Goal: Transaction & Acquisition: Purchase product/service

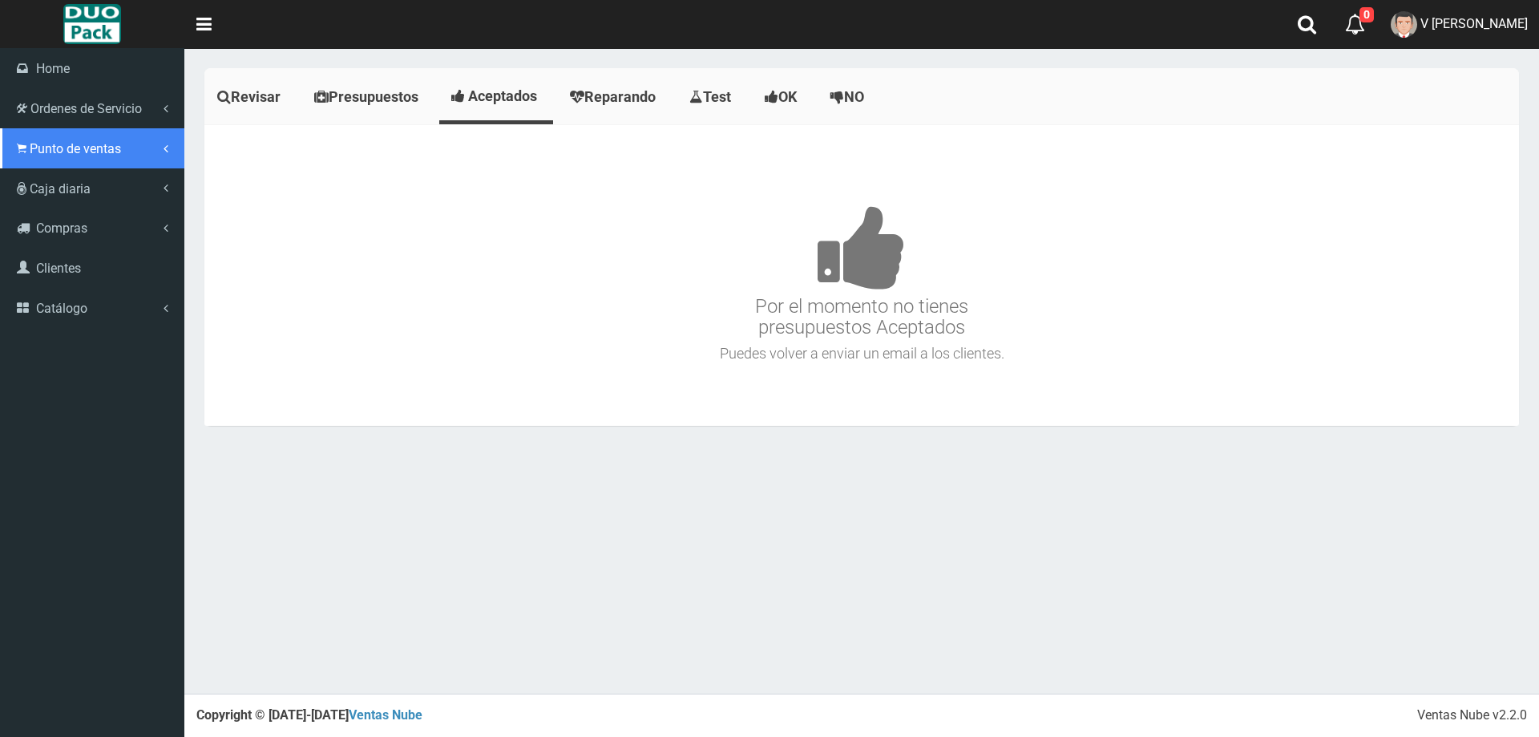
click at [64, 157] on link "Punto de ventas" at bounding box center [92, 148] width 184 height 40
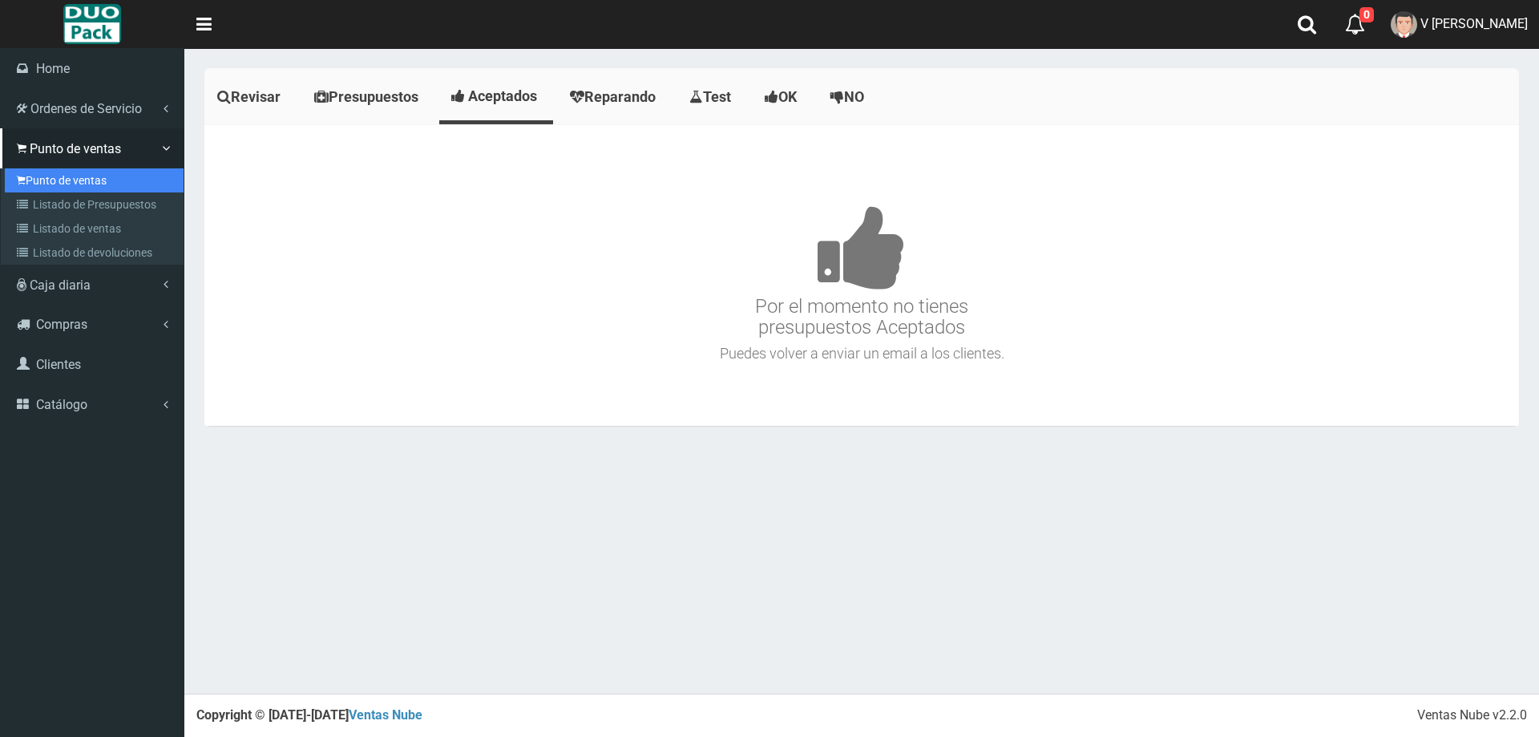
click at [81, 178] on link "Punto de ventas" at bounding box center [94, 180] width 179 height 24
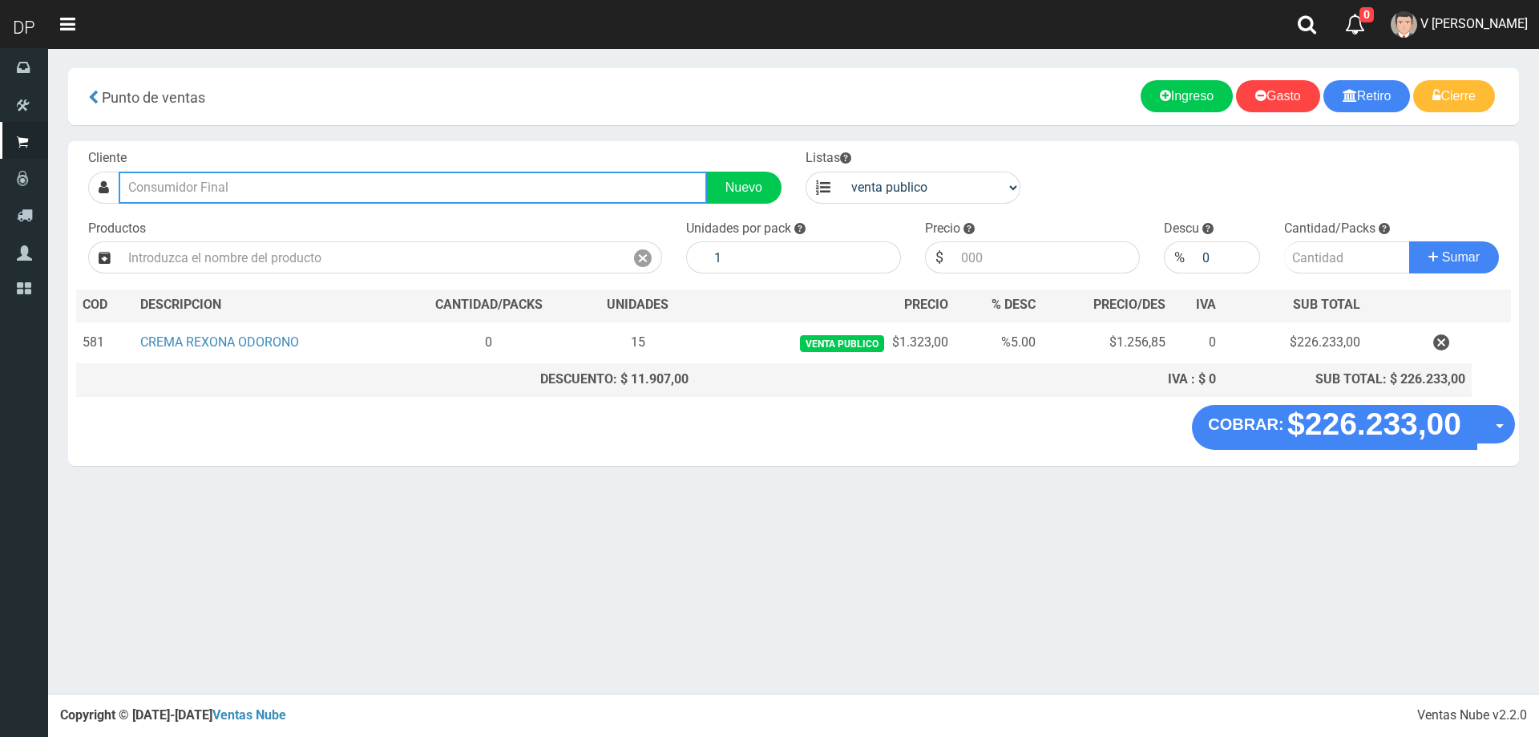
click at [341, 193] on input "text" at bounding box center [413, 188] width 588 height 32
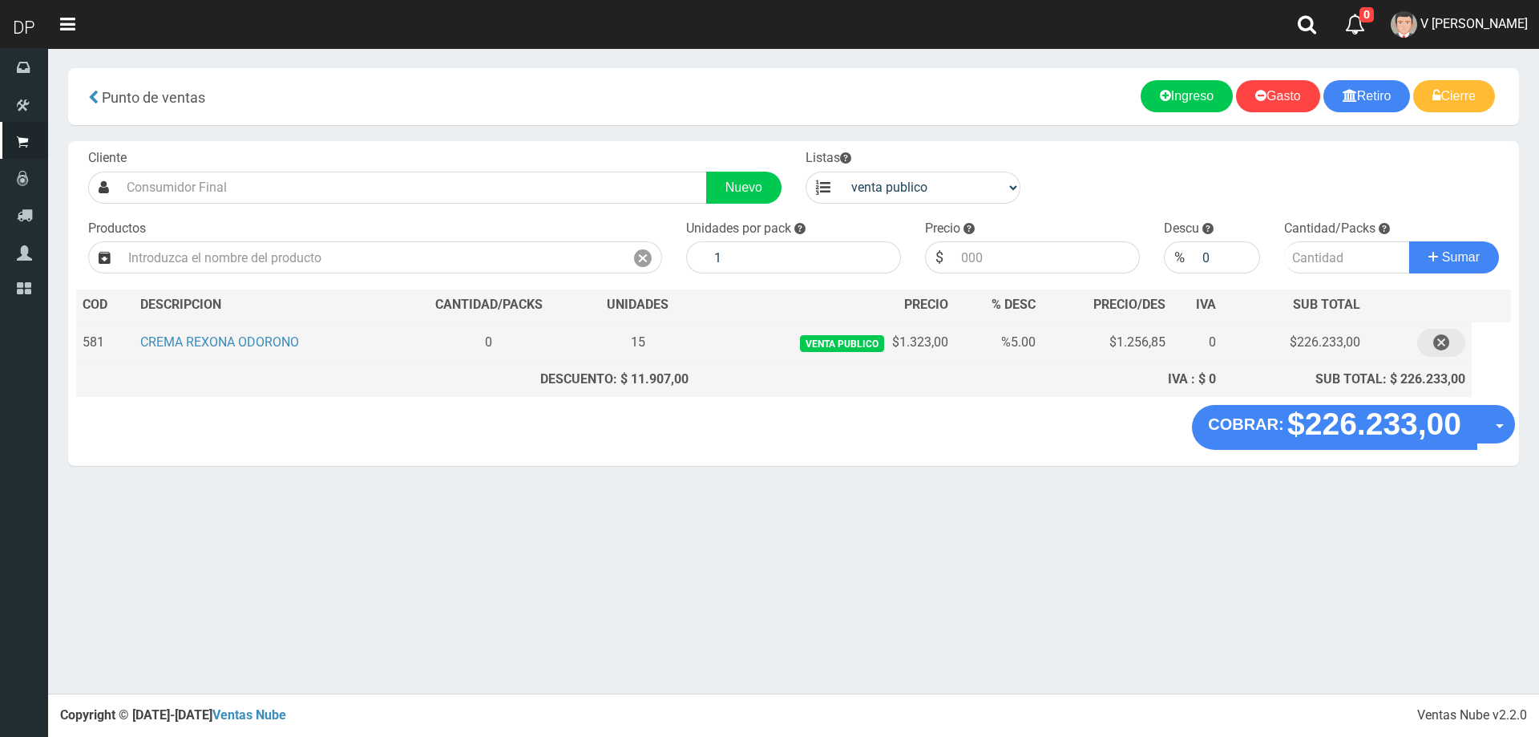
click at [1439, 340] on icon "button" at bounding box center [1441, 343] width 16 height 28
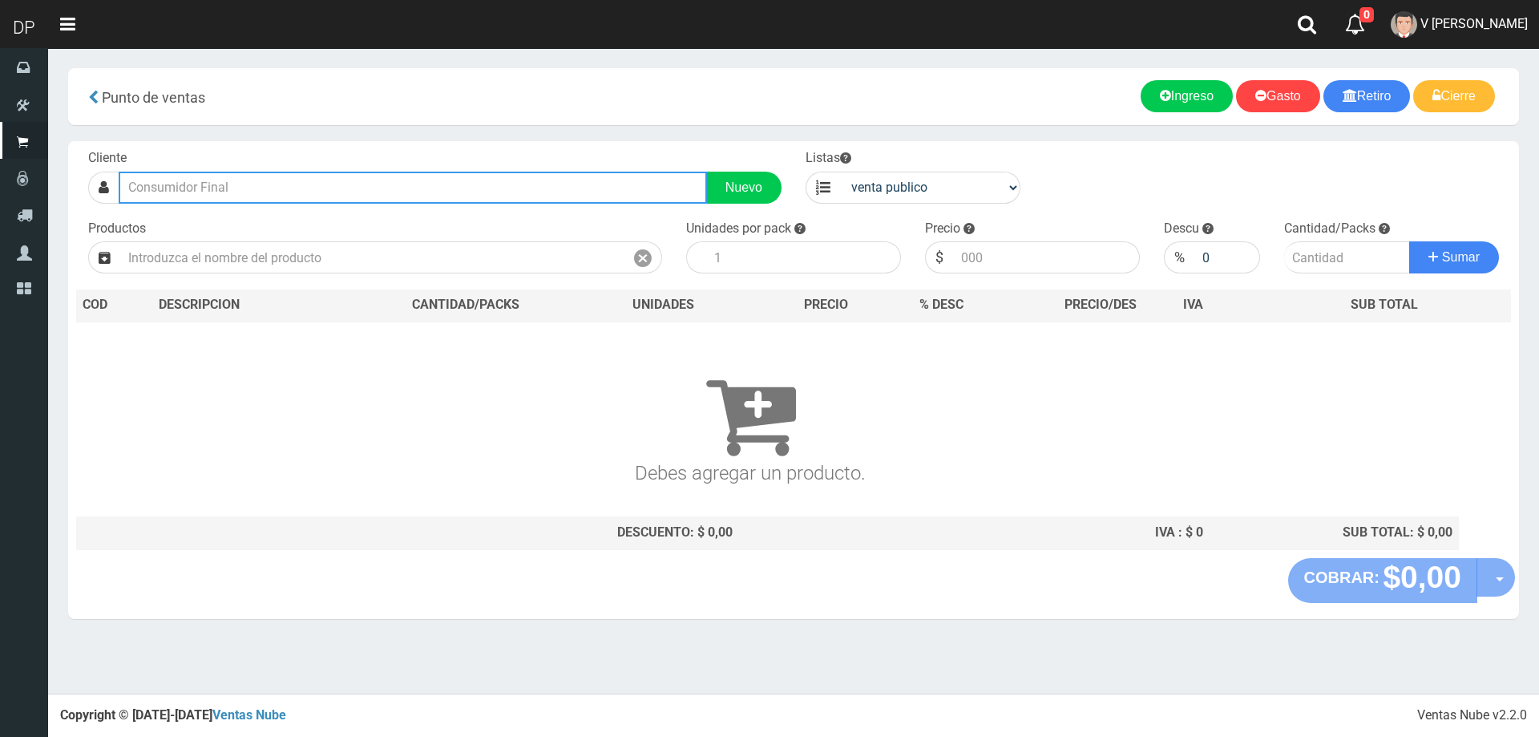
click at [270, 195] on input "text" at bounding box center [413, 188] width 588 height 32
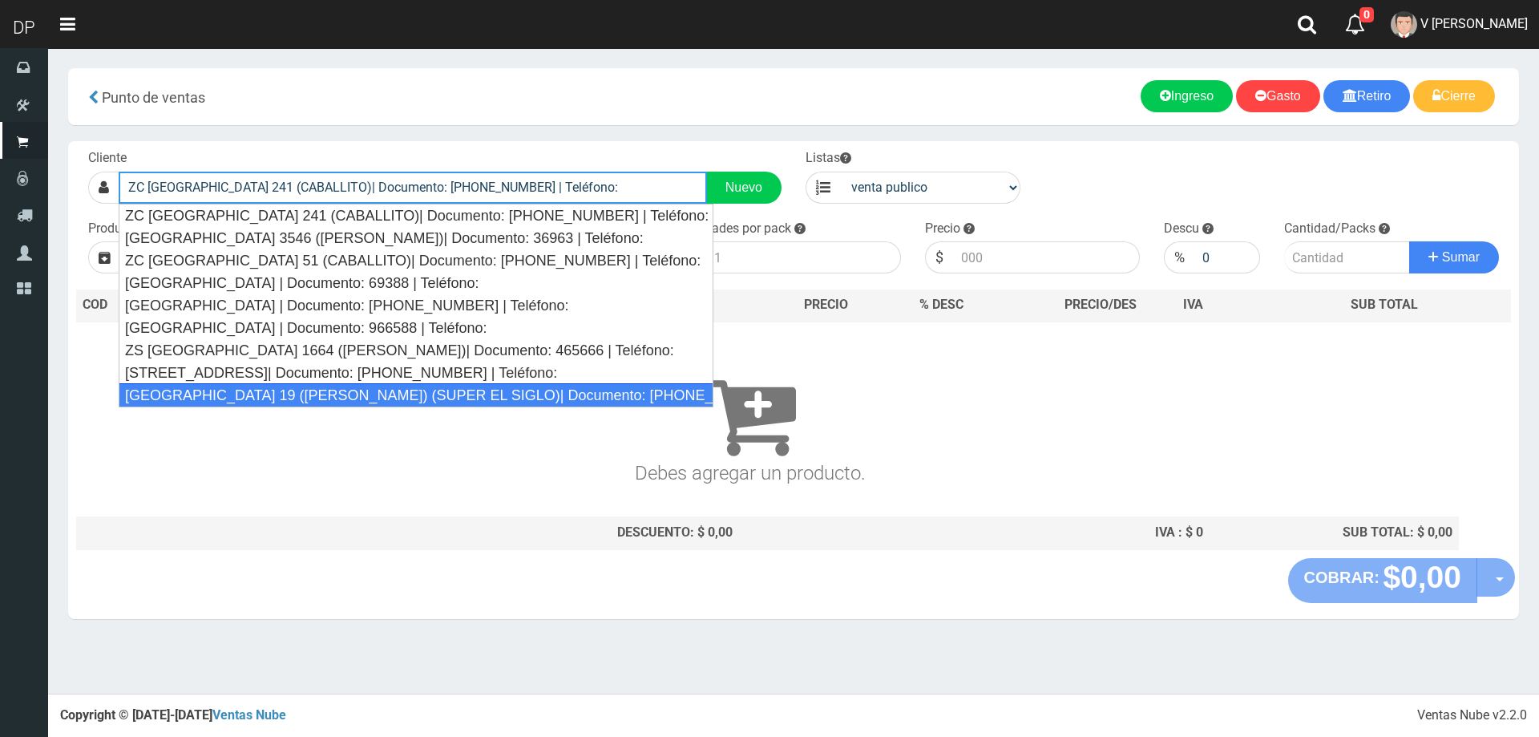
click at [492, 388] on div "RIO DE JANEIRO 19 (PILAR) (SUPER EL SIGLO)| Documento: 27945456413 | Teléfono:" at bounding box center [416, 395] width 595 height 24
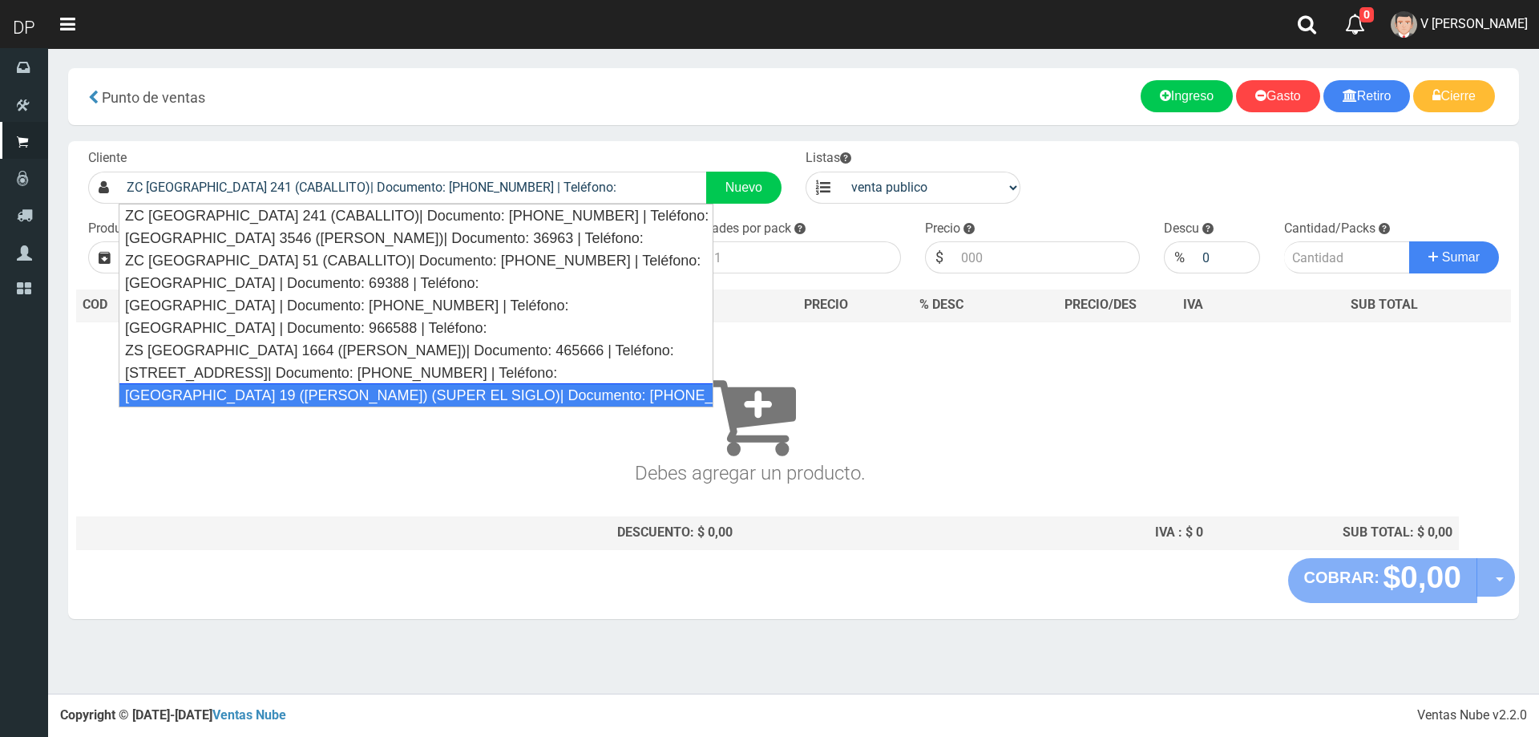
type input "RIO DE JANEIRO 19 (PILAR) (SUPER EL SIGLO)| Documento: 27945456413 | Teléfono:"
select select "2"
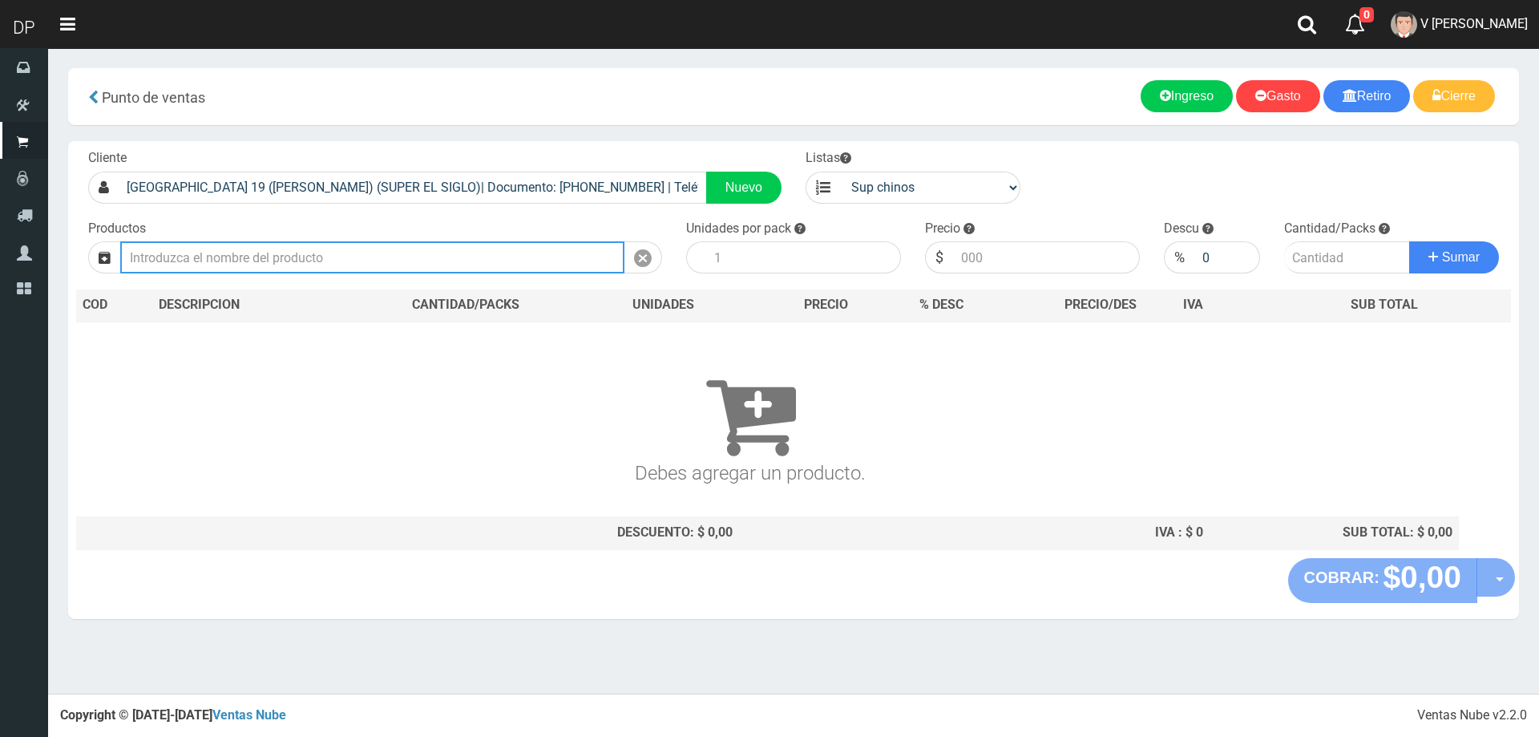
click at [237, 266] on input "text" at bounding box center [372, 257] width 504 height 32
click at [239, 252] on input "text" at bounding box center [372, 257] width 504 height 32
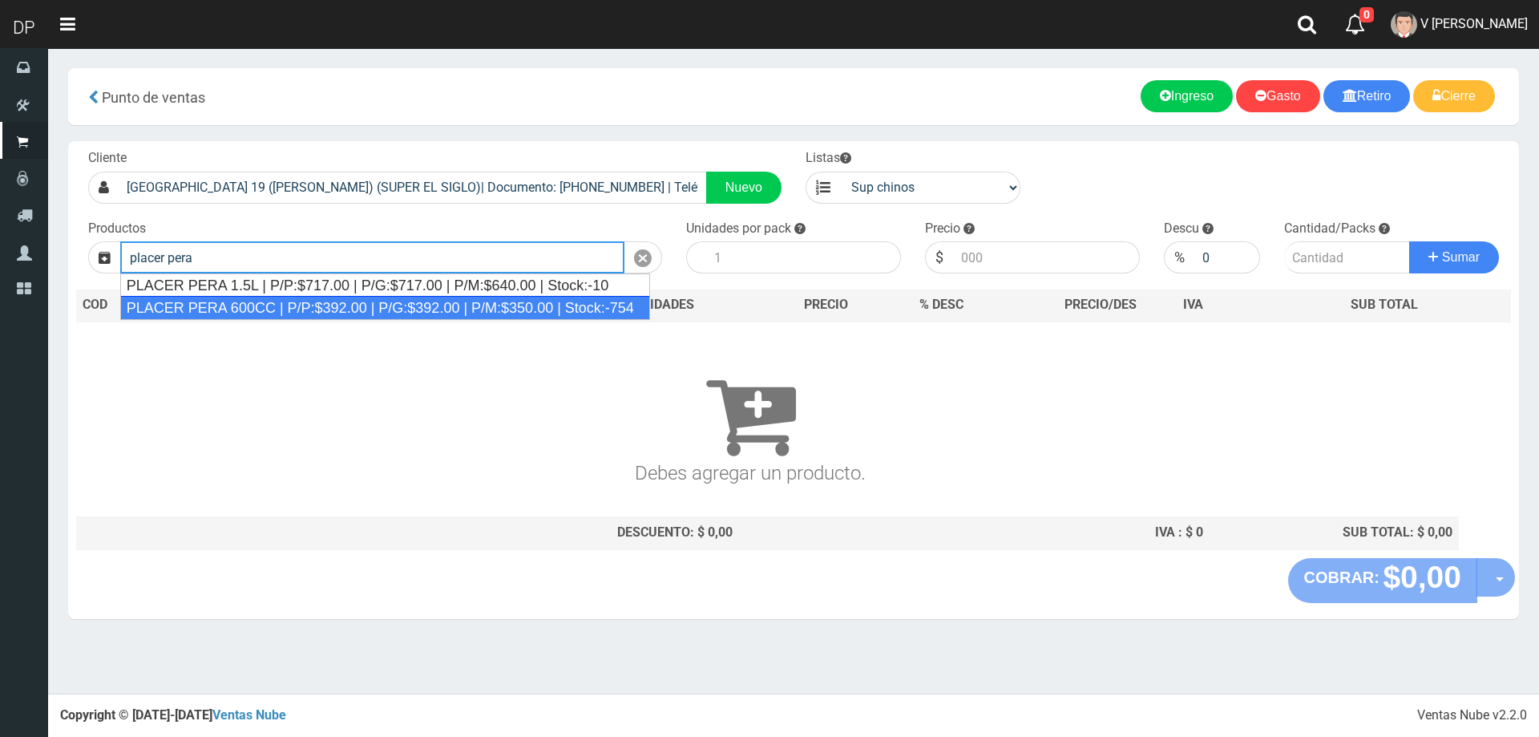
click at [543, 299] on div "PLACER PERA 600CC | P/P:$392.00 | P/G:$392.00 | P/M:$350.00 | Stock:-754" at bounding box center [385, 308] width 530 height 24
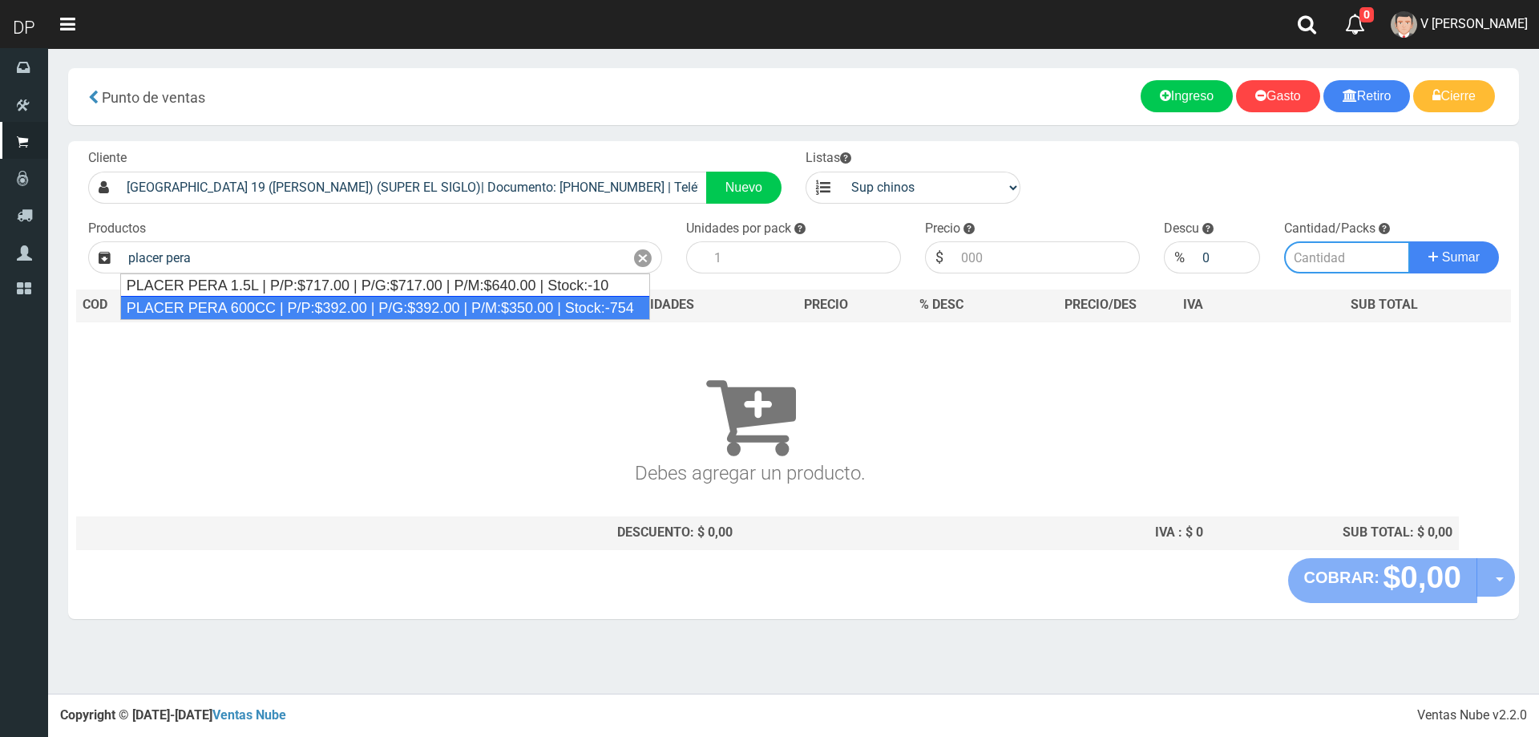
type input "PLACER PERA 600CC | P/P:$392.00 | P/G:$392.00 | P/M:$350.00 | Stock:-754"
type input "12"
type input "392.00"
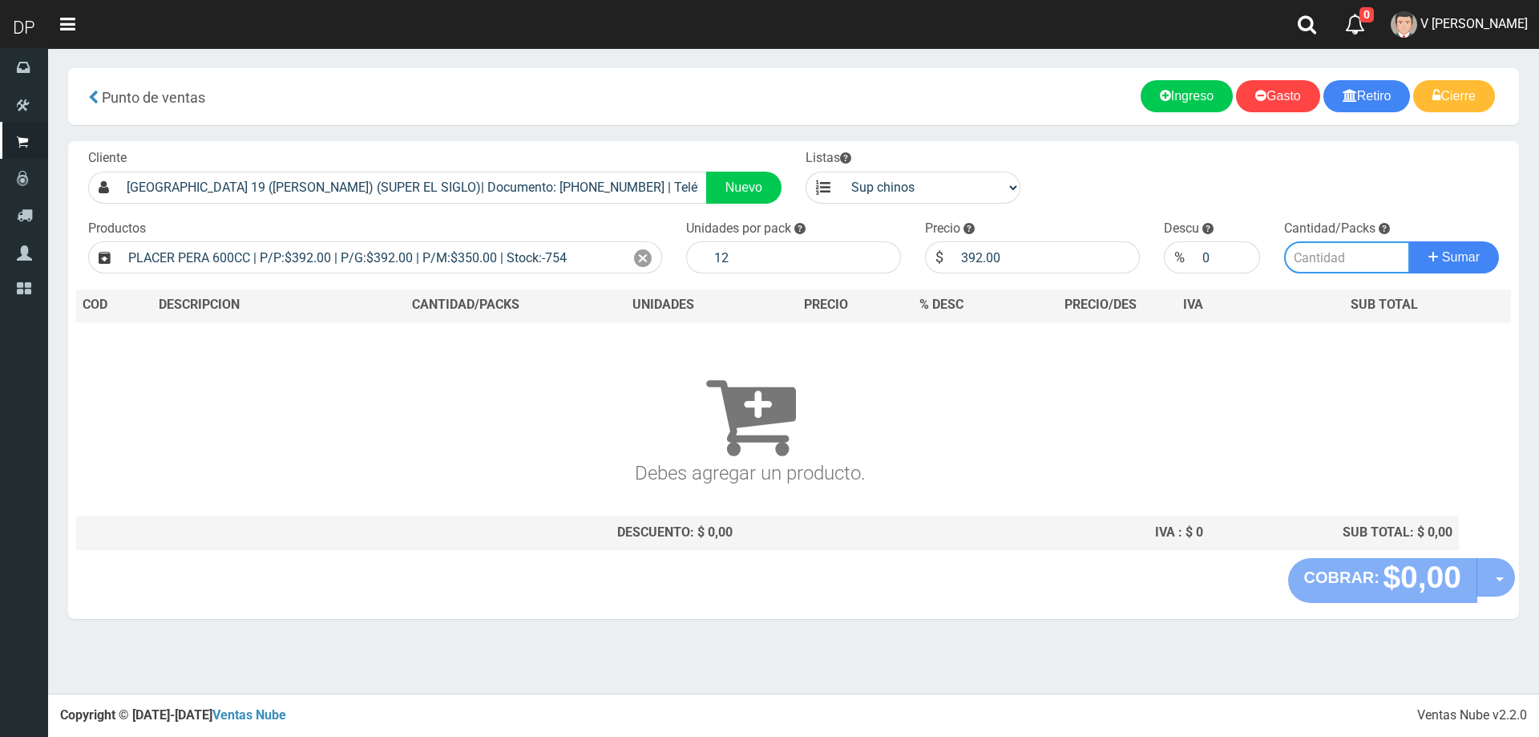
click at [1376, 256] on input "number" at bounding box center [1347, 257] width 127 height 32
type input "1"
click at [1409, 241] on button "Sumar" at bounding box center [1454, 257] width 90 height 32
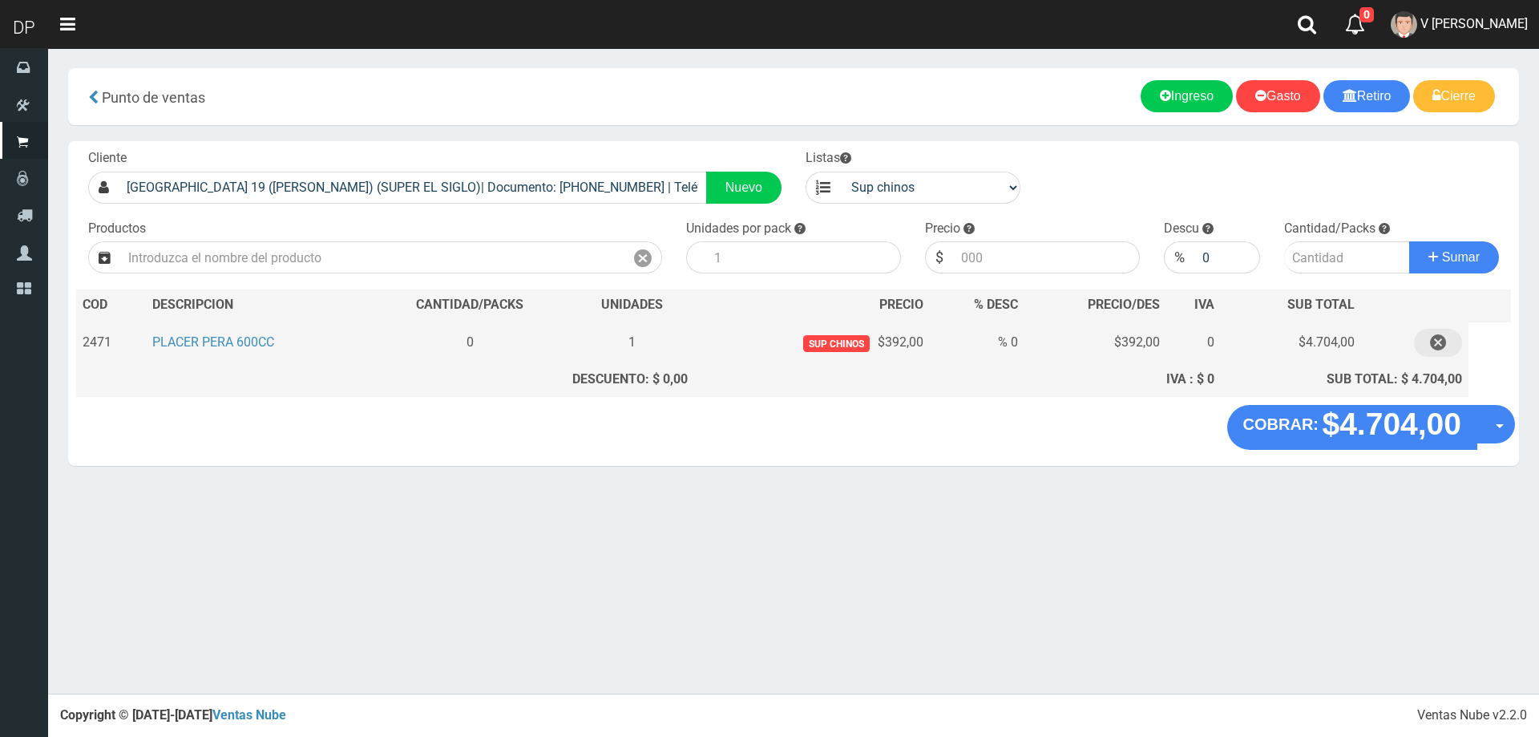
click at [1442, 347] on icon "button" at bounding box center [1438, 343] width 16 height 28
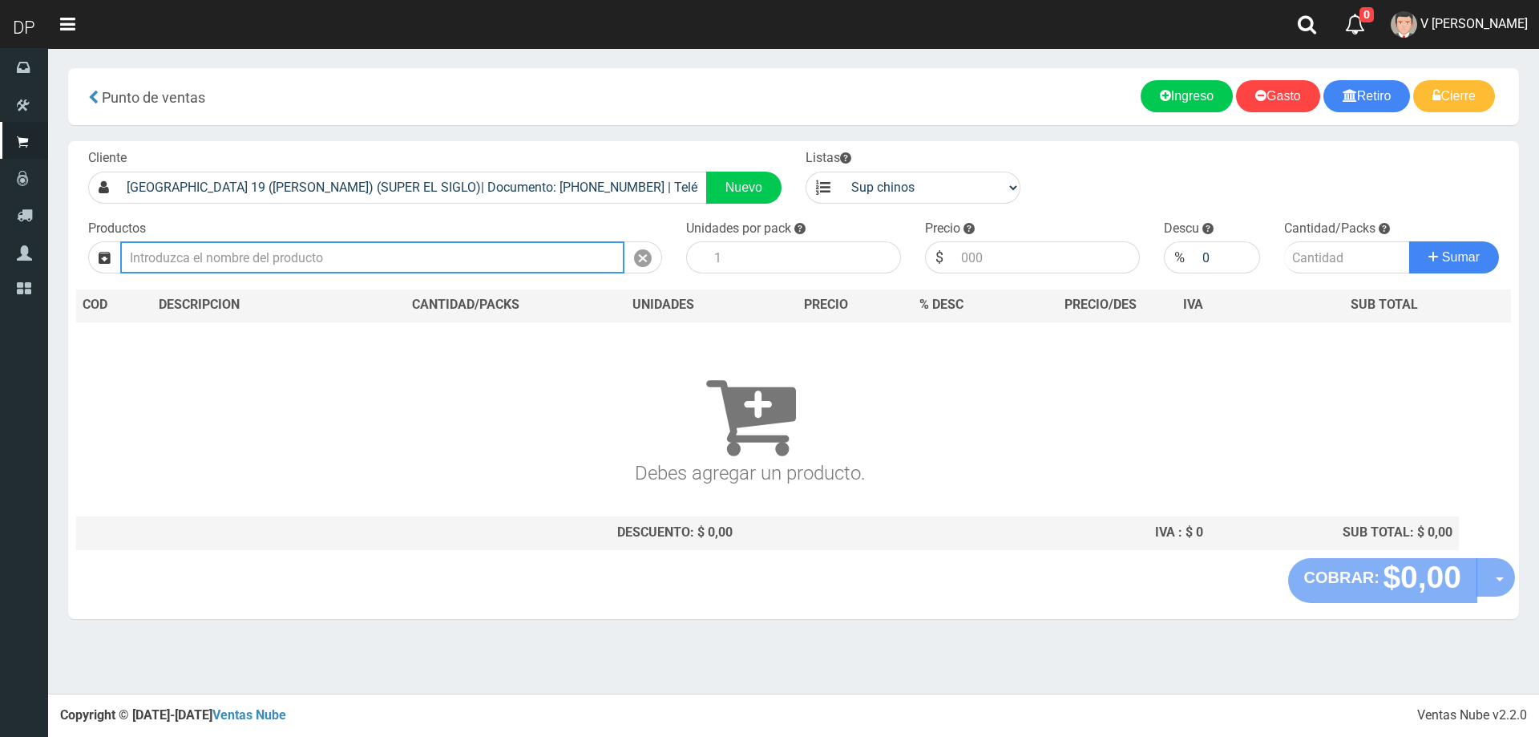
click at [402, 258] on input "text" at bounding box center [372, 257] width 504 height 32
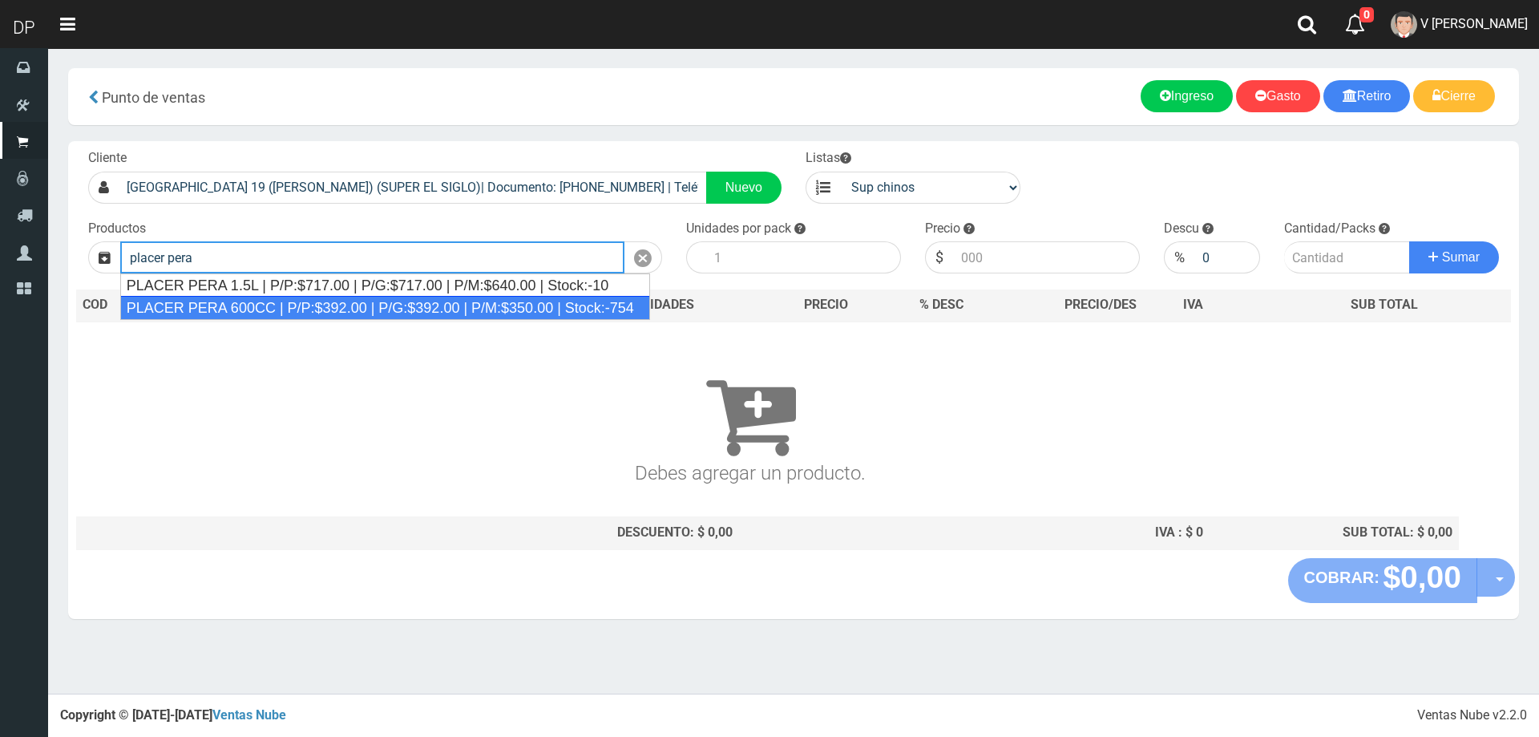
click at [442, 303] on div "PLACER PERA 600CC | P/P:$392.00 | P/G:$392.00 | P/M:$350.00 | Stock:-754" at bounding box center [385, 308] width 530 height 24
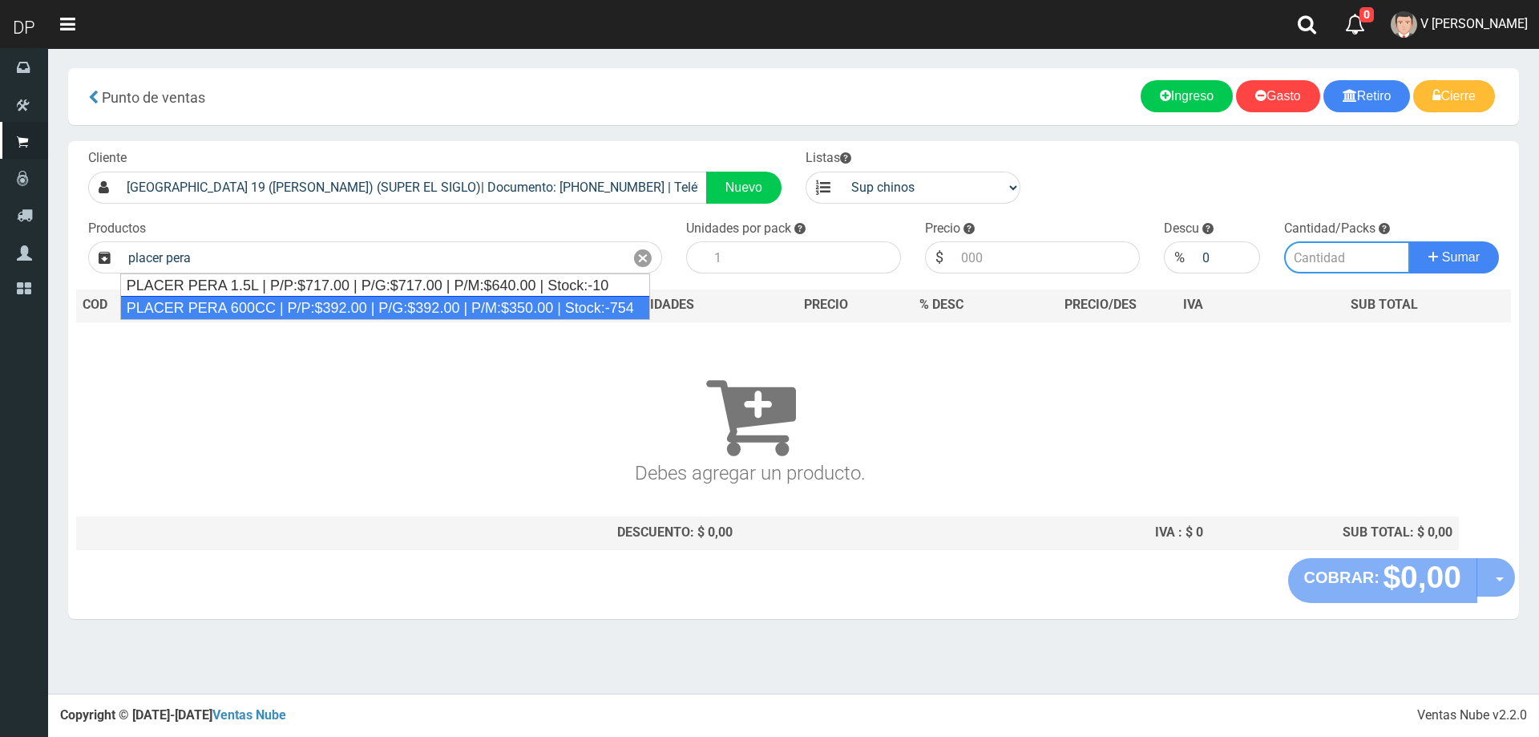
type input "PLACER PERA 600CC | P/P:$392.00 | P/G:$392.00 | P/M:$350.00 | Stock:-754"
type input "12"
type input "392.00"
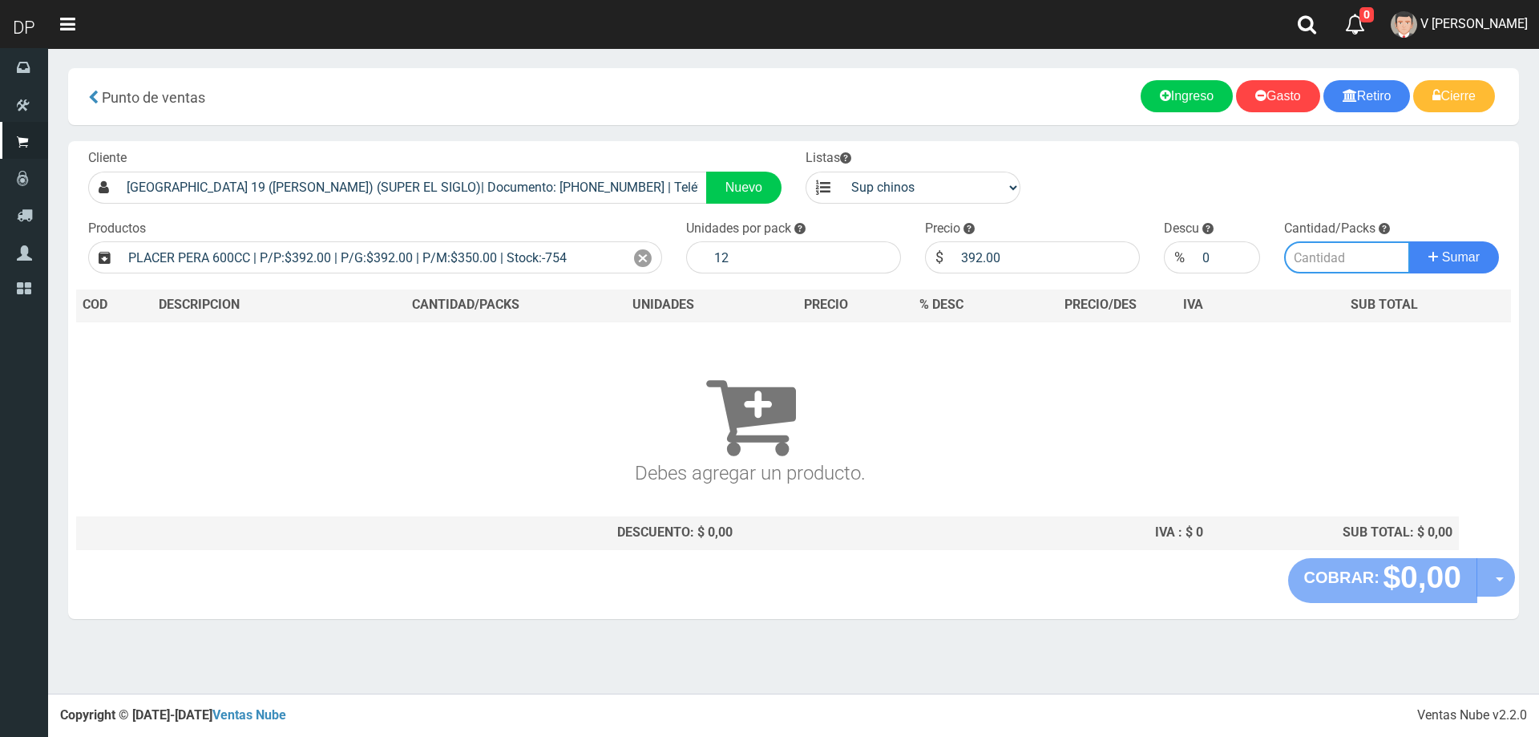
drag, startPoint x: 1310, startPoint y: 264, endPoint x: 1299, endPoint y: 271, distance: 12.7
click at [1304, 269] on input "number" at bounding box center [1347, 257] width 127 height 32
type input "10"
click at [1409, 241] on button "Sumar" at bounding box center [1454, 257] width 90 height 32
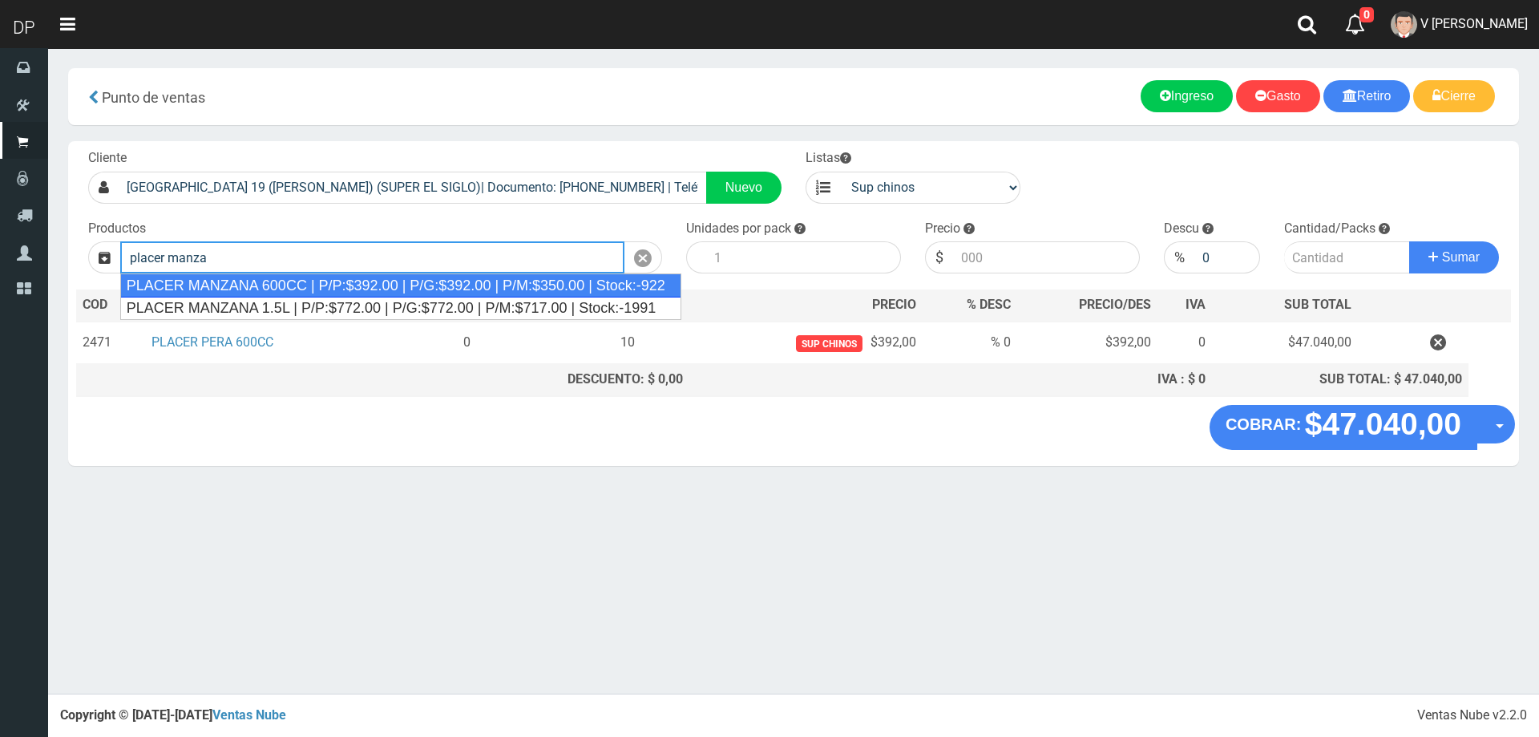
click at [600, 285] on div "PLACER MANZANA 600CC | P/P:$392.00 | P/G:$392.00 | P/M:$350.00 | Stock:-922" at bounding box center [400, 285] width 561 height 24
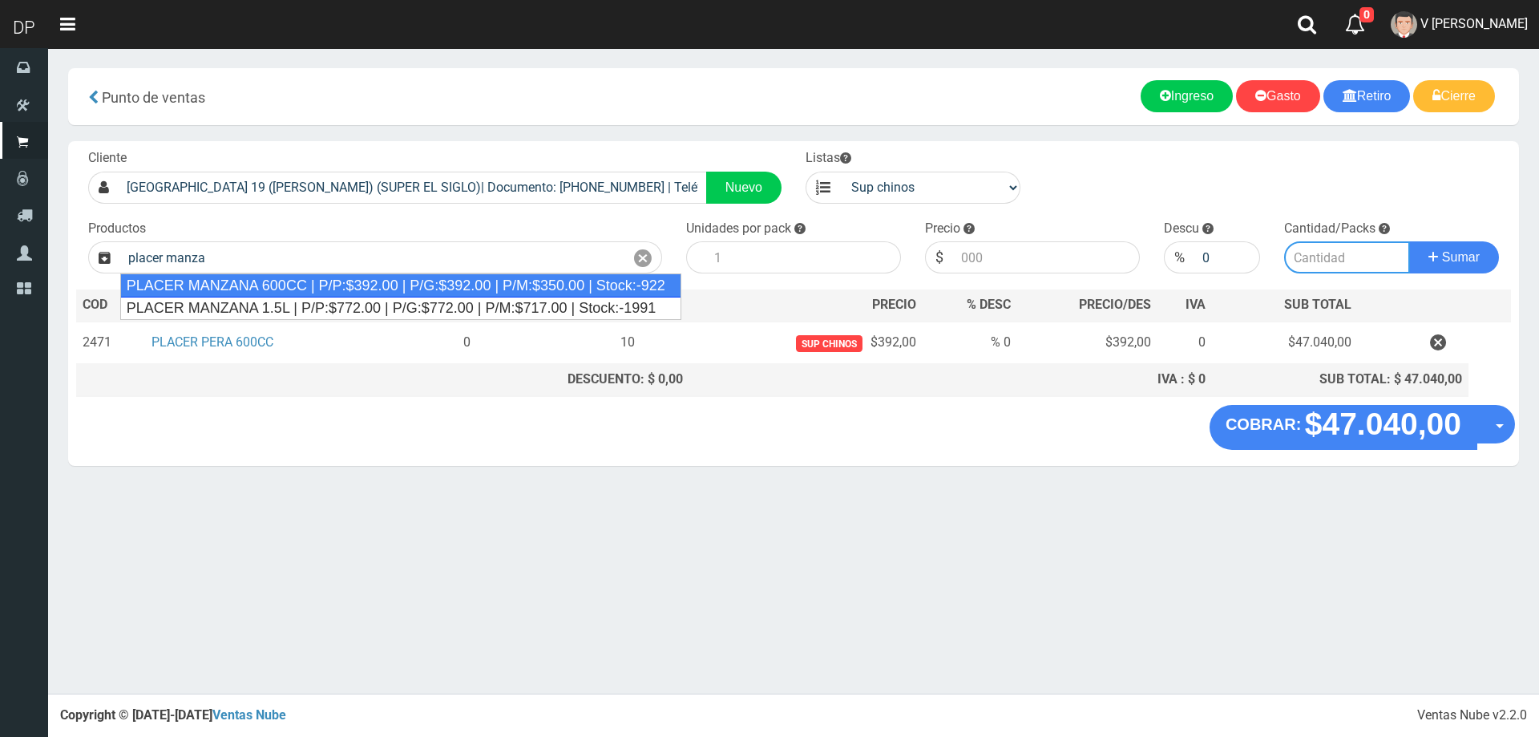
type input "PLACER MANZANA 600CC | P/P:$392.00 | P/G:$392.00 | P/M:$350.00 | Stock:-922"
type input "12"
type input "392.00"
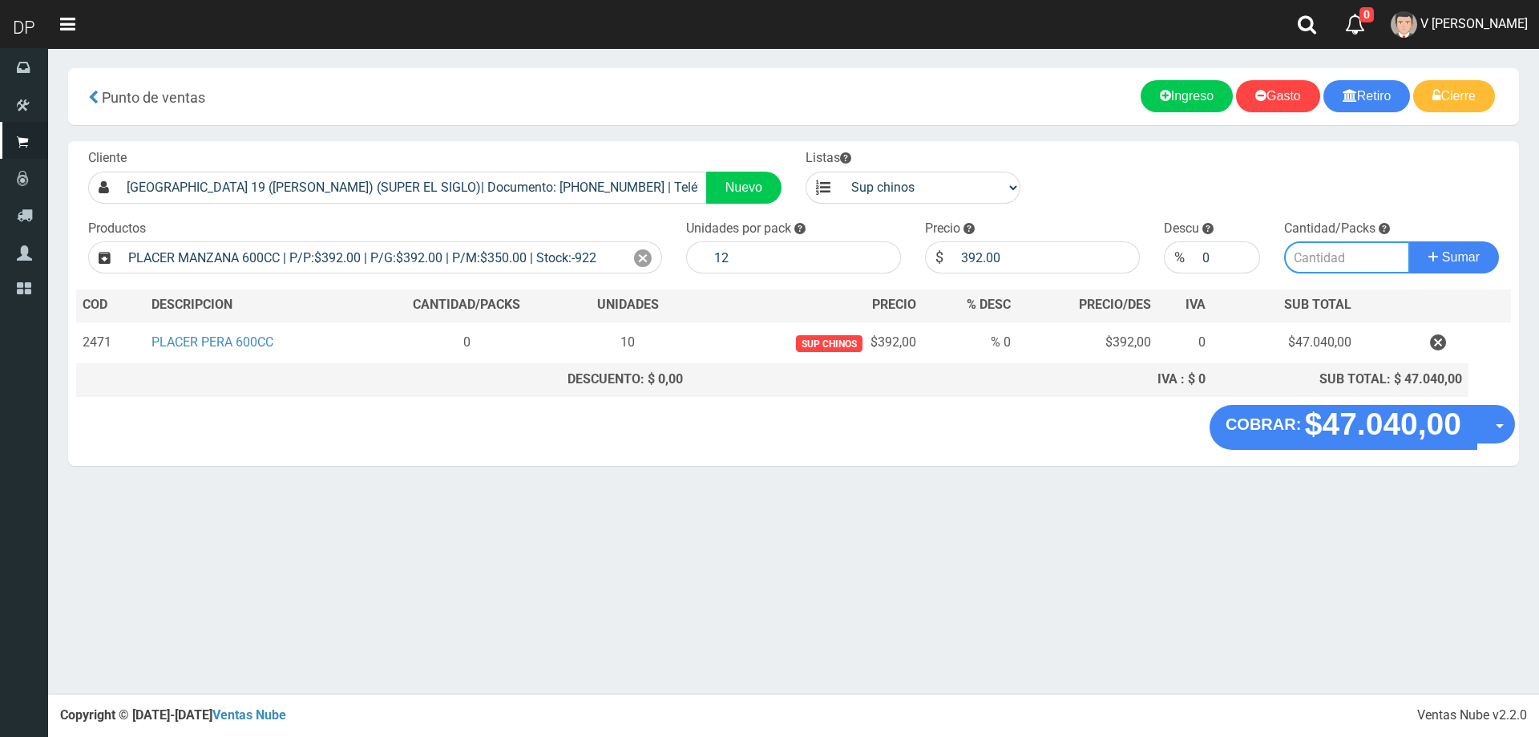
click at [1355, 251] on input "number" at bounding box center [1347, 257] width 127 height 32
type input "10"
click at [1409, 241] on button "Sumar" at bounding box center [1454, 257] width 90 height 32
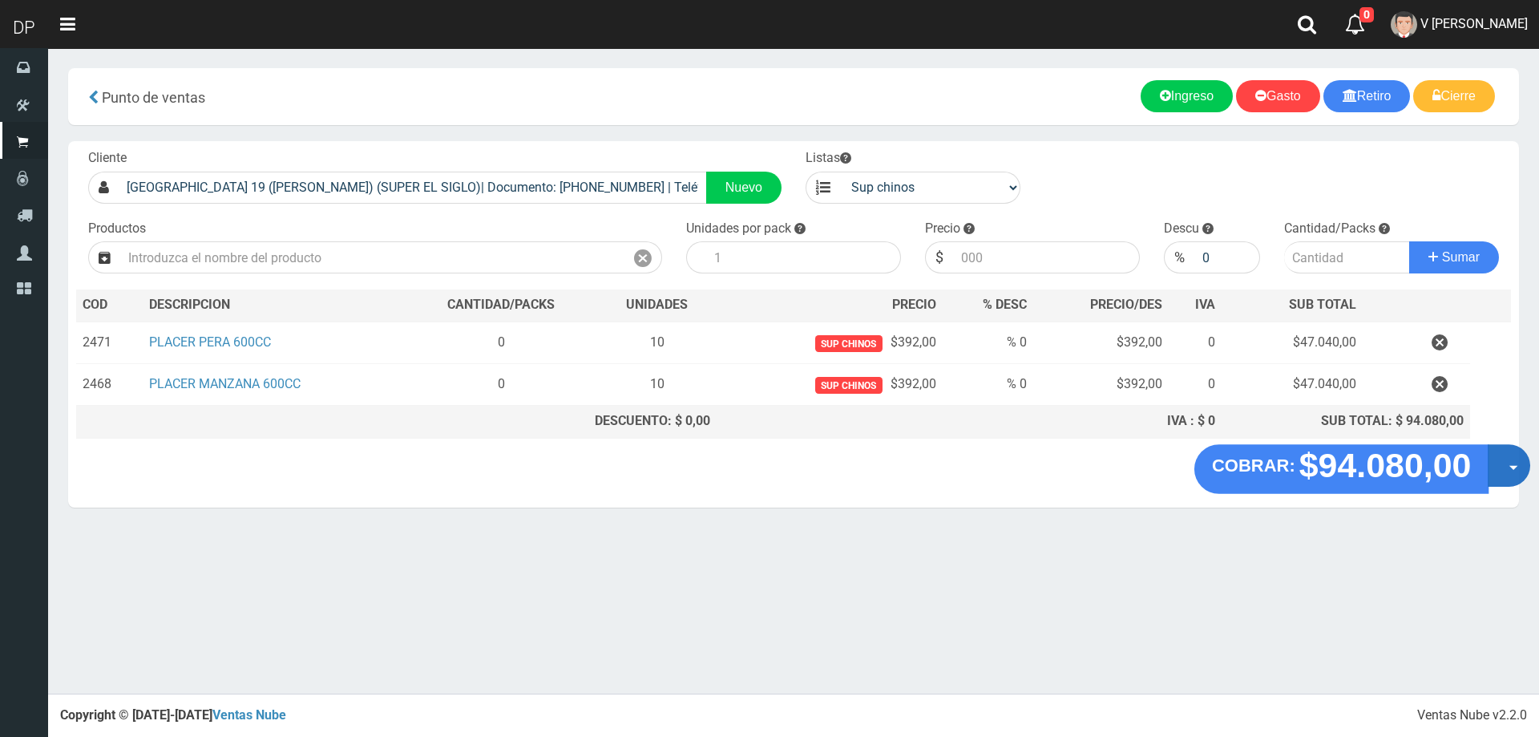
click at [1502, 462] on button "Opciones" at bounding box center [1509, 465] width 42 height 42
click at [1462, 479] on link "Hacer Devolucion" at bounding box center [1457, 470] width 143 height 37
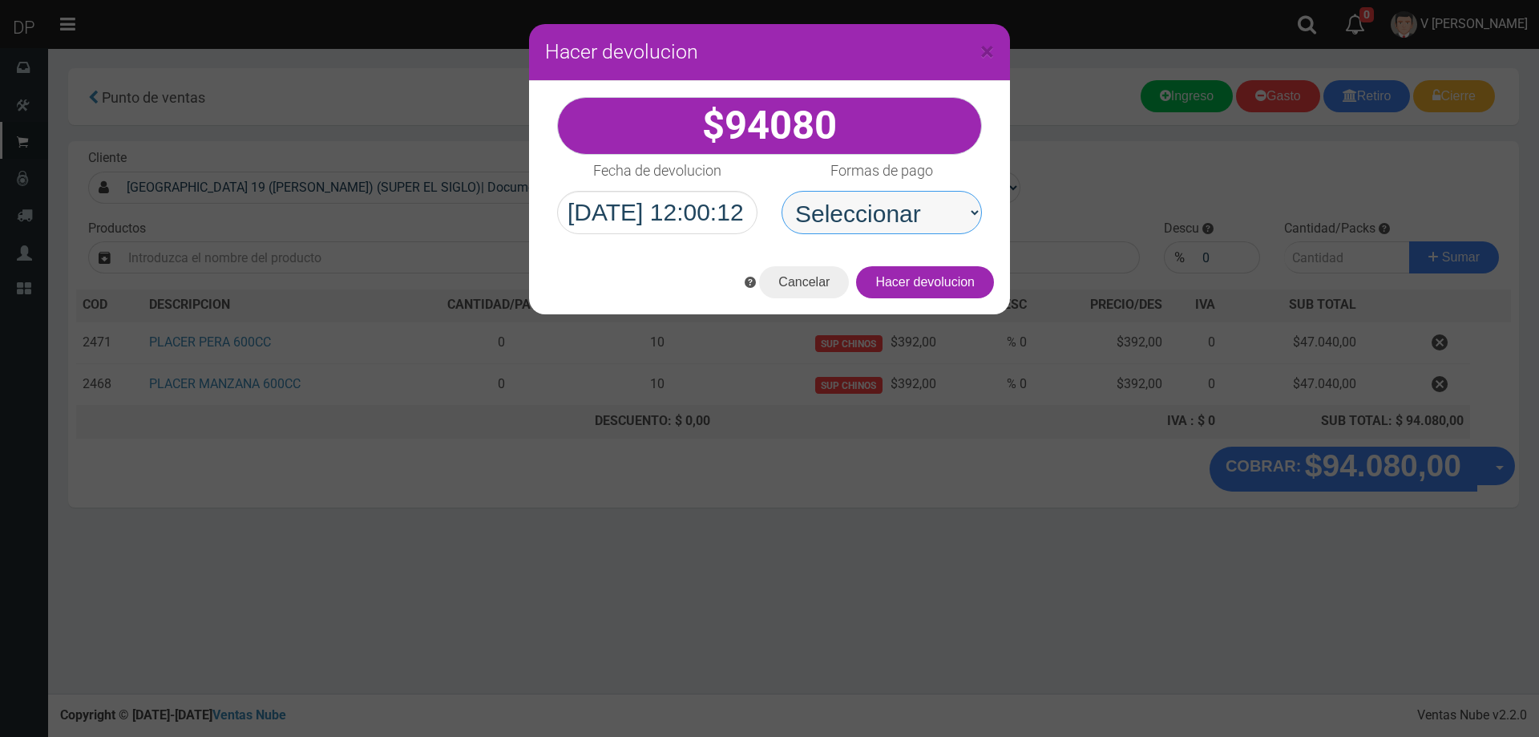
click at [922, 220] on select "Seleccionar Efectivo Tarjeta de Crédito Depósito Débito" at bounding box center [881, 212] width 200 height 43
select select "Efectivo"
click at [781, 191] on select "Seleccionar Efectivo Tarjeta de Crédito Depósito Débito" at bounding box center [881, 212] width 200 height 43
click at [944, 293] on button "Hacer devolucion" at bounding box center [925, 282] width 138 height 32
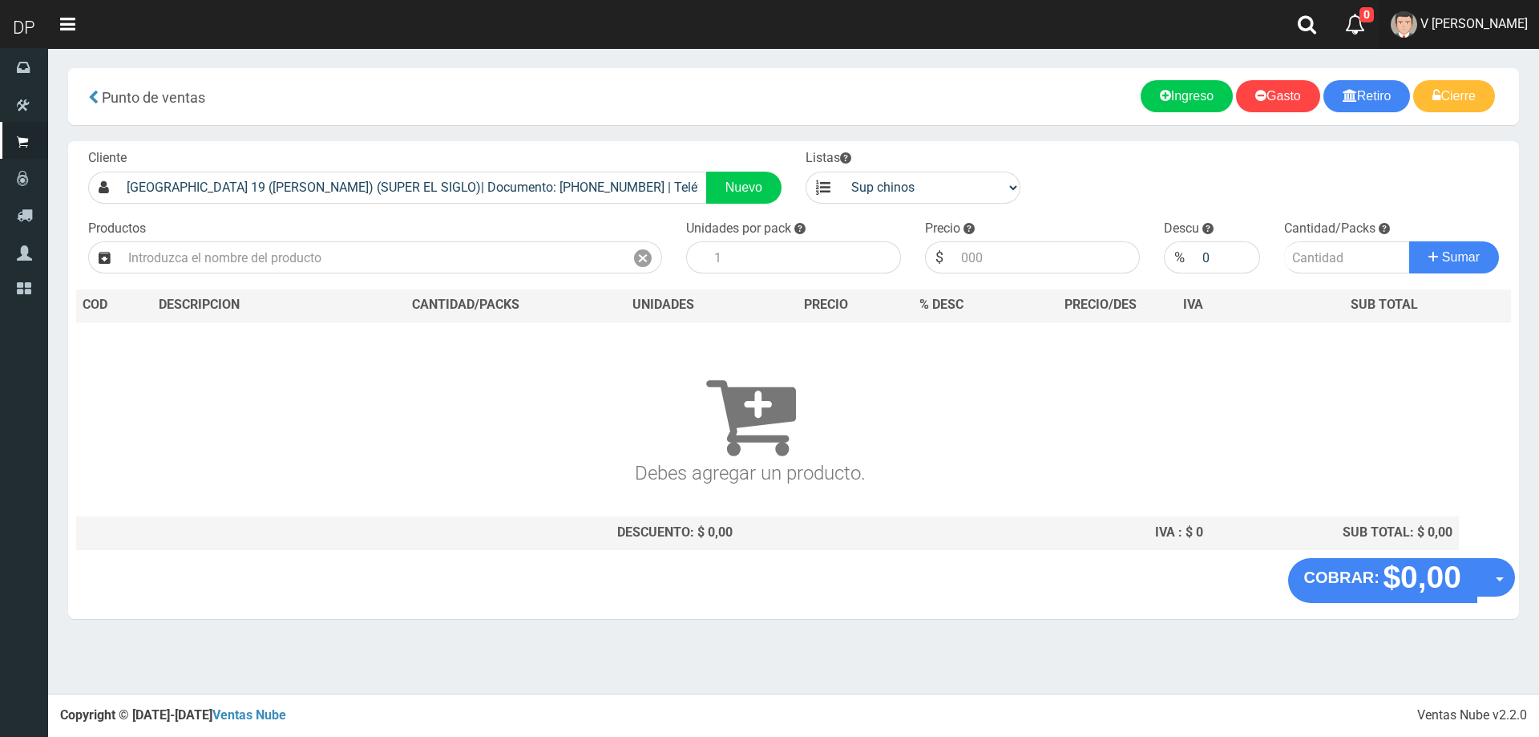
click at [1463, 23] on span "V Maria Graciela vargas" at bounding box center [1473, 23] width 107 height 15
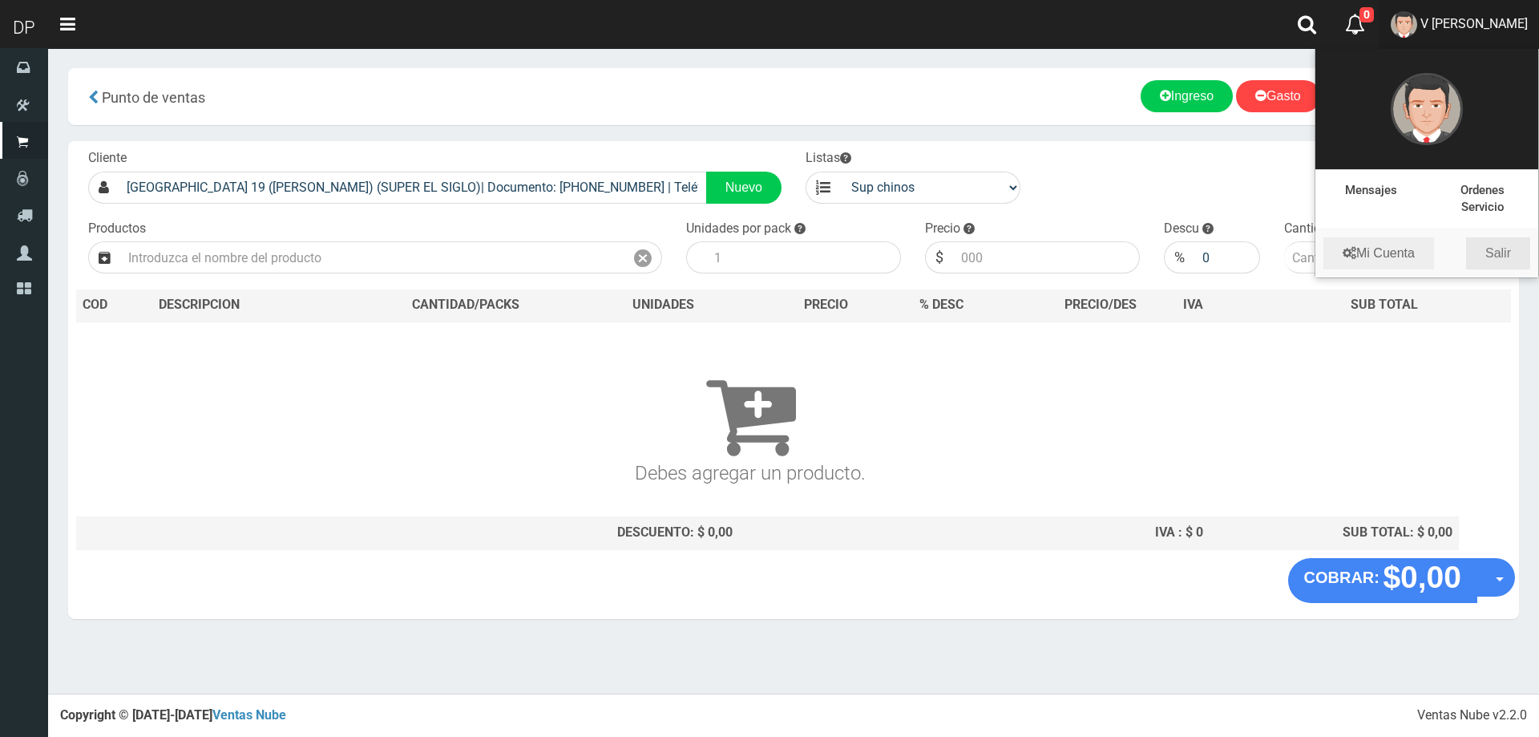
click at [1494, 237] on link "Salir" at bounding box center [1498, 253] width 64 height 32
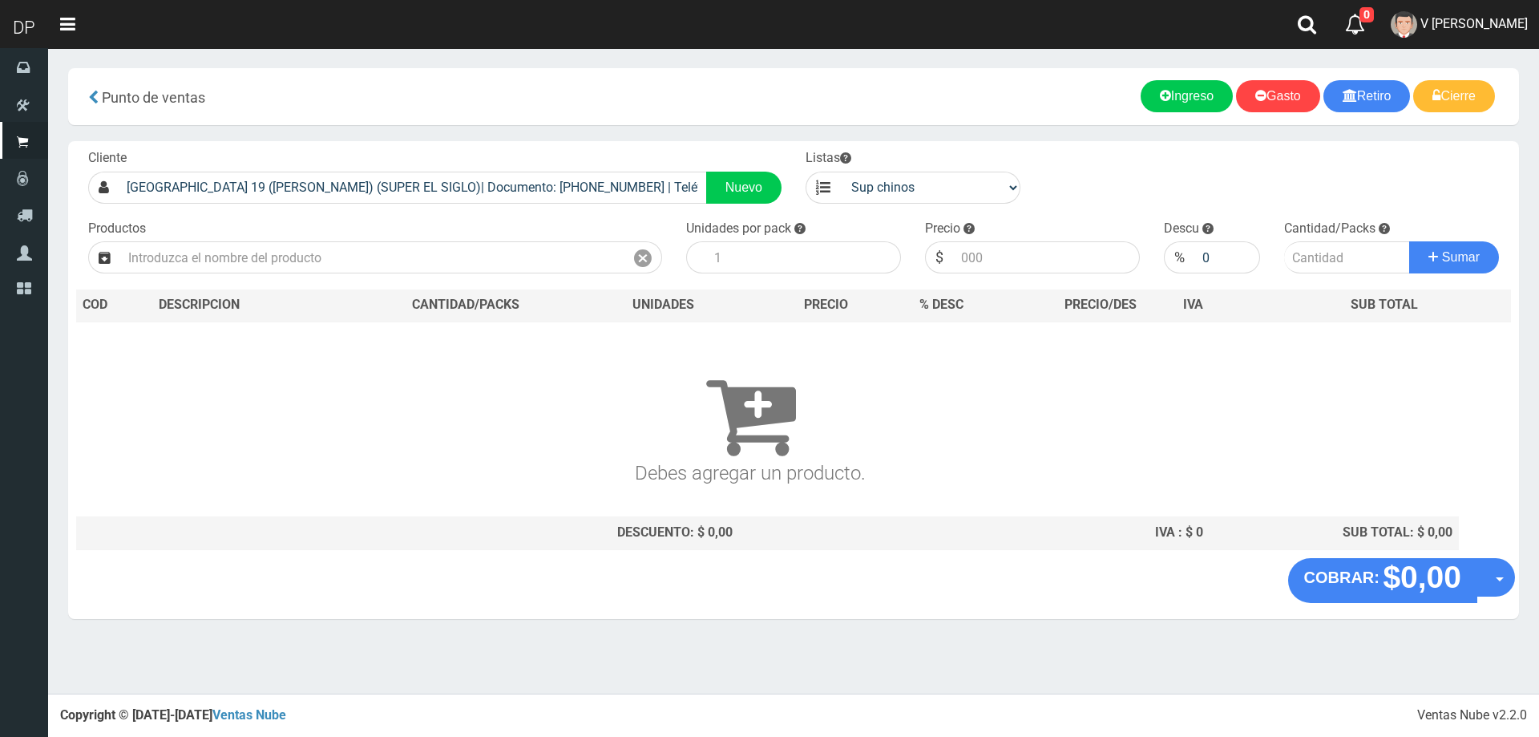
click at [1499, 248] on div "Cantidad/Packs Sumar" at bounding box center [1391, 247] width 239 height 55
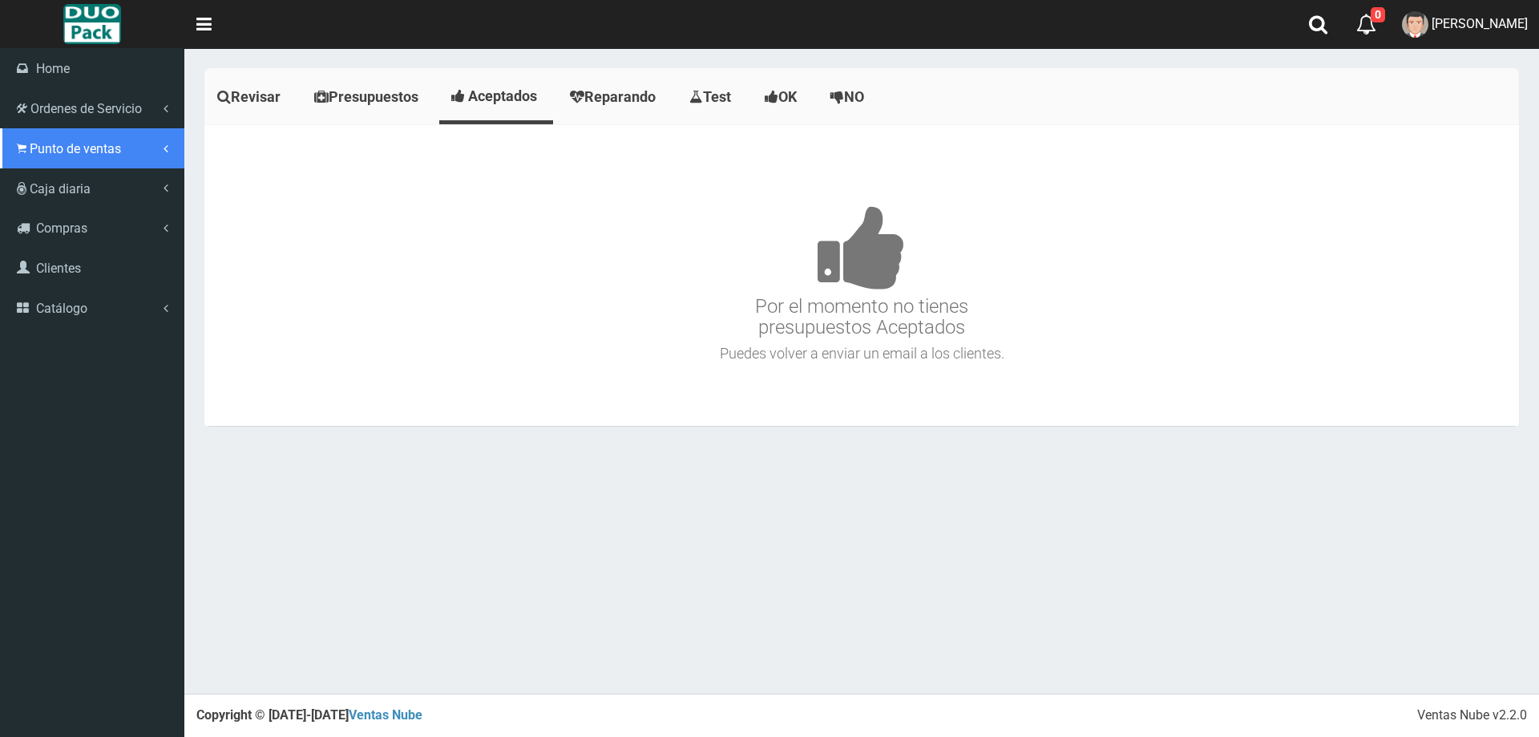
click at [38, 147] on span "Punto de ventas" at bounding box center [75, 148] width 91 height 15
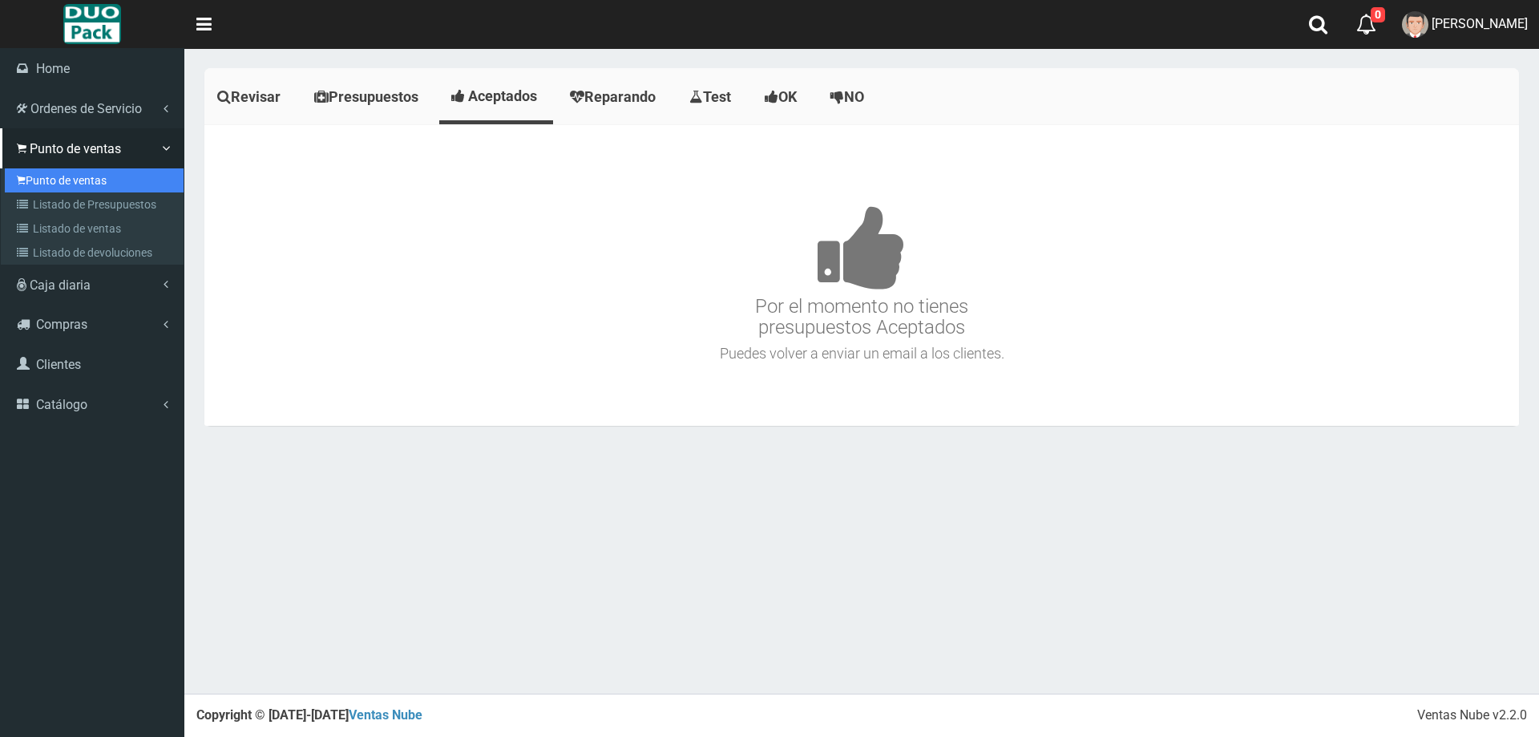
click at [54, 180] on link "Punto de ventas" at bounding box center [94, 180] width 179 height 24
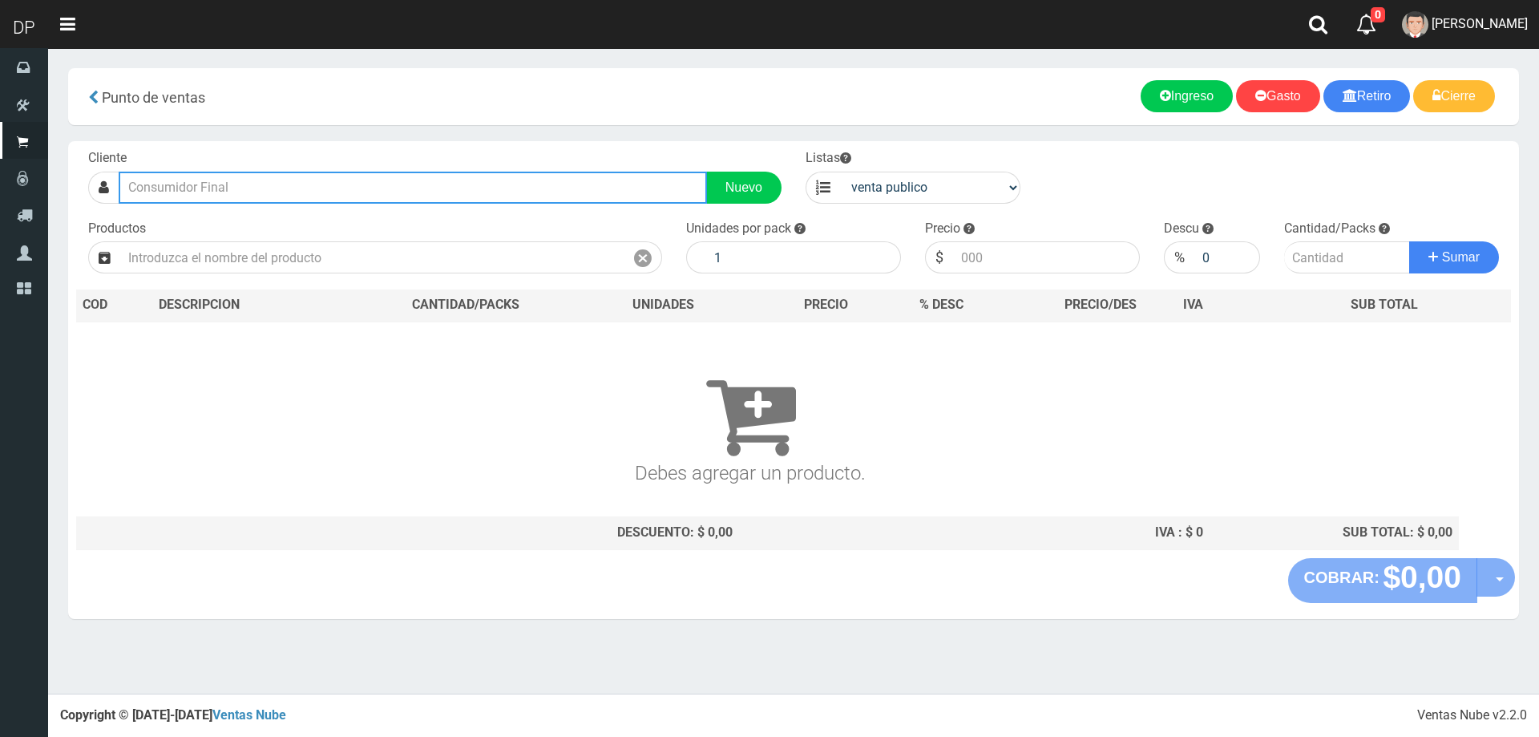
click at [497, 193] on input "text" at bounding box center [413, 188] width 588 height 32
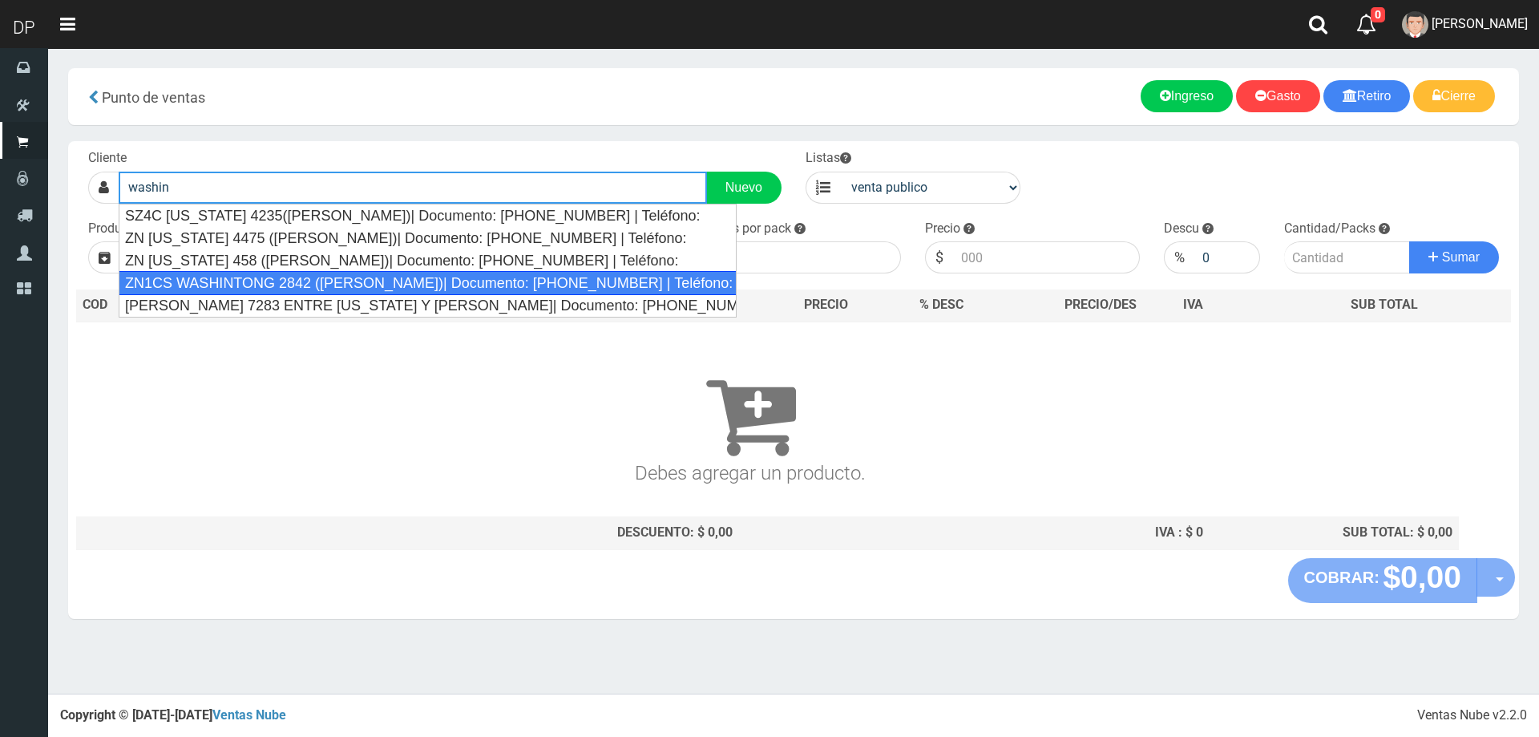
click at [421, 281] on div "ZN1CS WASHINTONG 2842 (J.L.SUAREZ)| Documento: 369852147 | Teléfono: 1123110463" at bounding box center [428, 283] width 618 height 24
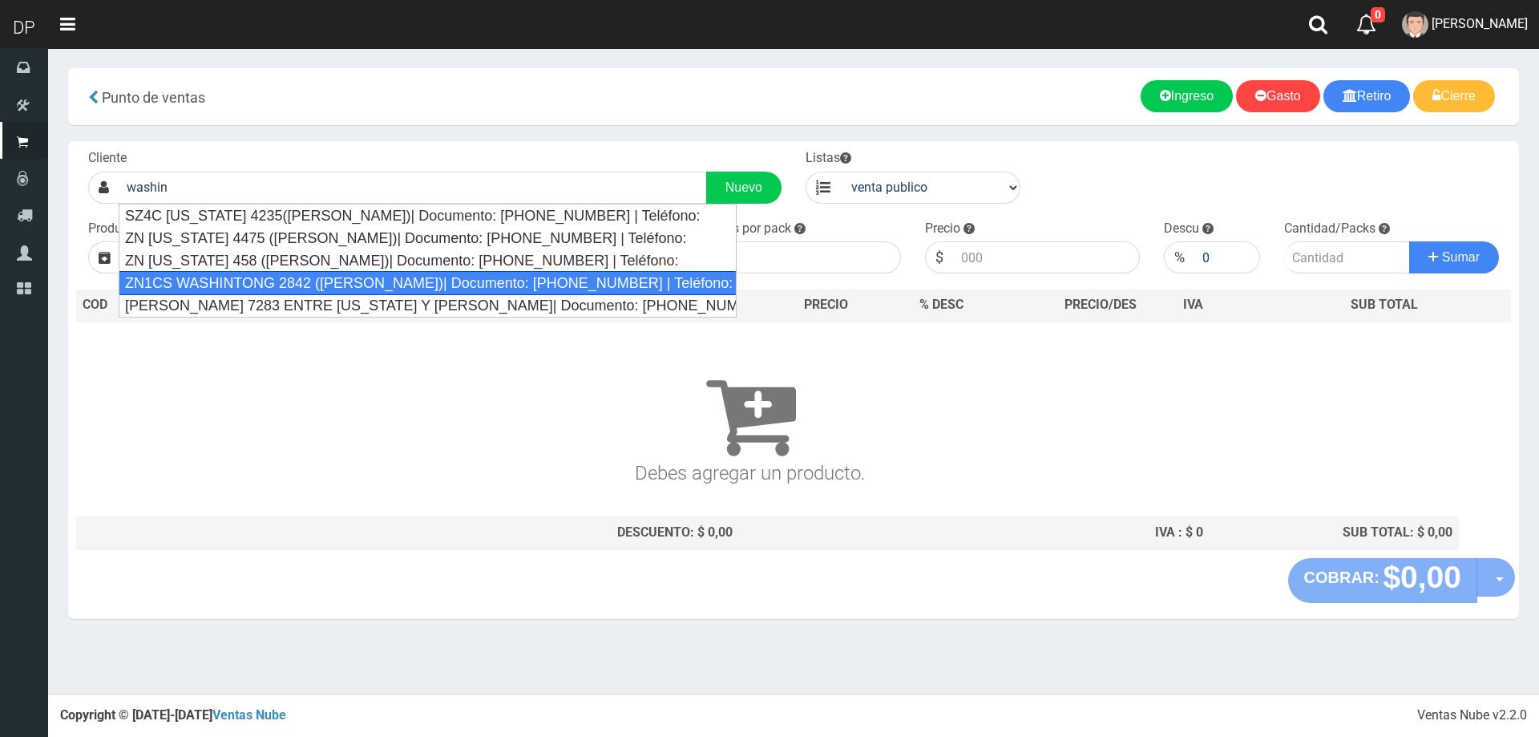
type input "ZN1CS WASHINTONG 2842 (J.L.SUAREZ)| Documento: 369852147 | Teléfono: 1123110463"
select select "2"
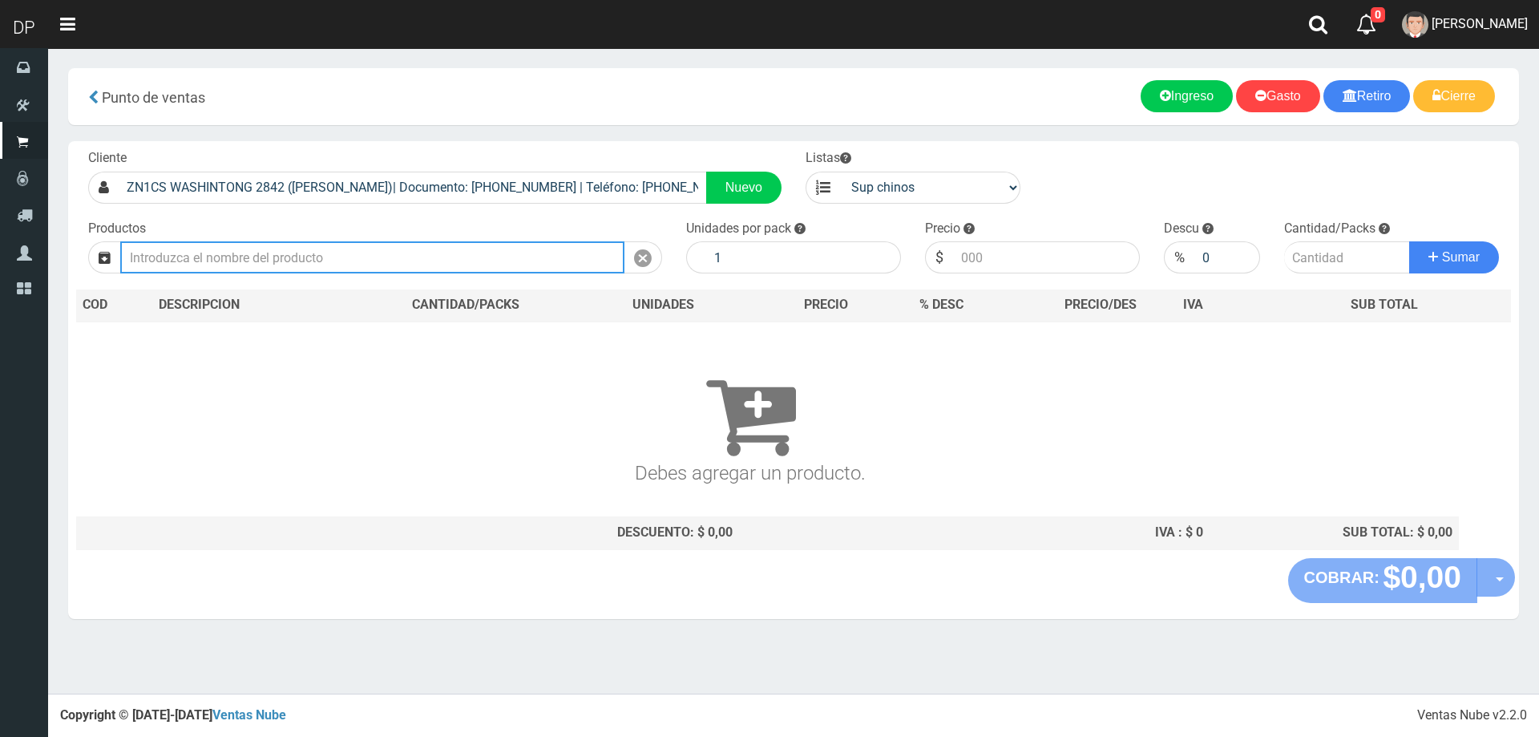
click at [503, 260] on input "text" at bounding box center [372, 257] width 504 height 32
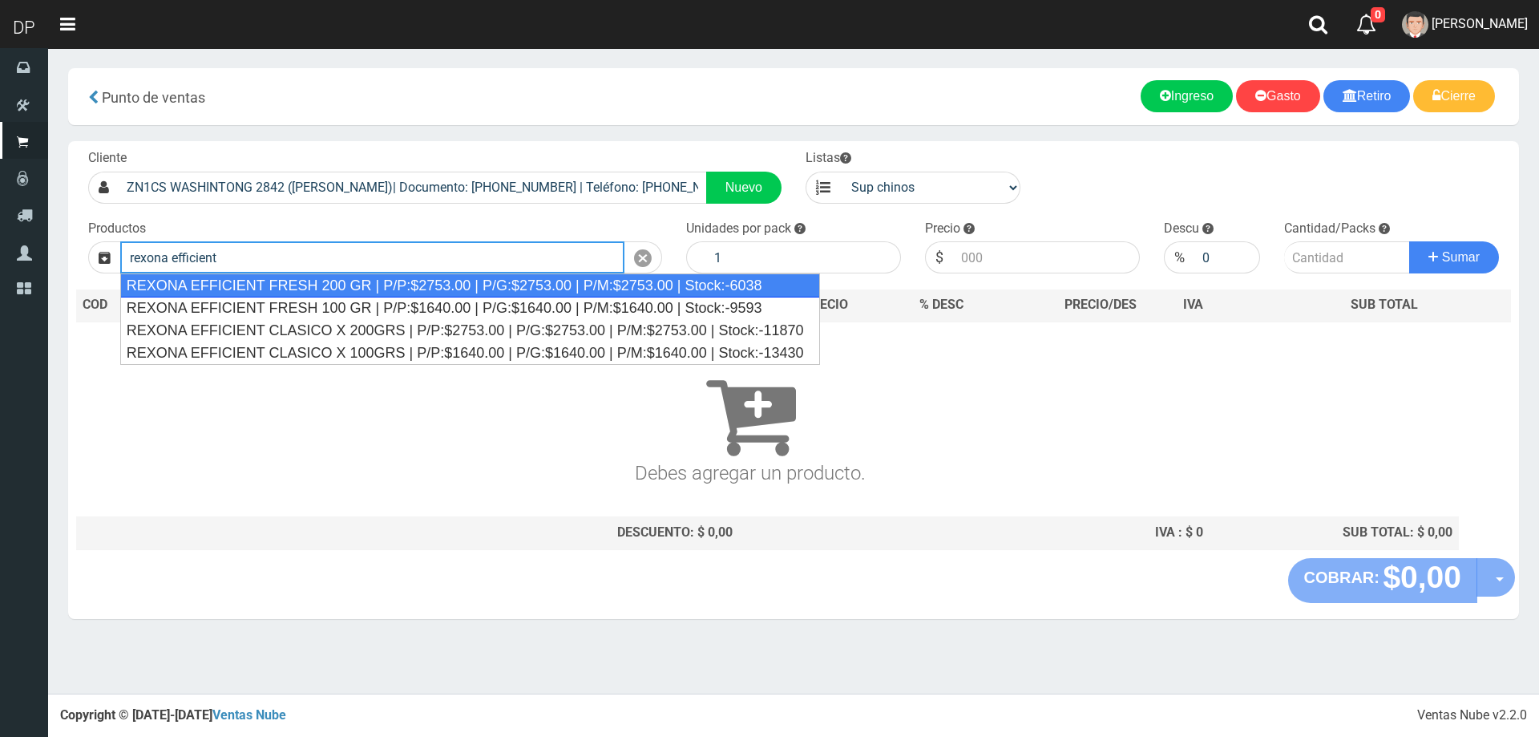
click at [389, 293] on div "REXONA EFFICIENT FRESH 200 GR | P/P:$2753.00 | P/G:$2753.00 | P/M:$2753.00 | St…" at bounding box center [470, 285] width 700 height 24
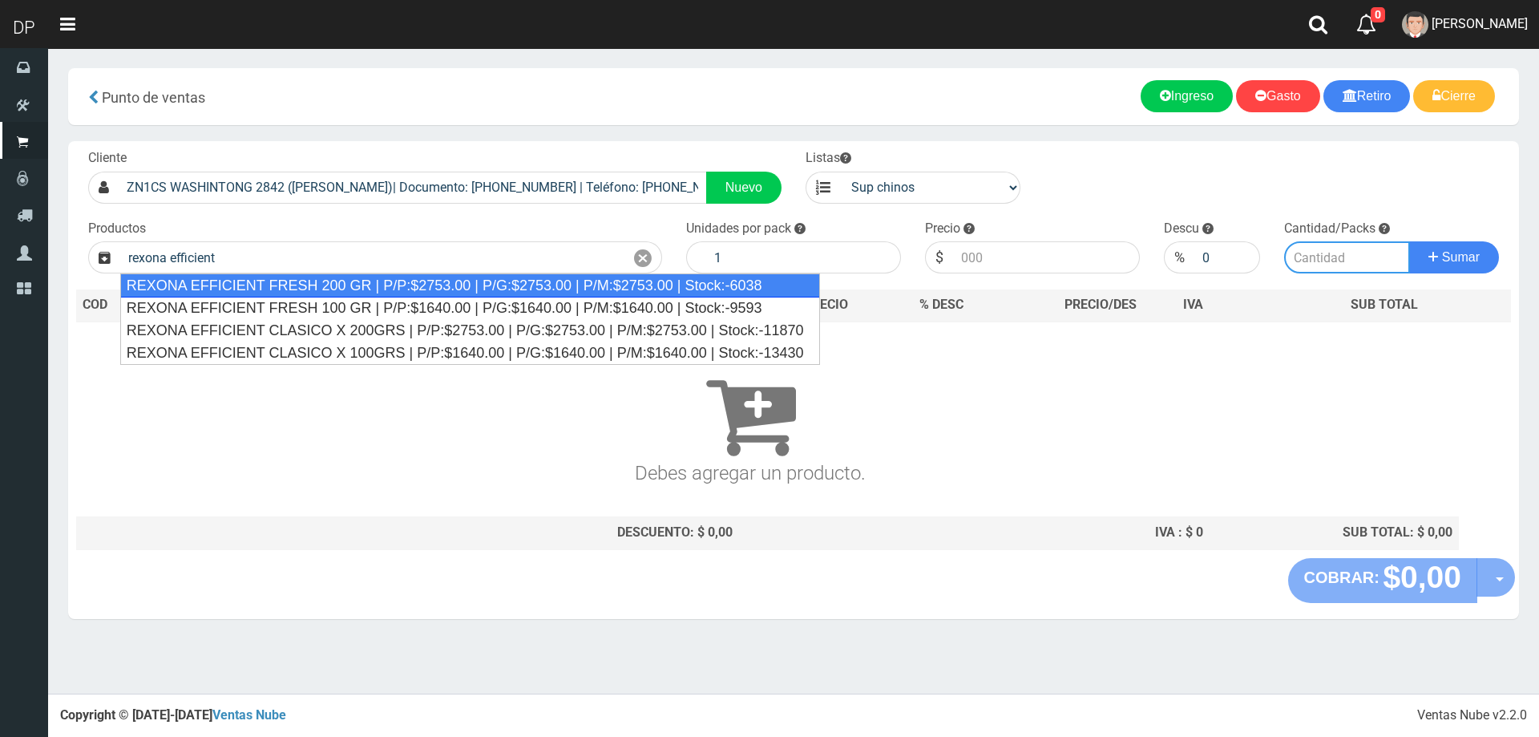
type input "REXONA EFFICIENT FRESH 200 GR | P/P:$2753.00 | P/G:$2753.00 | P/M:$2753.00 | St…"
type input "12"
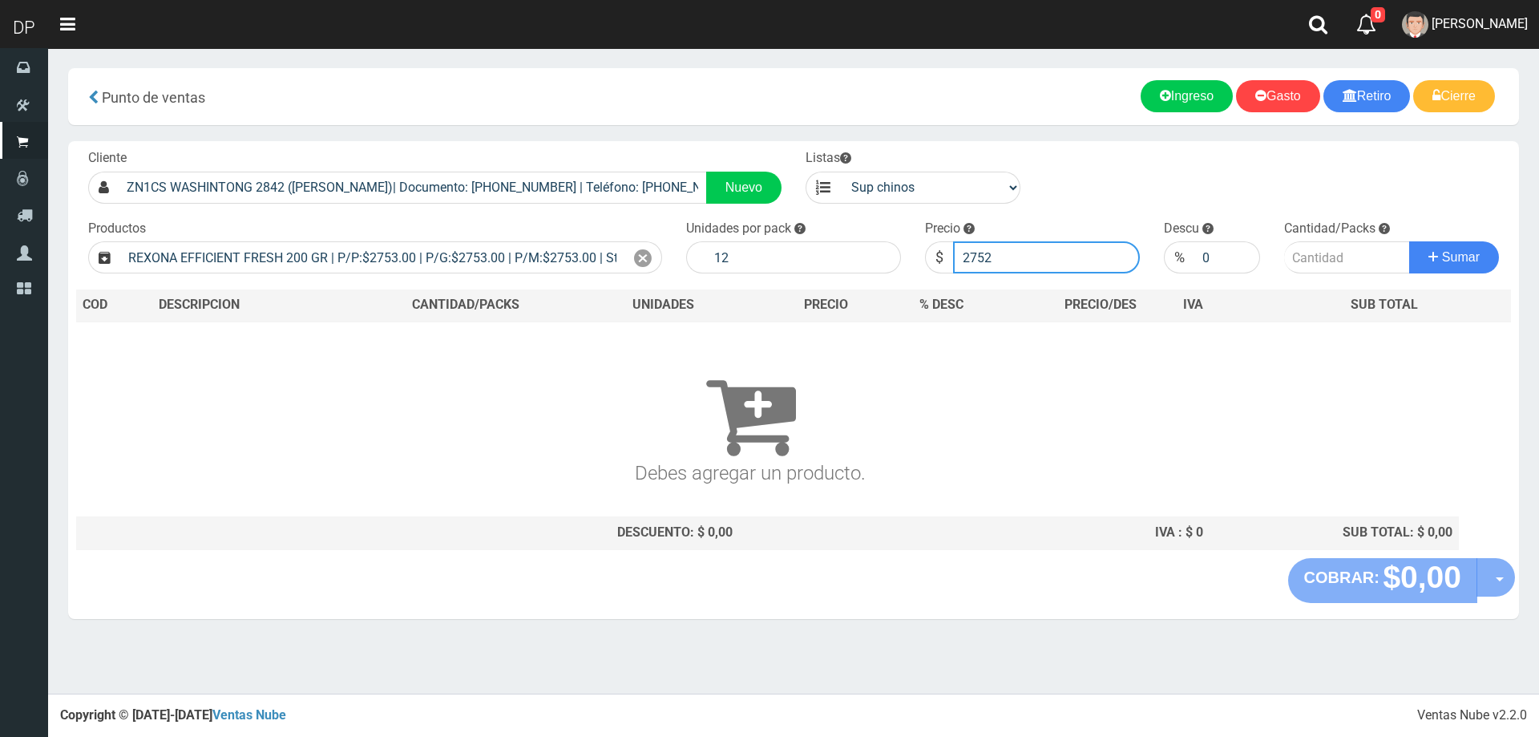
click at [1120, 263] on input "2752" at bounding box center [1046, 257] width 187 height 32
click at [1120, 263] on input "2751" at bounding box center [1046, 257] width 187 height 32
click at [1120, 263] on input "2750" at bounding box center [1046, 257] width 187 height 32
type input "2749"
click at [1120, 263] on input "2749" at bounding box center [1046, 257] width 187 height 32
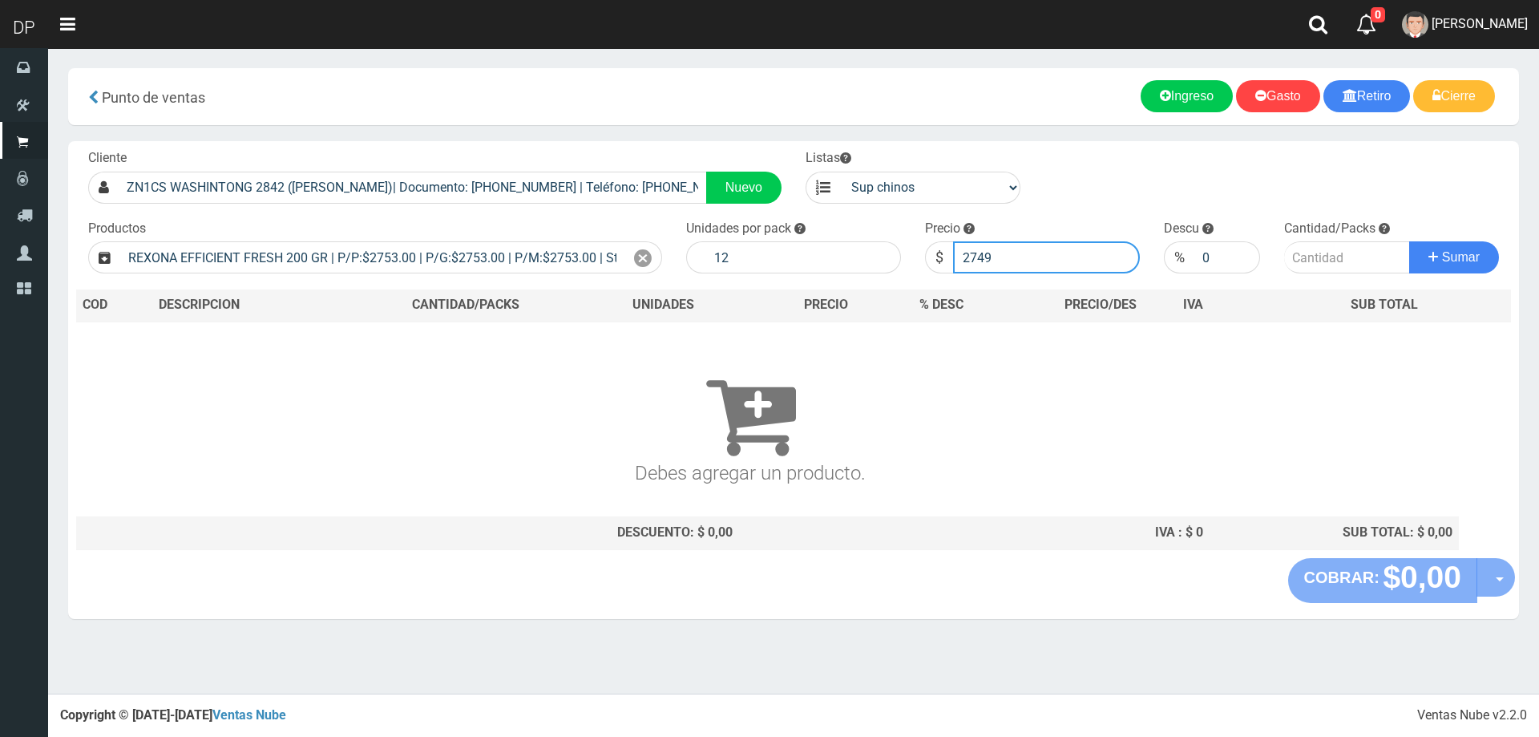
click at [1047, 262] on input "2749" at bounding box center [1046, 257] width 187 height 32
type input "2615"
type input "2615.35"
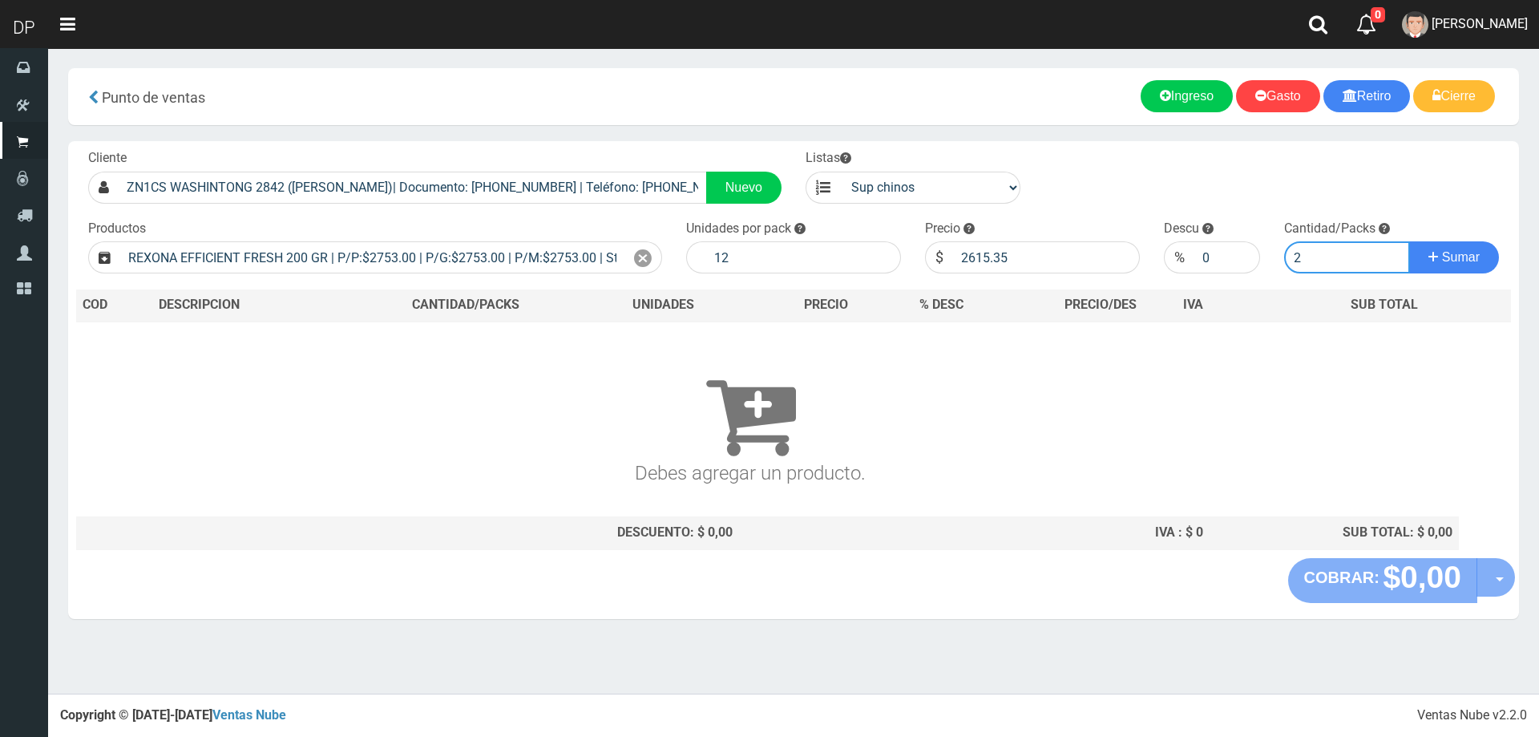
type input "2"
click at [1409, 241] on button "Sumar" at bounding box center [1454, 257] width 90 height 32
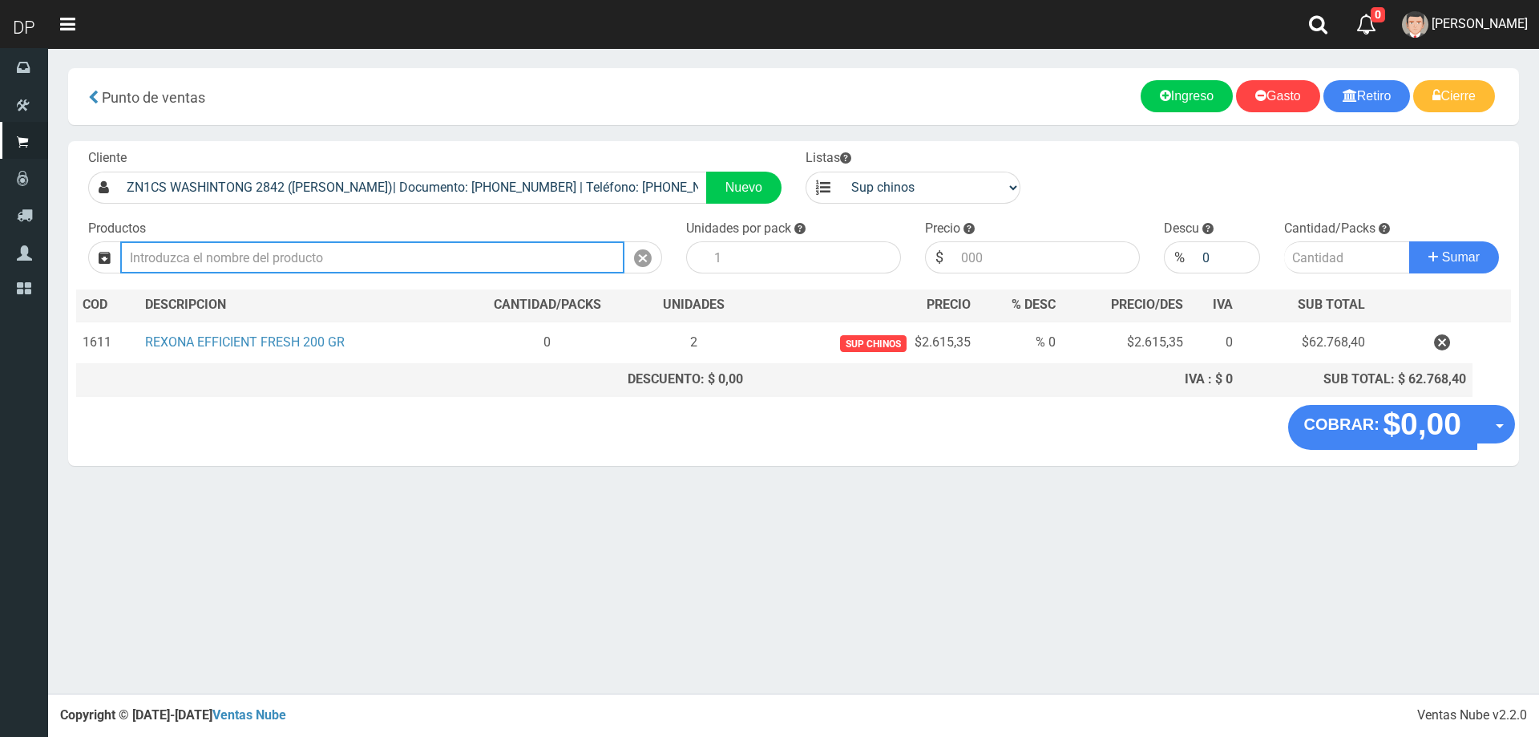
click at [248, 264] on input "text" at bounding box center [372, 257] width 504 height 32
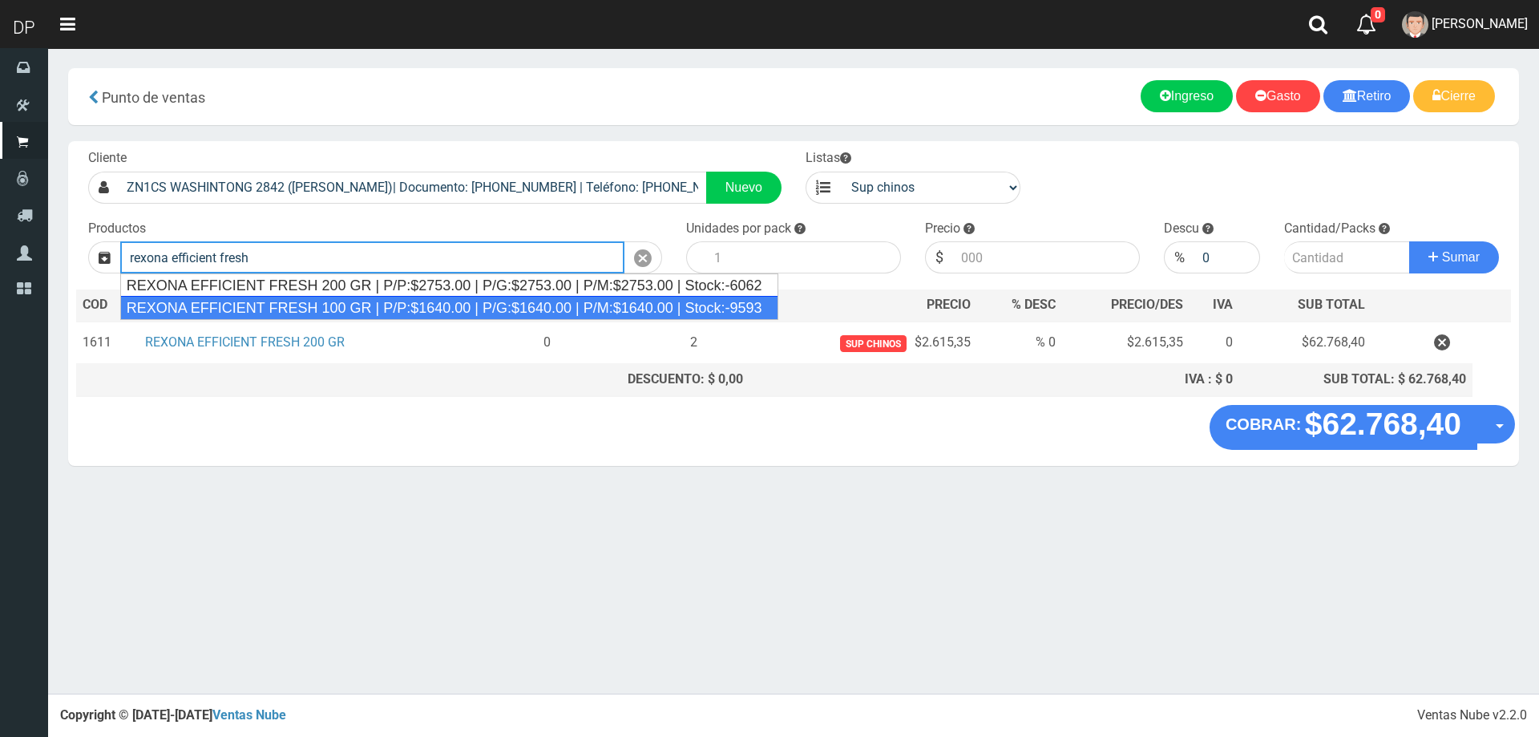
click at [256, 307] on div "REXONA EFFICIENT FRESH 100 GR | P/P:$1640.00 | P/G:$1640.00 | P/M:$1640.00 | St…" at bounding box center [449, 308] width 658 height 24
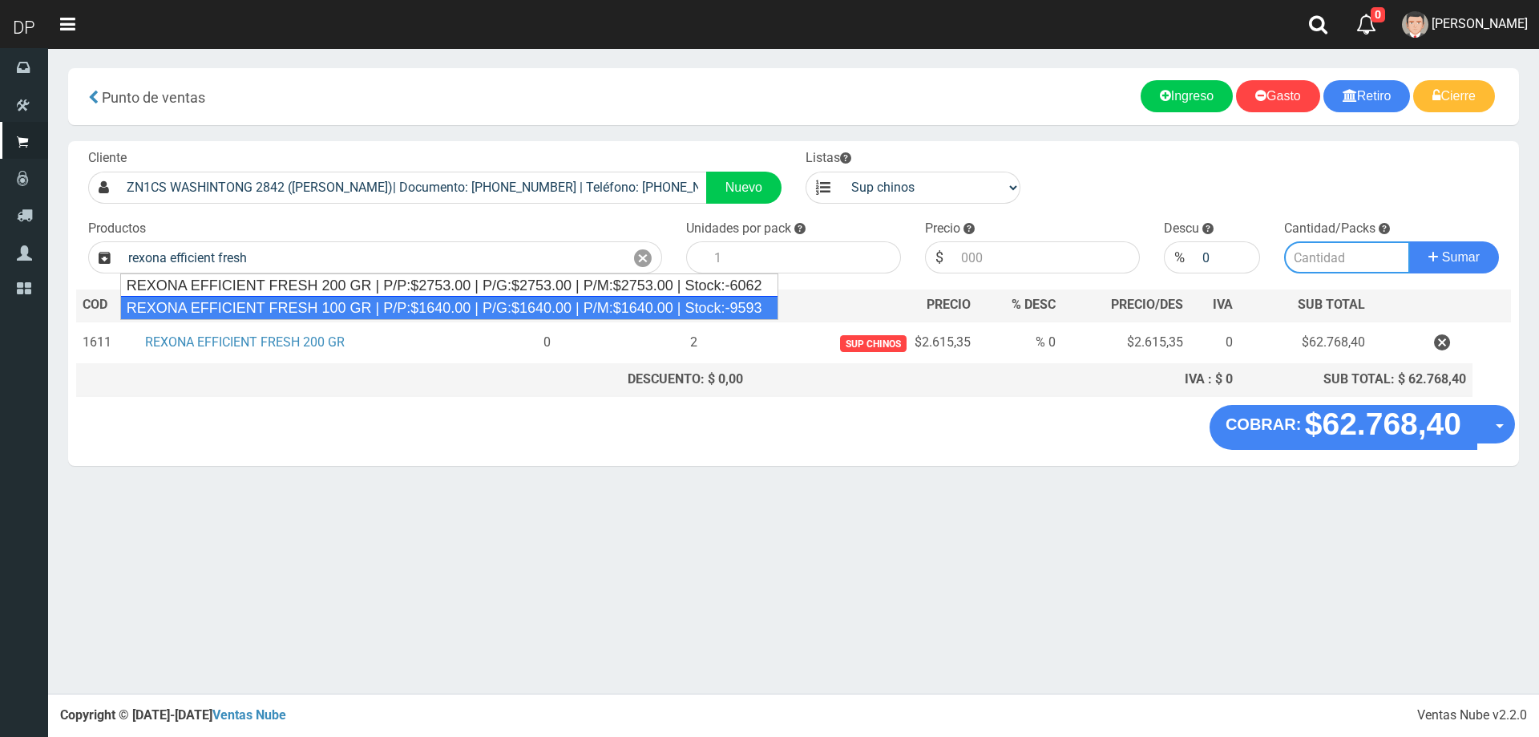
type input "REXONA EFFICIENT FRESH 100 GR | P/P:$1640.00 | P/G:$1640.00 | P/M:$1640.00 | St…"
type input "12"
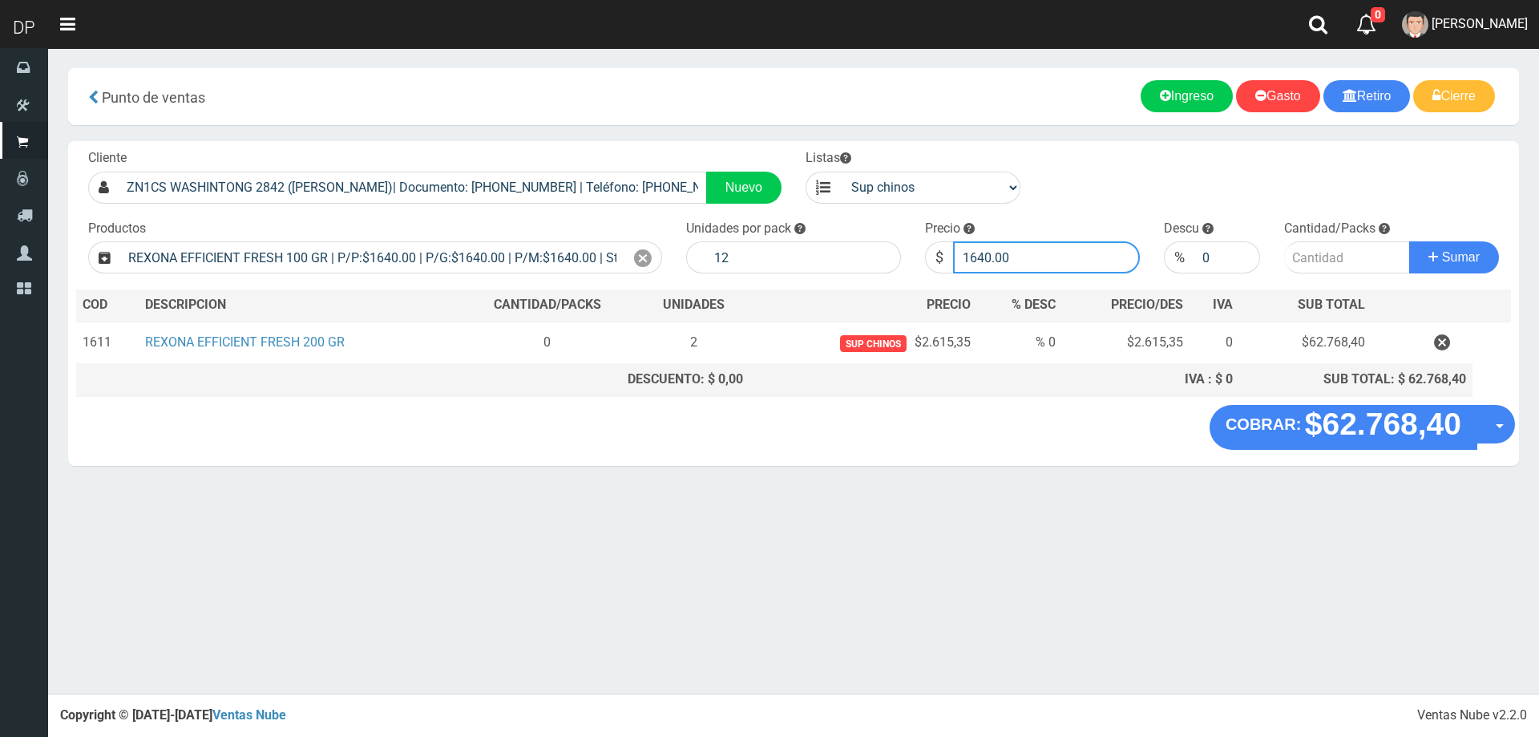
click at [987, 256] on input "1640.00" at bounding box center [1046, 257] width 187 height 32
type input "1558"
type input "1558.00"
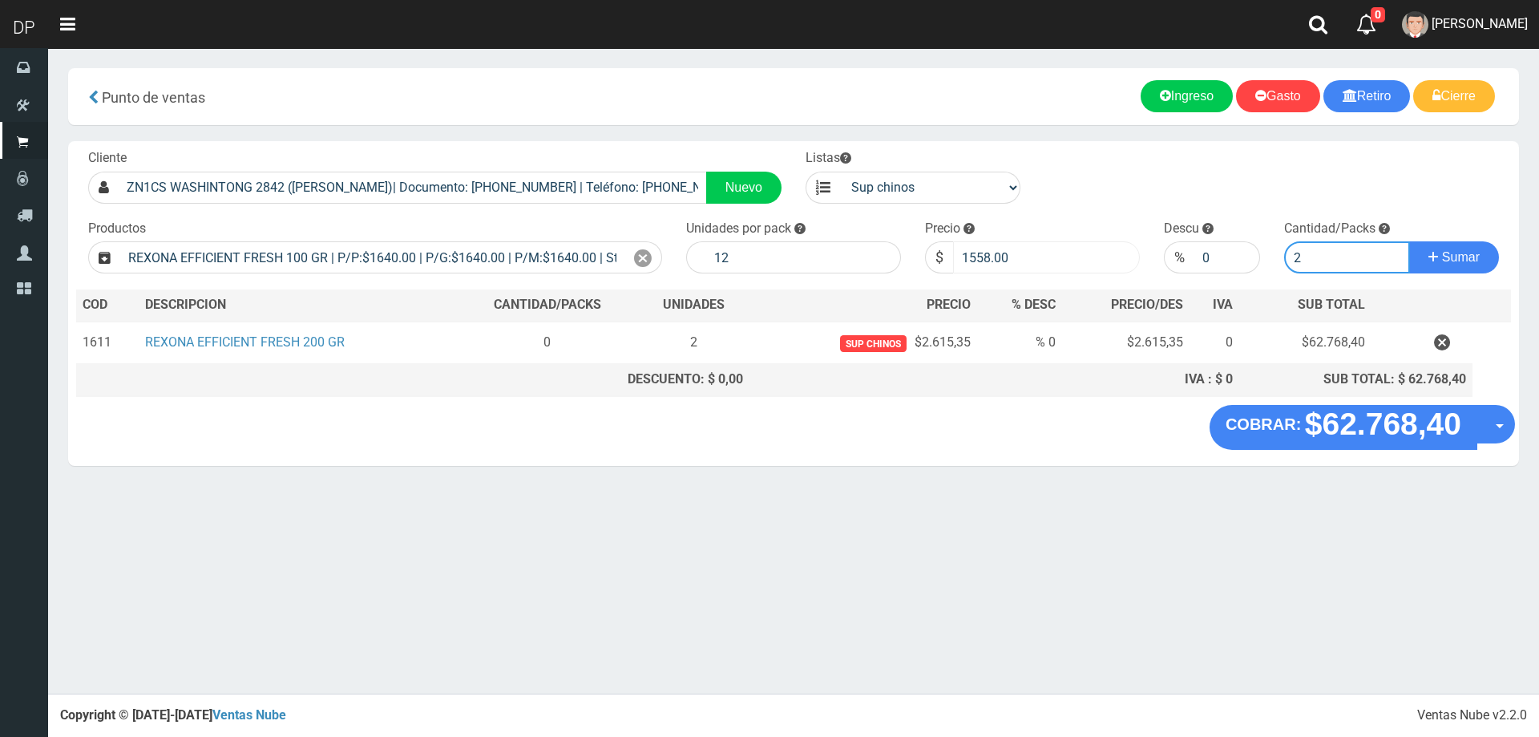
type input "2"
click at [1409, 241] on button "Sumar" at bounding box center [1454, 257] width 90 height 32
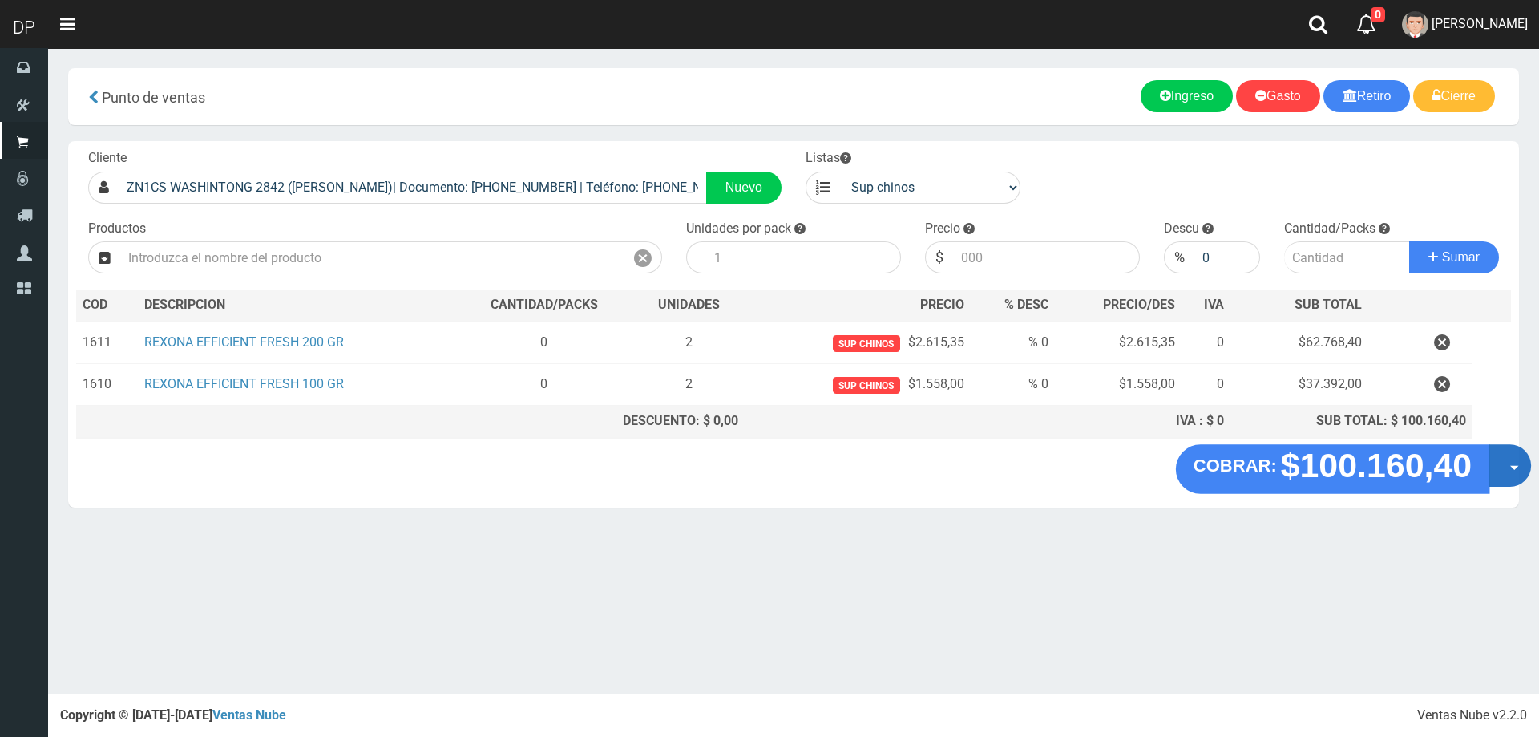
click at [1497, 455] on button "Opciones" at bounding box center [1509, 465] width 42 height 42
click at [1503, 462] on link "Hacer Devolucion" at bounding box center [1458, 470] width 143 height 37
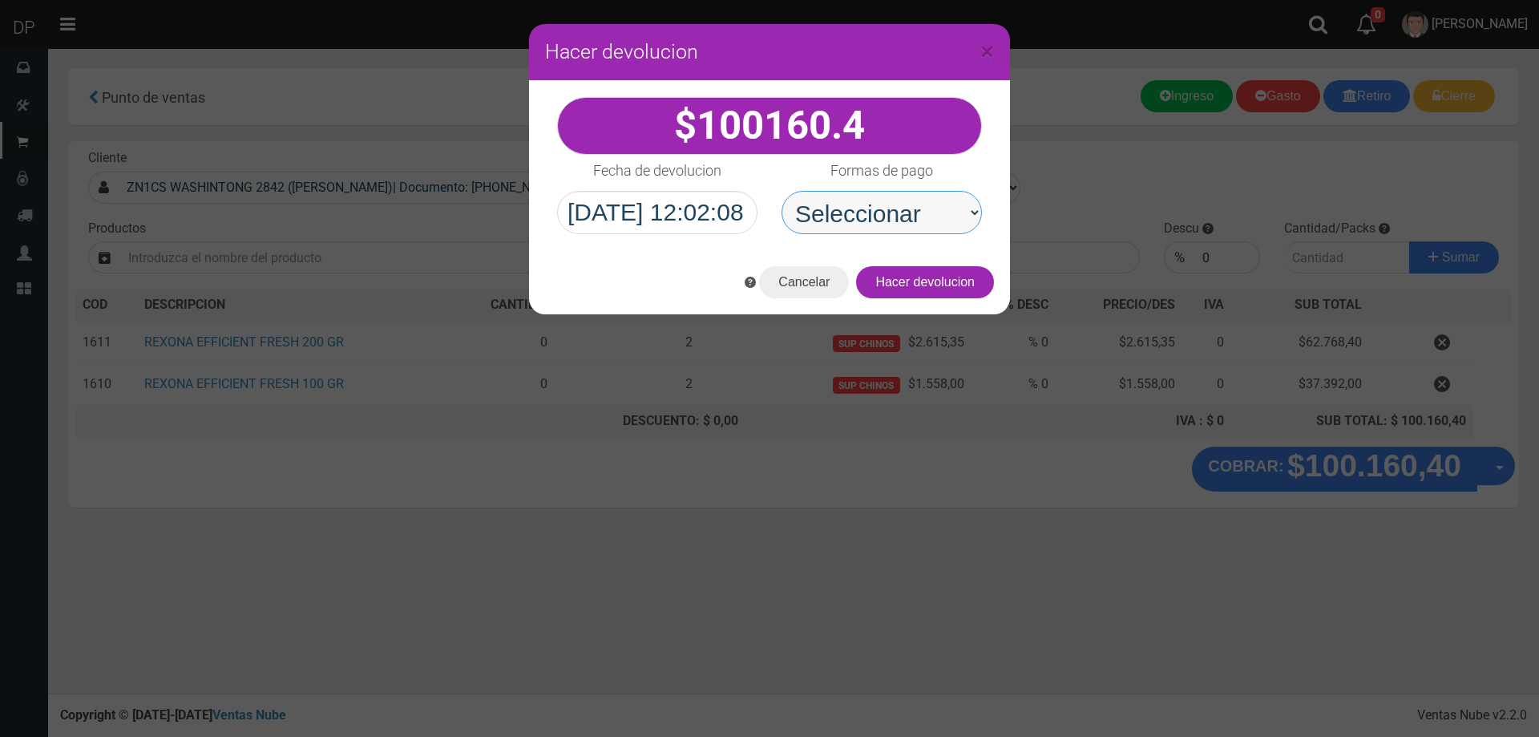
click at [938, 216] on select "Seleccionar Efectivo Tarjeta de Crédito Depósito Débito" at bounding box center [881, 212] width 200 height 43
click at [781, 191] on select "Seleccionar Efectivo Tarjeta de Crédito Depósito Débito" at bounding box center [881, 212] width 200 height 43
click at [932, 217] on select "Seleccionar Efectivo Tarjeta de Crédito Depósito Débito" at bounding box center [881, 212] width 200 height 43
click at [781, 191] on select "Seleccionar Efectivo Tarjeta de Crédito Depósito Débito" at bounding box center [881, 212] width 200 height 43
drag, startPoint x: 921, startPoint y: 220, endPoint x: 922, endPoint y: 232, distance: 12.0
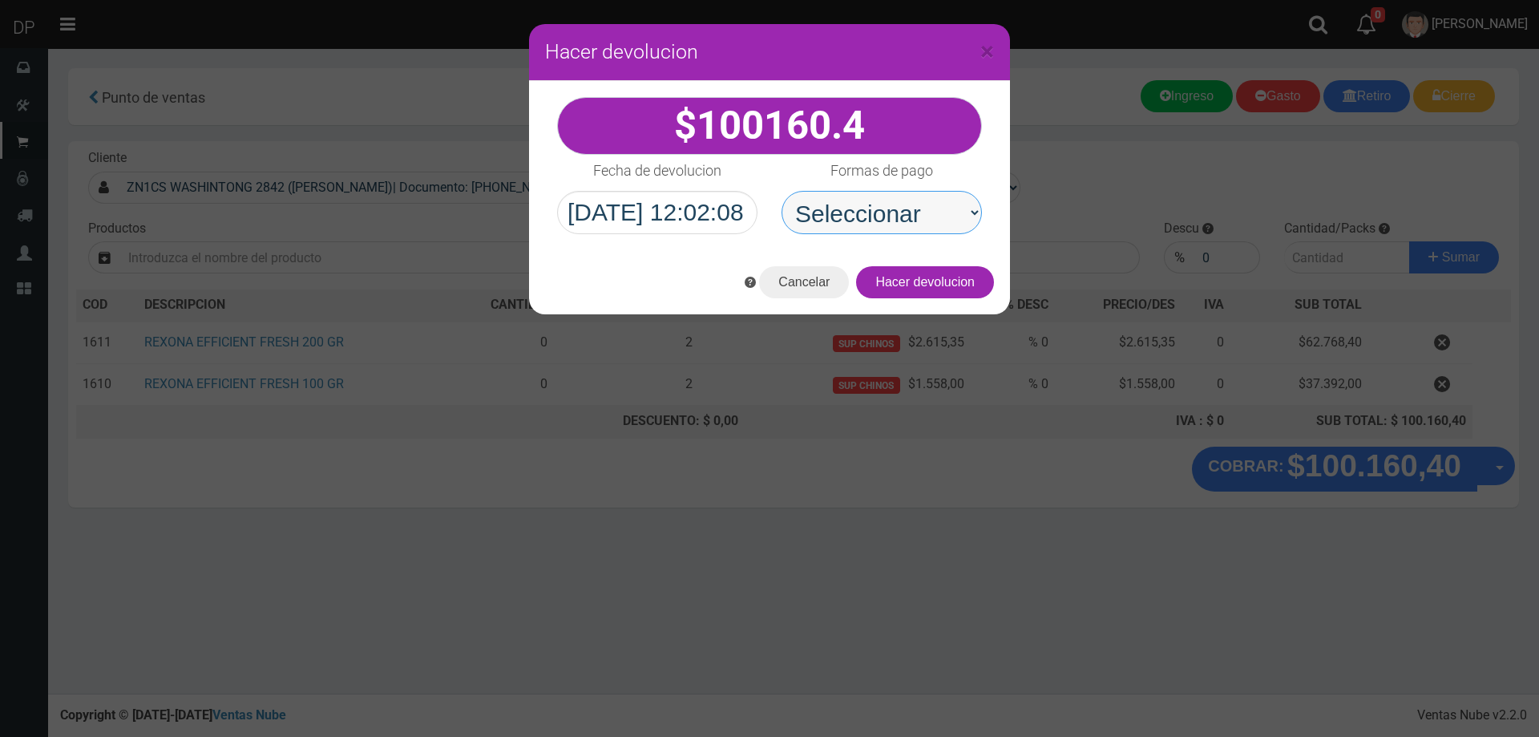
click at [922, 229] on select "Seleccionar Efectivo Tarjeta de Crédito Depósito Débito" at bounding box center [881, 212] width 200 height 43
select select "Efectivo"
click at [781, 191] on select "Seleccionar Efectivo Tarjeta de Crédito Depósito Débito" at bounding box center [881, 212] width 200 height 43
click at [963, 277] on button "Hacer devolucion" at bounding box center [925, 282] width 138 height 32
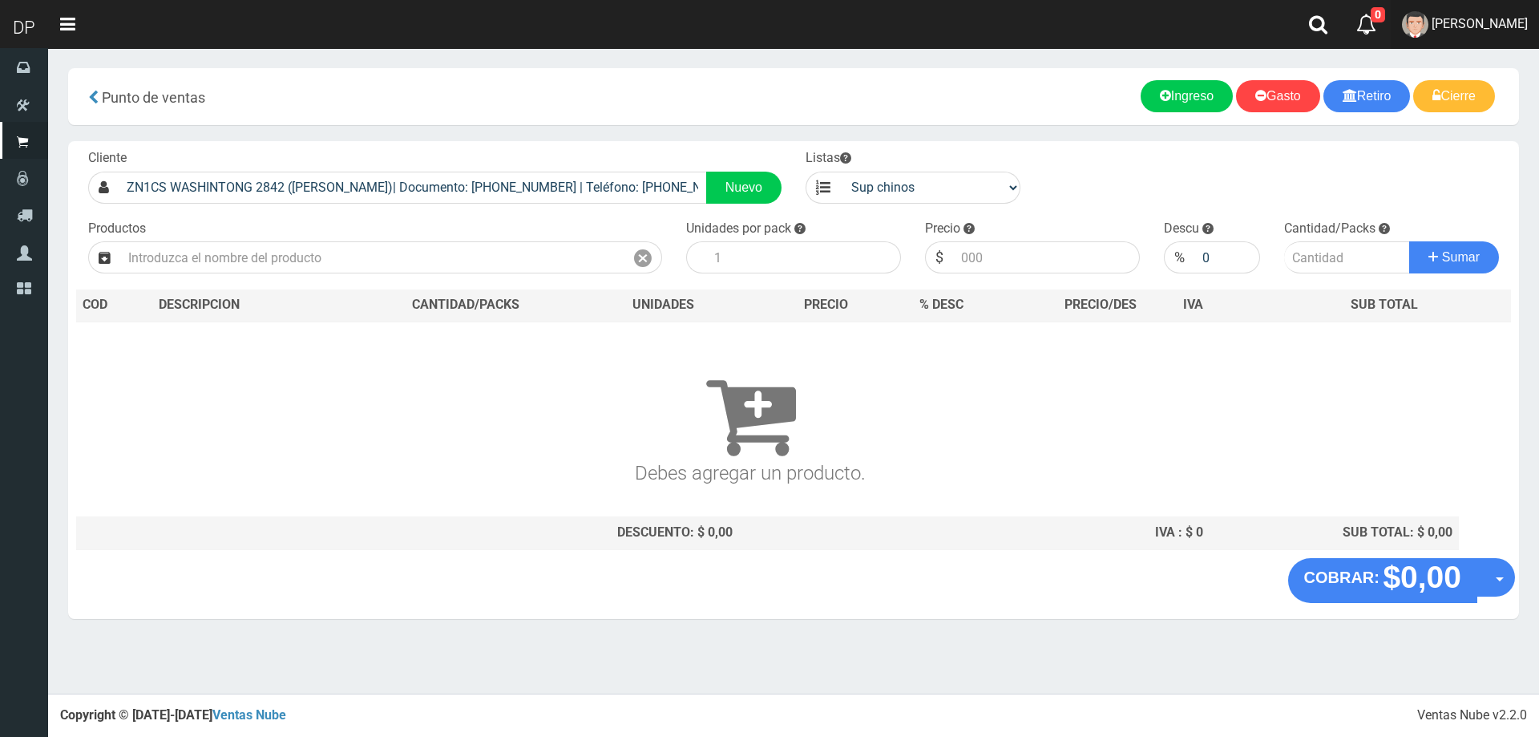
click at [1449, 18] on span "Betiana Paola Casco" at bounding box center [1480, 23] width 96 height 15
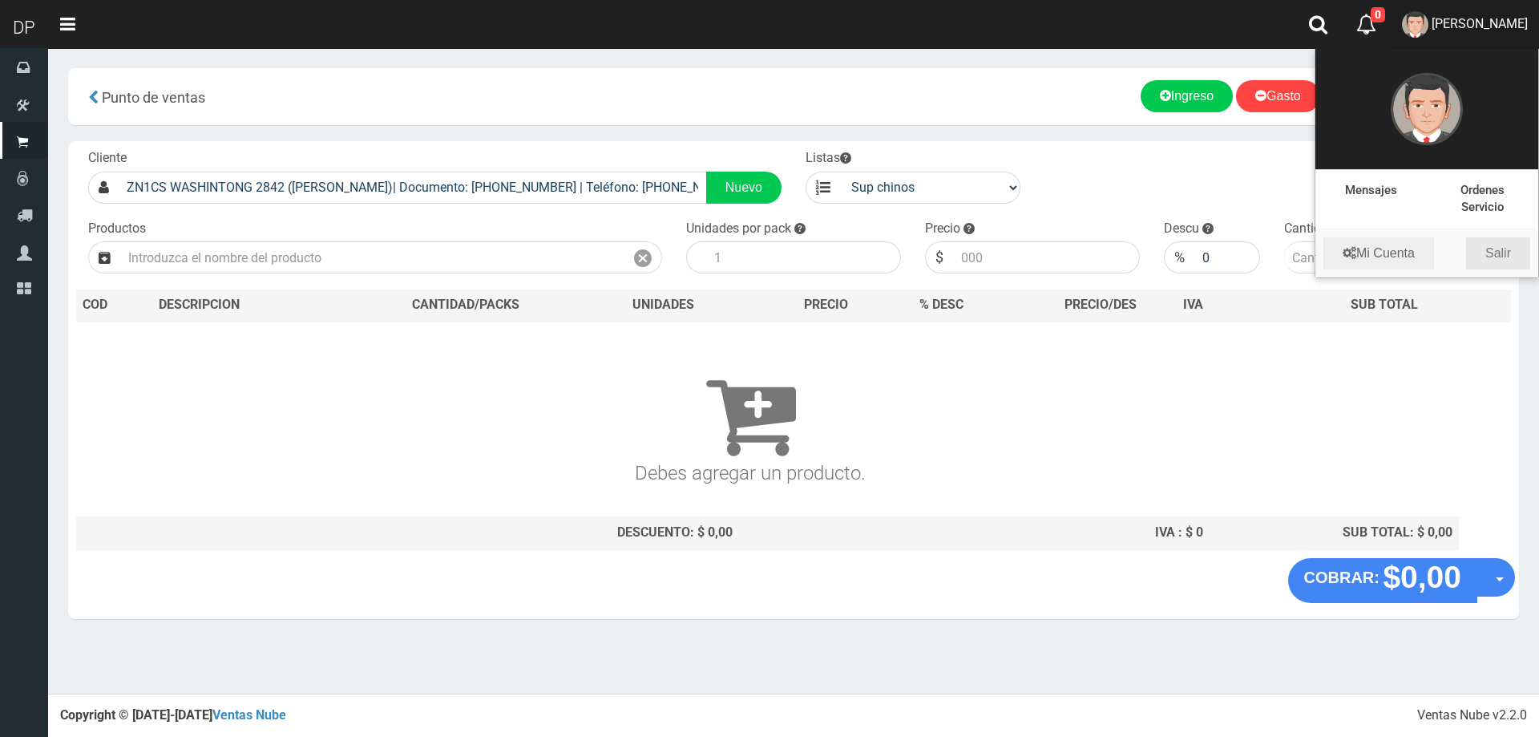
click at [1498, 246] on link "Salir" at bounding box center [1498, 253] width 64 height 32
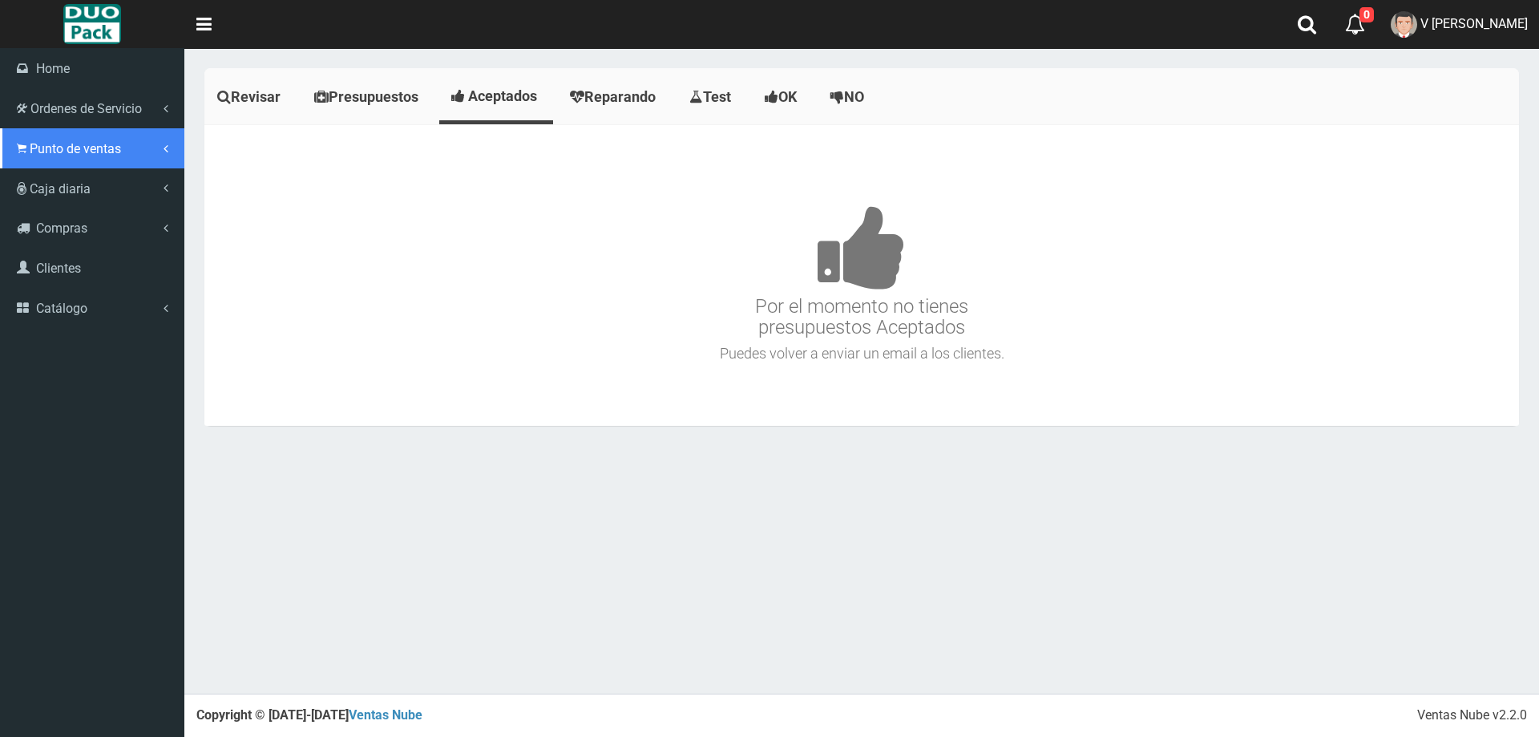
click at [26, 143] on link "Punto de ventas" at bounding box center [92, 148] width 184 height 40
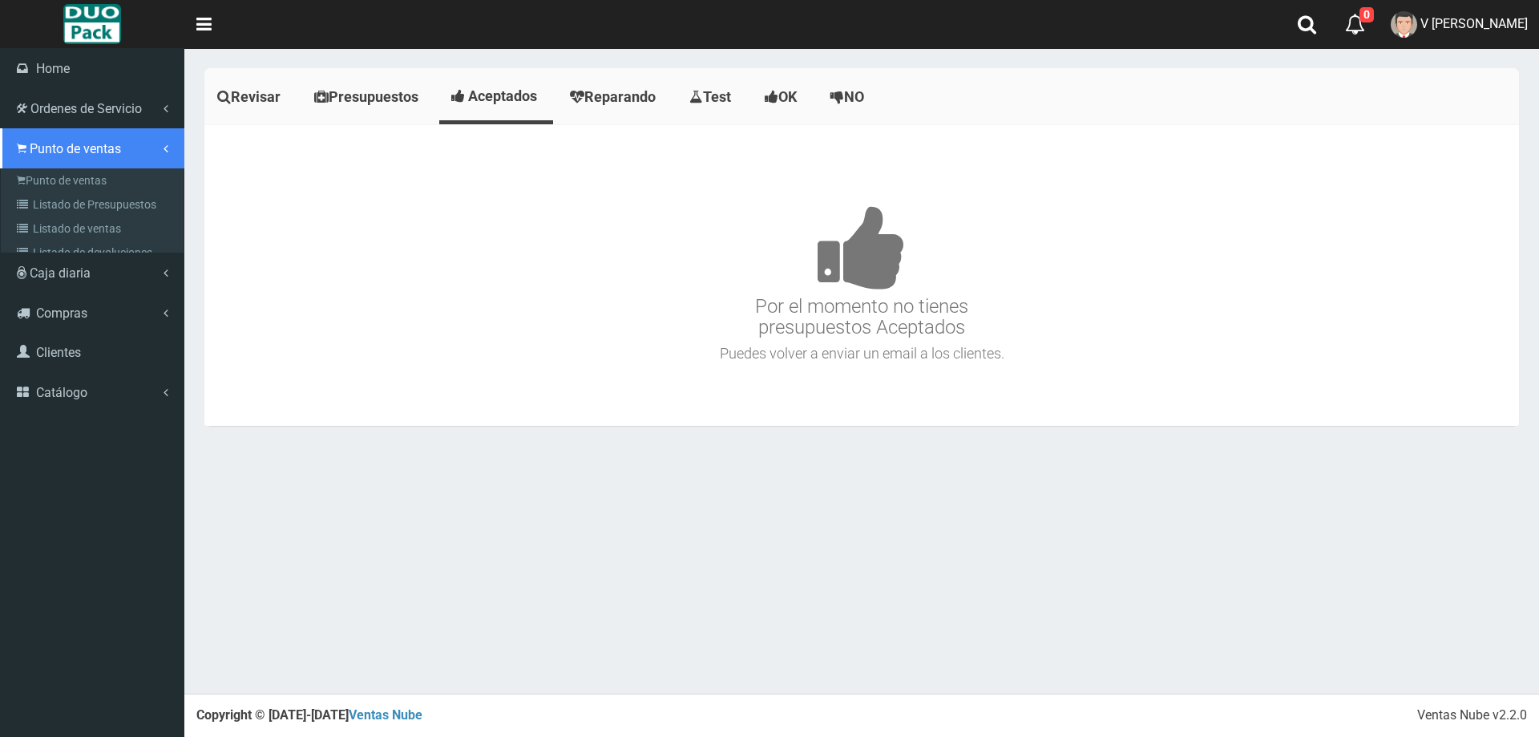
click at [70, 166] on link "Punto de ventas" at bounding box center [92, 148] width 184 height 40
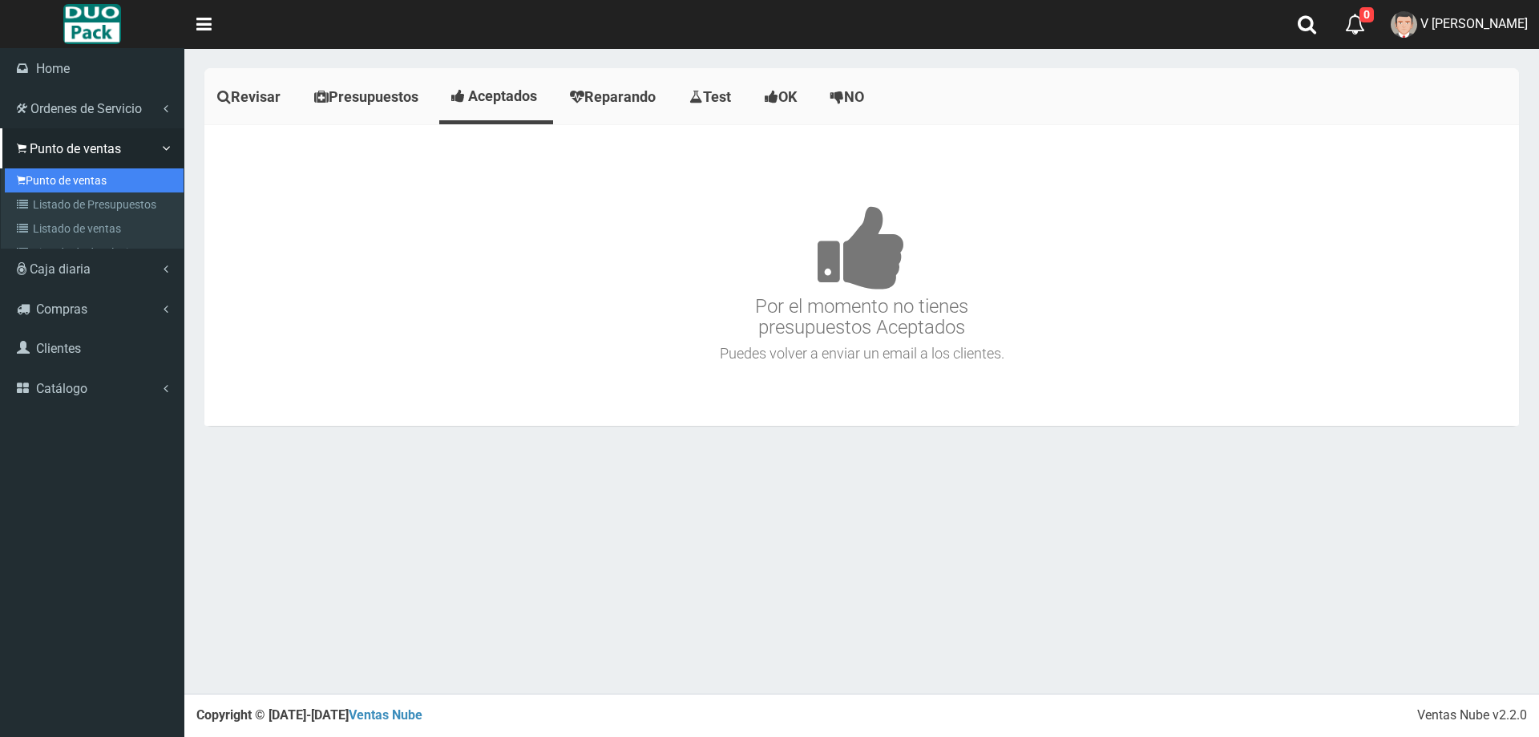
click at [73, 176] on link "Punto de ventas" at bounding box center [94, 180] width 179 height 24
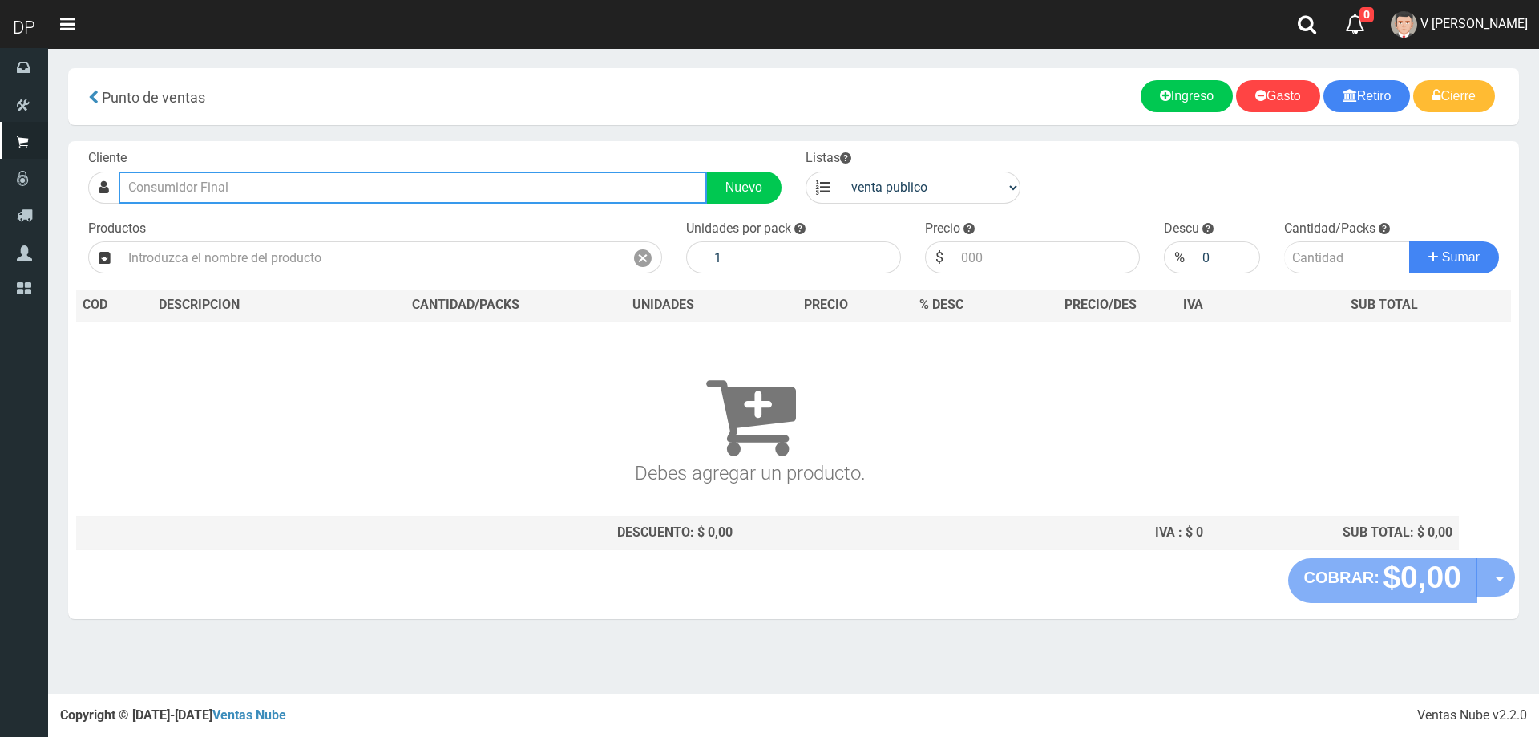
click at [234, 188] on input "text" at bounding box center [413, 188] width 588 height 32
click at [334, 182] on input "santa rita 9090" at bounding box center [413, 188] width 588 height 32
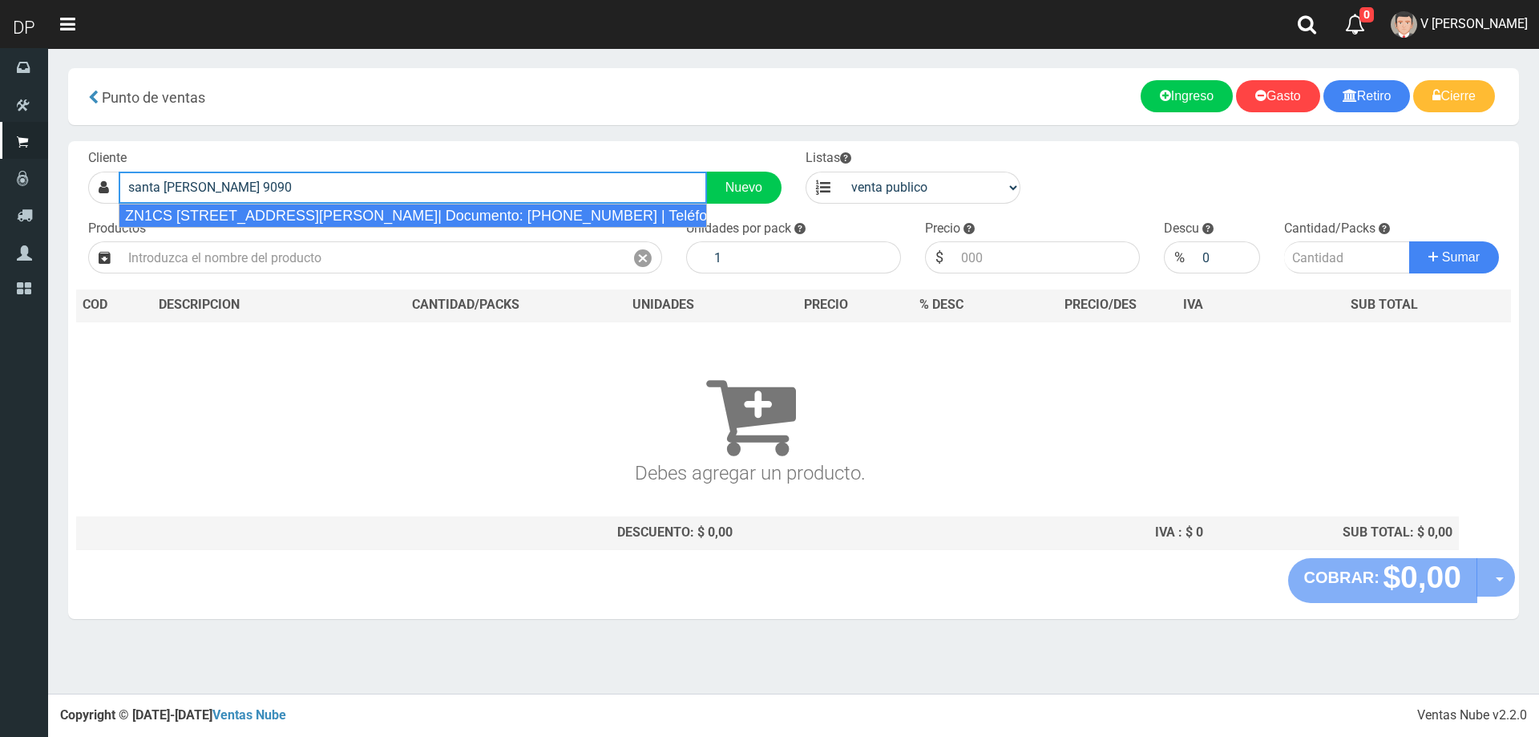
click at [344, 213] on div "ZN1CS SANTA RITA 9090 (LOMA HERMOSA)| Documento: 4383465 | Teléfono:" at bounding box center [413, 216] width 588 height 24
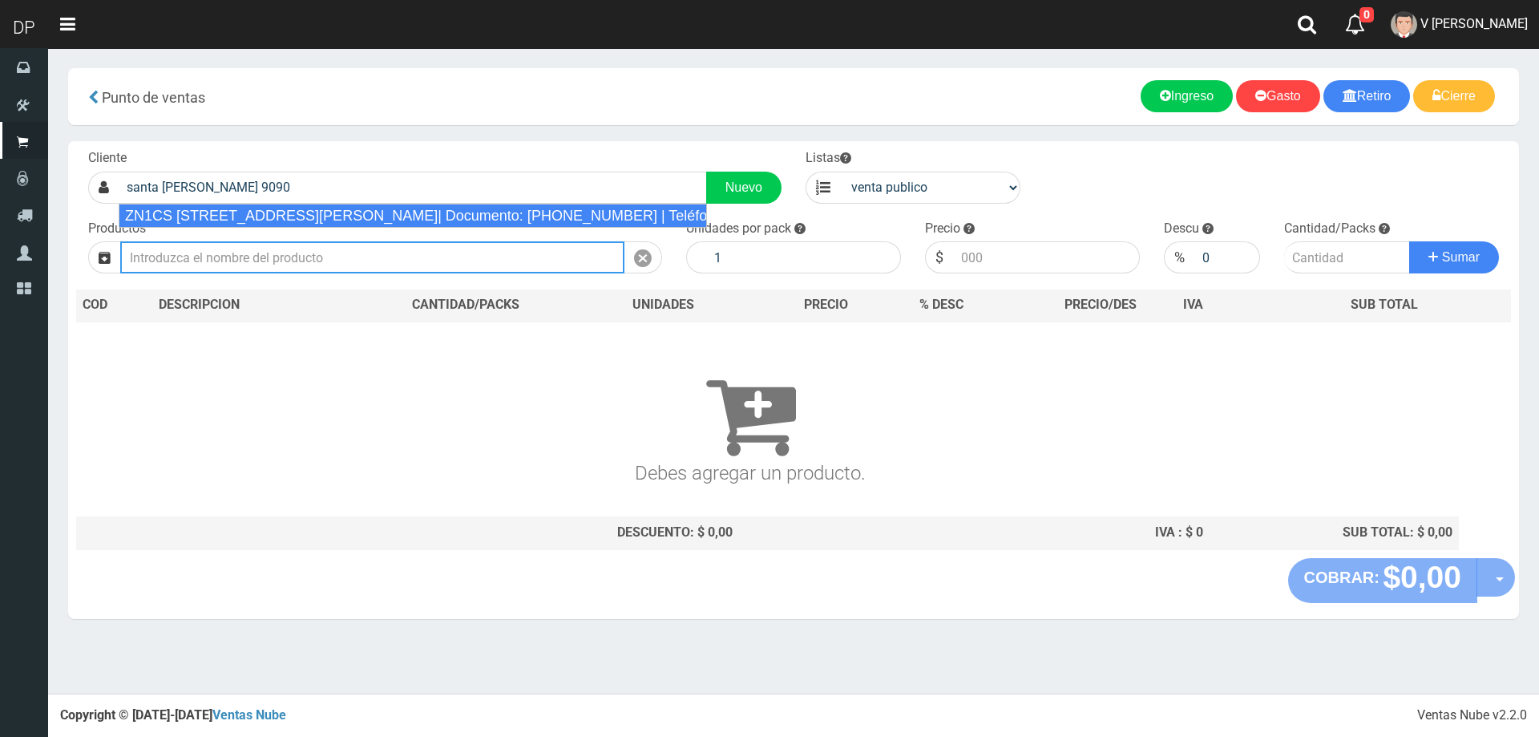
type input "ZN1CS SANTA RITA 9090 (LOMA HERMOSA)| Documento: 4383465 | Teléfono:"
select select "2"
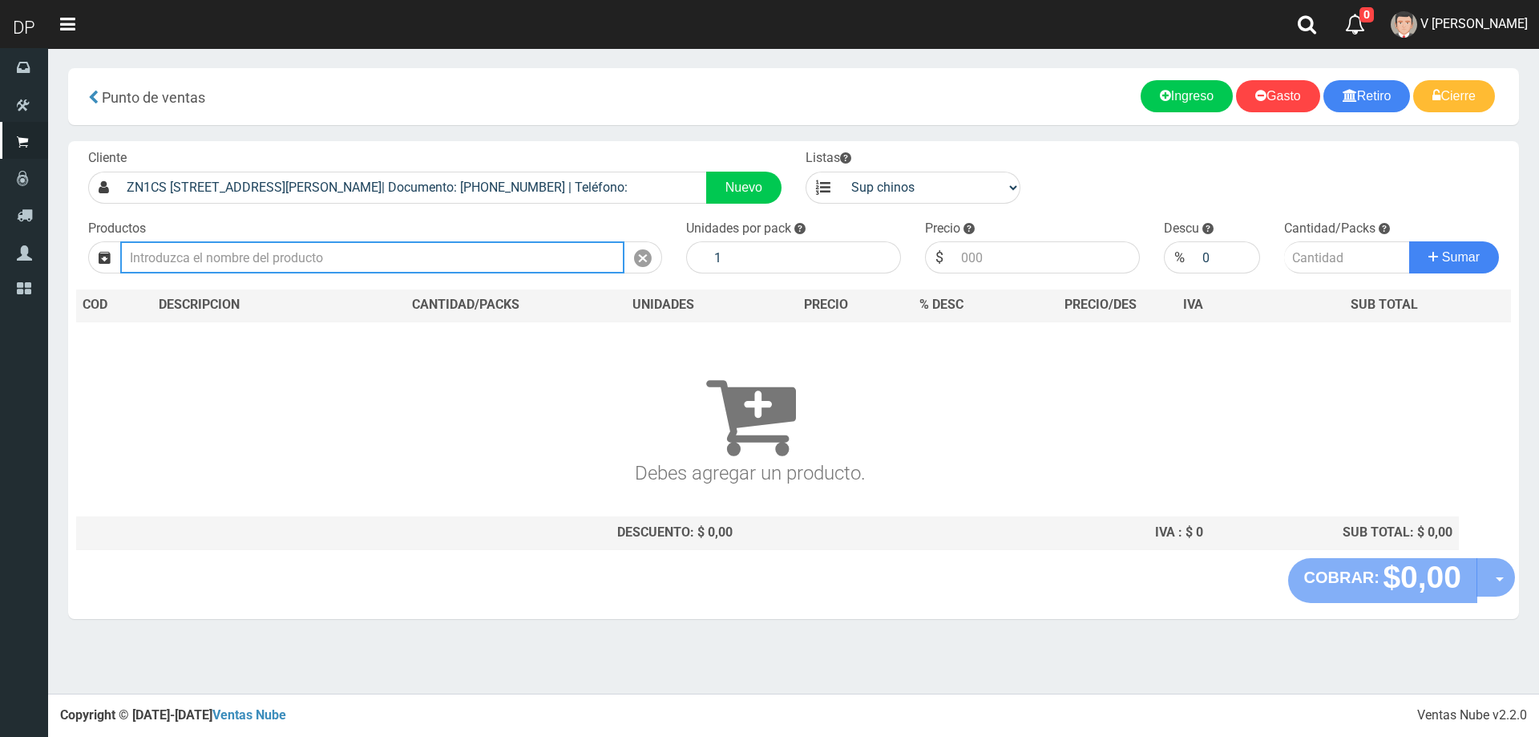
click at [337, 249] on input "text" at bounding box center [372, 257] width 504 height 32
click at [1409, 241] on button "Sumar" at bounding box center [1454, 257] width 90 height 32
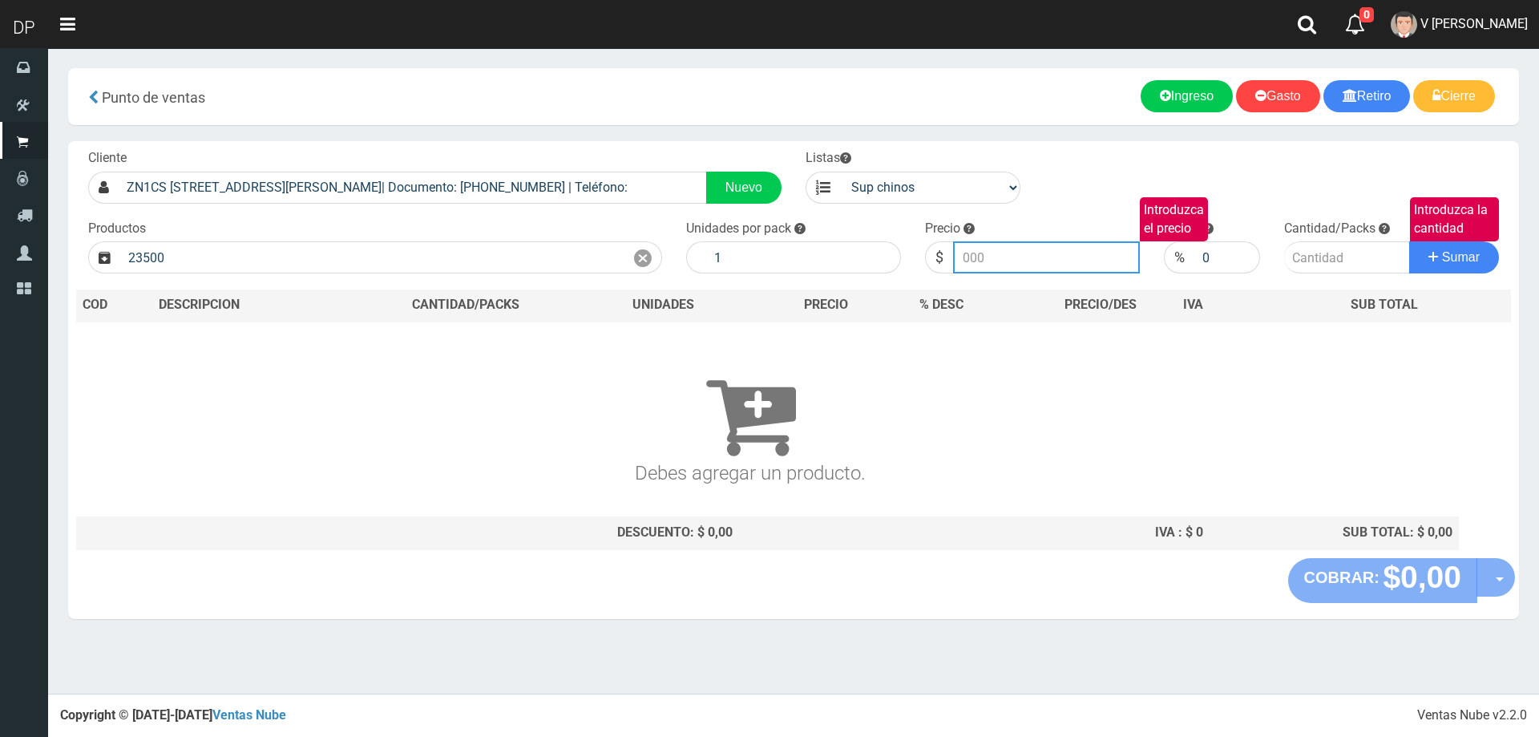
type input "PROTECTORES DONCELLA X20U (23500) | P/P:$585.00 | P/G:$585.00 | P/M:$444.00 | S…"
type input "585.00"
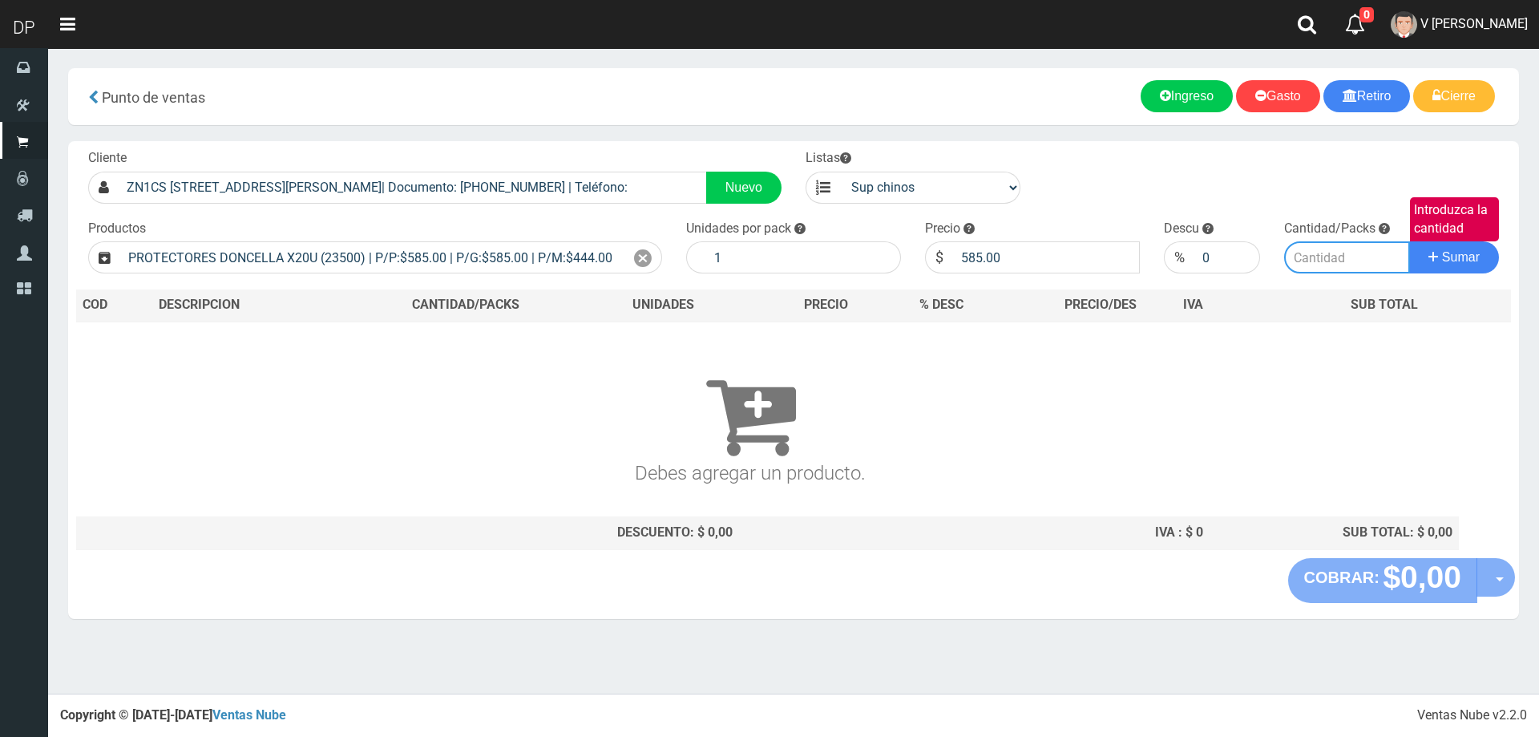
click at [1344, 252] on input "Introduzca la cantidad" at bounding box center [1347, 257] width 127 height 32
type input "1"
click at [1409, 241] on button "Sumar" at bounding box center [1454, 257] width 90 height 32
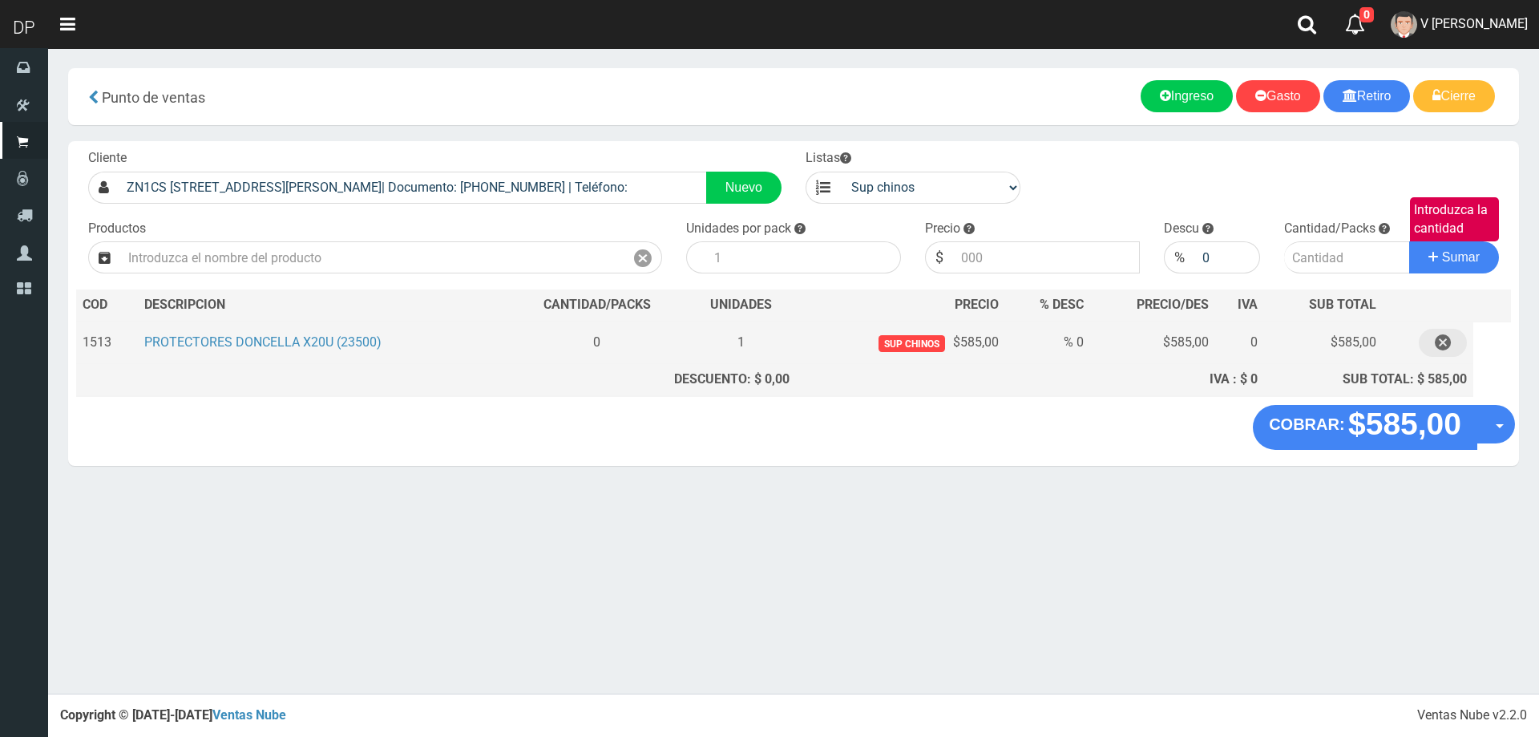
click at [1443, 345] on icon "button" at bounding box center [1443, 343] width 16 height 28
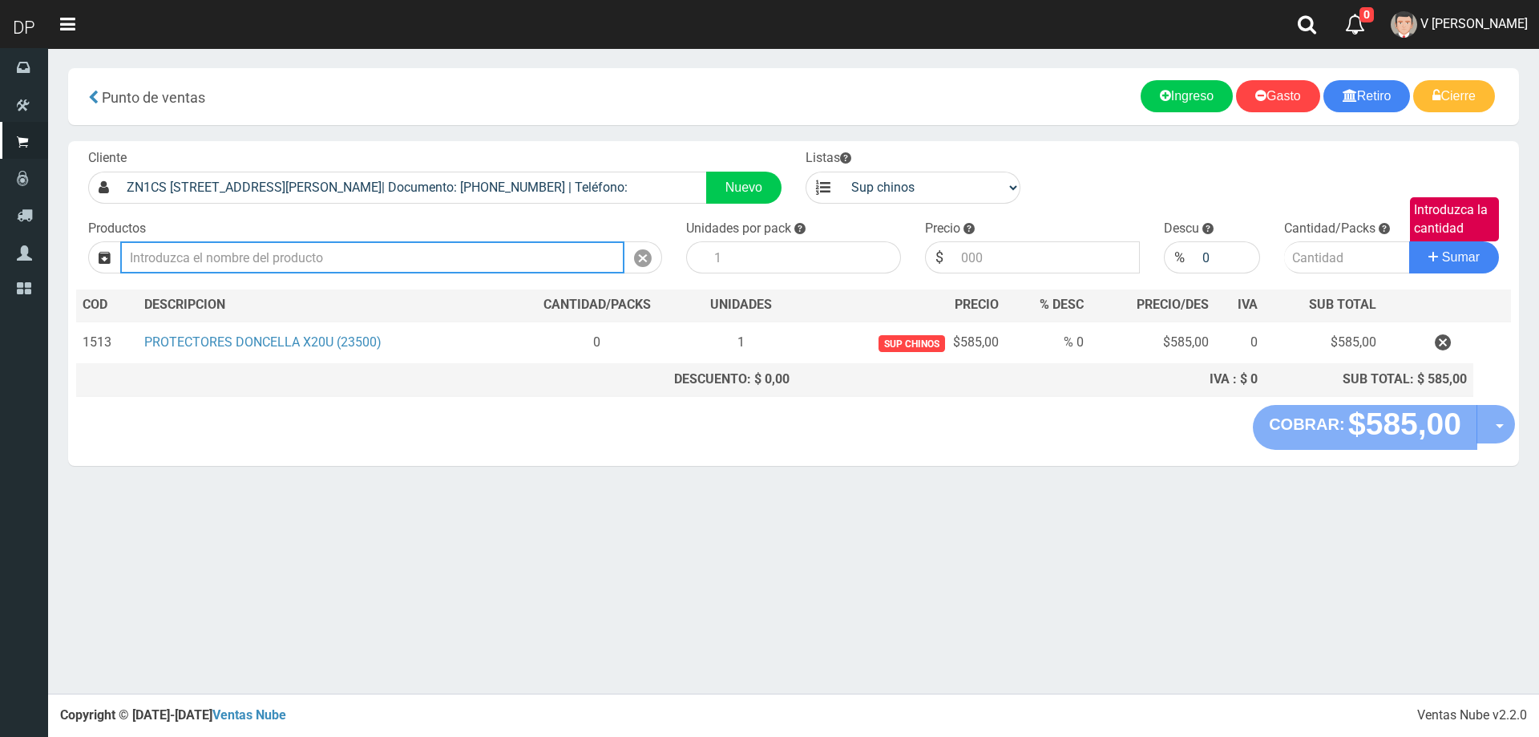
click at [531, 258] on input "text" at bounding box center [372, 257] width 504 height 32
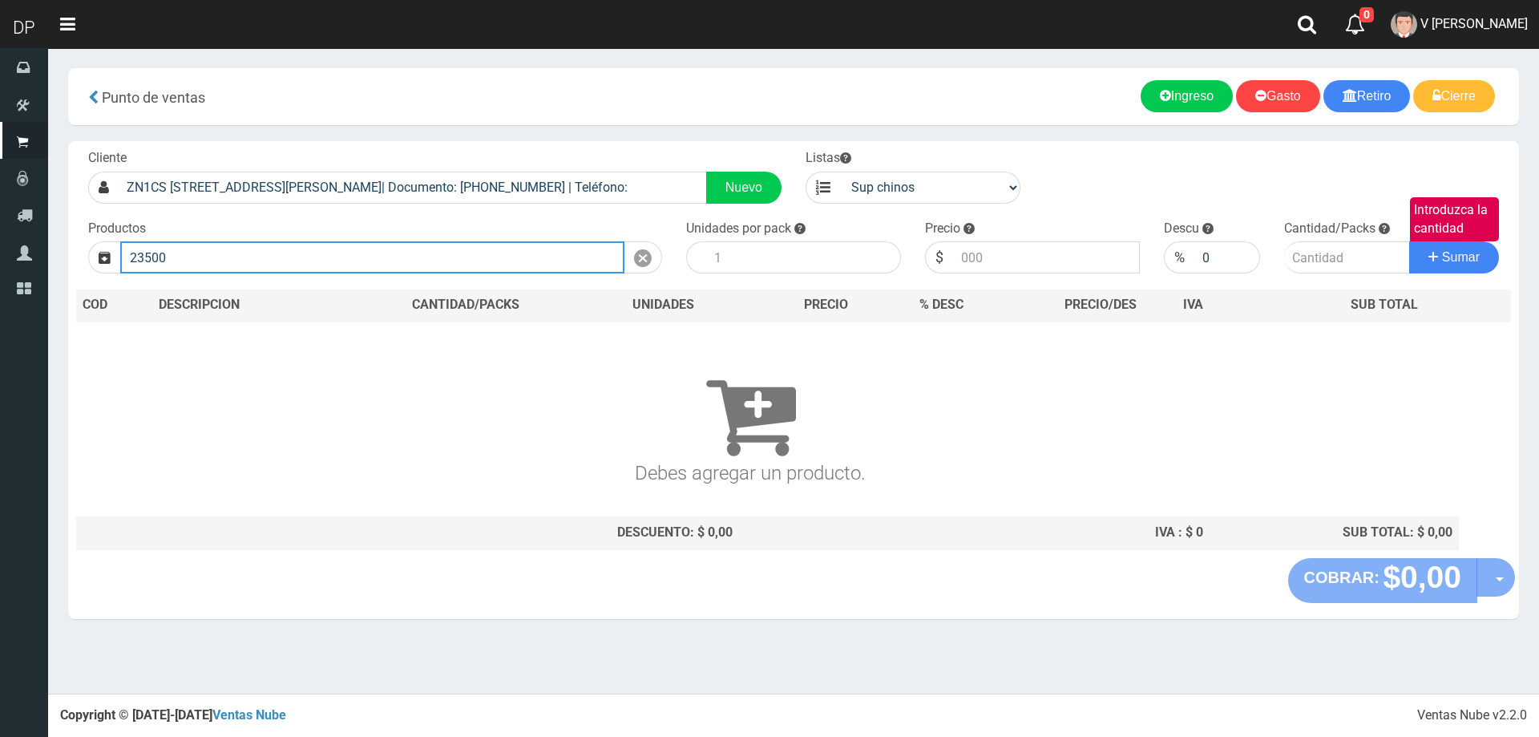
click at [1409, 241] on button "Sumar" at bounding box center [1454, 257] width 90 height 32
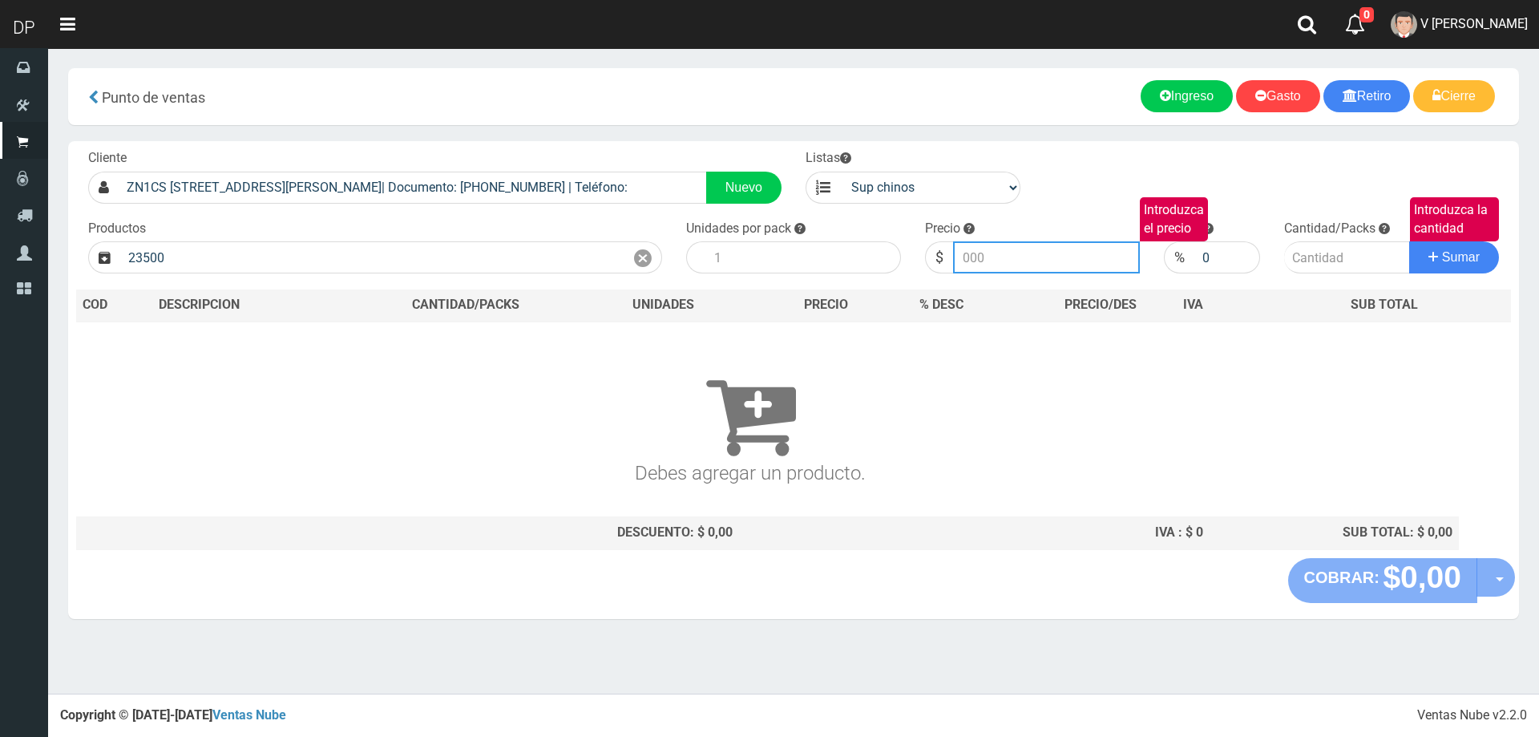
type input "PROTECTORES DONCELLA X20U (23500) | P/P:$585.00 | P/G:$585.00 | P/M:$444.00 | S…"
type input "585.00"
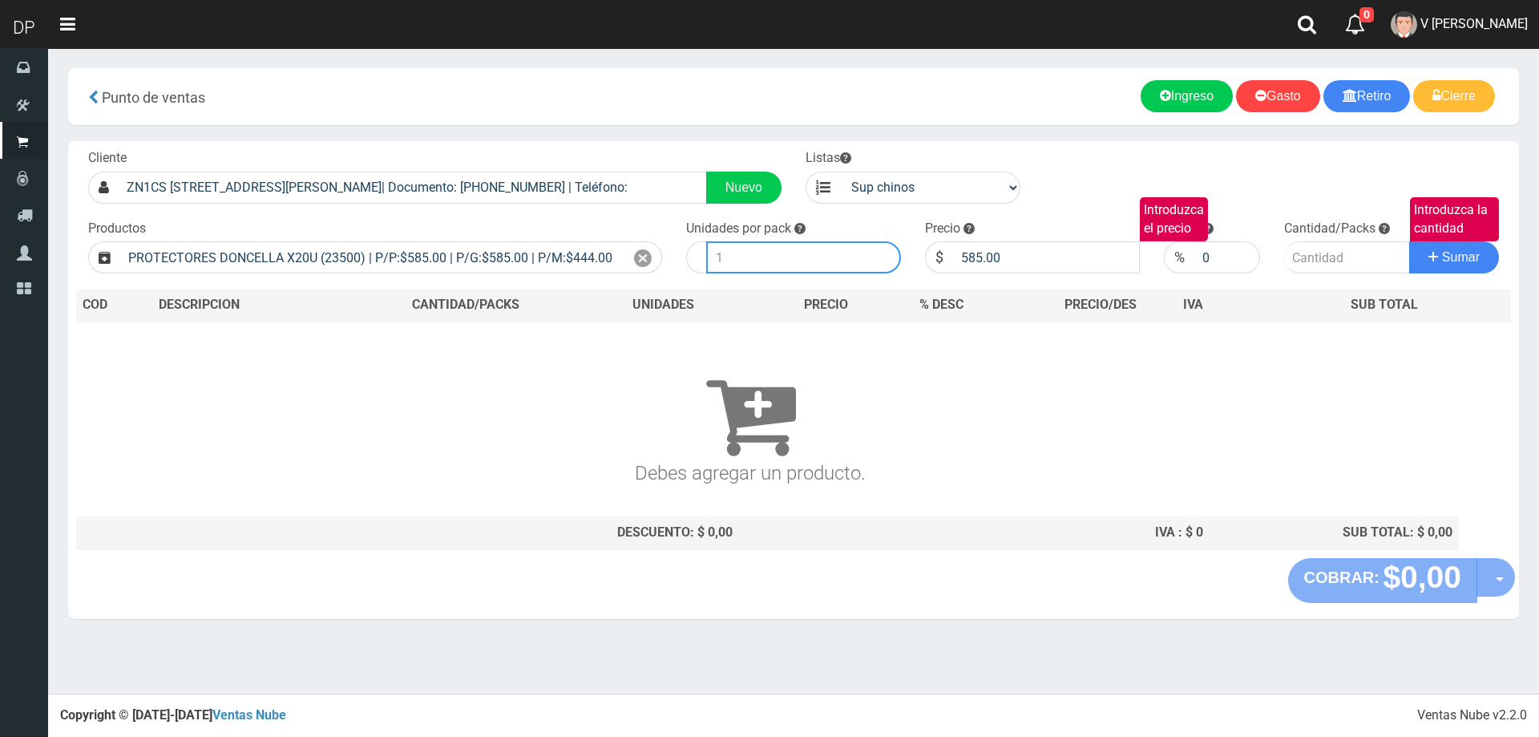
click at [742, 271] on input "number" at bounding box center [803, 257] width 195 height 32
type input "30"
click at [1409, 241] on button "Sumar" at bounding box center [1454, 257] width 90 height 32
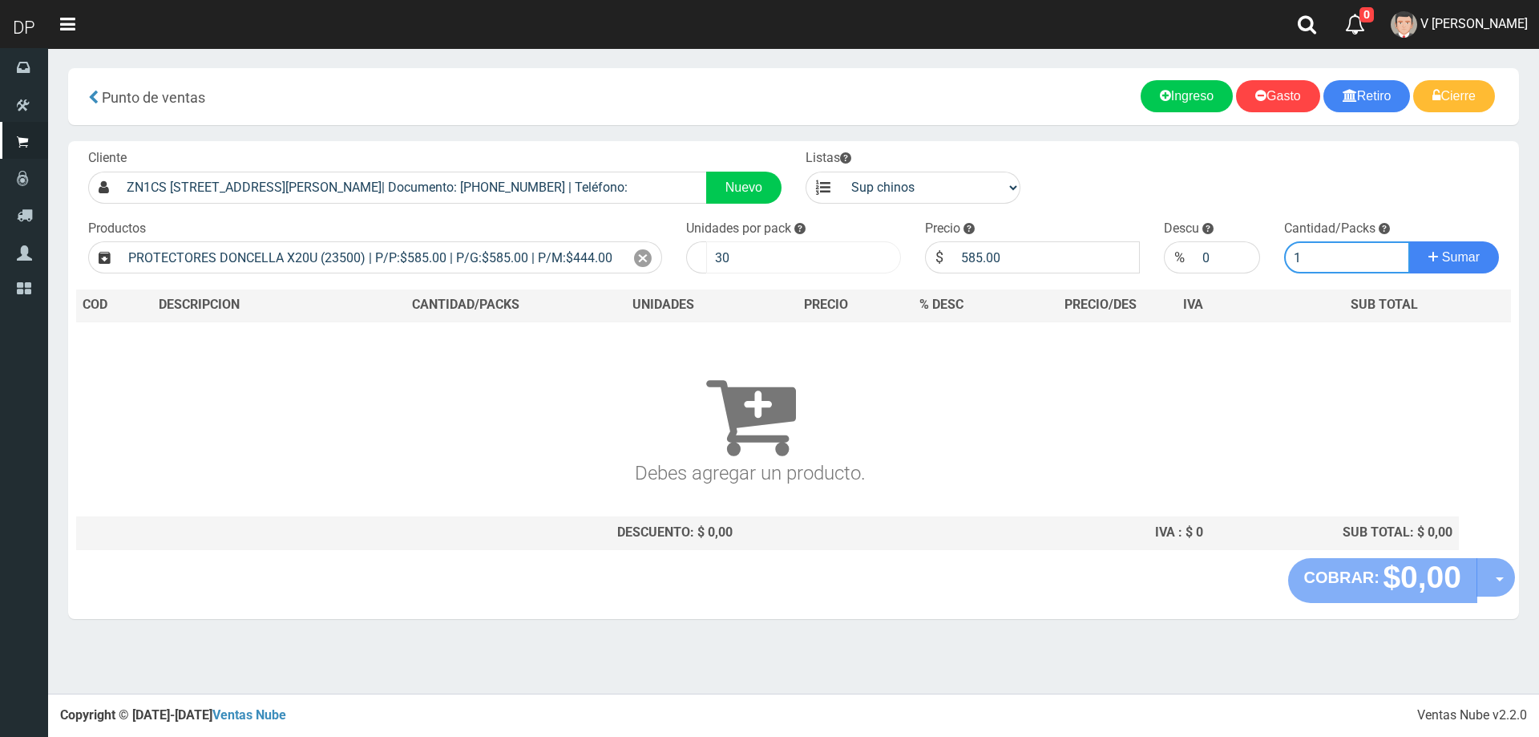
type input "1"
click at [1409, 241] on button "Sumar" at bounding box center [1454, 257] width 90 height 32
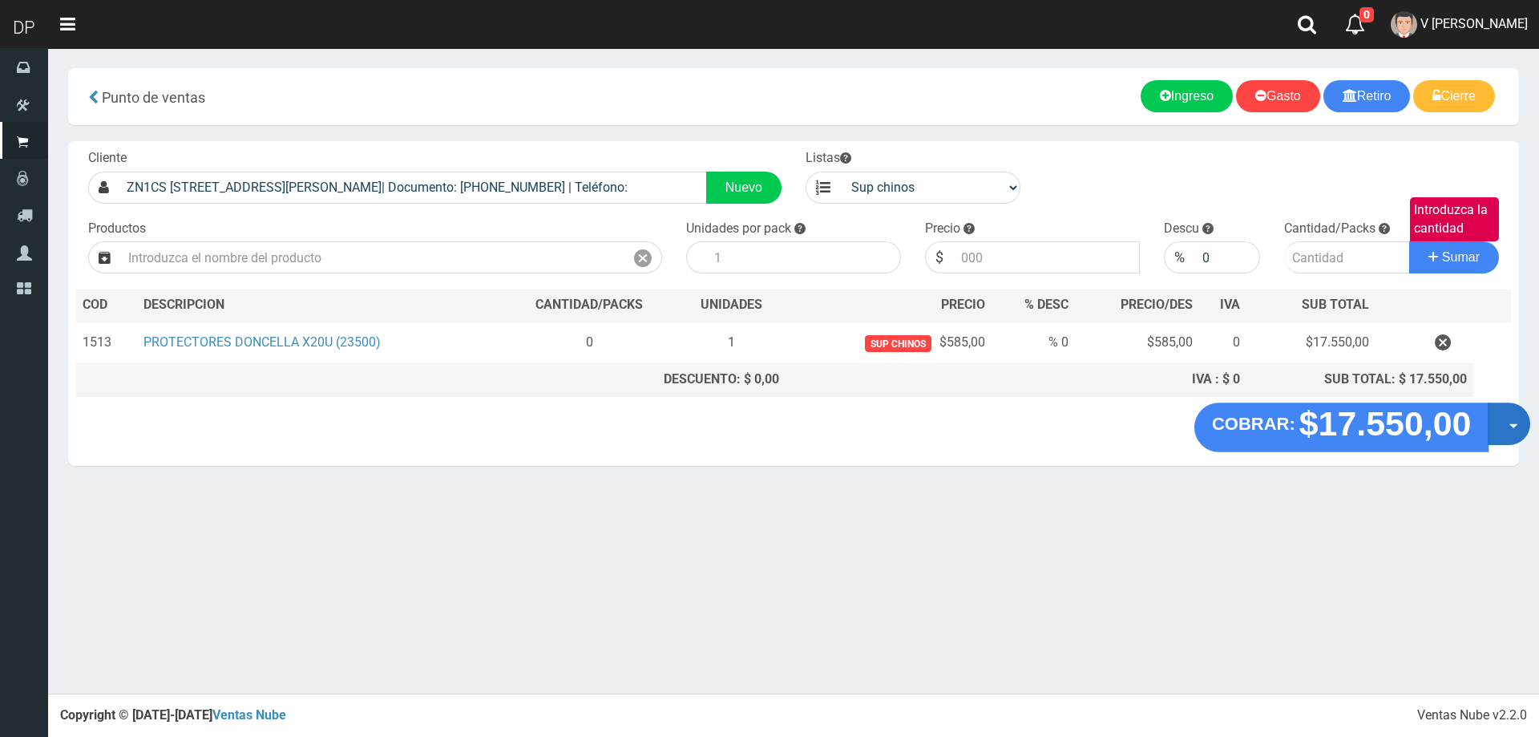
click at [1507, 429] on button "Opciones" at bounding box center [1509, 423] width 42 height 42
click at [1504, 438] on link "Hacer Devolucion" at bounding box center [1457, 428] width 143 height 37
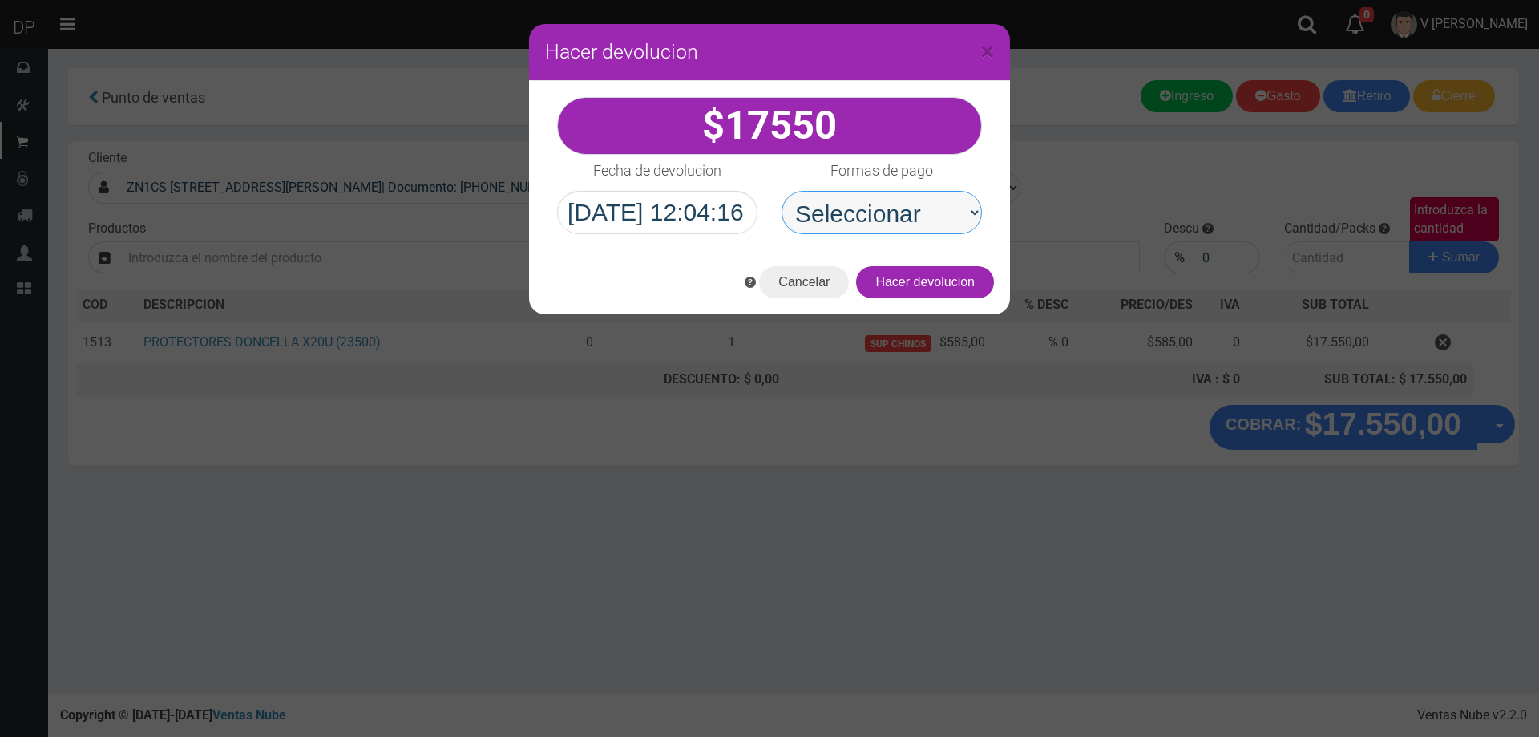
drag, startPoint x: 914, startPoint y: 222, endPoint x: 916, endPoint y: 232, distance: 10.7
click at [914, 222] on select "Seleccionar Efectivo Tarjeta de Crédito Depósito Débito" at bounding box center [881, 212] width 200 height 43
select select "Efectivo"
click at [781, 191] on select "Seleccionar Efectivo Tarjeta de Crédito Depósito Débito" at bounding box center [881, 212] width 200 height 43
click at [967, 276] on button "Hacer devolucion" at bounding box center [925, 282] width 138 height 32
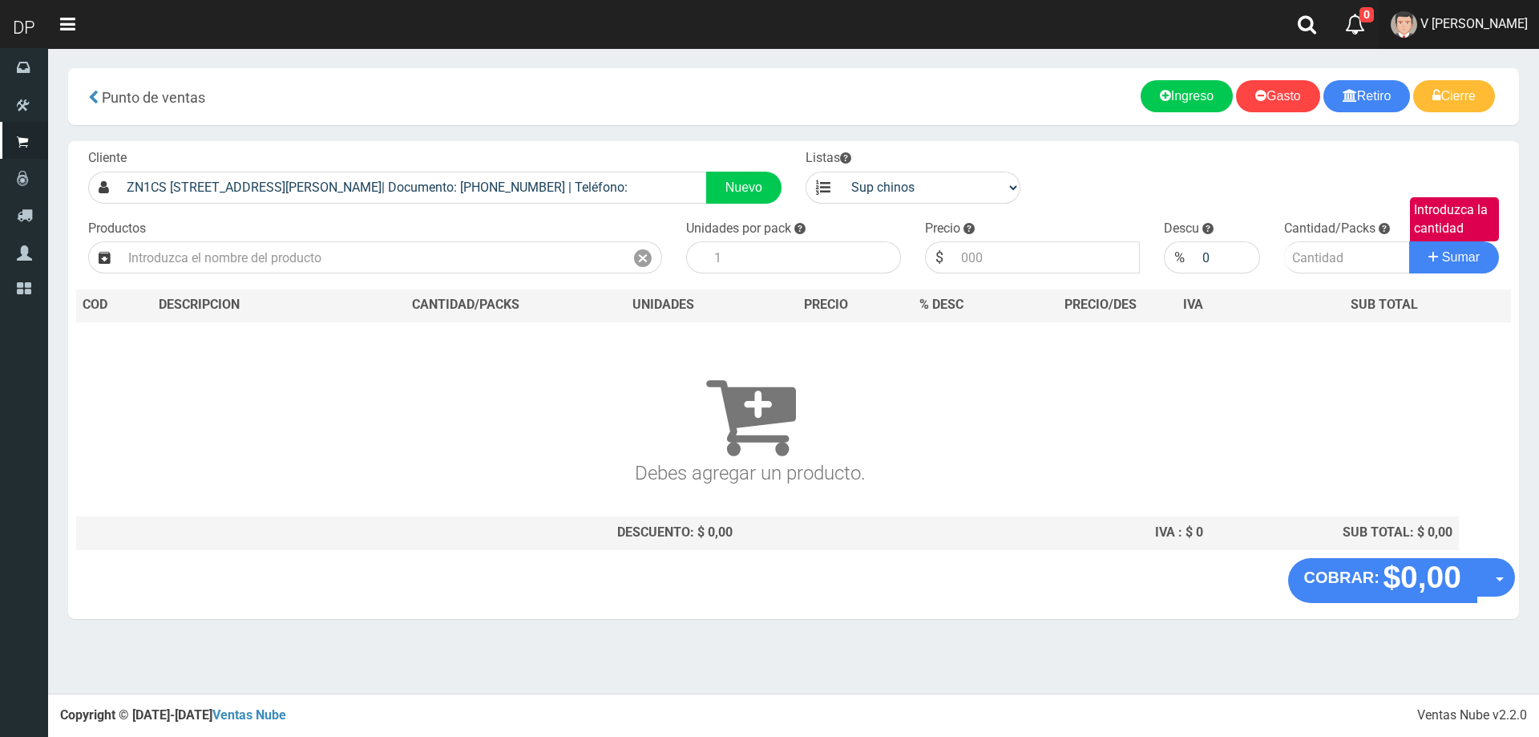
click at [1460, 12] on link "V Maria Graciela vargas" at bounding box center [1459, 24] width 160 height 49
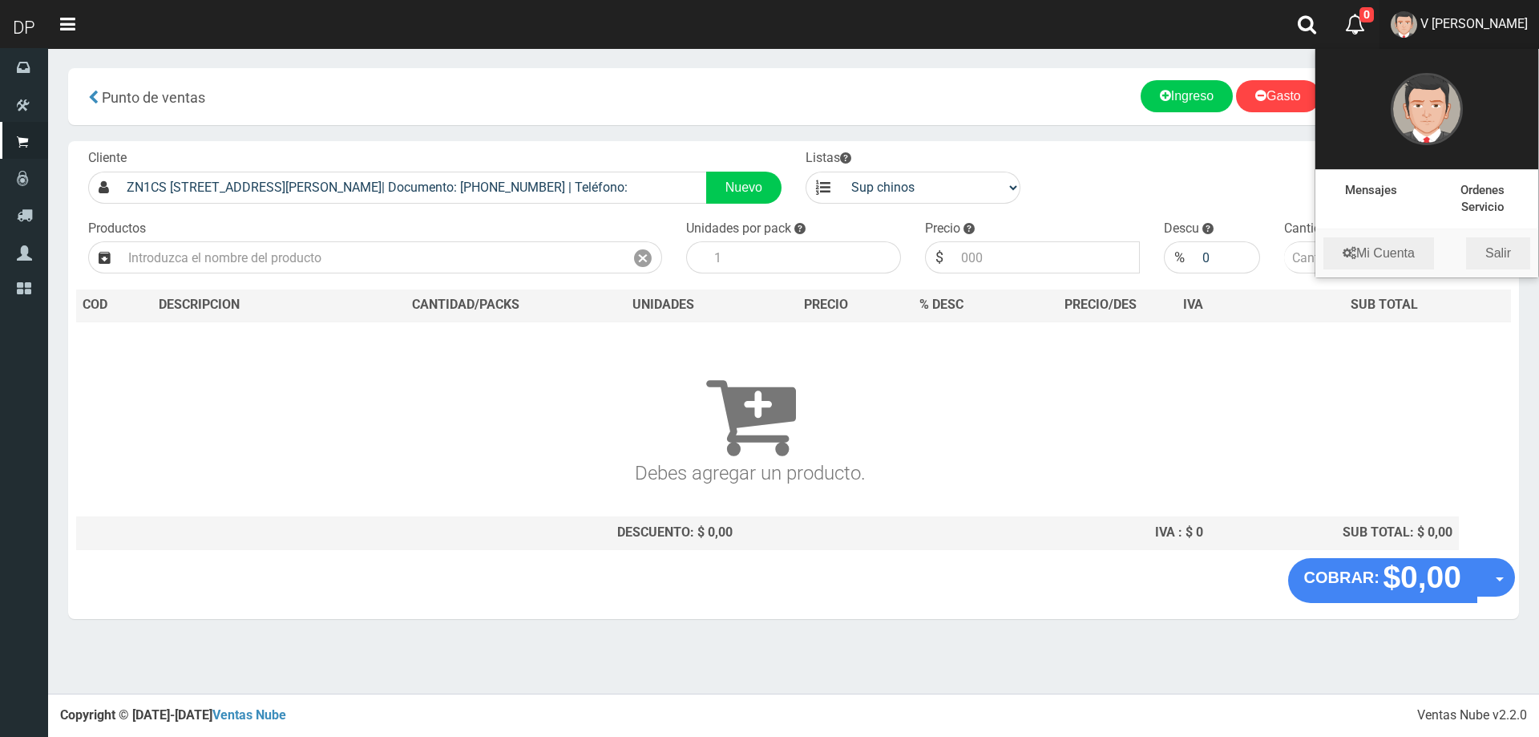
click at [1443, 280] on div "Cliente ZN1CS SANTA RITA 9090 (LOMA HERMOSA)| Documento: 4383465 | Teléfono: Nu…" at bounding box center [793, 349] width 1451 height 417
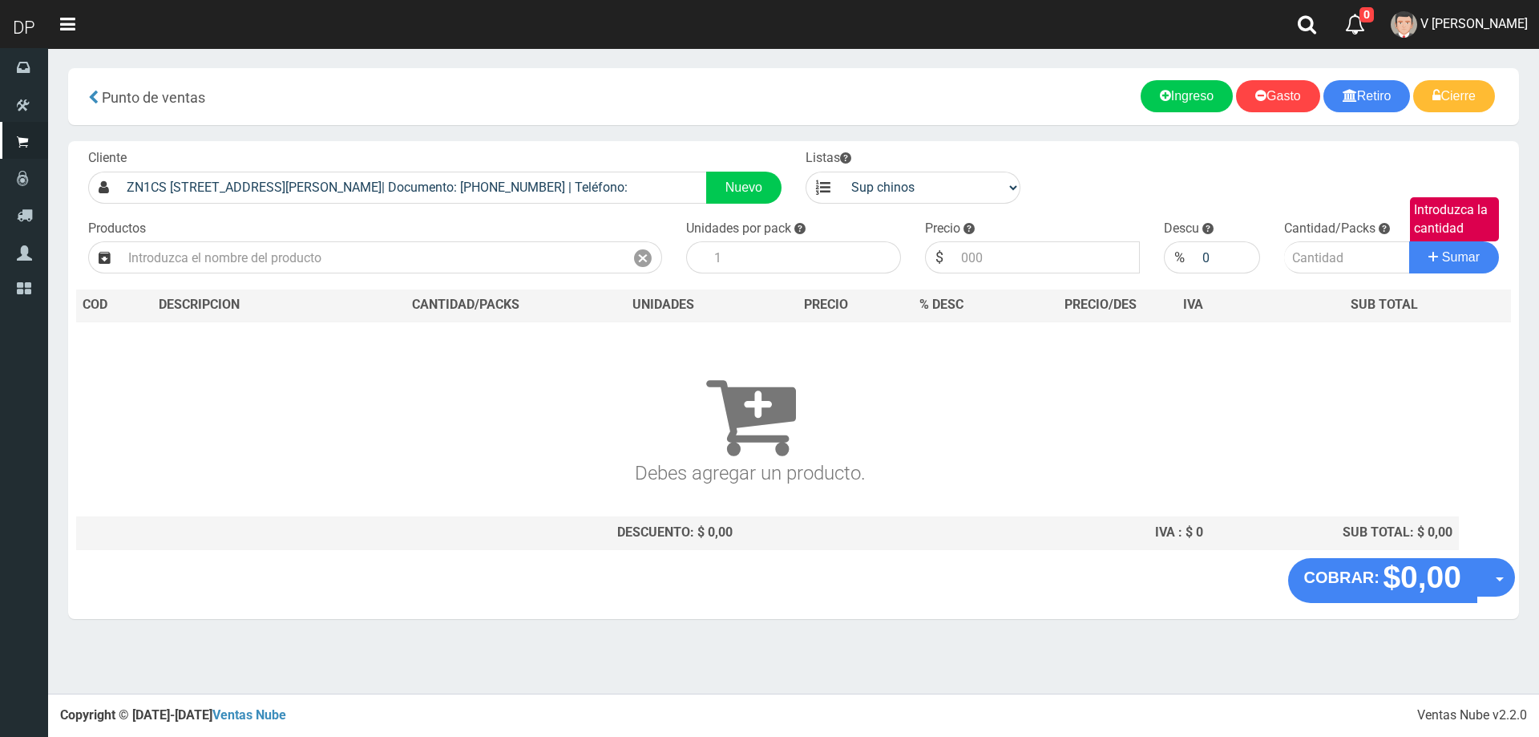
click at [1463, 52] on section "× Titulo del Msj texto Mas Texto Cancelar Aceptar Punto de ventas Ingreso" at bounding box center [793, 351] width 1491 height 607
click at [1471, 21] on span "V Maria Graciela vargas" at bounding box center [1473, 23] width 107 height 15
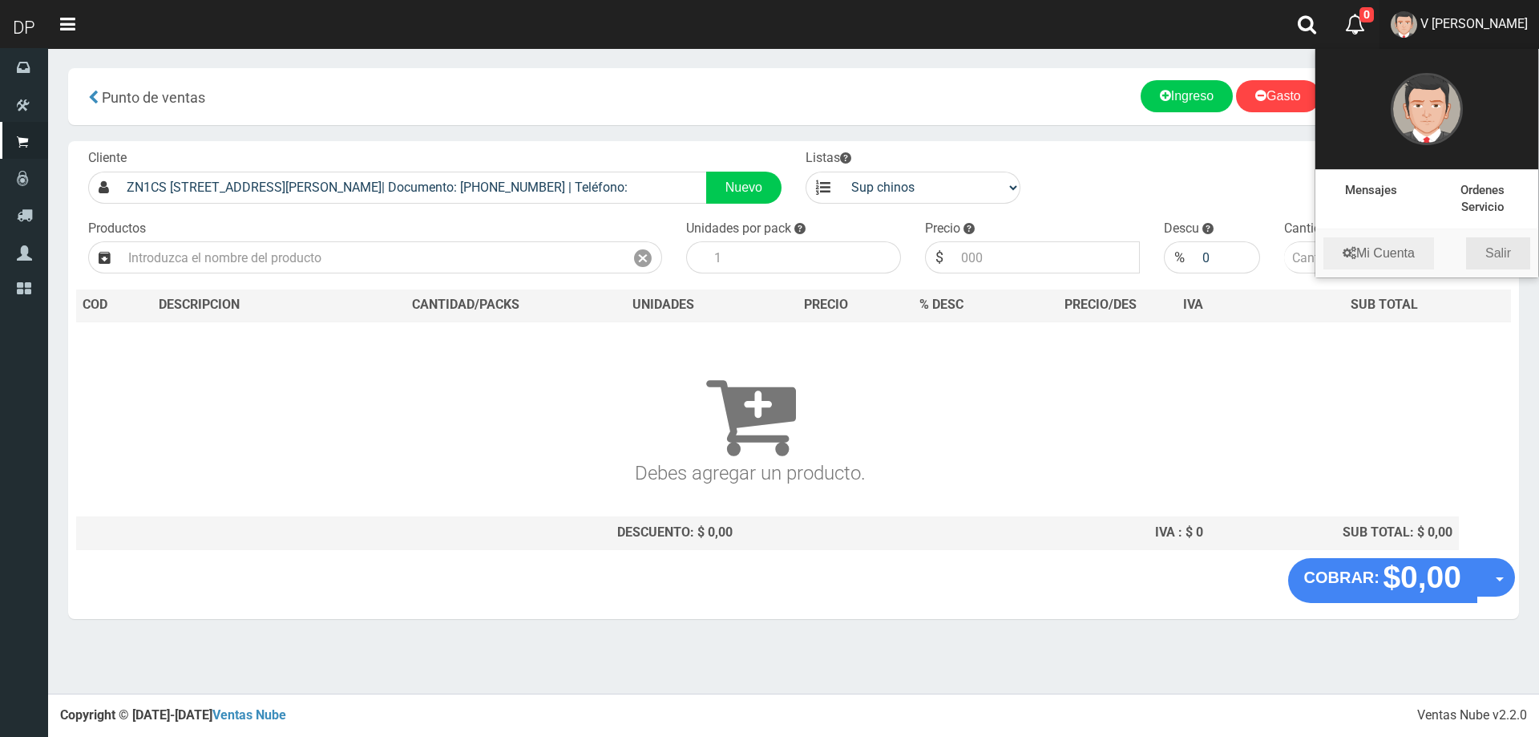
click at [1484, 255] on link "Salir" at bounding box center [1498, 253] width 64 height 32
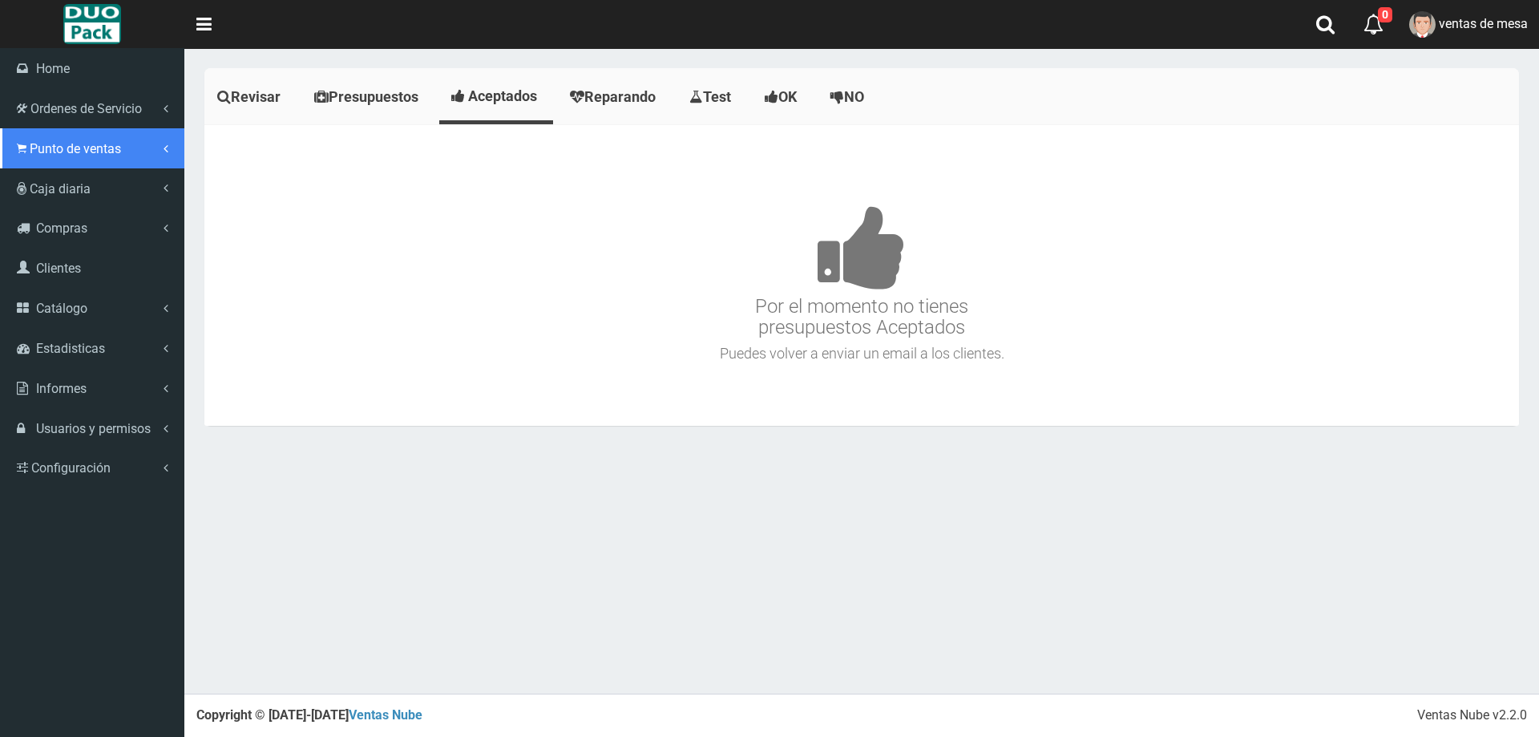
click at [106, 141] on span "Punto de ventas" at bounding box center [75, 148] width 91 height 15
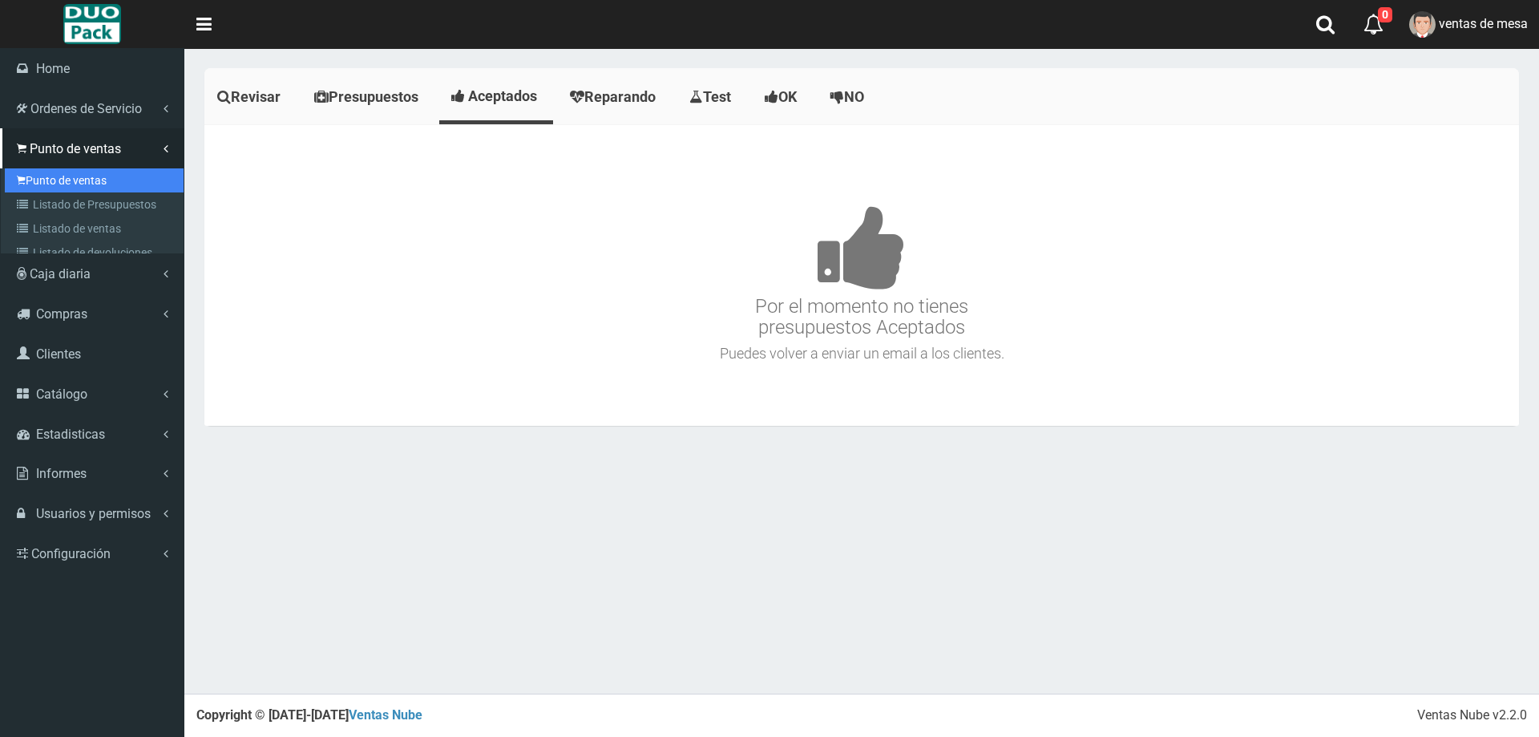
click at [111, 177] on link "Punto de ventas" at bounding box center [94, 180] width 179 height 24
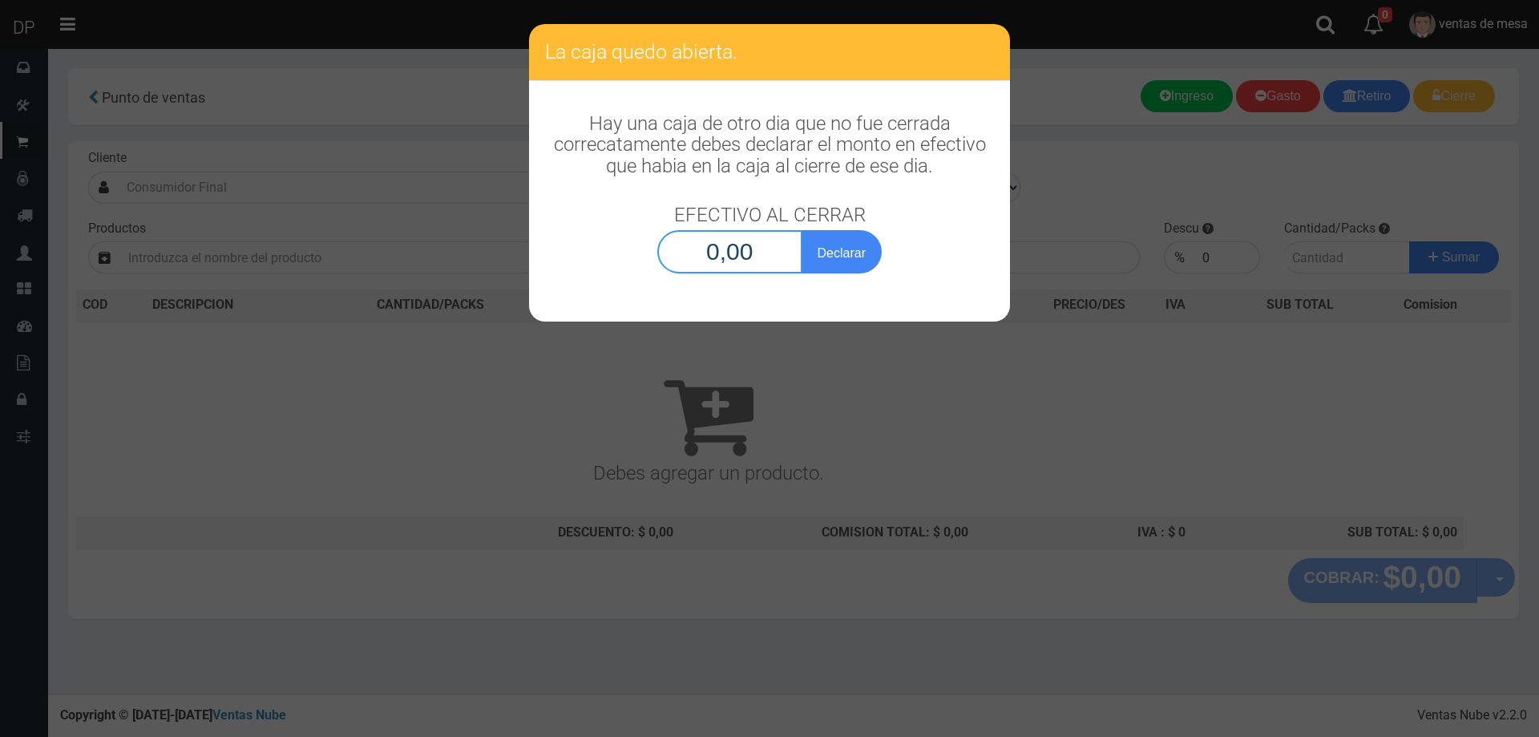
click at [706, 259] on input "0,00" at bounding box center [729, 251] width 145 height 43
type input "1,00"
click at [802, 230] on button "Declarar" at bounding box center [842, 251] width 80 height 43
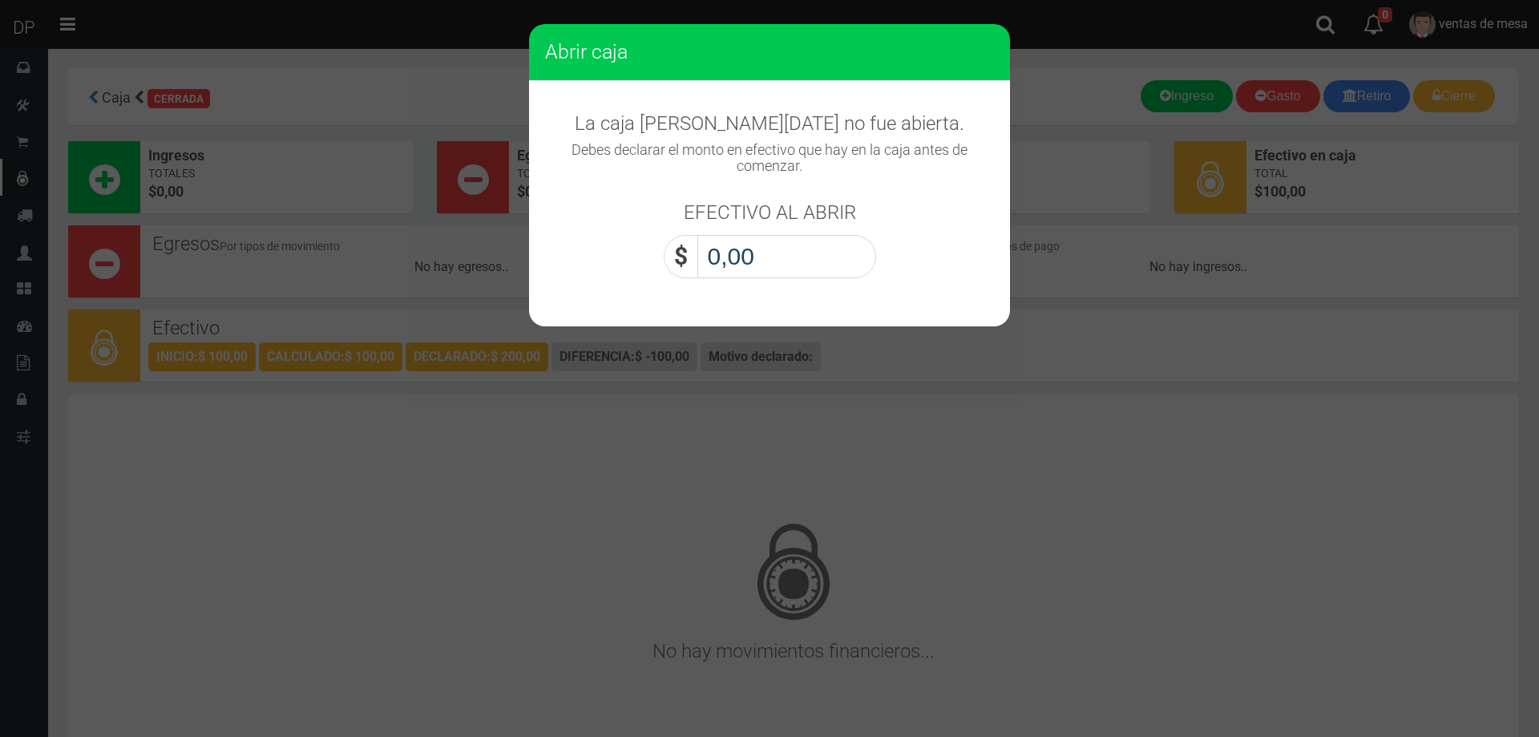
click at [853, 248] on input "0,00" at bounding box center [786, 256] width 179 height 43
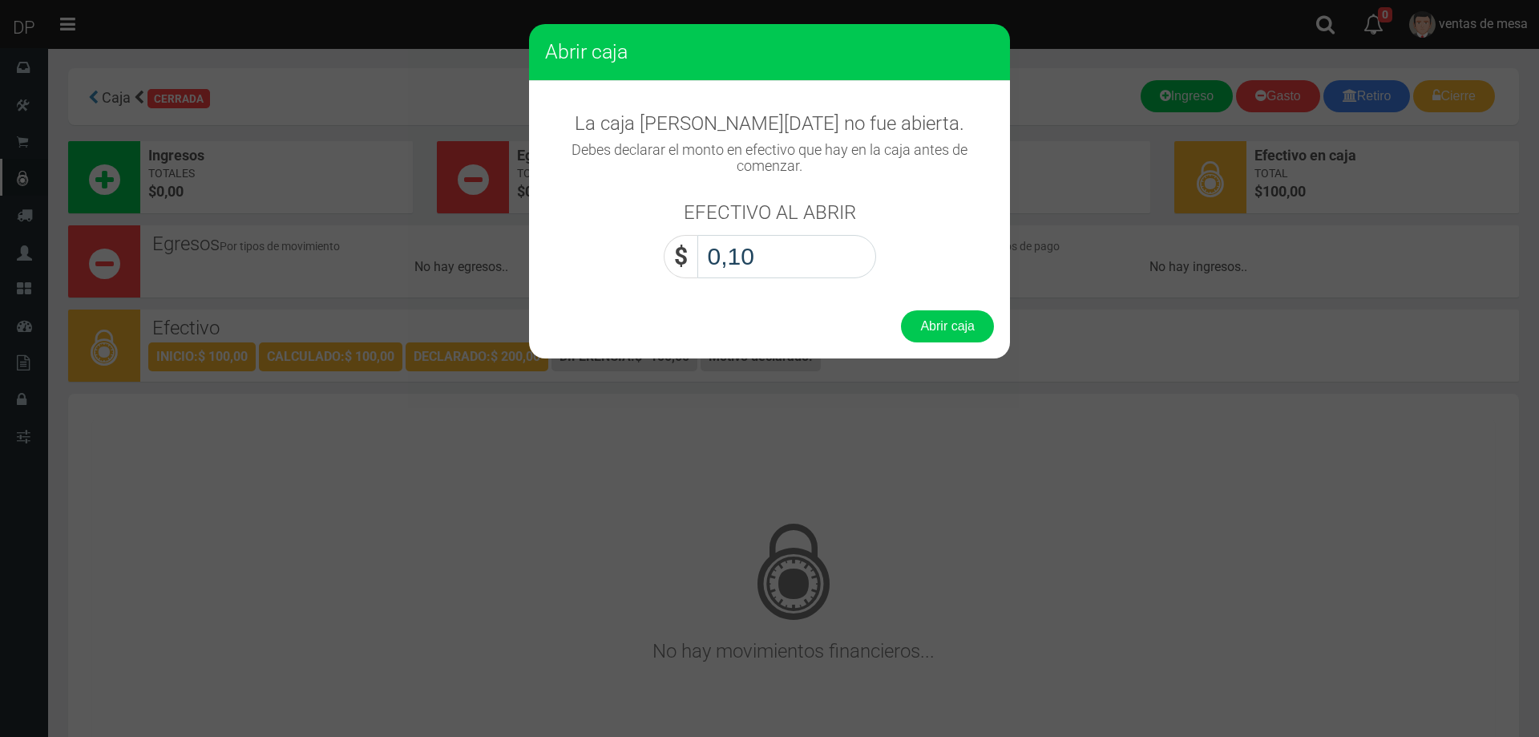
type input "1,00"
click at [901, 310] on button "Abrir caja" at bounding box center [947, 326] width 93 height 32
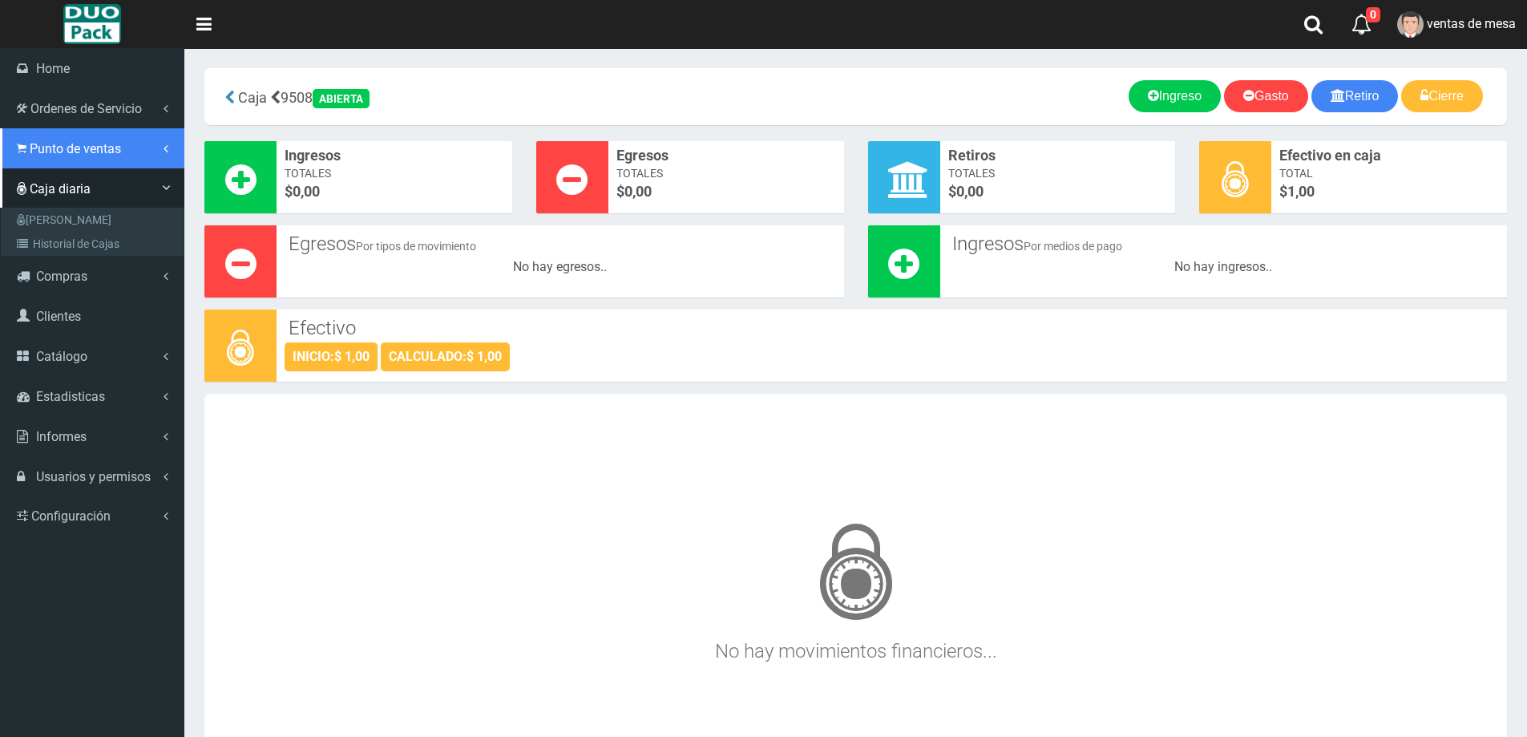
click at [108, 155] on span "Punto de ventas" at bounding box center [75, 148] width 91 height 15
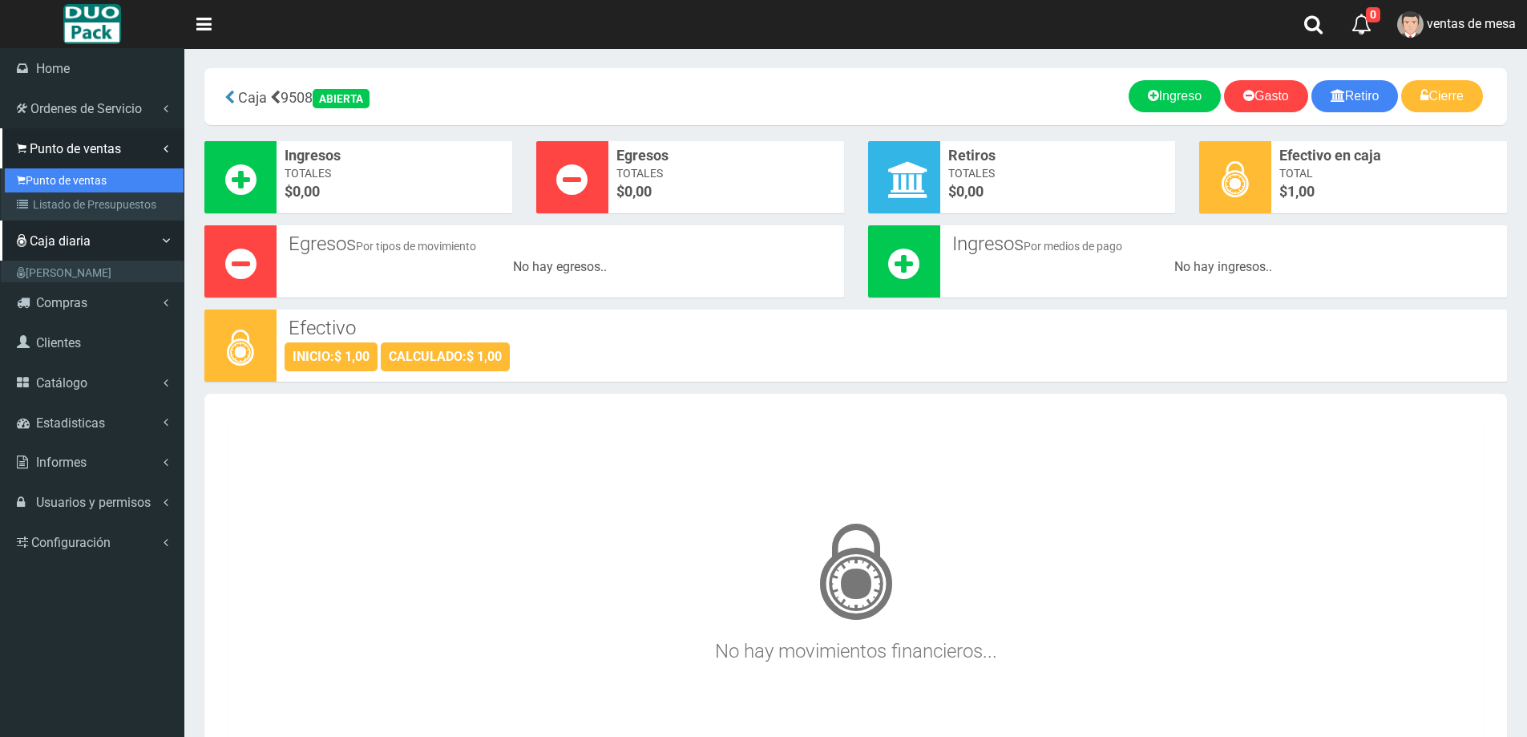
click at [72, 172] on link "Punto de ventas" at bounding box center [94, 180] width 179 height 24
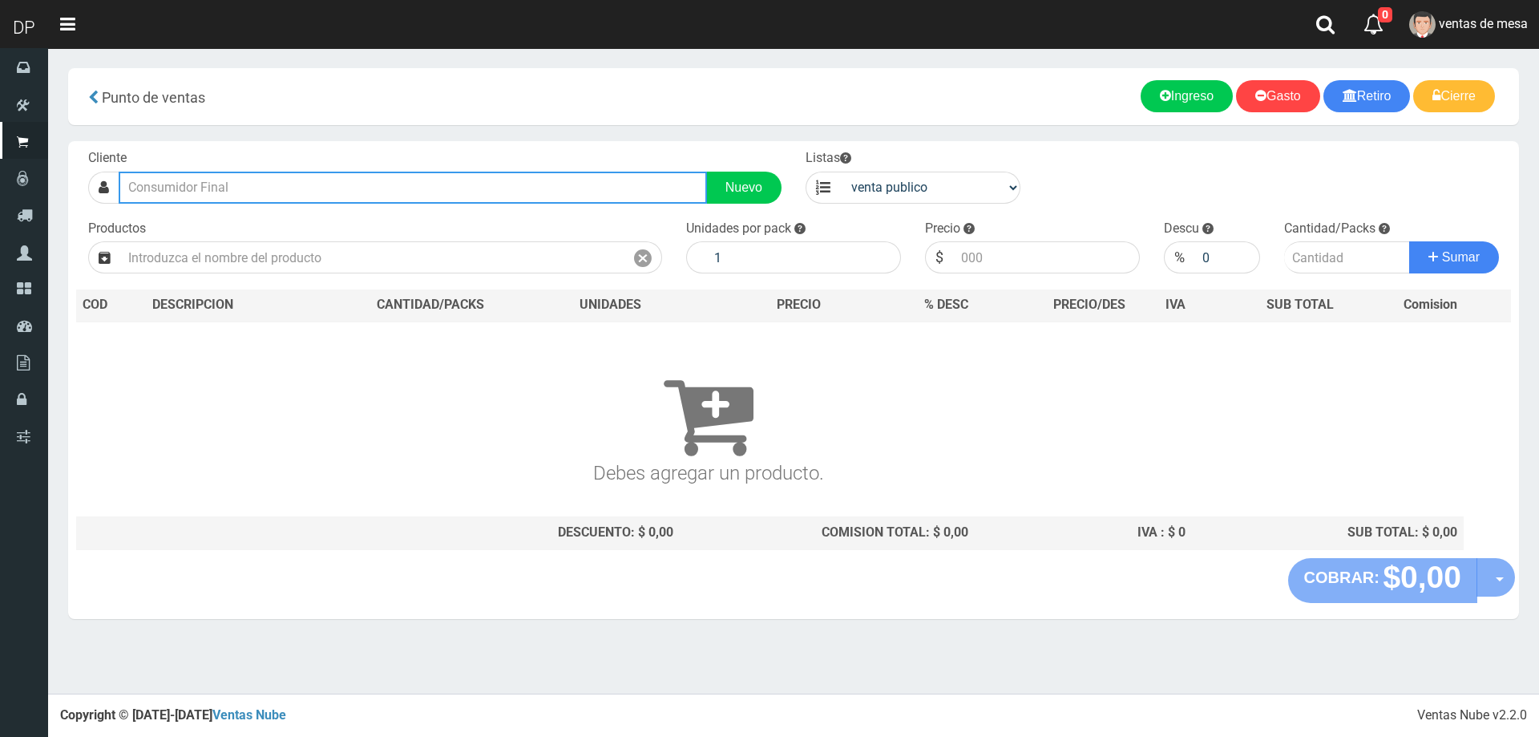
click at [276, 186] on input "text" at bounding box center [413, 188] width 588 height 32
type input "o"
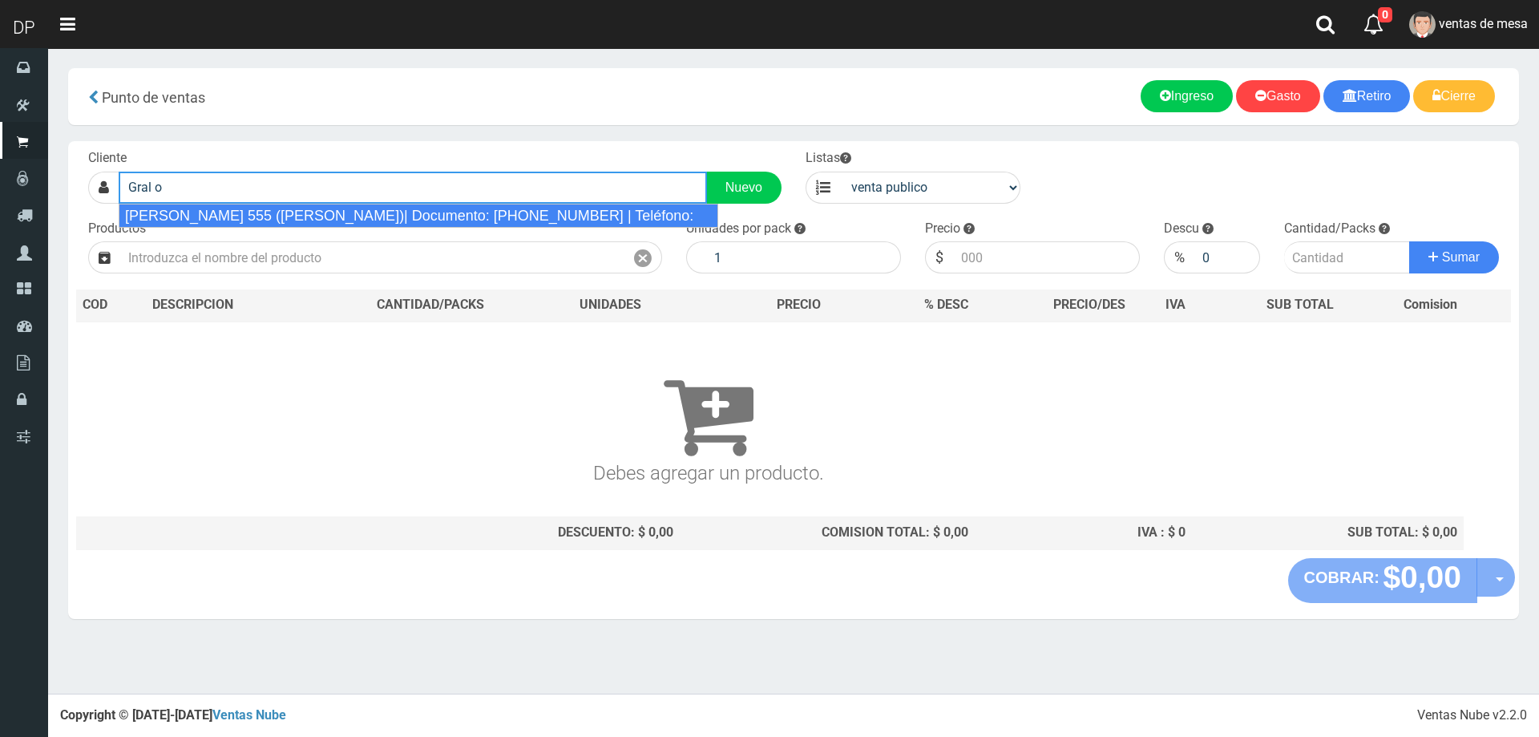
click at [283, 210] on div "GRAL O'BRIEN 555 (LOMAS DEL MIRADOR)| Documento: 555555555555555 | Teléfono:" at bounding box center [419, 216] width 600 height 24
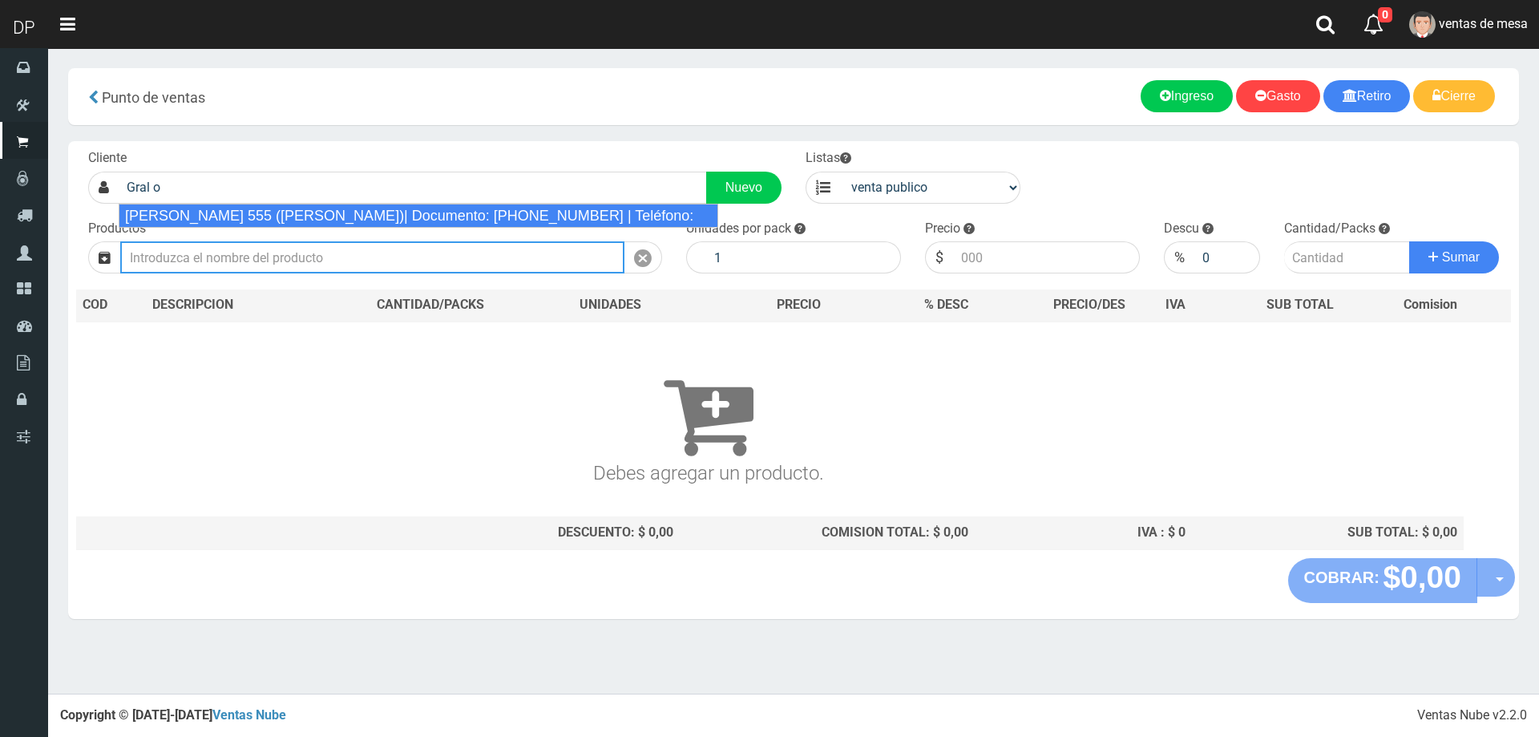
type input "GRAL O'BRIEN 555 (LOMAS DEL MIRADOR)| Documento: 555555555555555 | Teléfono:"
select select "2"
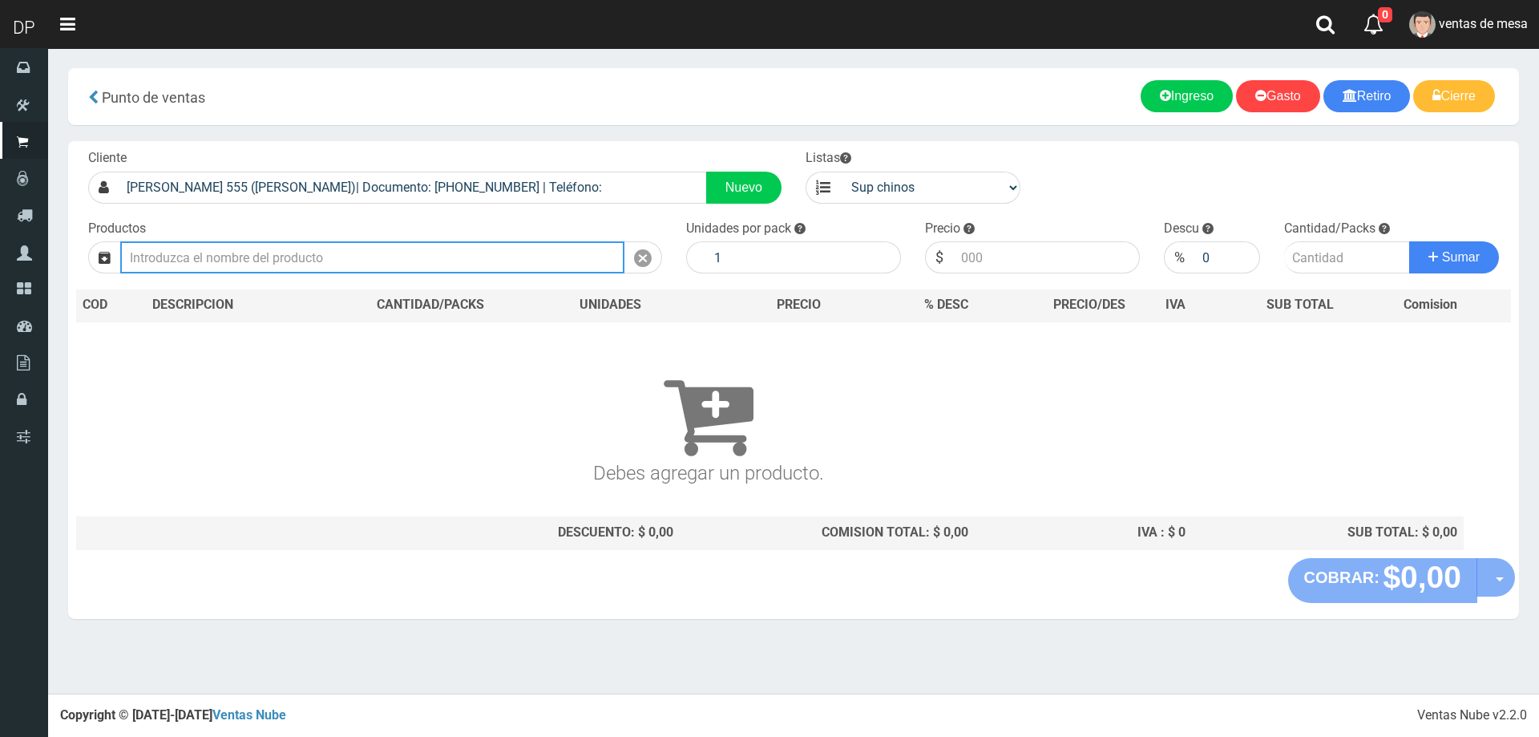
click at [300, 249] on input "text" at bounding box center [372, 257] width 504 height 32
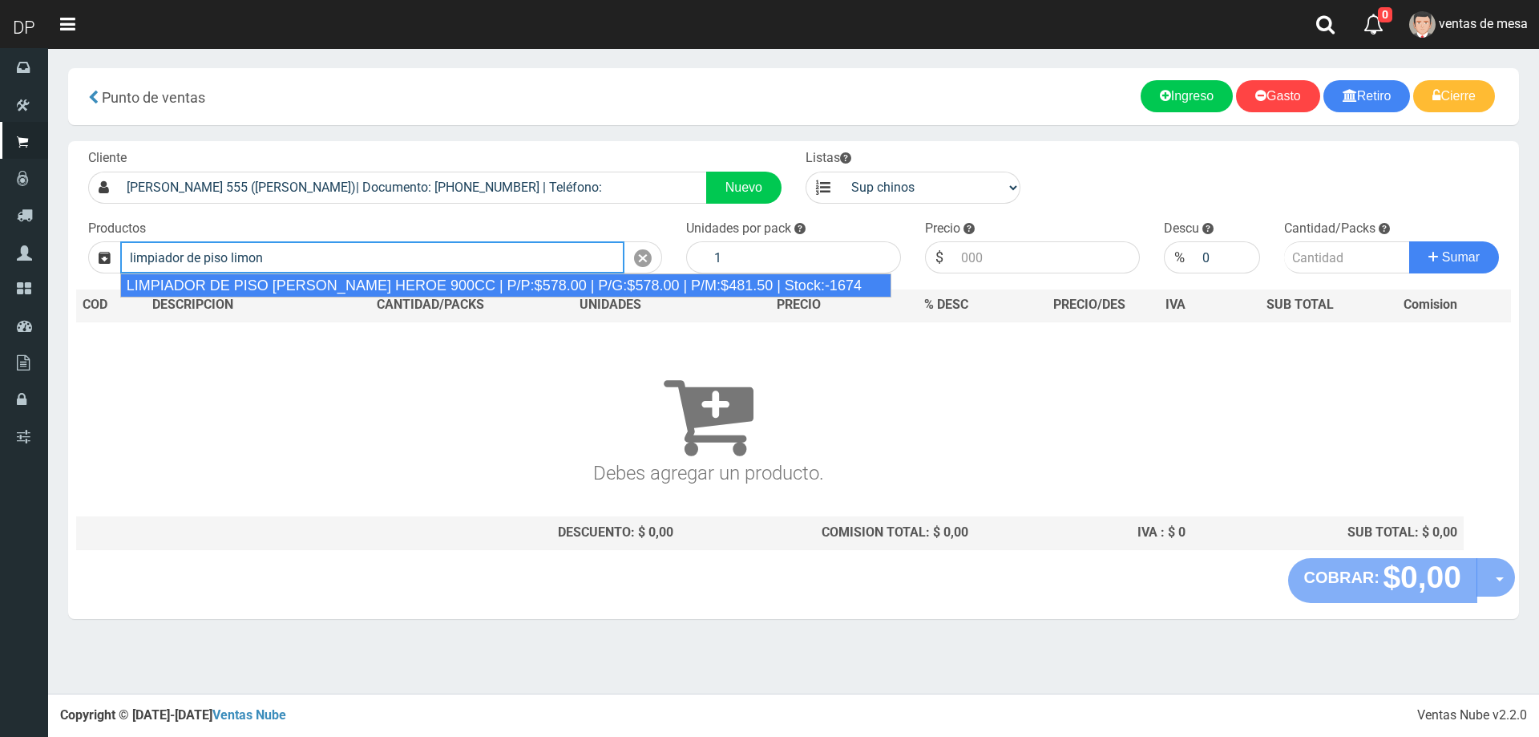
click at [299, 284] on div "LIMPIADOR DE PISO LIMON DEL PRADO HEROE 900CC | P/P:$578.00 | P/G:$578.00 | P/M…" at bounding box center [506, 285] width 772 height 24
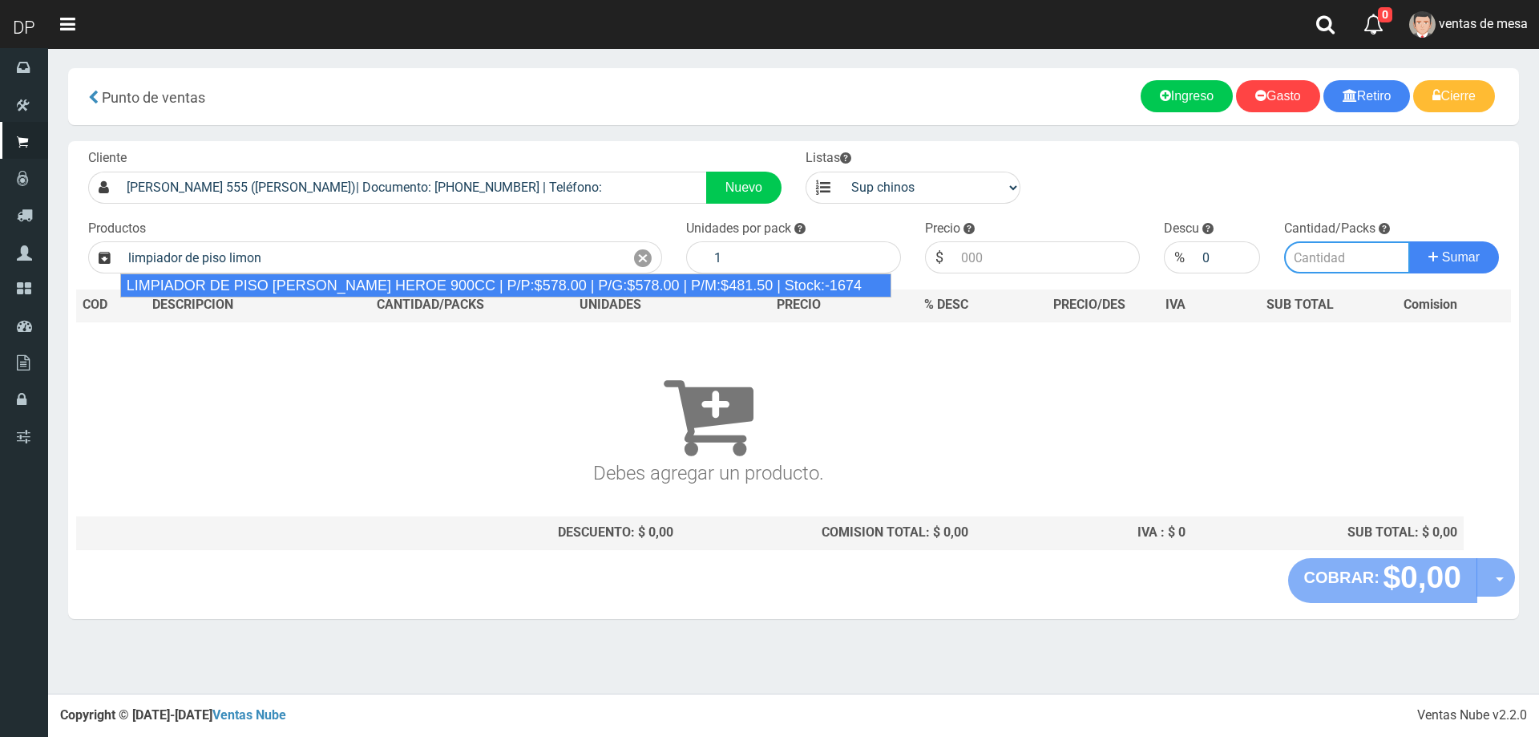
type input "LIMPIADOR DE PISO LIMON DEL PRADO HEROE 900CC | P/P:$578.00 | P/G:$578.00 | P/M…"
type input "12"
type input "578.00"
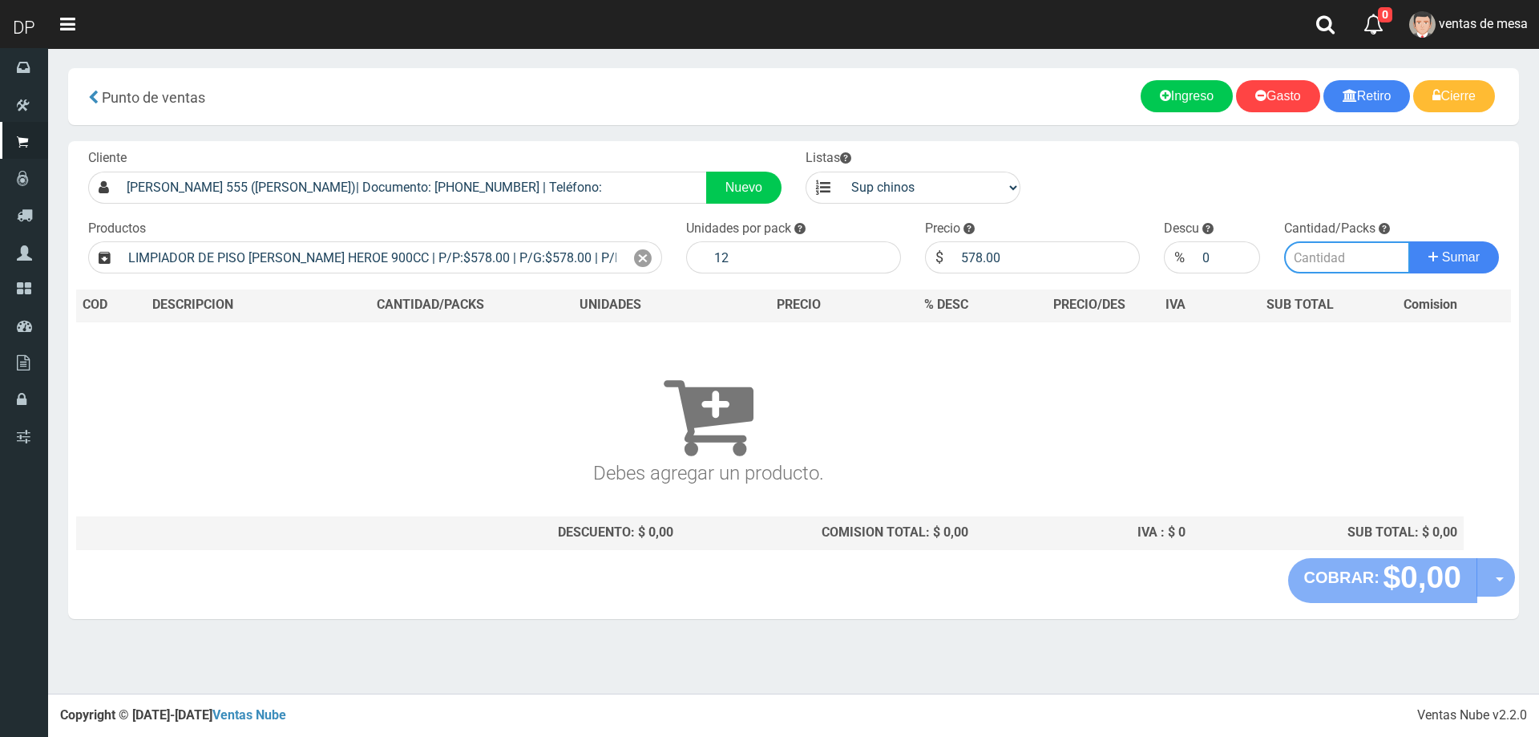
click at [1335, 260] on input "number" at bounding box center [1347, 257] width 127 height 32
type input "2"
click at [1409, 241] on button "Sumar" at bounding box center [1454, 257] width 90 height 32
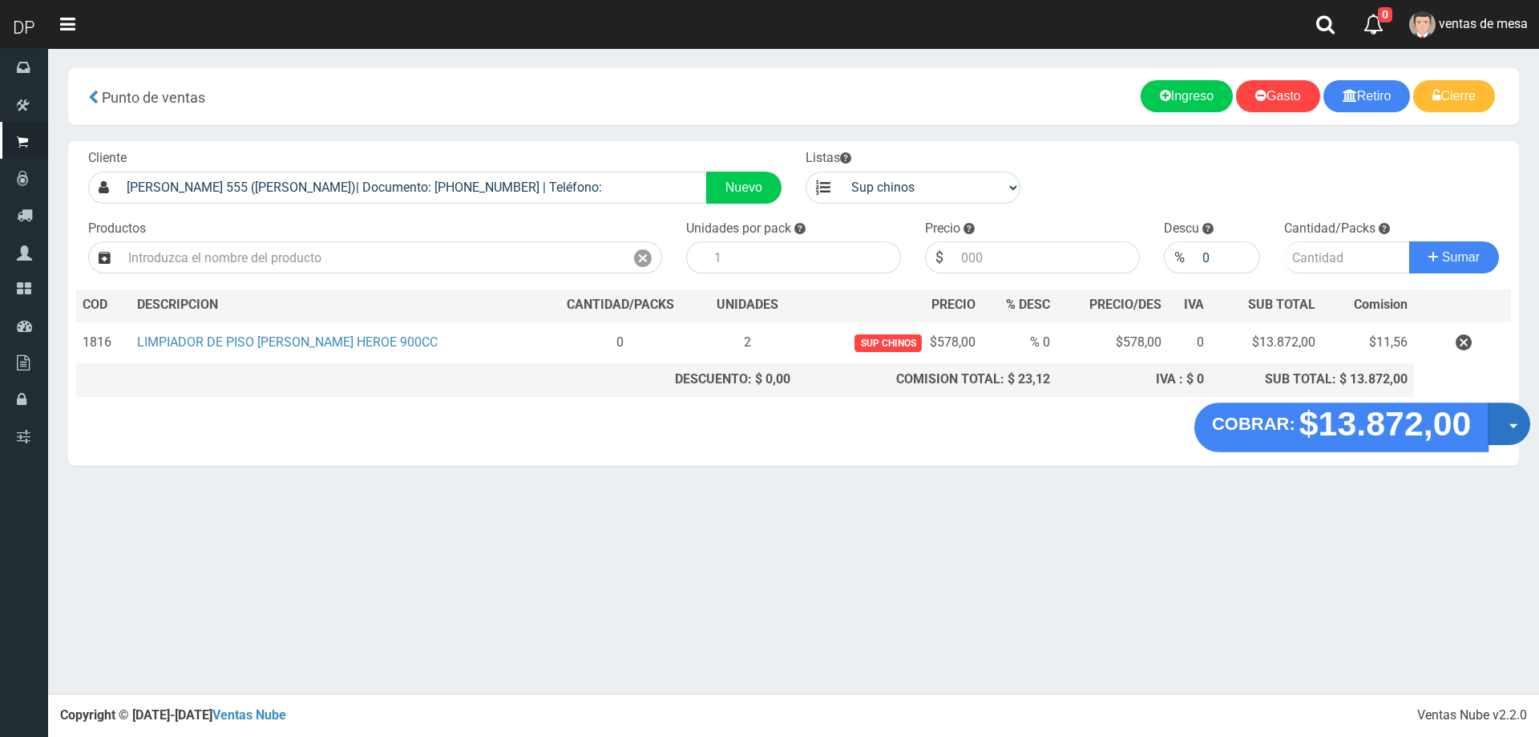
click at [1508, 422] on button "Opciones" at bounding box center [1509, 423] width 42 height 42
click at [1447, 419] on link "Hacer Devolucion" at bounding box center [1457, 428] width 143 height 37
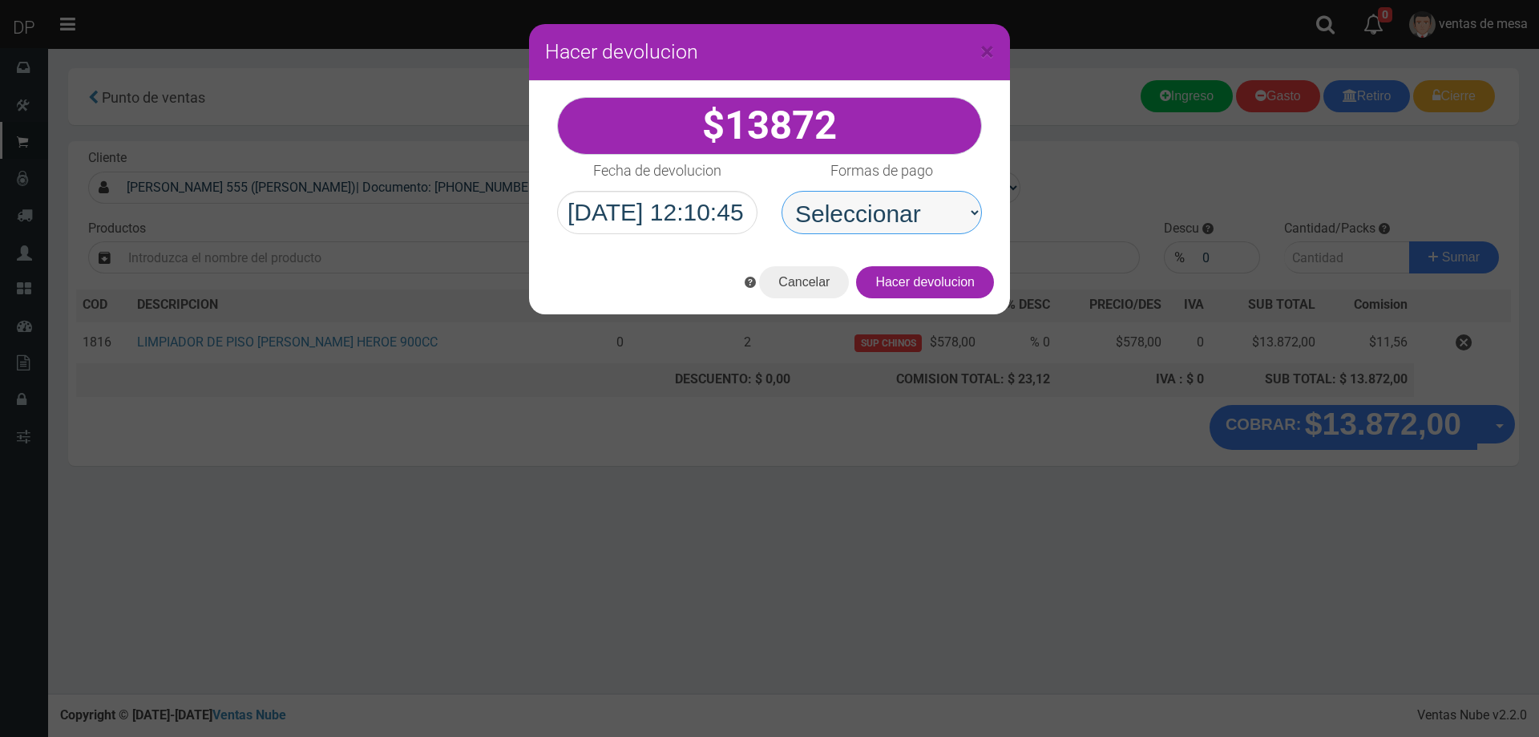
drag, startPoint x: 945, startPoint y: 209, endPoint x: 942, endPoint y: 228, distance: 19.5
click at [944, 217] on select "Seleccionar Efectivo Tarjeta de Crédito Depósito Débito" at bounding box center [881, 212] width 200 height 43
select select "Efectivo"
click at [781, 191] on select "Seleccionar Efectivo Tarjeta de Crédito Depósito Débito" at bounding box center [881, 212] width 200 height 43
click at [943, 276] on button "Hacer devolucion" at bounding box center [925, 282] width 138 height 32
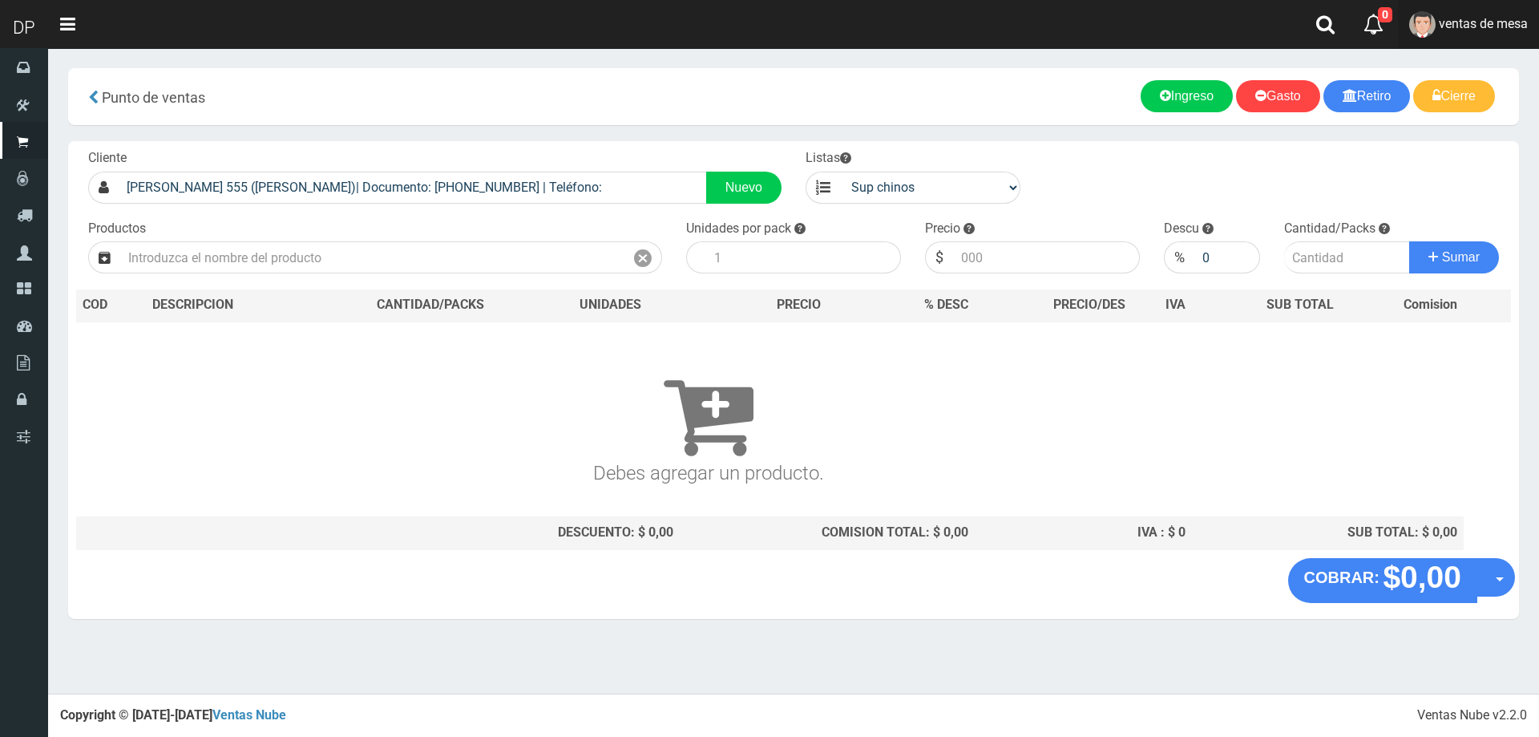
click at [1515, 34] on link "ventas de mesa" at bounding box center [1468, 24] width 141 height 49
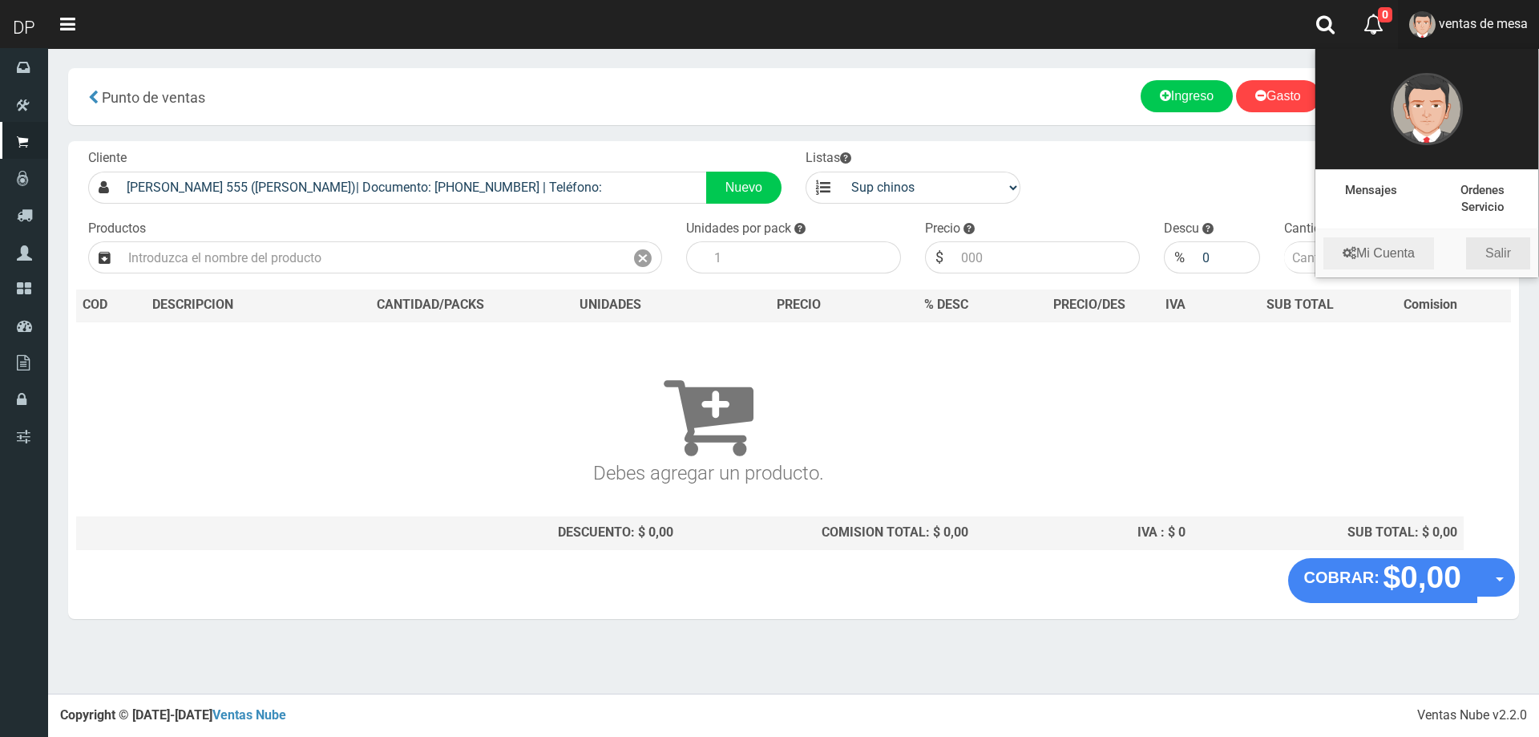
click at [1503, 247] on link "Salir" at bounding box center [1498, 253] width 64 height 32
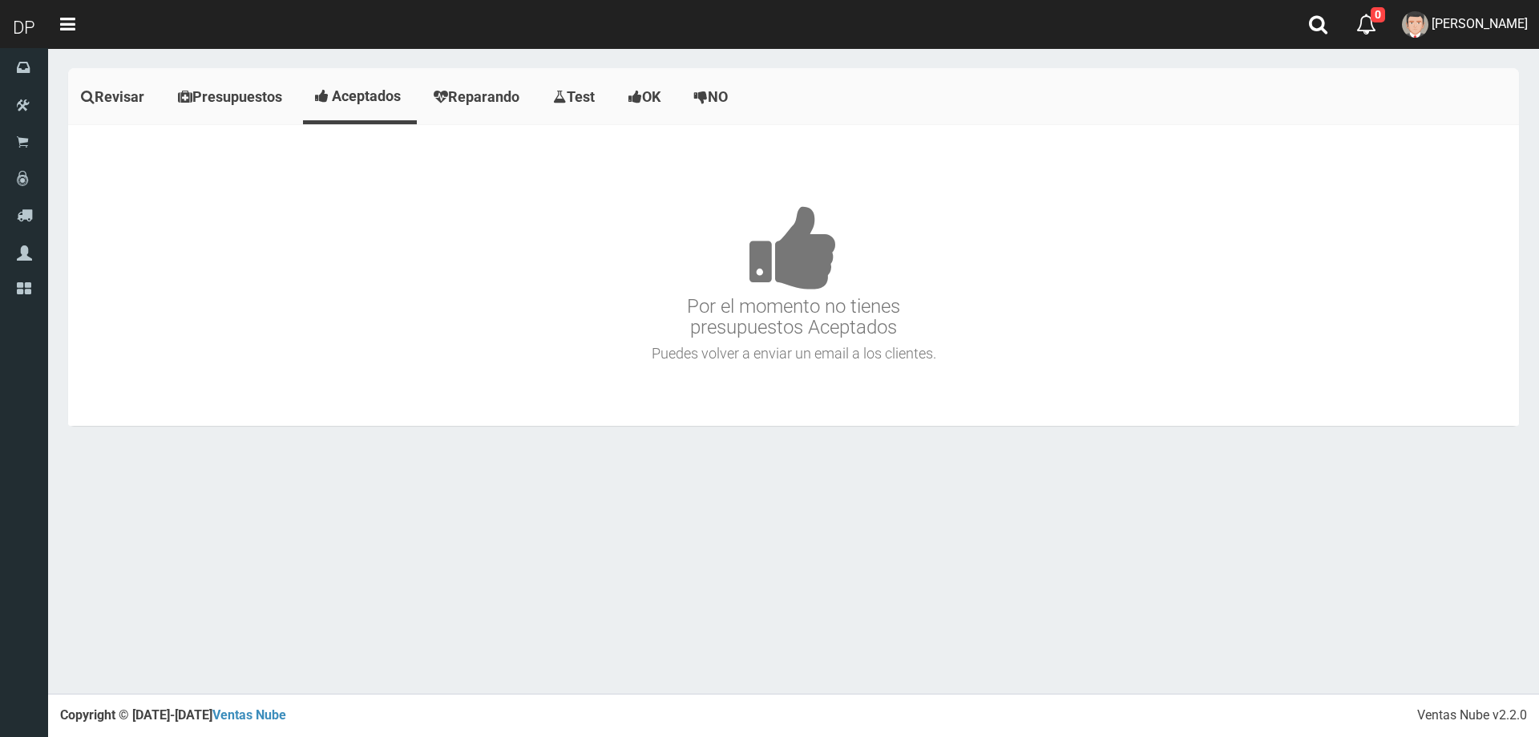
click at [909, 200] on h3 "Por el momento no tienes presupuestos Aceptados" at bounding box center [793, 247] width 1443 height 181
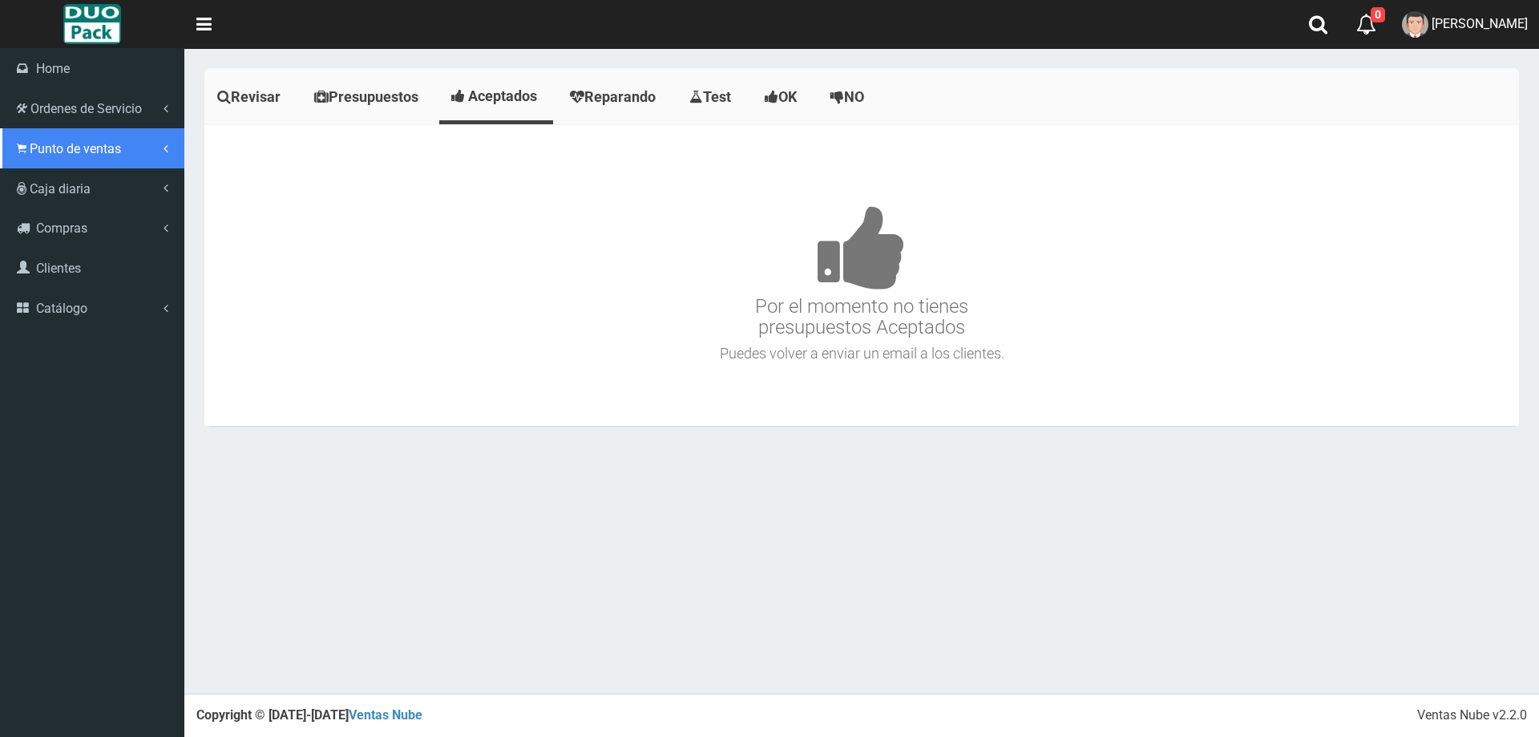
drag, startPoint x: 35, startPoint y: 140, endPoint x: 46, endPoint y: 149, distance: 14.3
click at [35, 141] on span "Punto de ventas" at bounding box center [75, 148] width 91 height 15
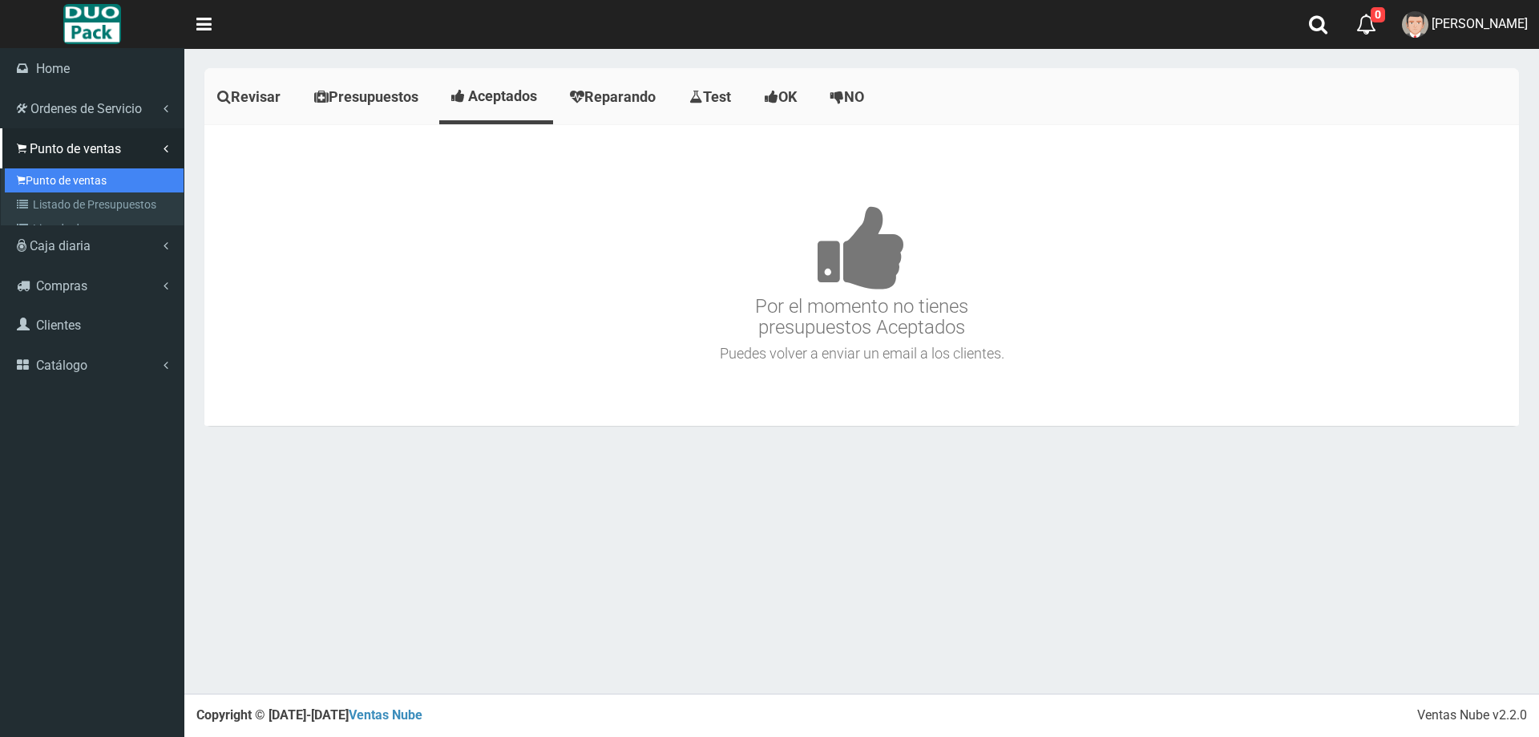
click at [94, 172] on link "Punto de ventas" at bounding box center [94, 180] width 179 height 24
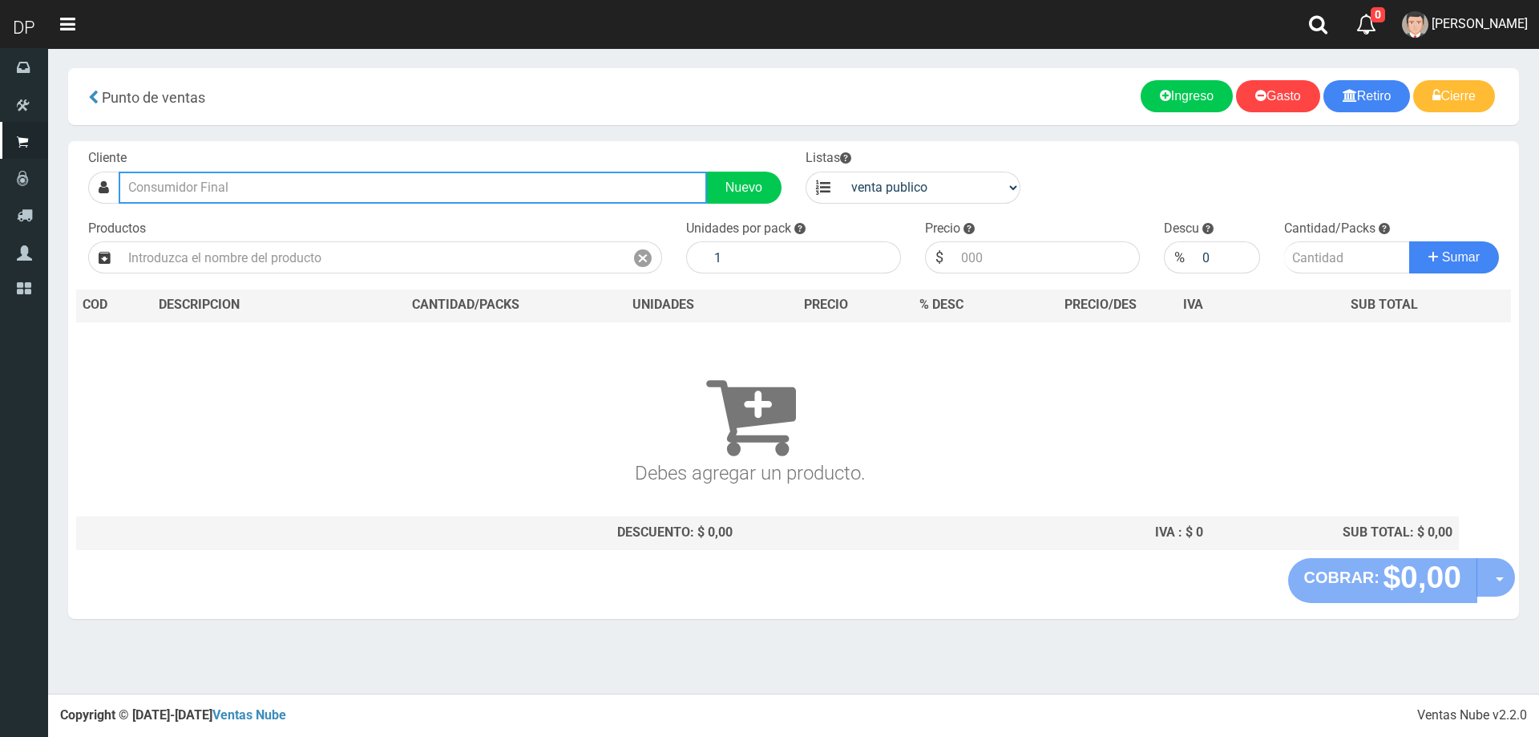
click at [255, 190] on input "text" at bounding box center [413, 188] width 588 height 32
click at [474, 184] on input "text" at bounding box center [413, 188] width 588 height 32
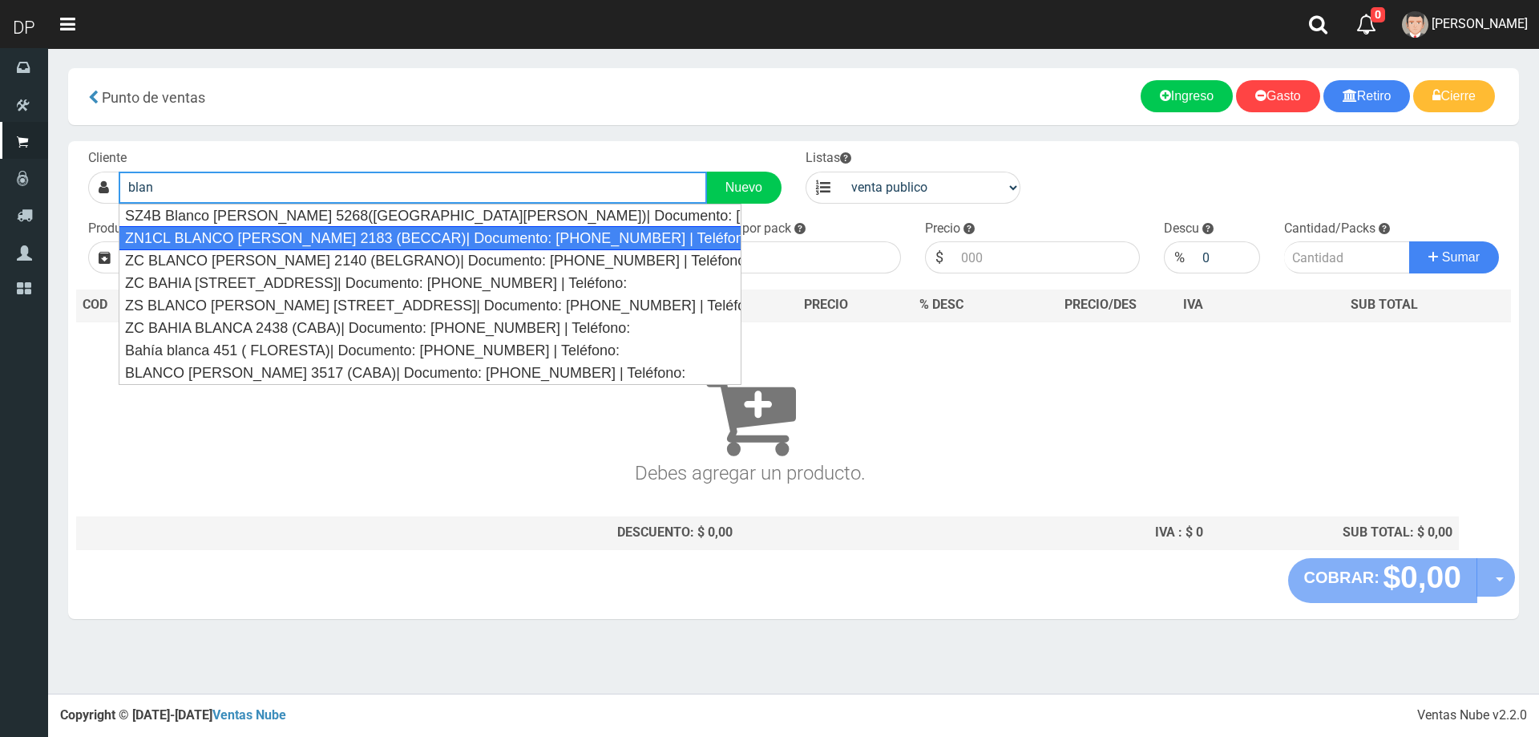
click at [432, 239] on div "ZN1CL BLANCO ENCALADA 2183 (BECCAR)| Documento: 80000000 | Teléfono:" at bounding box center [430, 238] width 623 height 24
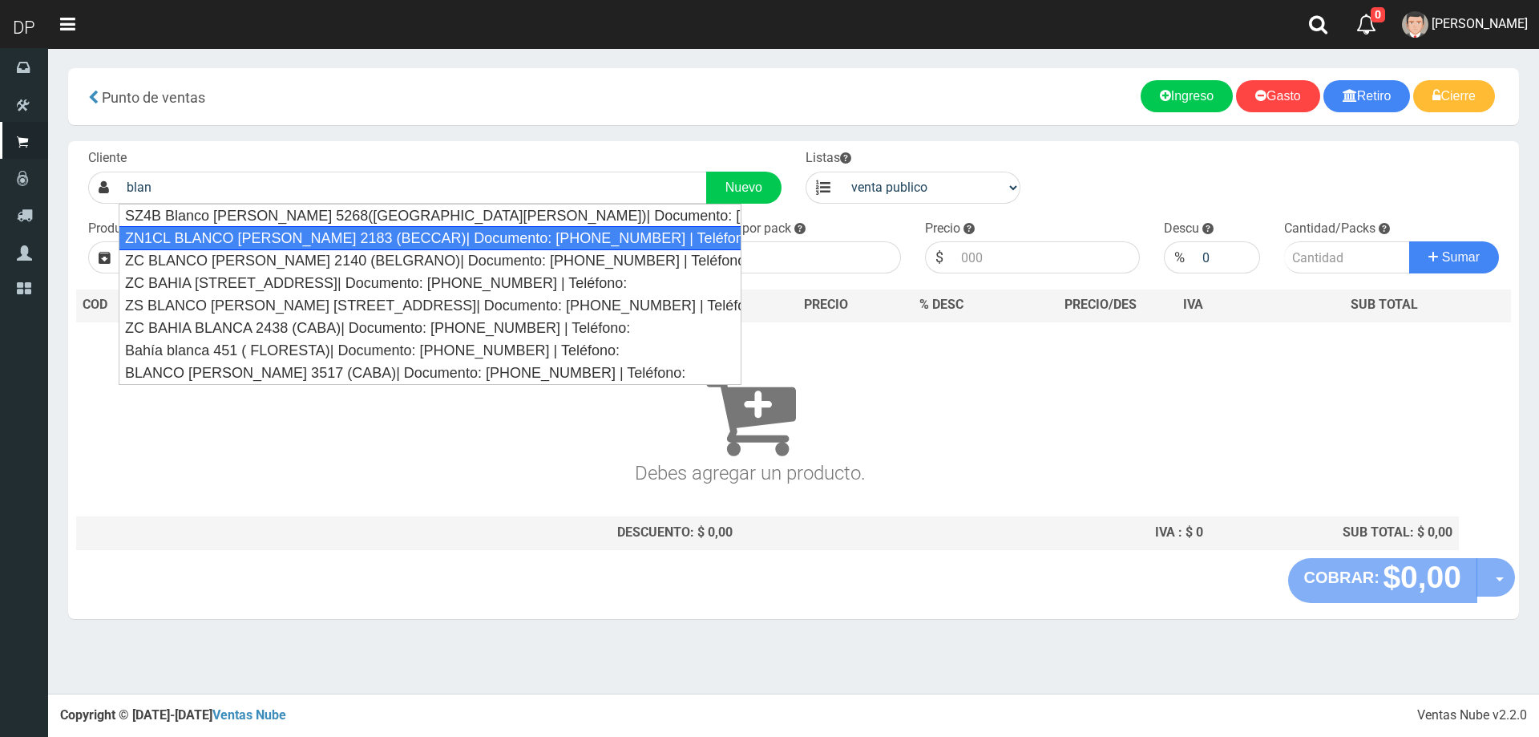
type input "ZN1CL BLANCO ENCALADA 2183 (BECCAR)| Documento: 80000000 | Teléfono:"
select select "2"
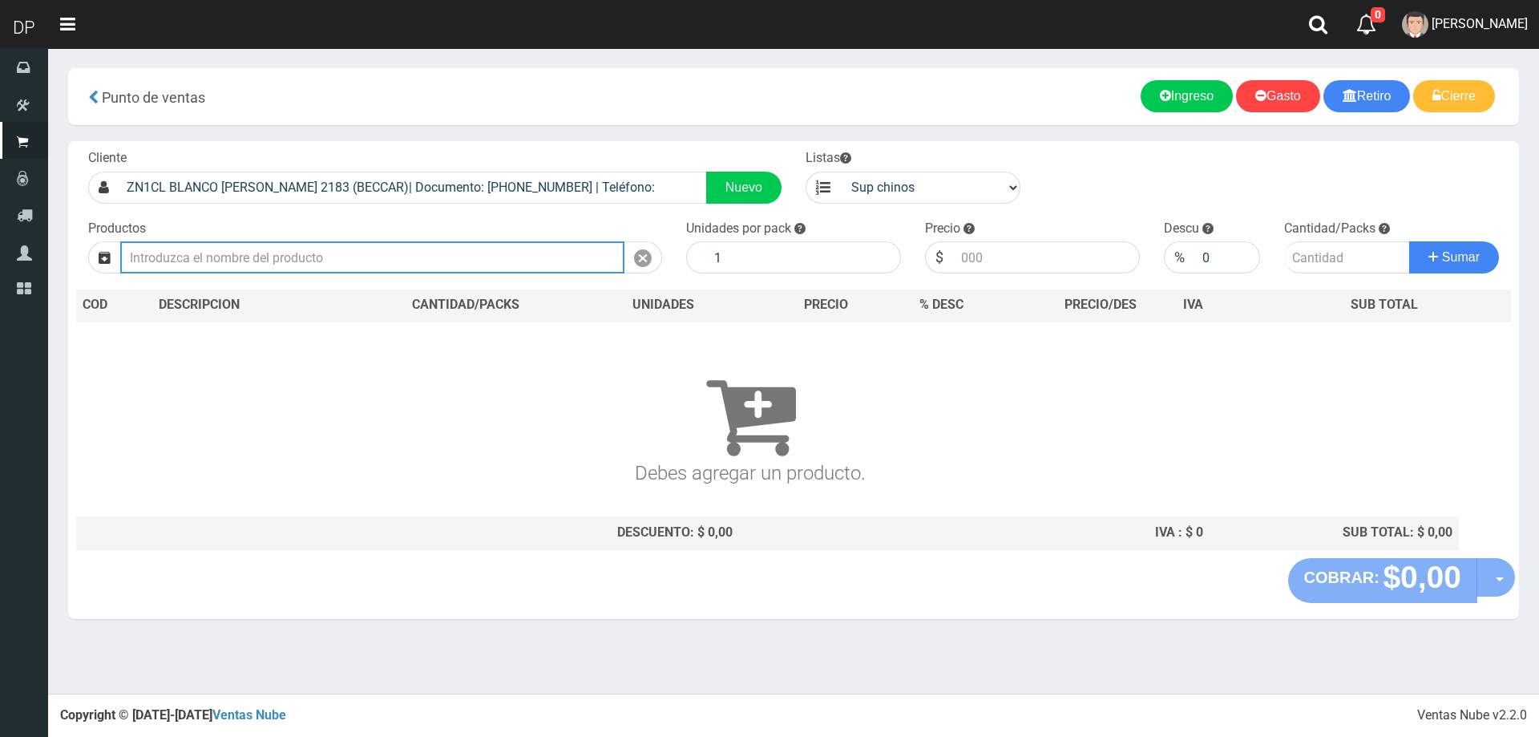
click at [363, 254] on input "text" at bounding box center [372, 257] width 504 height 32
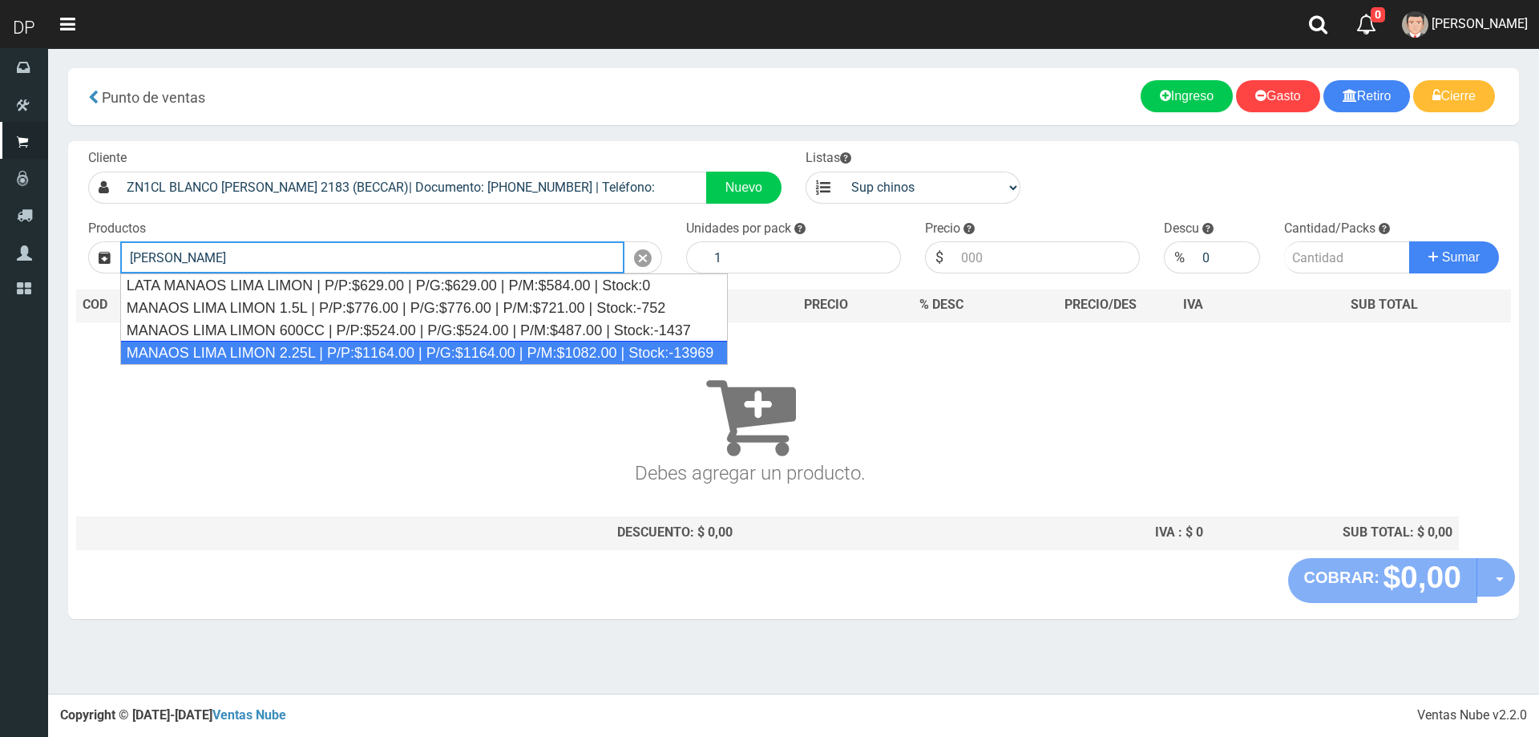
click at [351, 353] on div "MANAOS LIMA LIMON 2.25L | P/P:$1164.00 | P/G:$1164.00 | P/M:$1082.00 | Stock:-1…" at bounding box center [424, 353] width 608 height 24
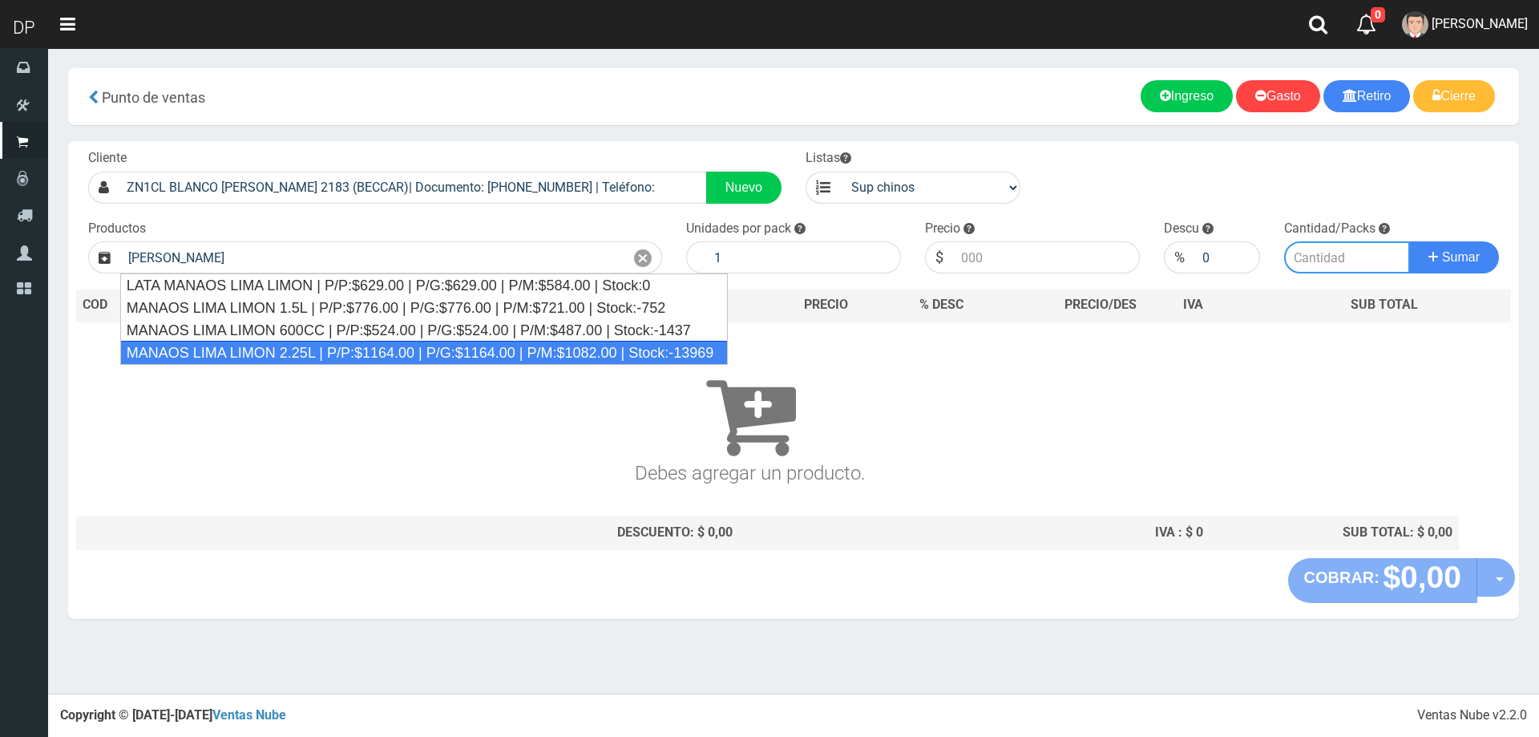
type input "MANAOS LIMA LIMON 2.25L | P/P:$1164.00 | P/G:$1164.00 | P/M:$1082.00 | Stock:-1…"
type input "6"
type input "1164.00"
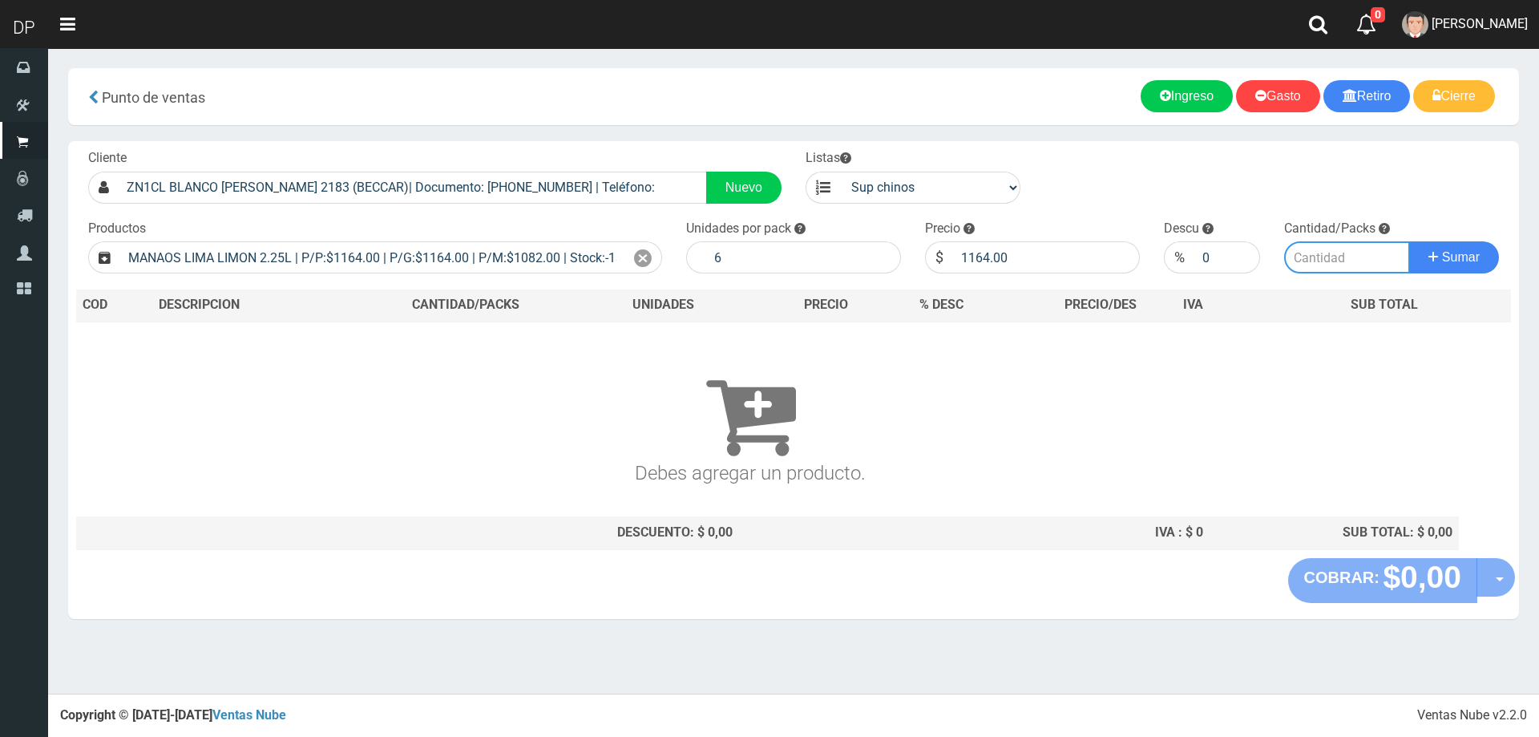
click at [1348, 269] on input "number" at bounding box center [1347, 257] width 127 height 32
type input "1"
click at [1409, 241] on button "Sumar" at bounding box center [1454, 257] width 90 height 32
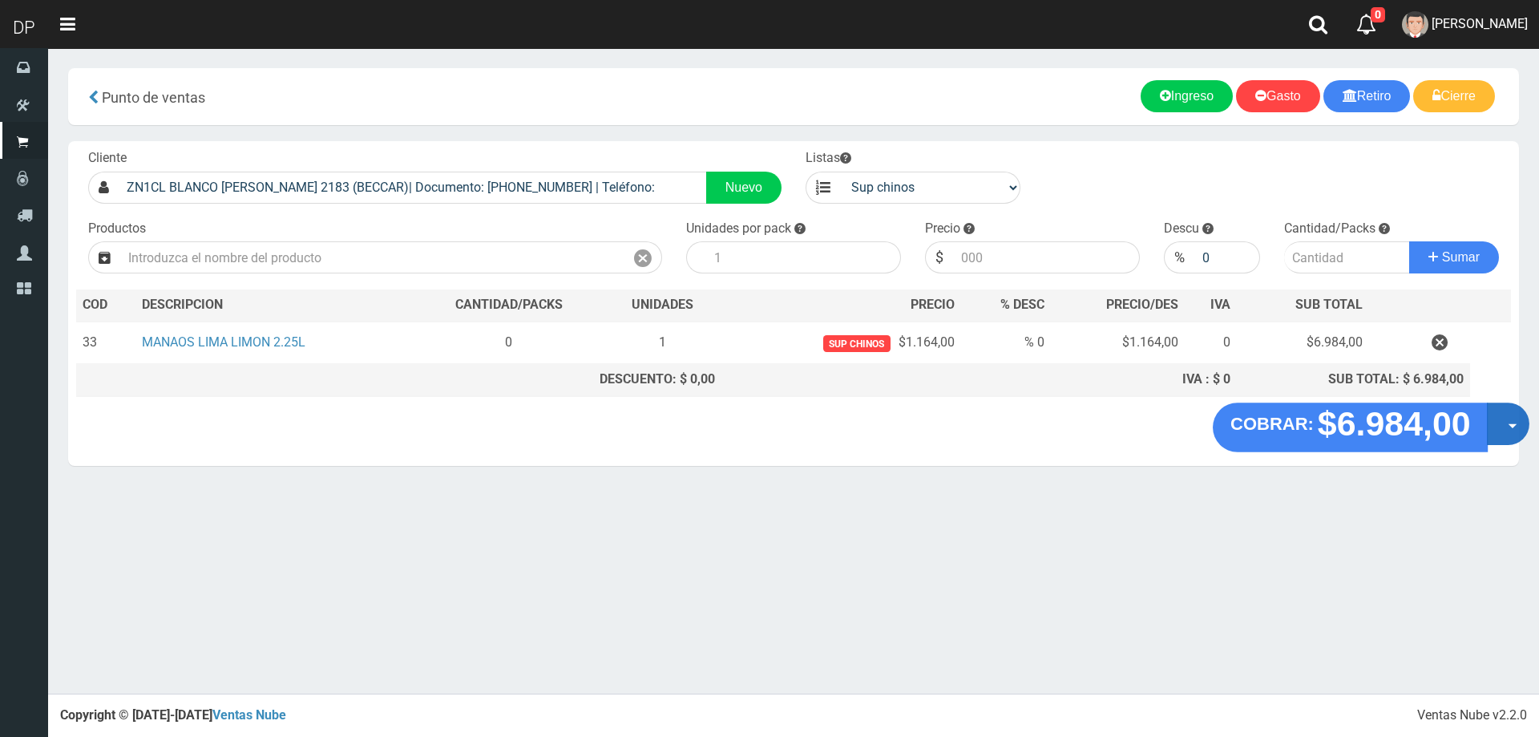
click at [1495, 432] on button "Opciones" at bounding box center [1508, 423] width 42 height 42
click at [1488, 434] on link "Hacer Devolucion" at bounding box center [1456, 428] width 143 height 37
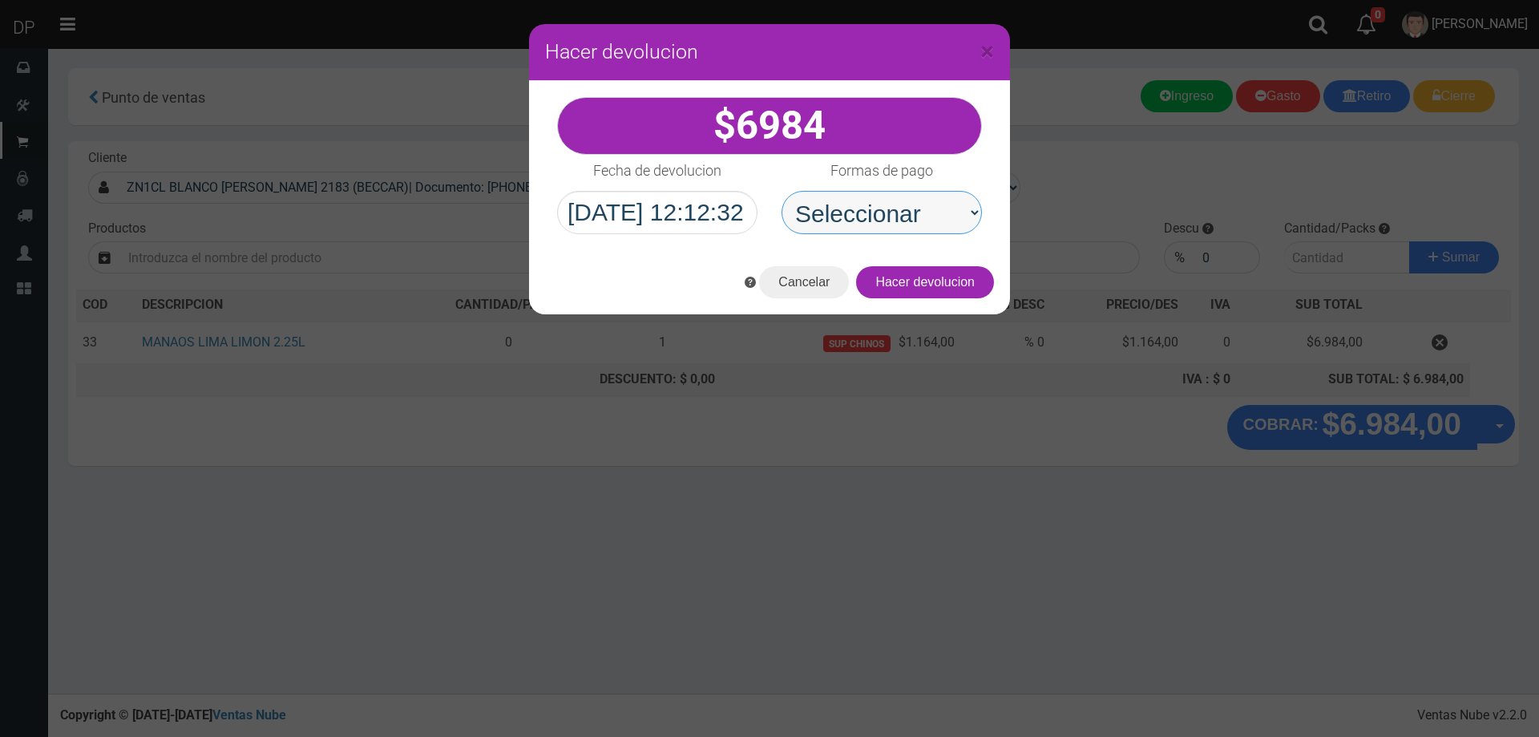
drag, startPoint x: 960, startPoint y: 211, endPoint x: 955, endPoint y: 232, distance: 22.2
click at [960, 215] on select "Seleccionar Efectivo Tarjeta de Crédito Depósito Débito" at bounding box center [881, 212] width 200 height 43
select select "Efectivo"
click at [781, 191] on select "Seleccionar Efectivo Tarjeta de Crédito Depósito Débito" at bounding box center [881, 212] width 200 height 43
click at [939, 288] on button "Hacer devolucion" at bounding box center [925, 282] width 138 height 32
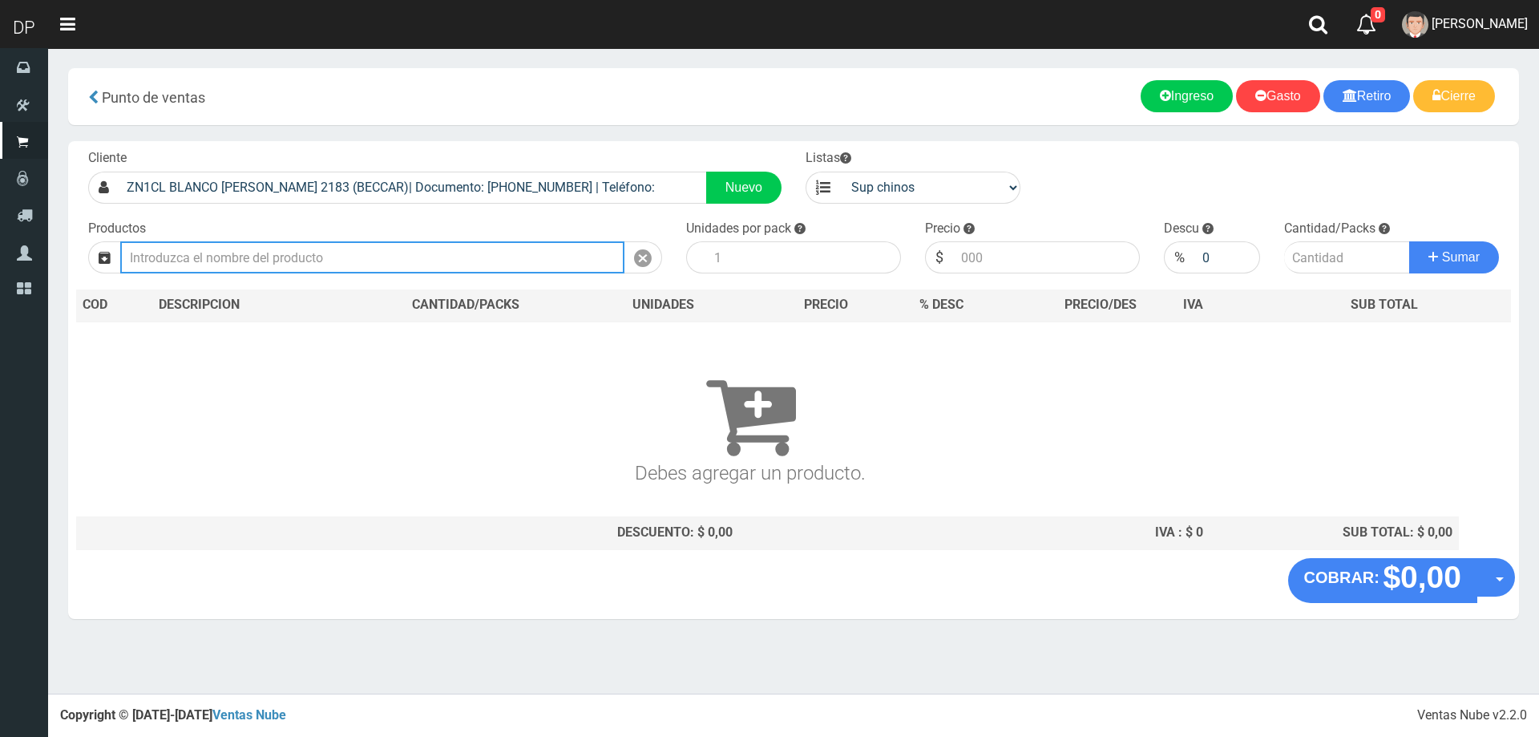
click at [527, 256] on input "text" at bounding box center [372, 257] width 504 height 32
click at [1484, 33] on link "Betiana Paola Casco" at bounding box center [1465, 24] width 148 height 49
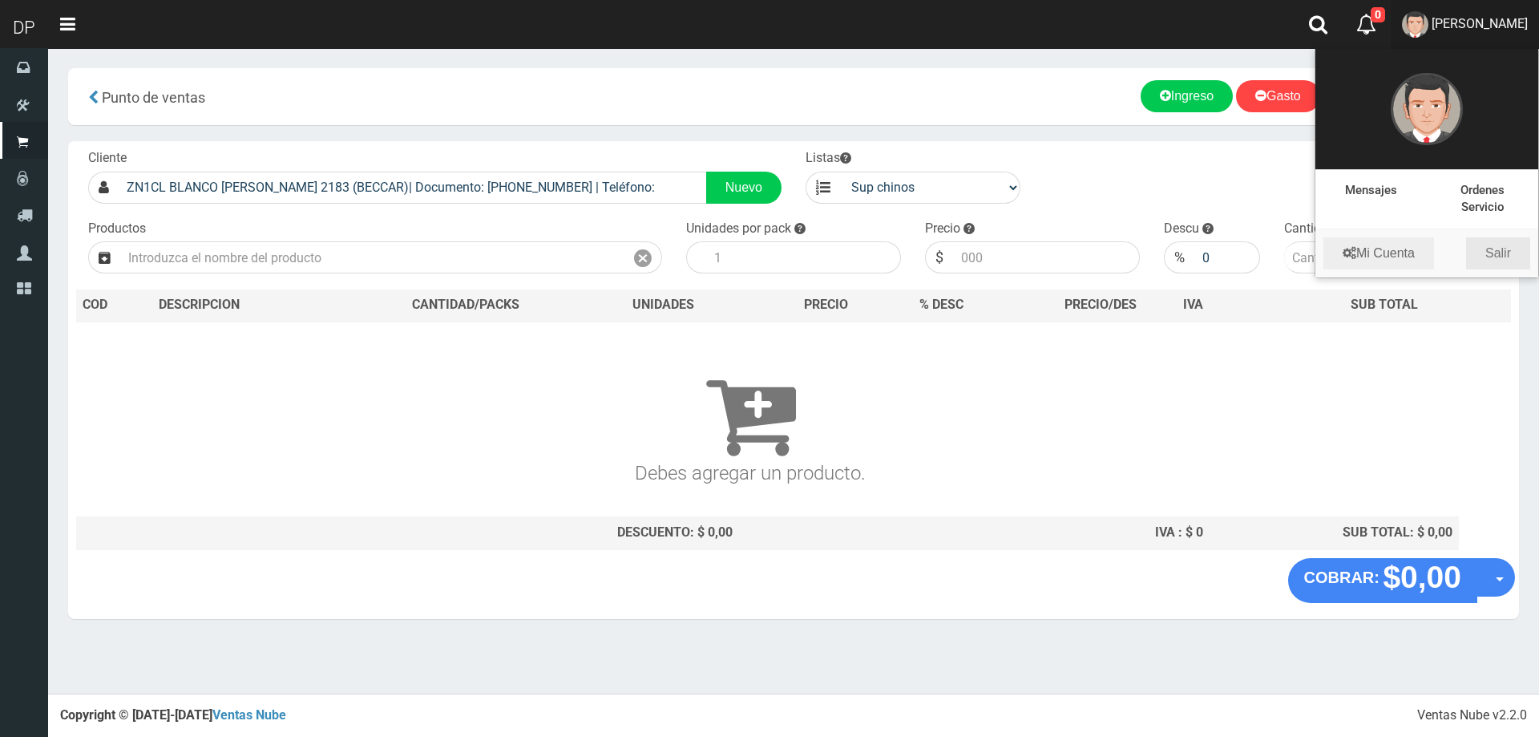
click at [1509, 256] on link "Salir" at bounding box center [1498, 253] width 64 height 32
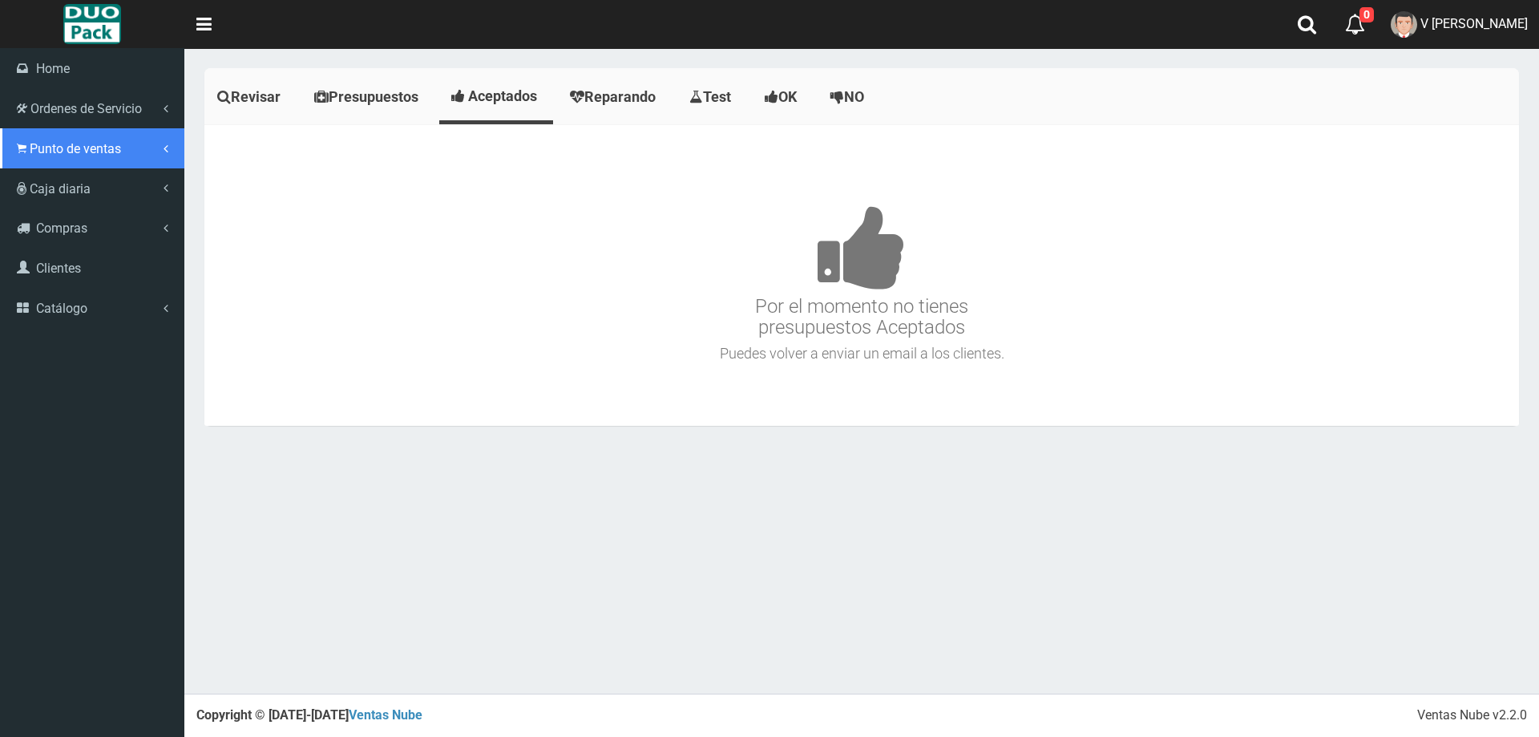
click at [75, 147] on span "Punto de ventas" at bounding box center [75, 148] width 91 height 15
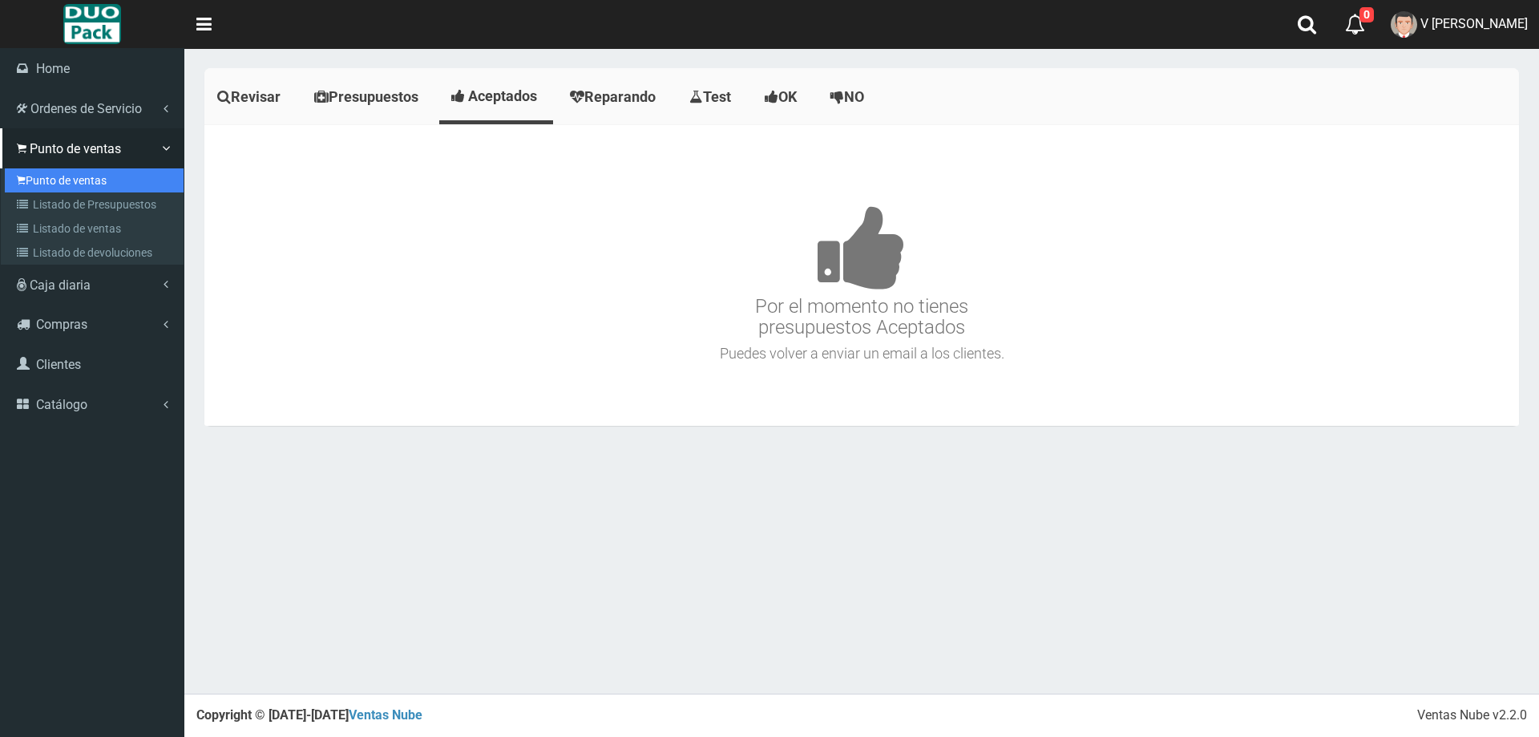
click at [76, 186] on link "Punto de ventas" at bounding box center [94, 180] width 179 height 24
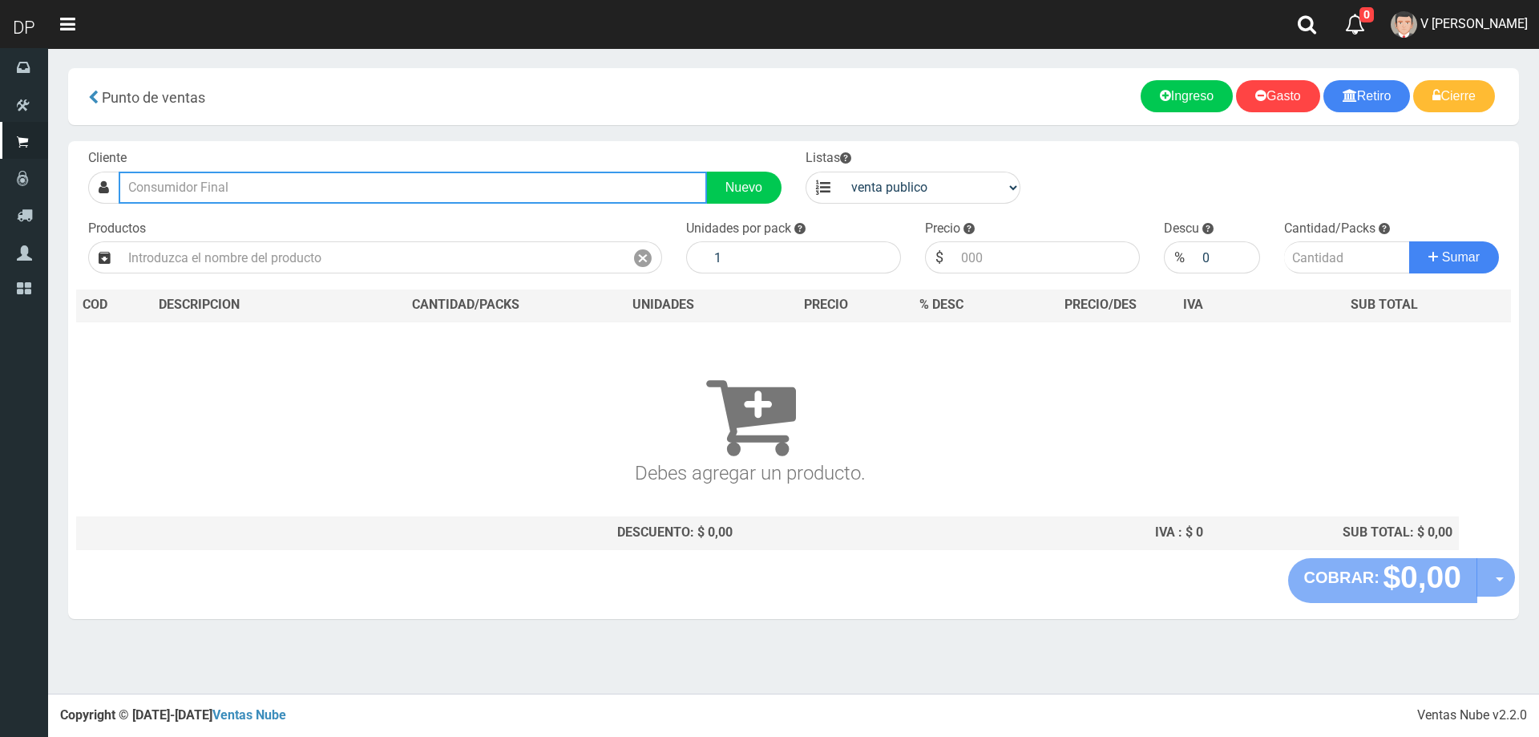
click at [189, 197] on input "text" at bounding box center [413, 188] width 588 height 32
type input "a"
click at [147, 187] on input "av. pte peron 2353" at bounding box center [413, 188] width 588 height 32
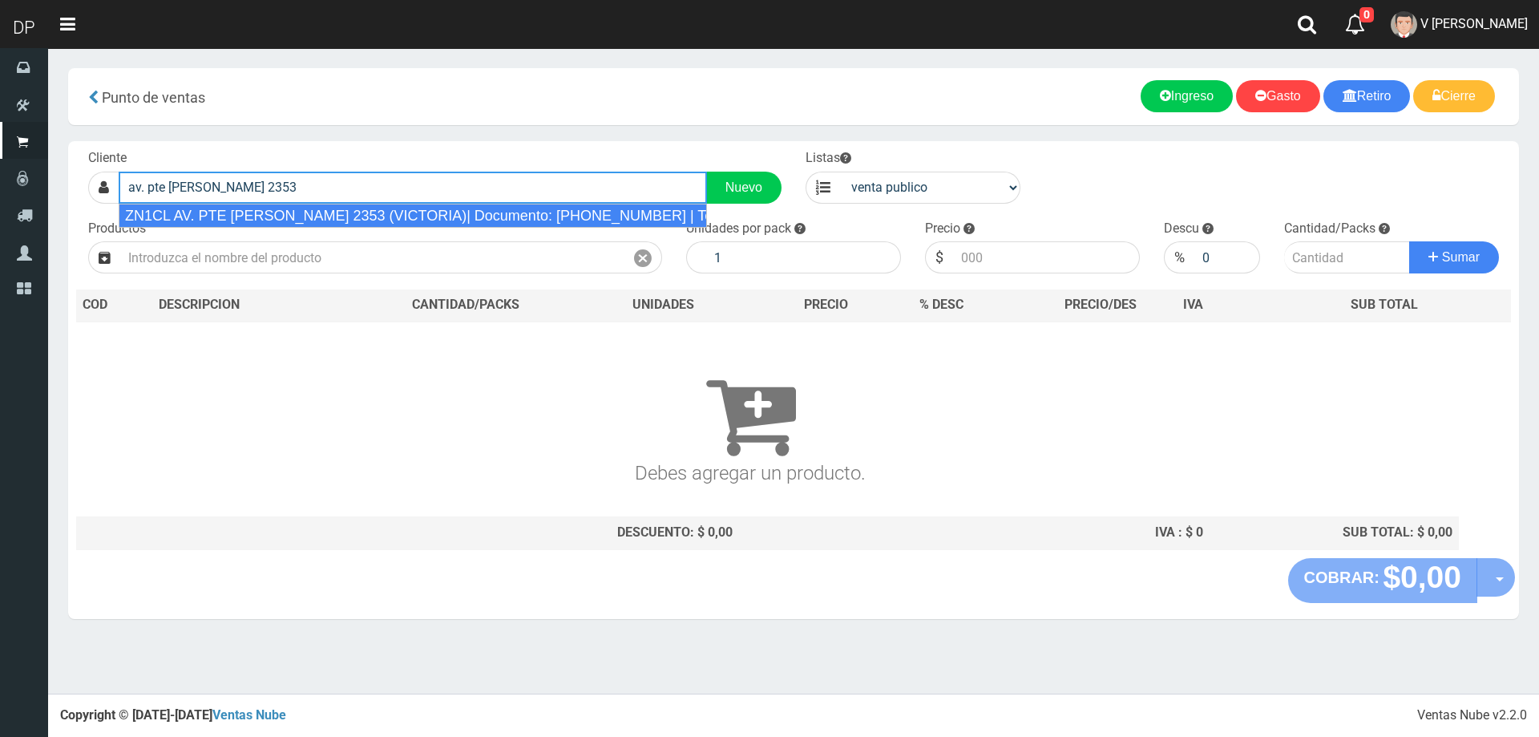
click at [275, 209] on div "ZN1CL AV. PTE PERON 2353 (VICTORIA)| Documento: 213232323 | Teléfono:" at bounding box center [413, 216] width 588 height 24
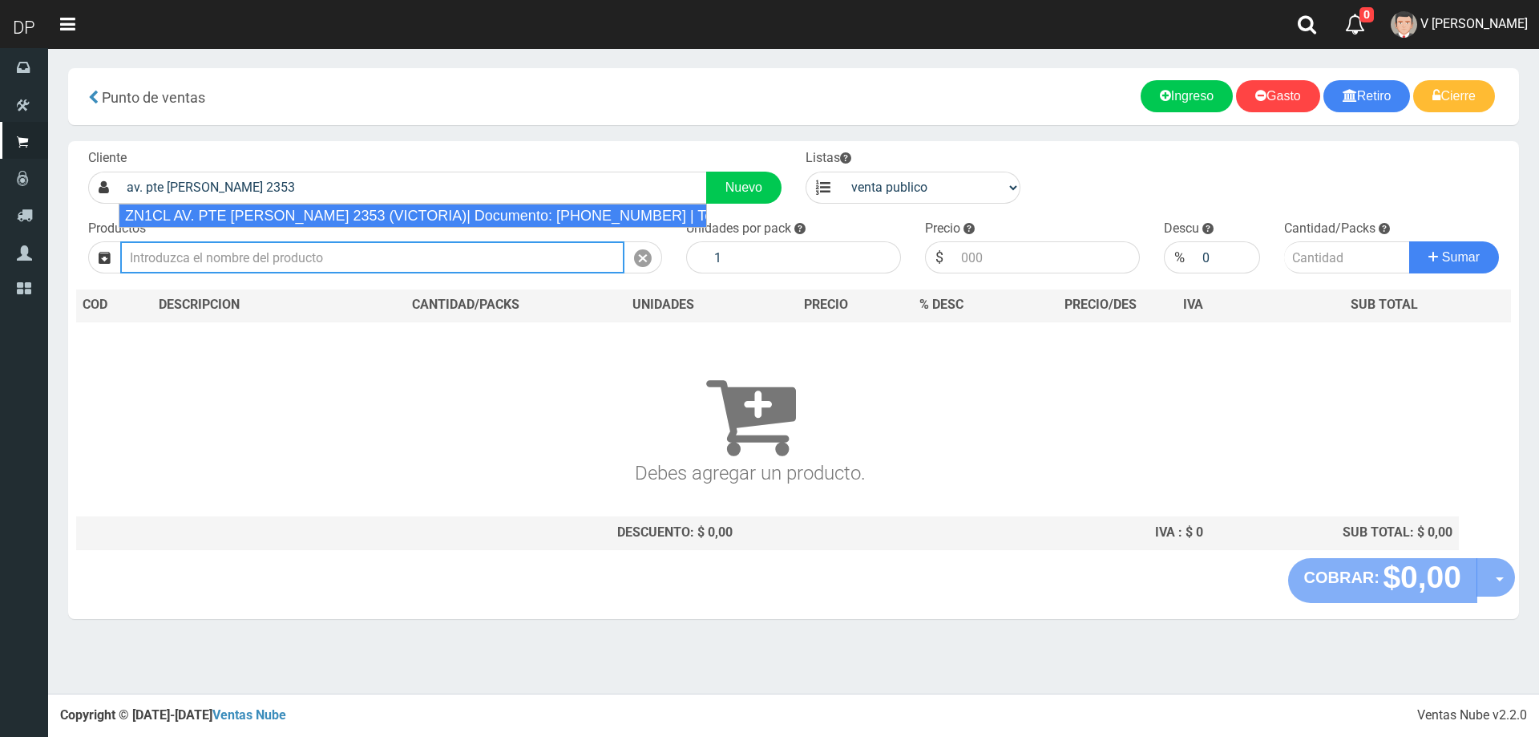
type input "ZN1CL AV. PTE PERON 2353 (VICTORIA)| Documento: 213232323 | Teléfono:"
select select "2"
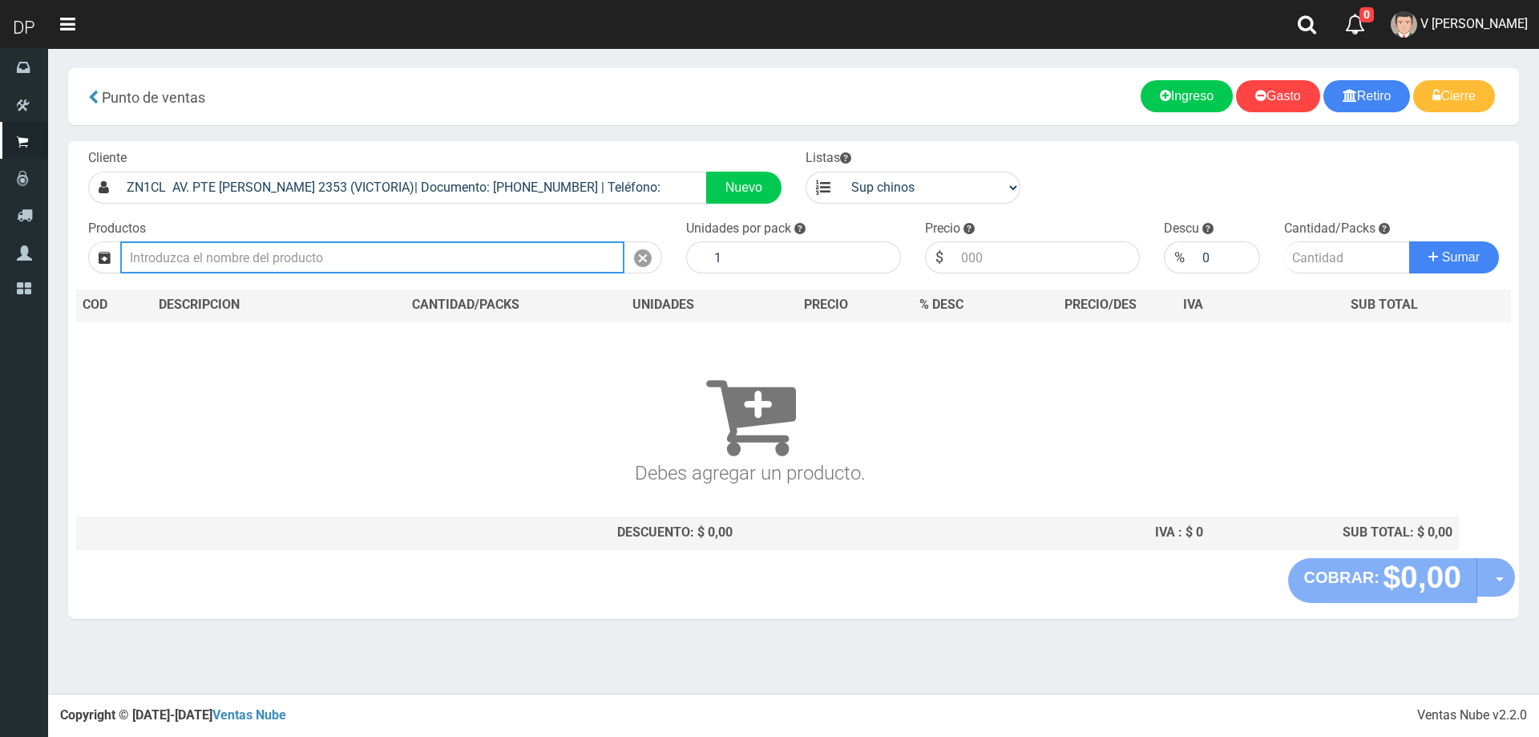
click at [275, 258] on input "text" at bounding box center [372, 257] width 504 height 32
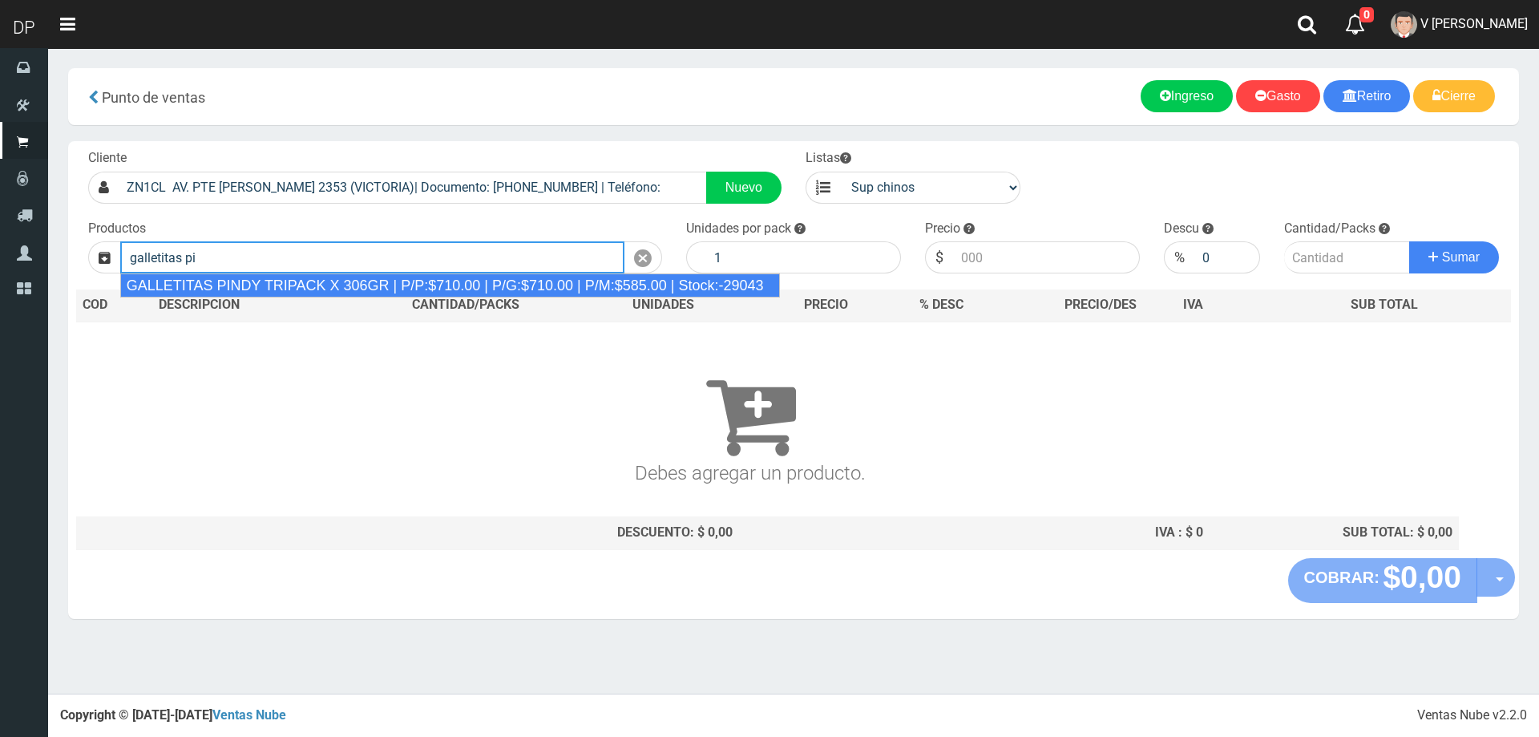
click at [312, 288] on div "GALLETITAS PINDY TRIPACK X 306GR | P/P:$710.00 | P/G:$710.00 | P/M:$585.00 | St…" at bounding box center [450, 285] width 660 height 24
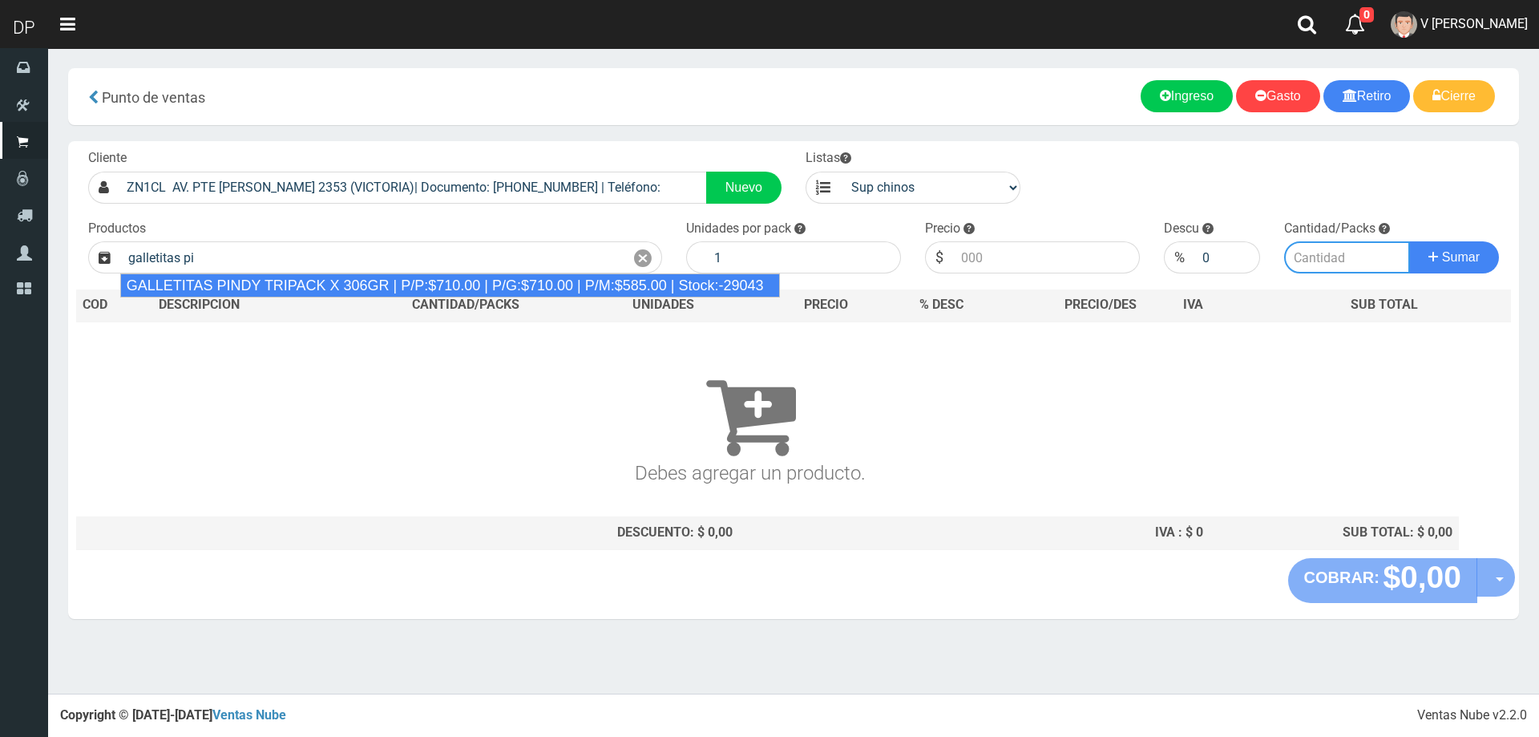
type input "GALLETITAS PINDY TRIPACK X 306GR | P/P:$710.00 | P/G:$710.00 | P/M:$585.00 | St…"
type input "12"
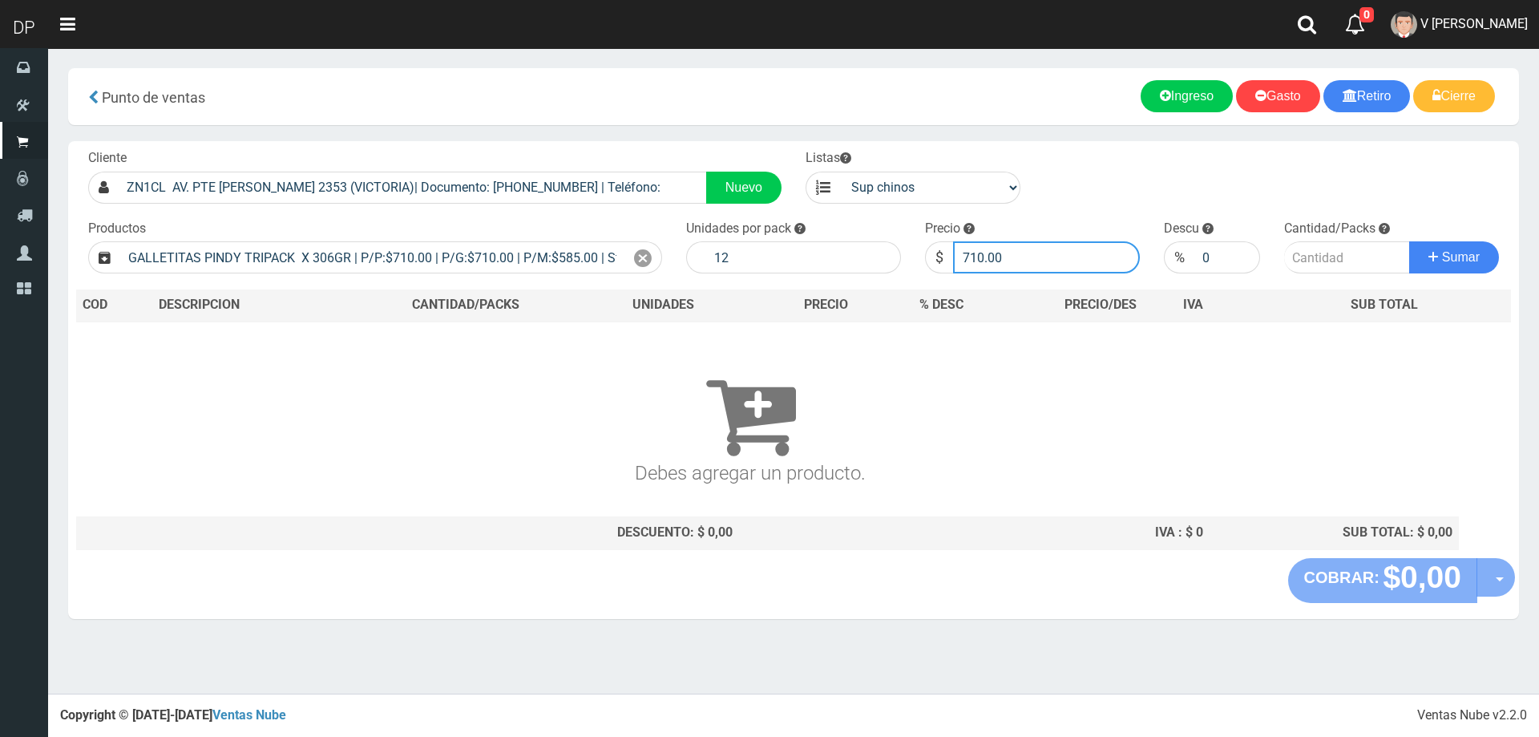
click at [1018, 263] on input "710.00" at bounding box center [1046, 257] width 187 height 32
type input "685"
type input "5"
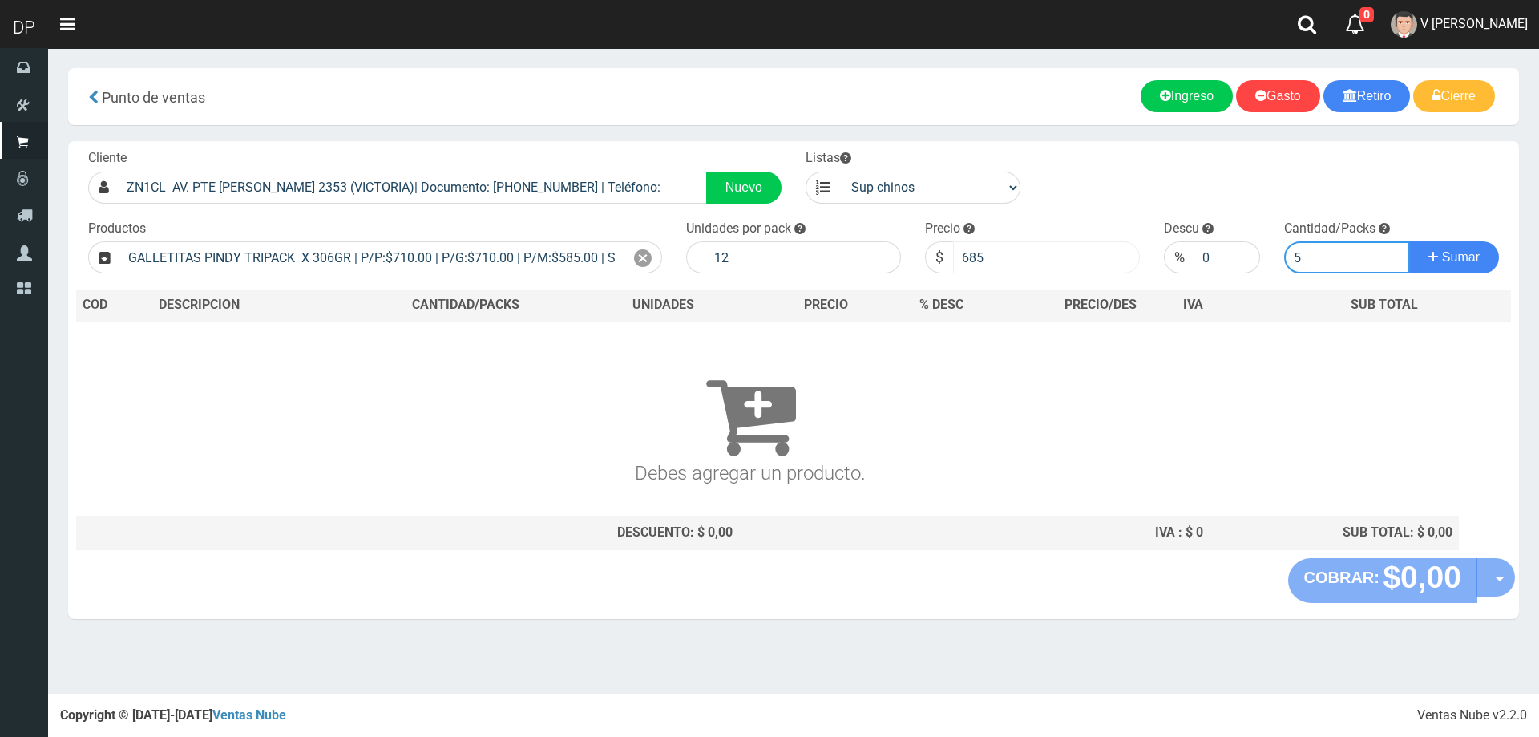
click at [1409, 241] on button "Sumar" at bounding box center [1454, 257] width 90 height 32
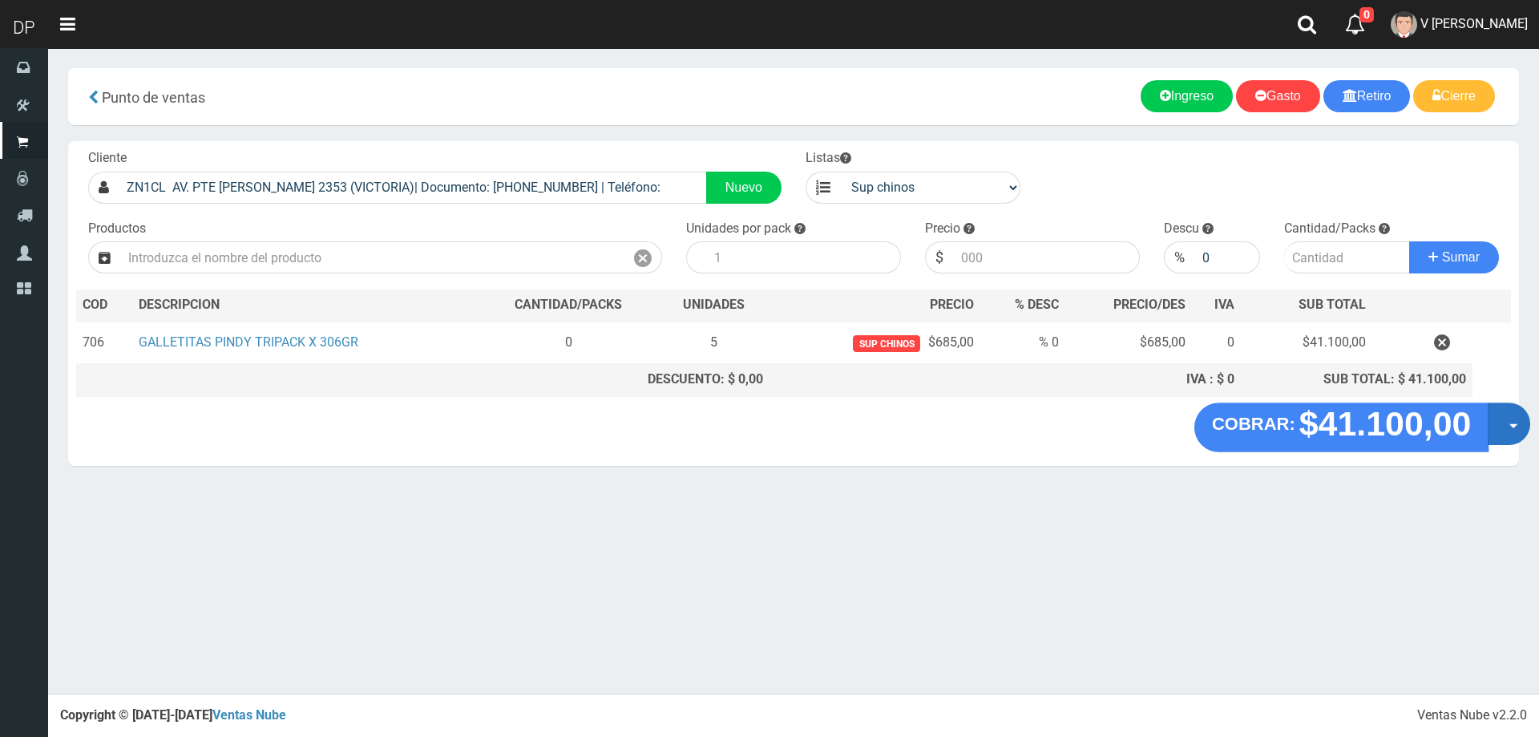
click at [1515, 421] on button "Opciones" at bounding box center [1509, 423] width 42 height 42
click at [1503, 438] on link "Hacer Devolucion" at bounding box center [1457, 428] width 143 height 37
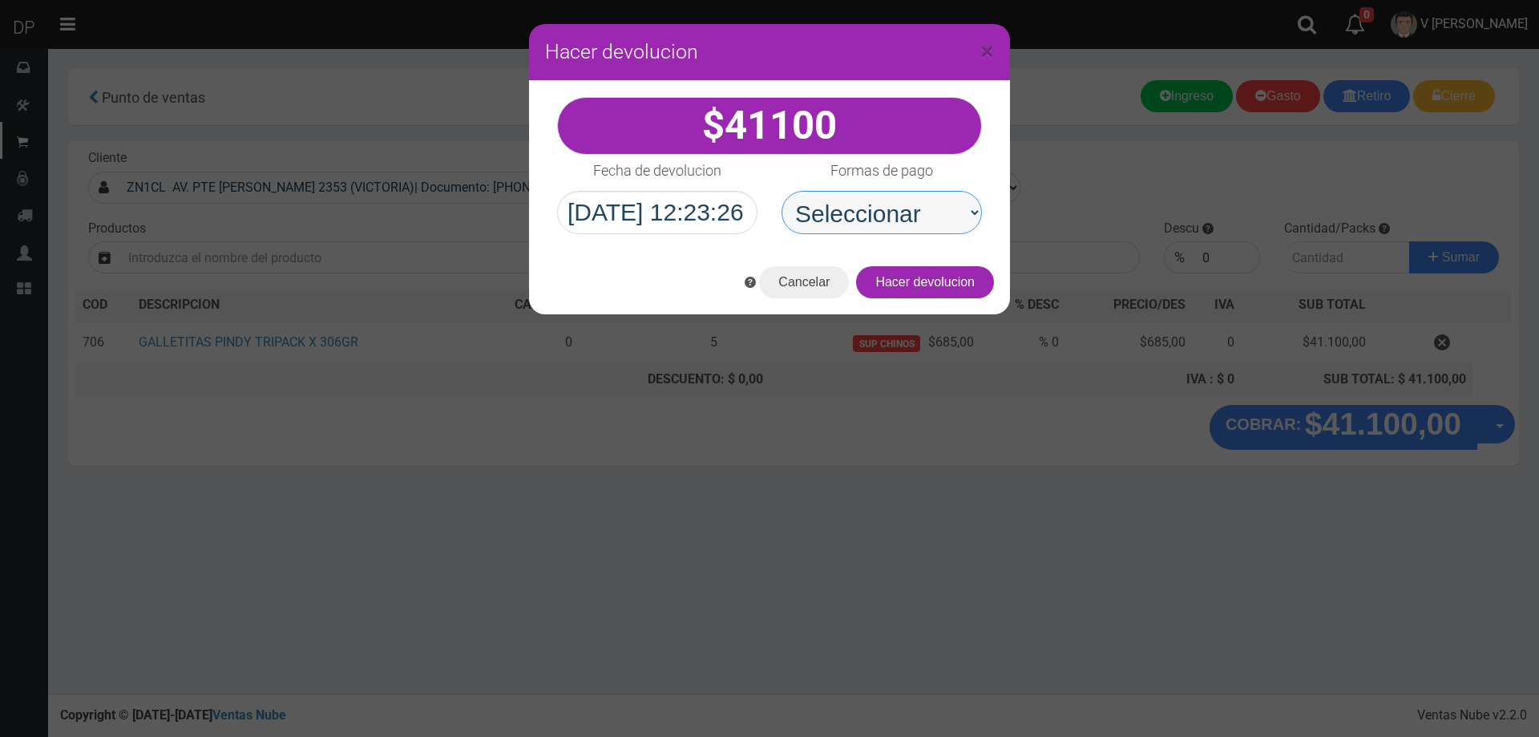
drag, startPoint x: 902, startPoint y: 226, endPoint x: 911, endPoint y: 233, distance: 11.4
click at [902, 226] on select "Seleccionar Efectivo Tarjeta de Crédito Depósito Débito" at bounding box center [881, 212] width 200 height 43
select select "Efectivo"
click at [781, 191] on select "Seleccionar Efectivo Tarjeta de Crédito Depósito Débito" at bounding box center [881, 212] width 200 height 43
click at [957, 297] on button "Hacer devolucion" at bounding box center [925, 282] width 138 height 32
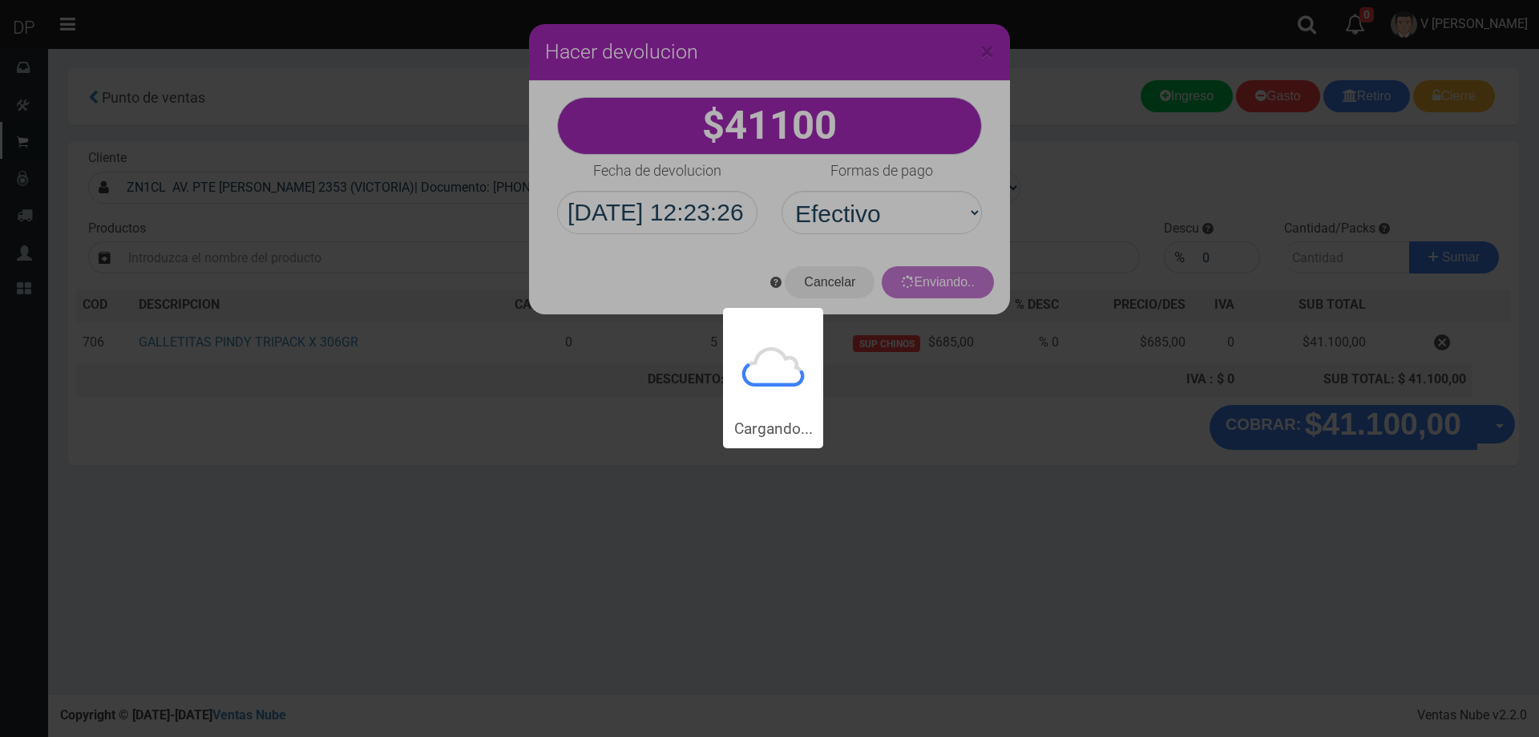
click at [957, 281] on div "Cargando..." at bounding box center [769, 224] width 1539 height 448
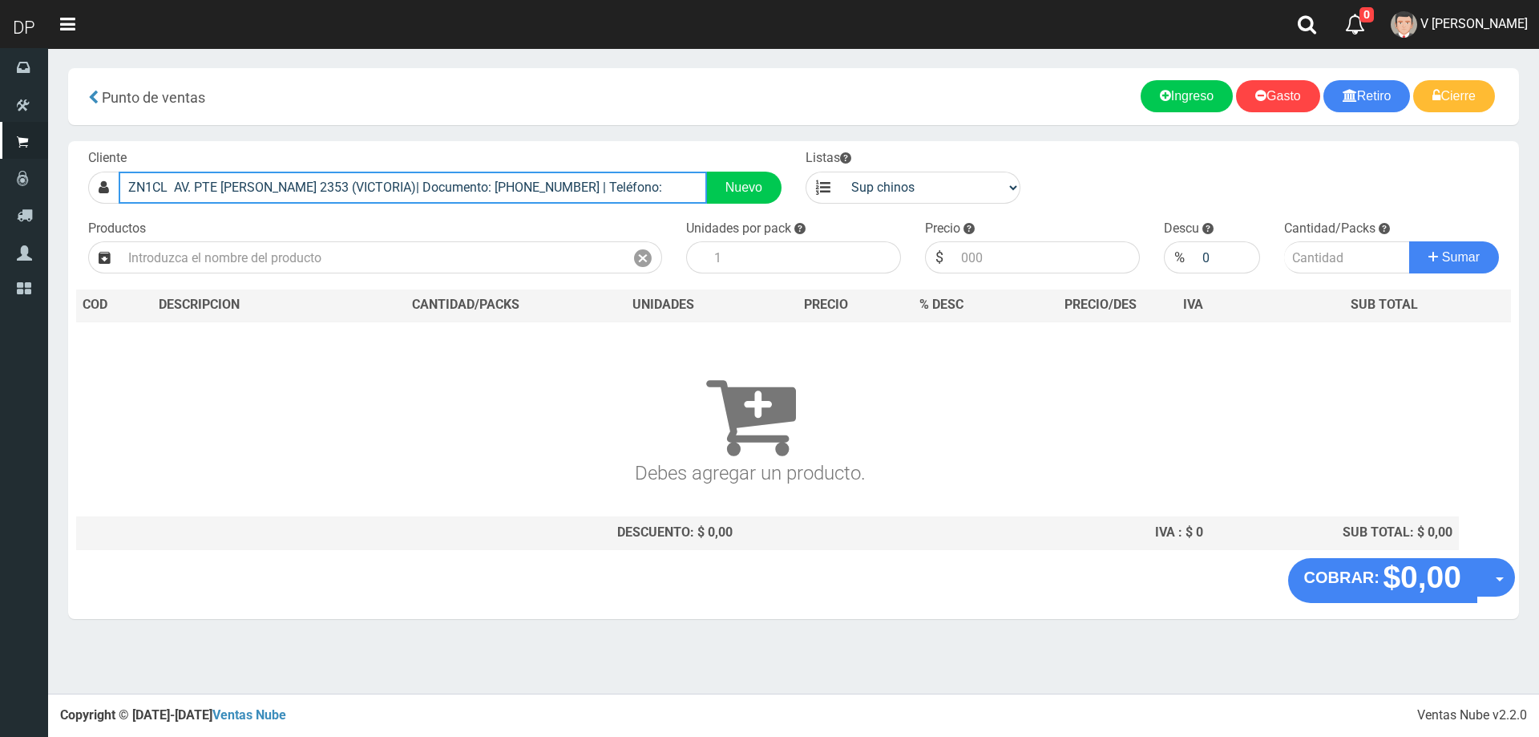
click at [365, 195] on input "ZN1CL AV. PTE PERON 2353 (VICTORIA)| Documento: 213232323 | Teléfono:" at bounding box center [413, 188] width 588 height 32
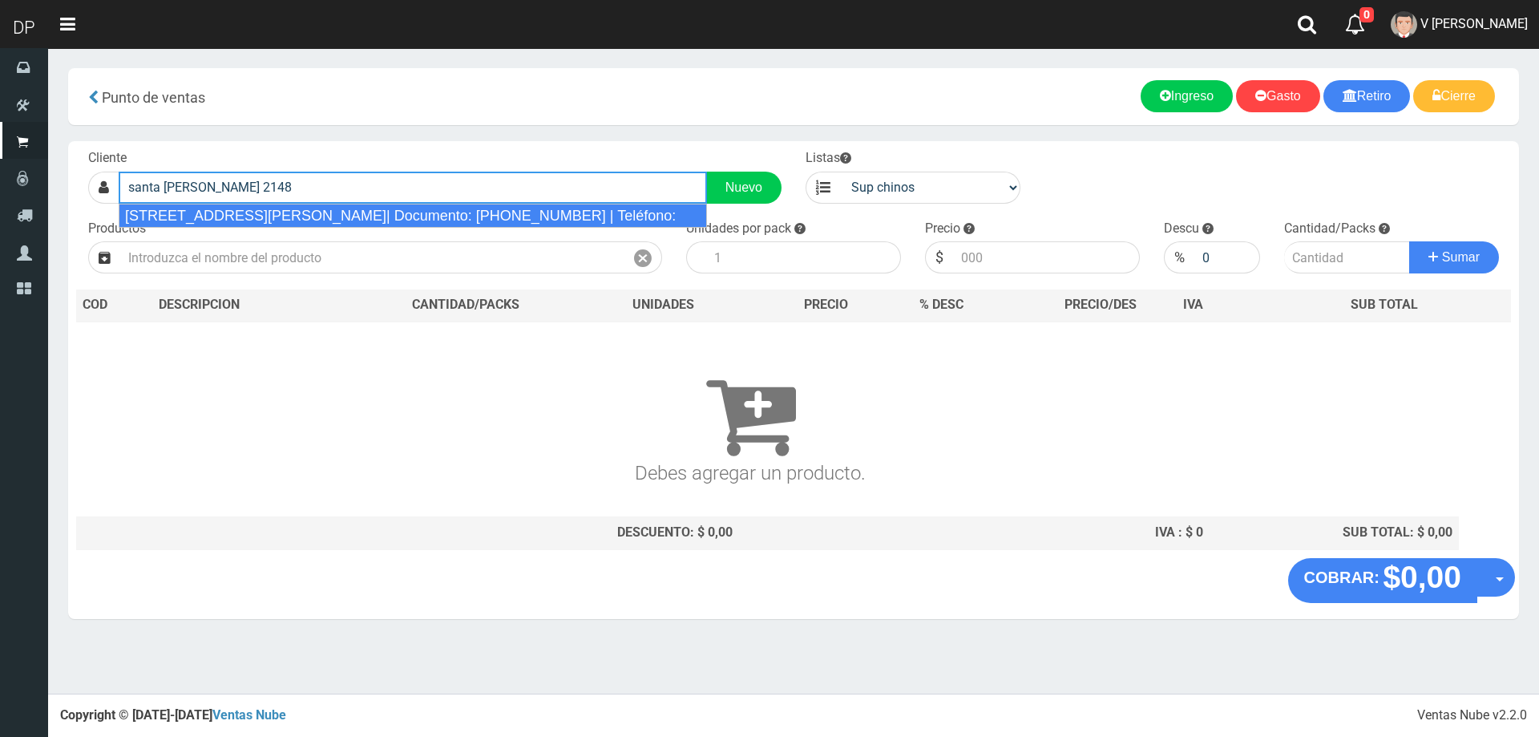
click at [365, 221] on div "ZN1CL SANTA ROSA 2148 (VICTORIA)| Documento: 1155946188 | Teléfono:" at bounding box center [413, 216] width 588 height 24
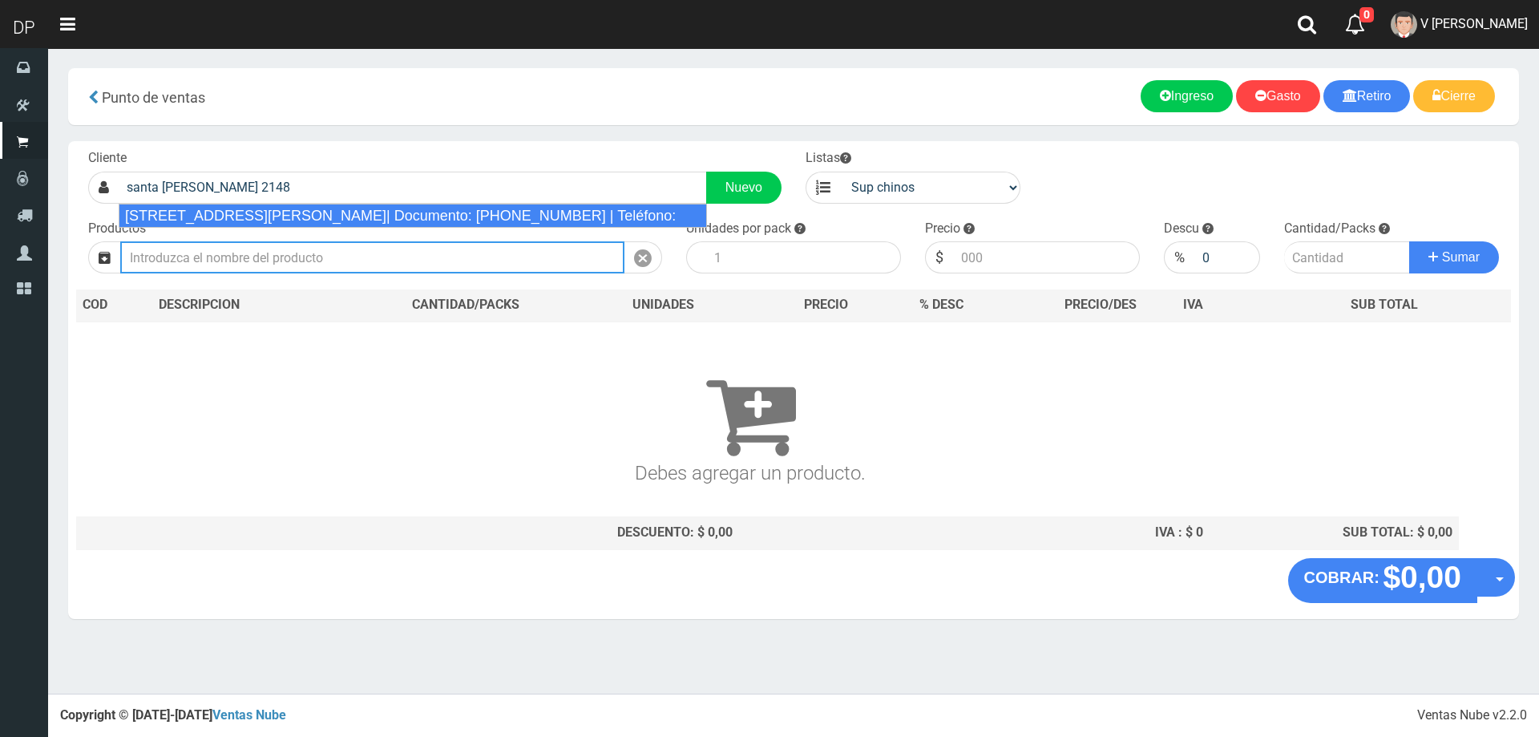
type input "ZN1CL SANTA ROSA 2148 (VICTORIA)| Documento: 1155946188 | Teléfono:"
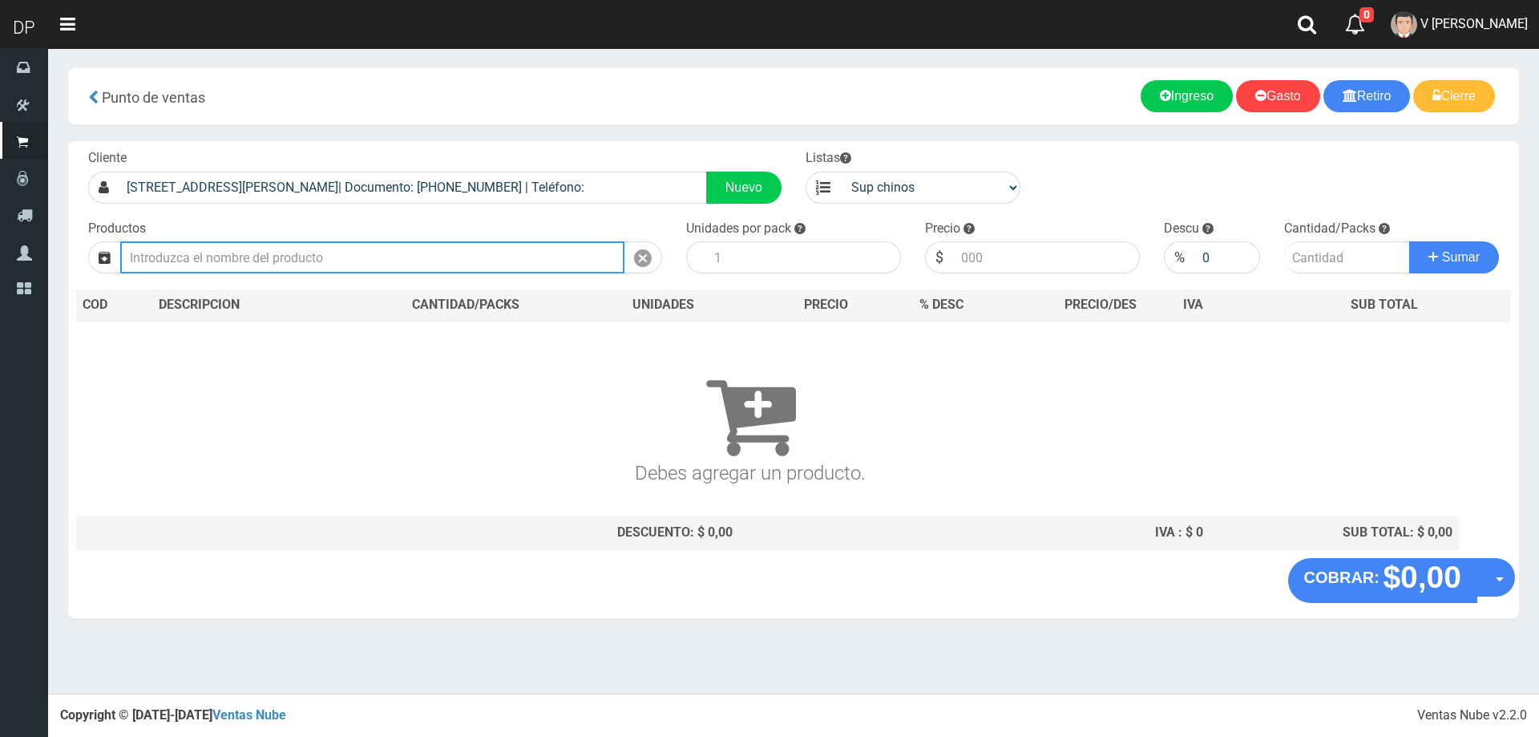
click at [359, 264] on input "text" at bounding box center [372, 257] width 504 height 32
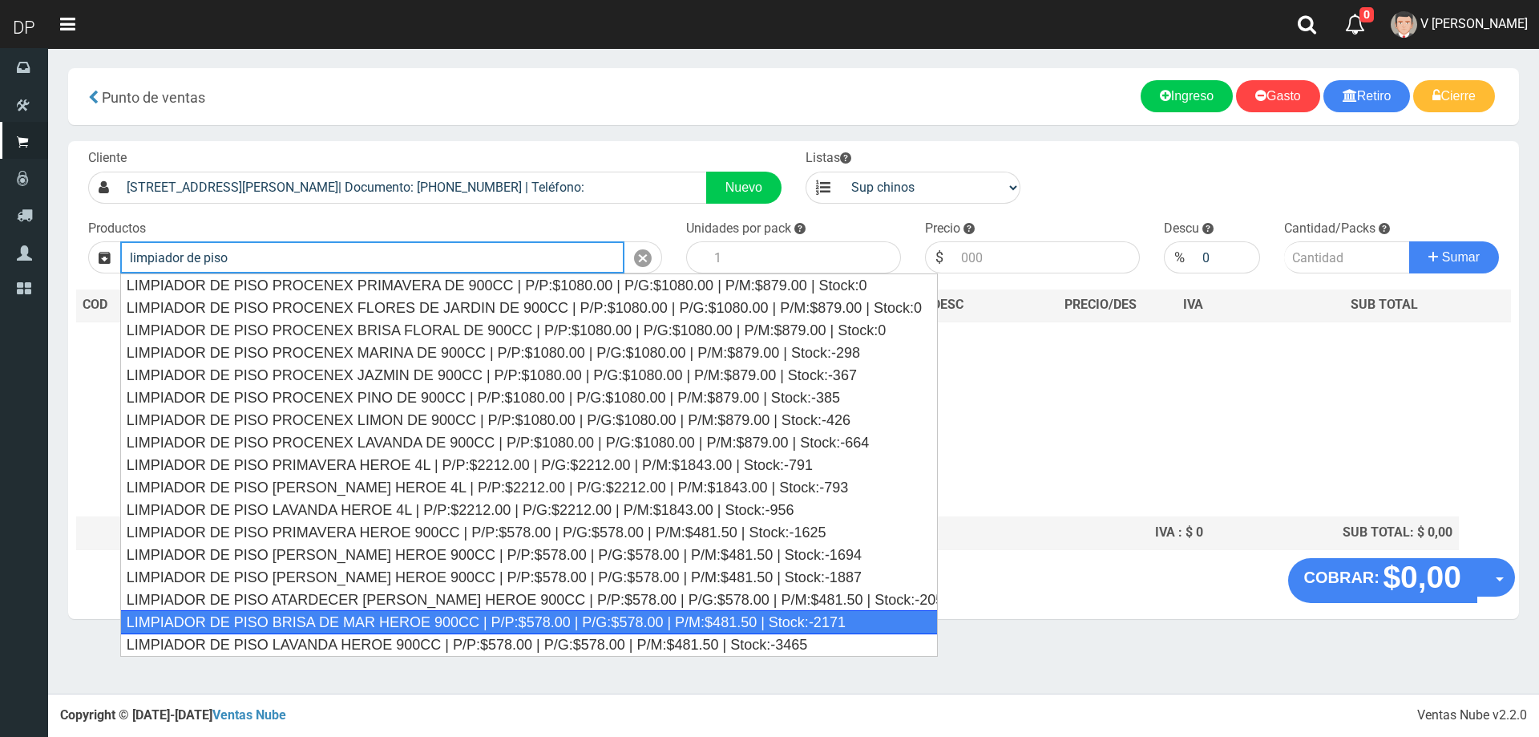
click at [432, 616] on div "LIMPIADOR DE PISO BRISA DE MAR HEROE 900CC | P/P:$578.00 | P/G:$578.00 | P/M:$4…" at bounding box center [529, 622] width 818 height 24
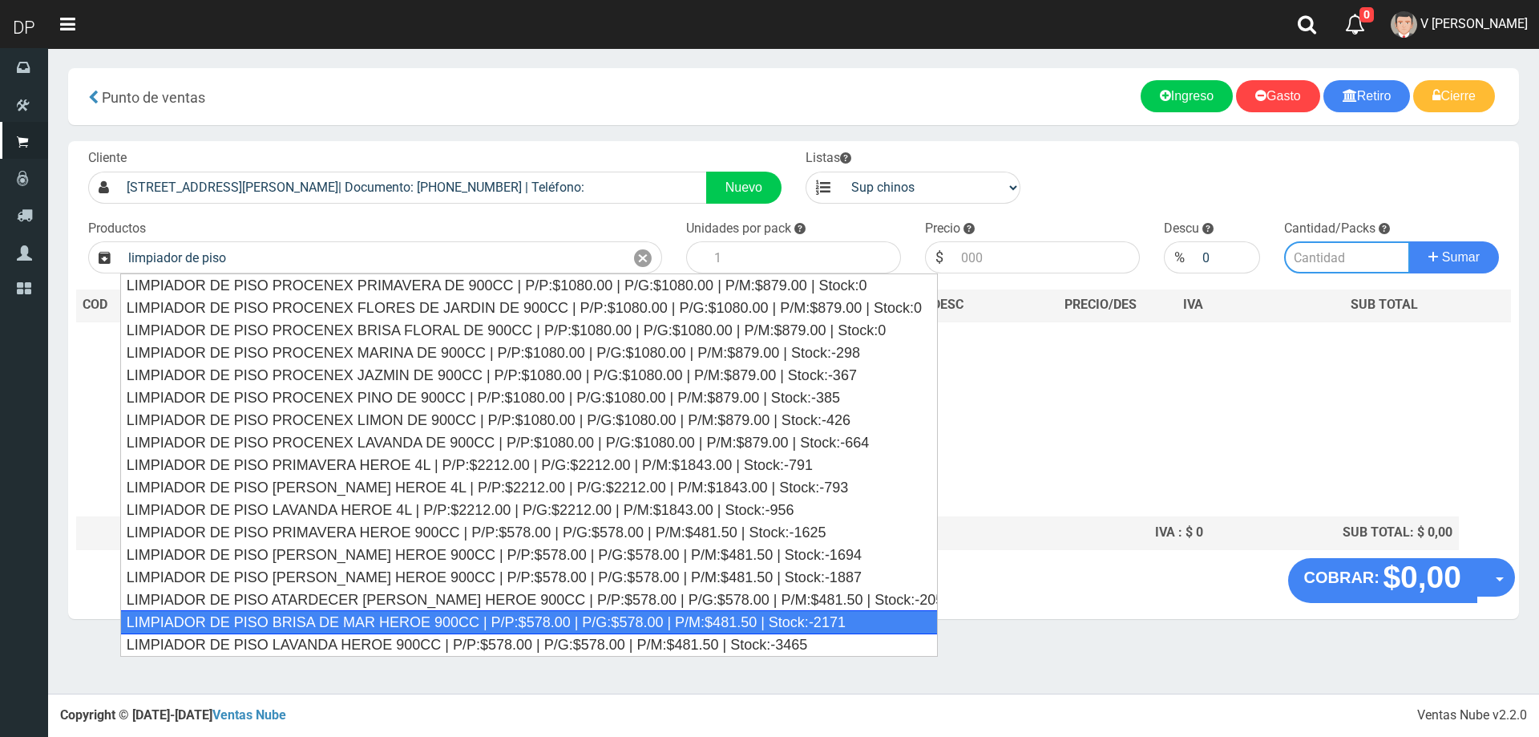
type input "LIMPIADOR DE PISO BRISA DE MAR HEROE 900CC | P/P:$578.00 | P/G:$578.00 | P/M:$4…"
type input "12"
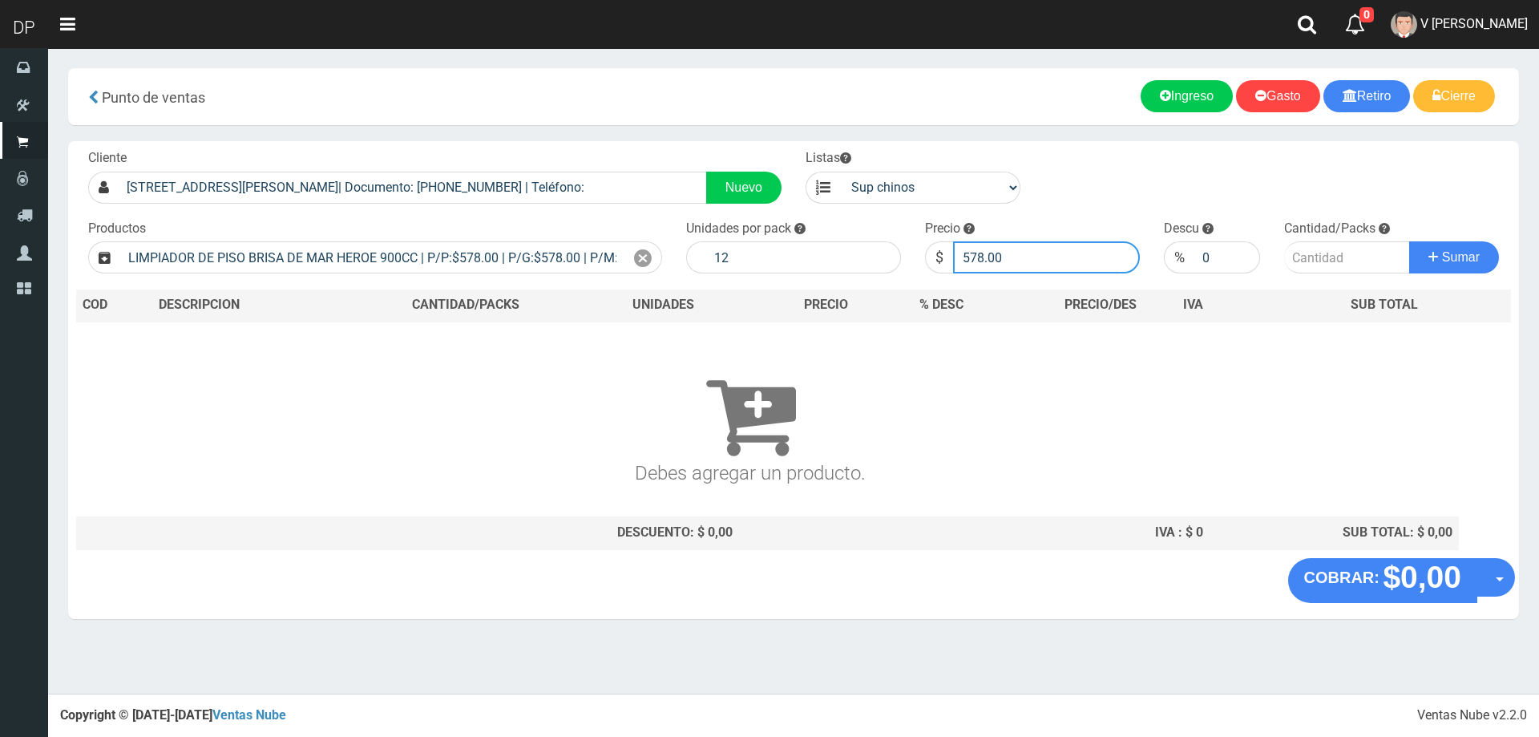
click at [1027, 259] on input "578.00" at bounding box center [1046, 257] width 187 height 32
click at [1025, 259] on input "578.00" at bounding box center [1046, 257] width 187 height 32
type input "549"
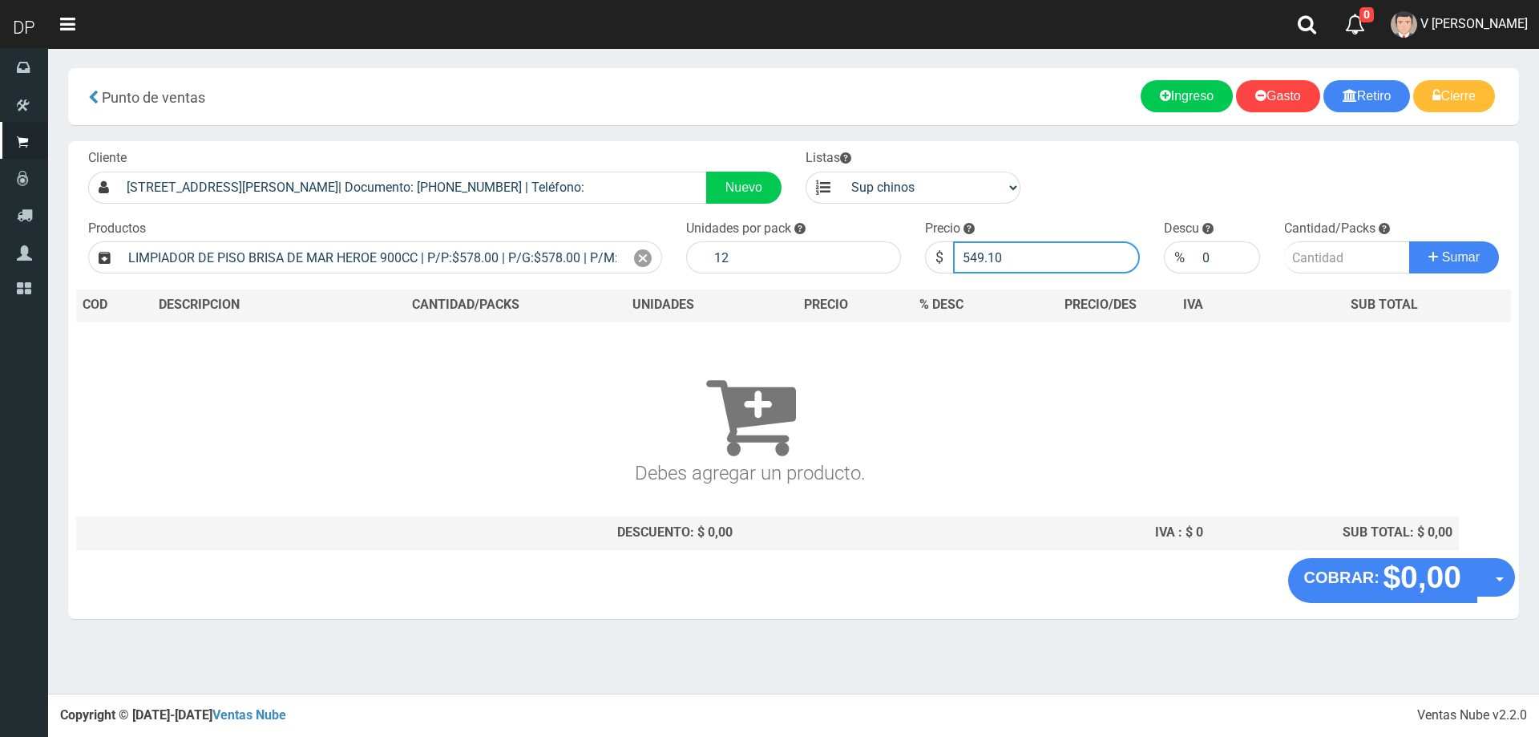
type input "549.10"
click at [1409, 241] on button "Sumar" at bounding box center [1454, 257] width 90 height 32
type input "1"
click at [1409, 241] on button "Sumar" at bounding box center [1454, 257] width 90 height 32
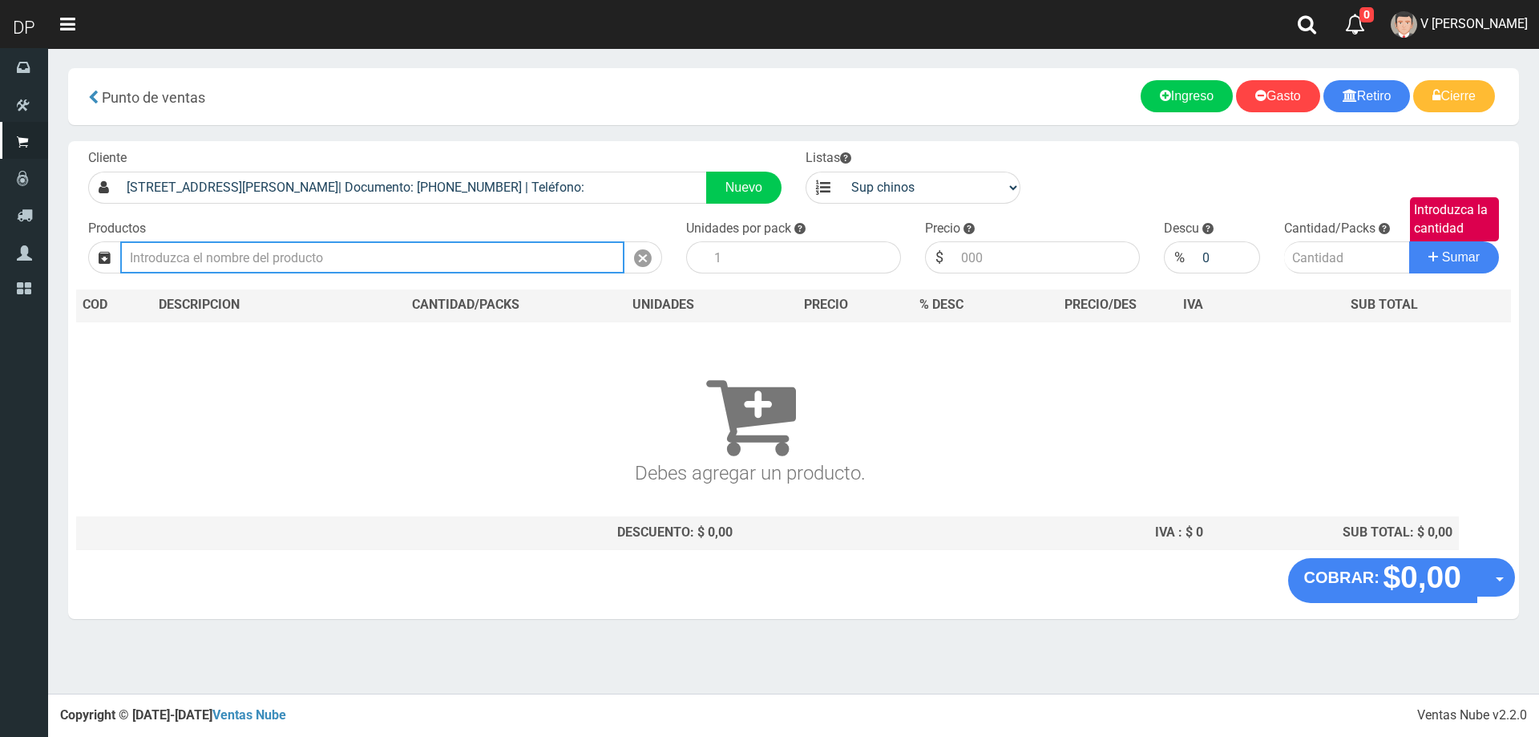
click at [289, 266] on input "text" at bounding box center [372, 257] width 504 height 32
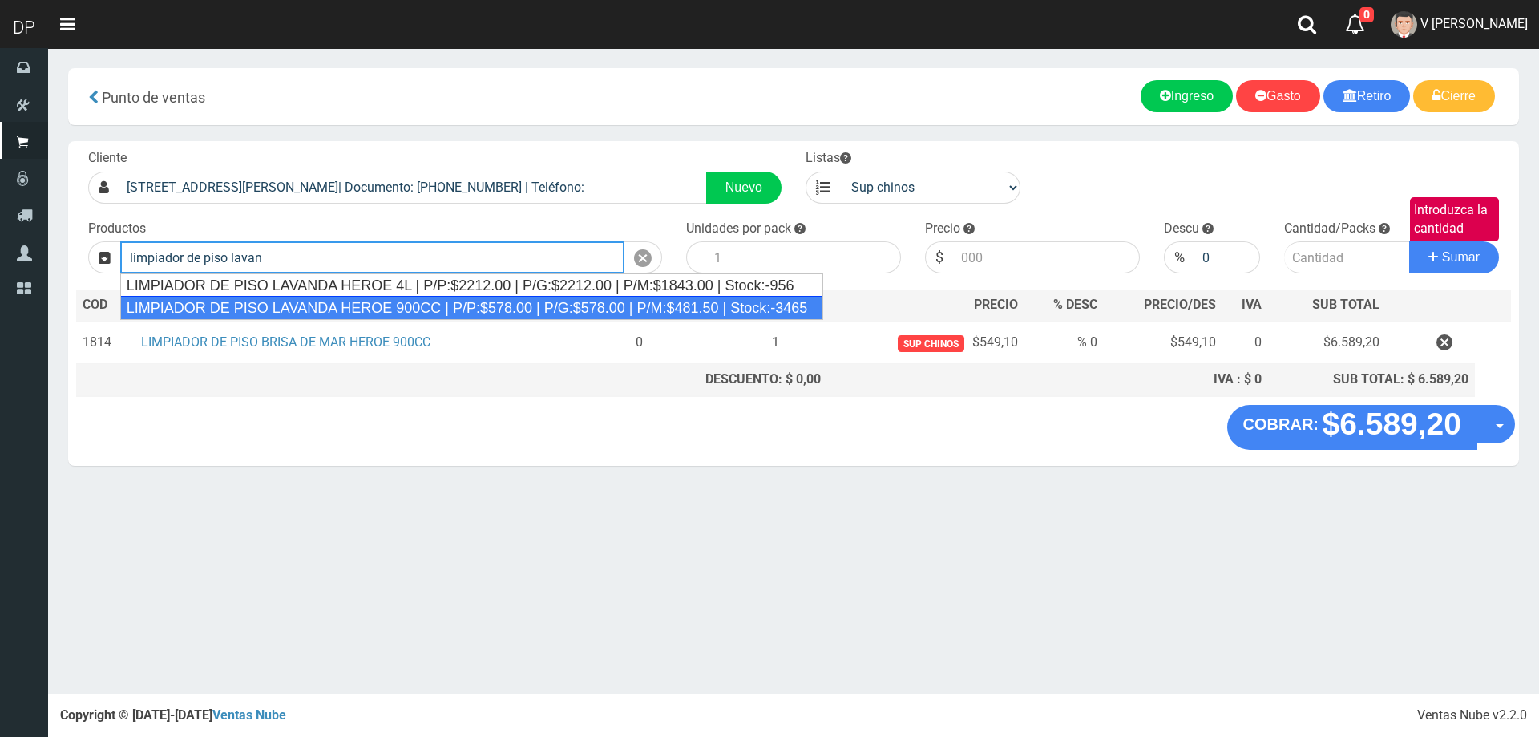
click at [313, 302] on div "LIMPIADOR DE PISO LAVANDA HEROE 900CC | P/P:$578.00 | P/G:$578.00 | P/M:$481.50…" at bounding box center [472, 308] width 704 height 24
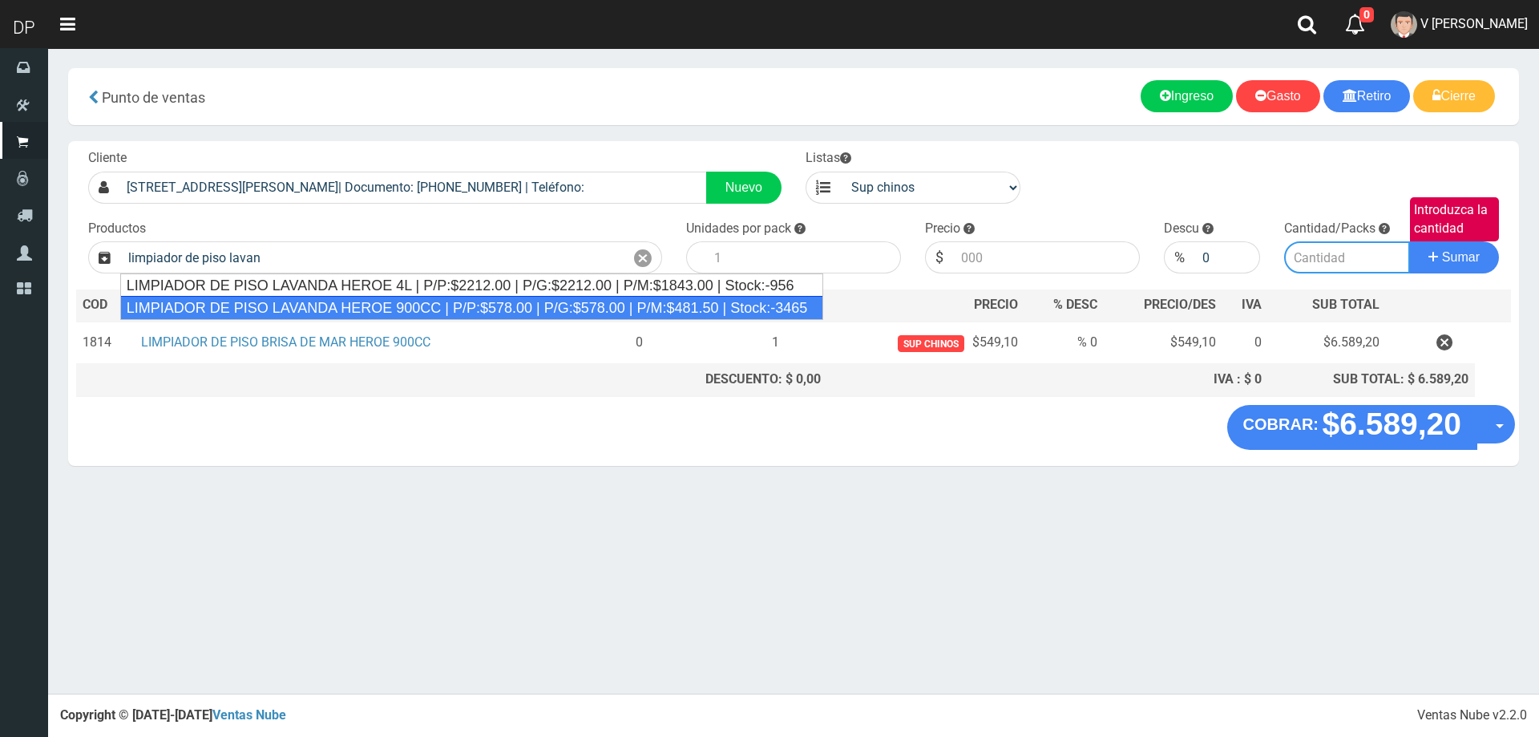
type input "LIMPIADOR DE PISO LAVANDA HEROE 900CC | P/P:$578.00 | P/G:$578.00 | P/M:$481.50…"
type input "12"
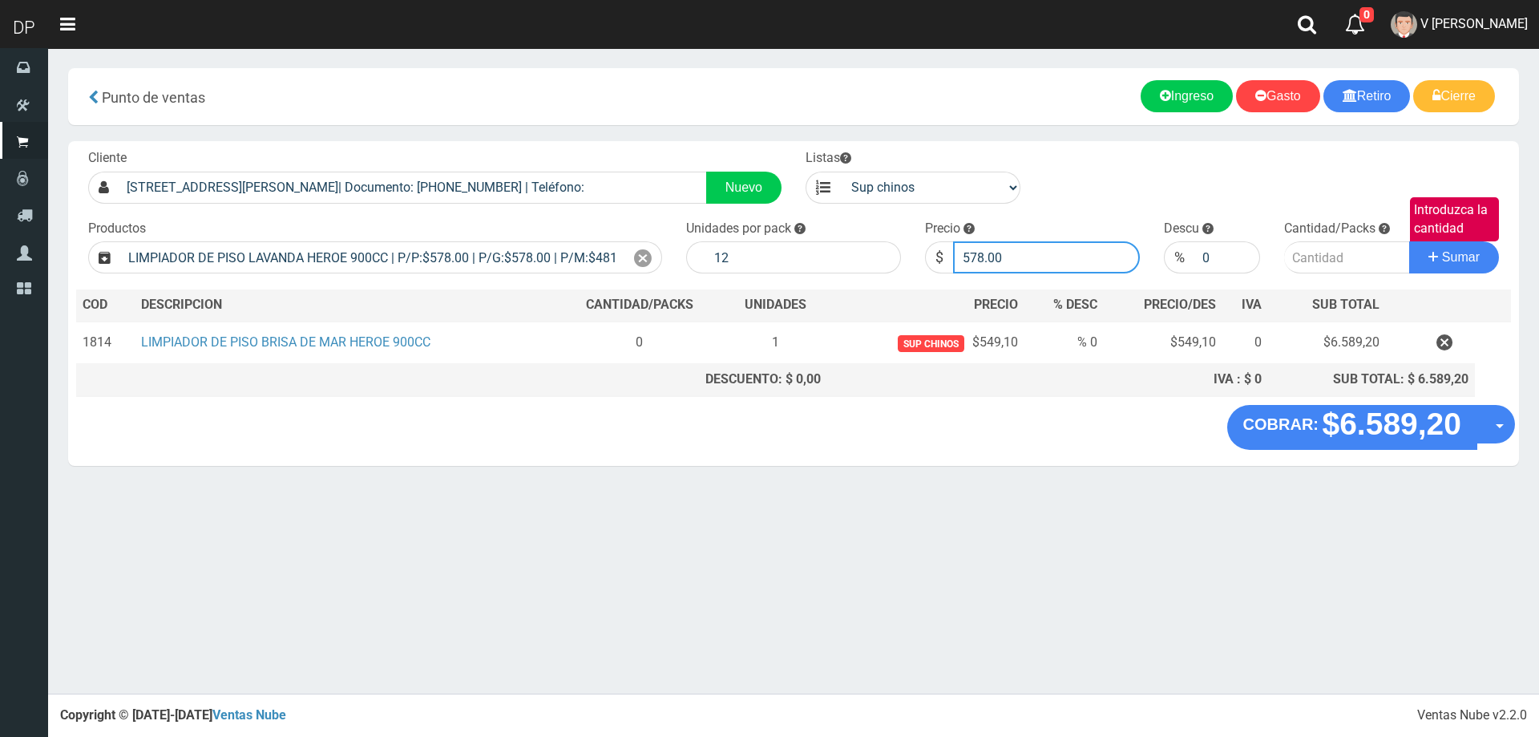
click at [993, 252] on input "578.00" at bounding box center [1046, 257] width 187 height 32
type input "549"
type input "549.0"
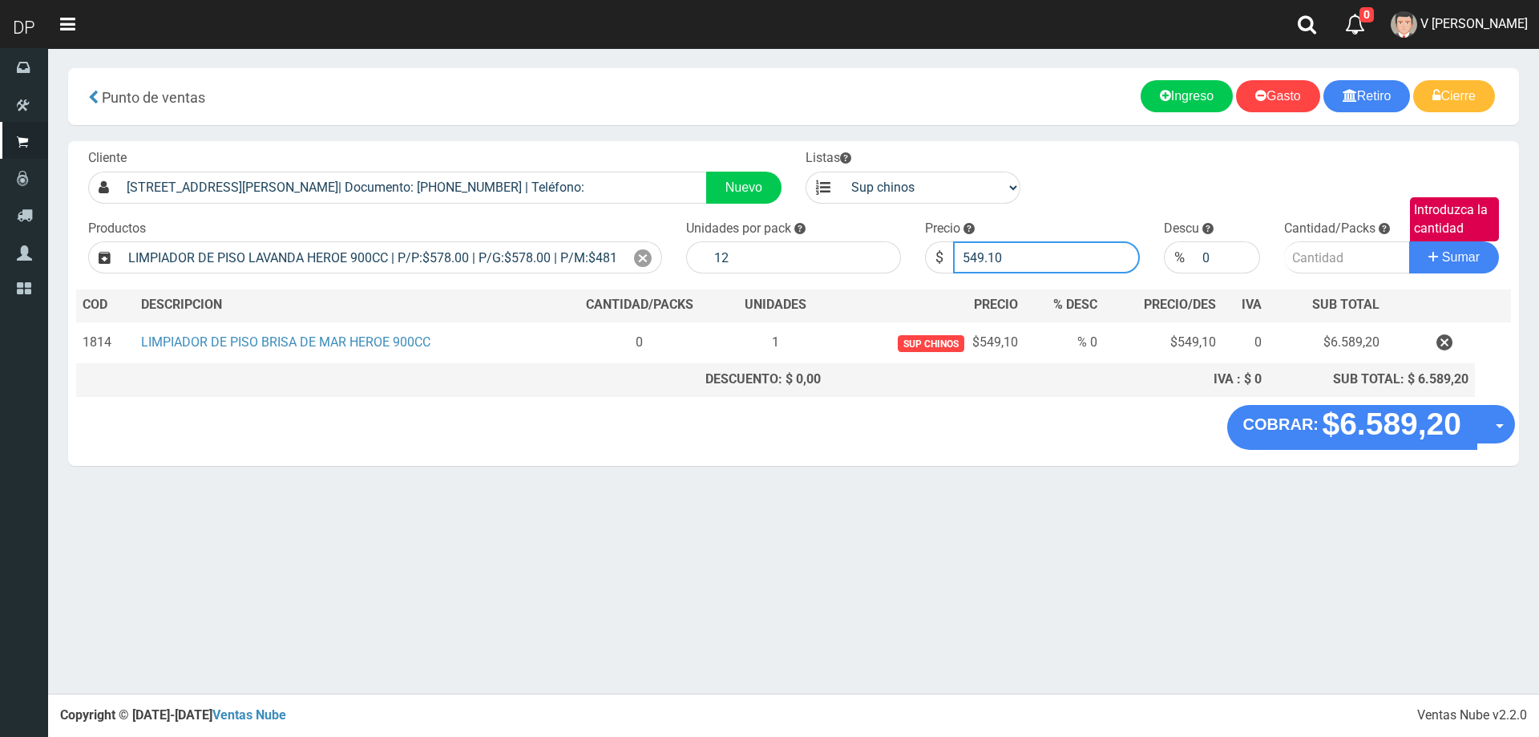
type input "549.10"
type input "1"
click at [1409, 241] on button "Sumar" at bounding box center [1454, 257] width 90 height 32
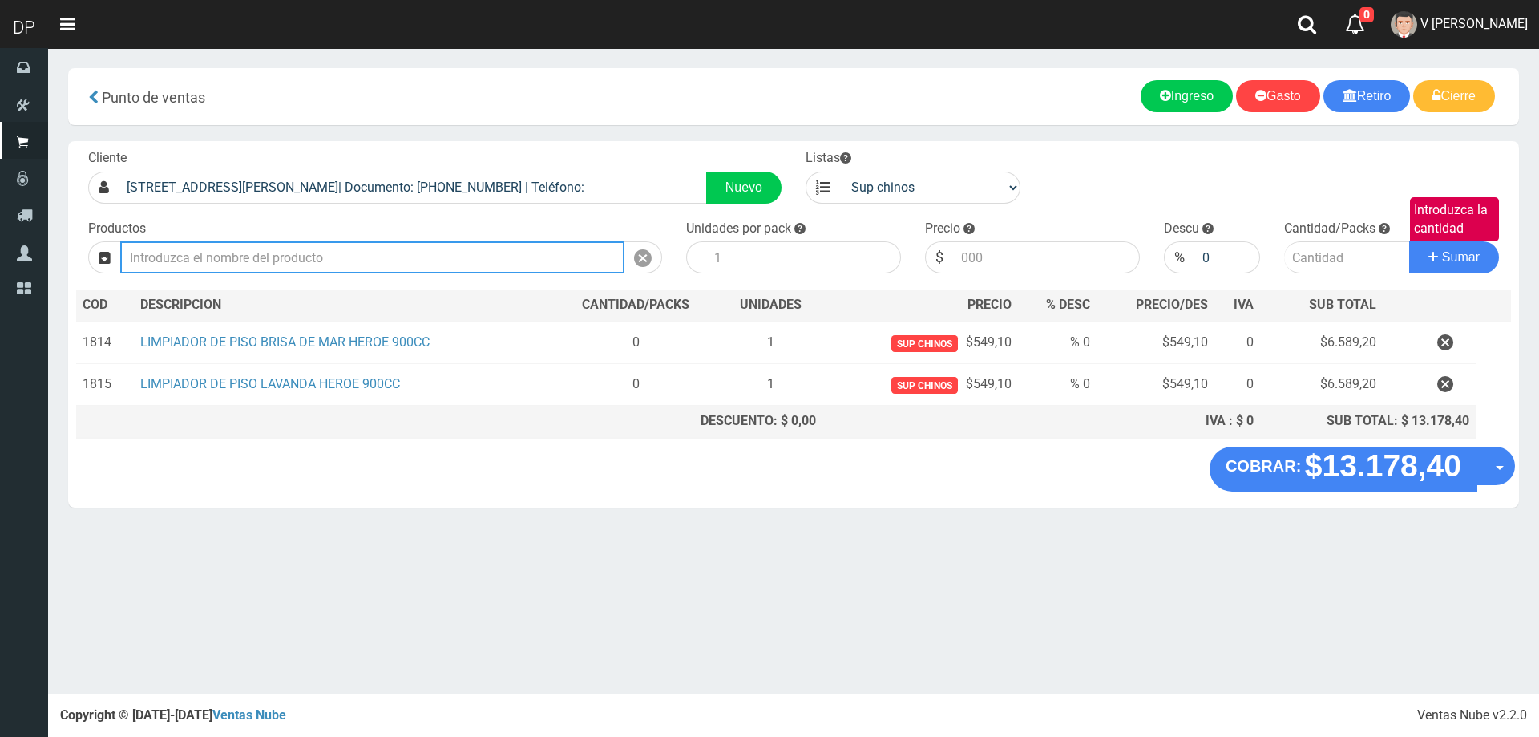
click at [433, 255] on input "text" at bounding box center [372, 257] width 504 height 32
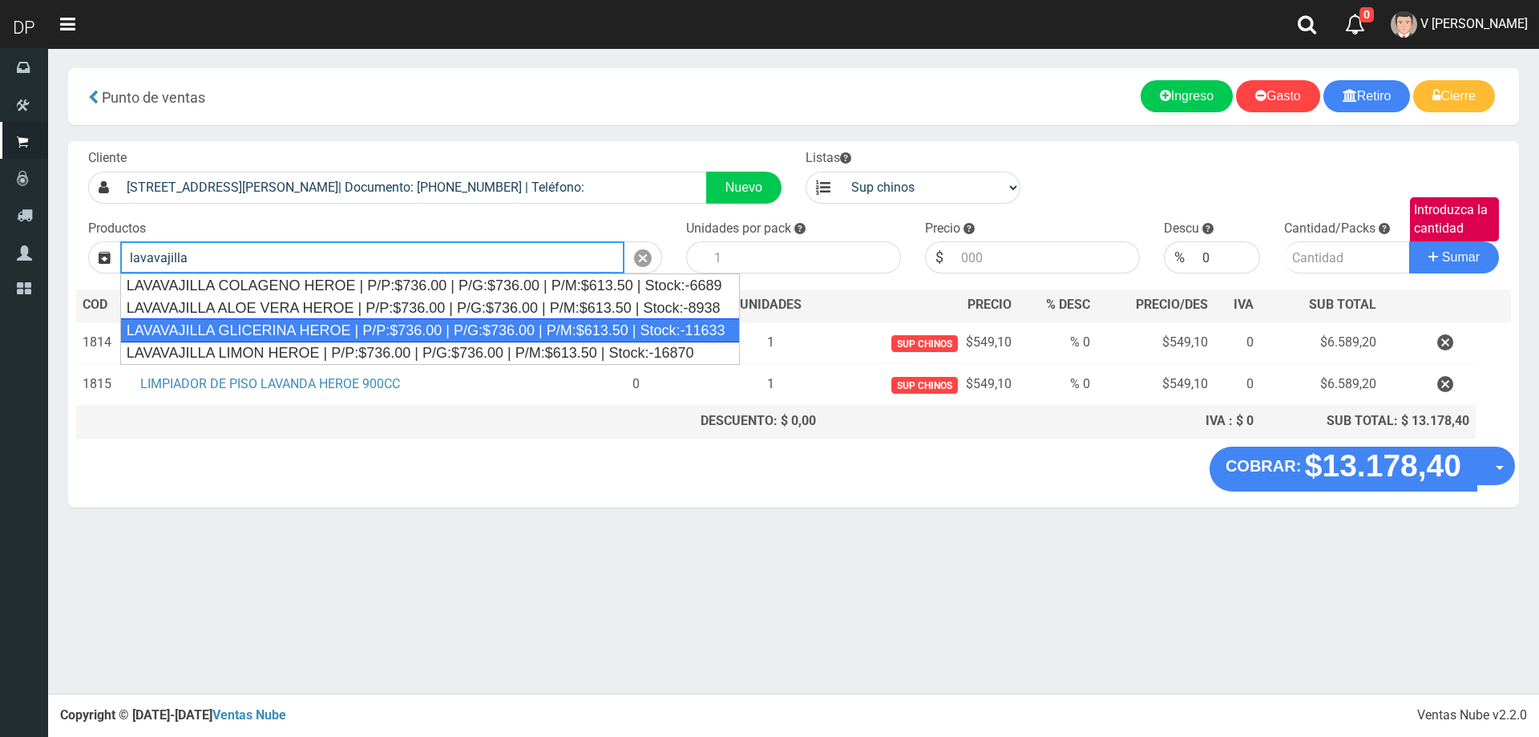
click at [285, 335] on div "LAVAVAJILLA GLICERINA HEROE | P/P:$736.00 | P/G:$736.00 | P/M:$613.50 | Stock:-…" at bounding box center [430, 330] width 620 height 24
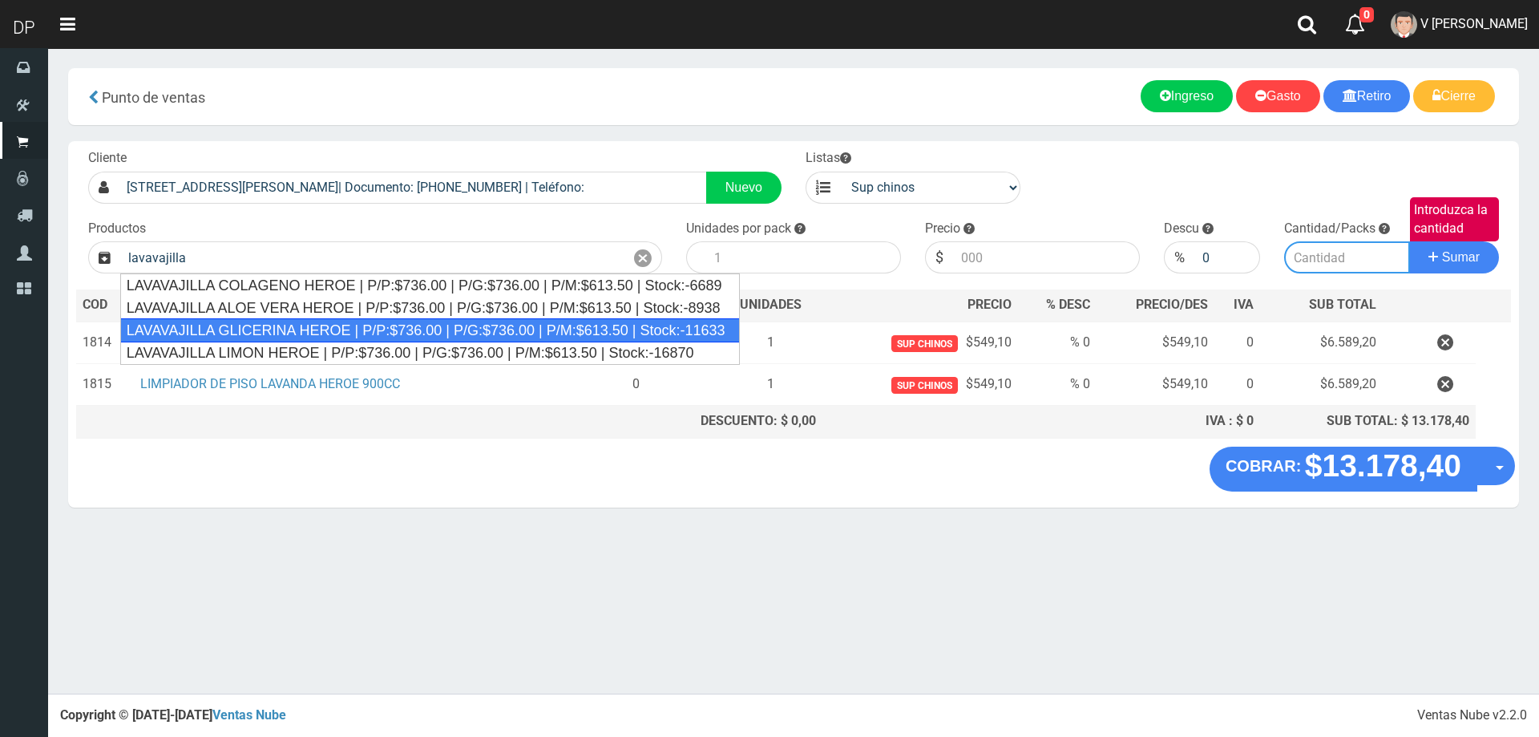
type input "LAVAVAJILLA GLICERINA HEROE | P/P:$736.00 | P/G:$736.00 | P/M:$613.50 | Stock:-…"
type input "15"
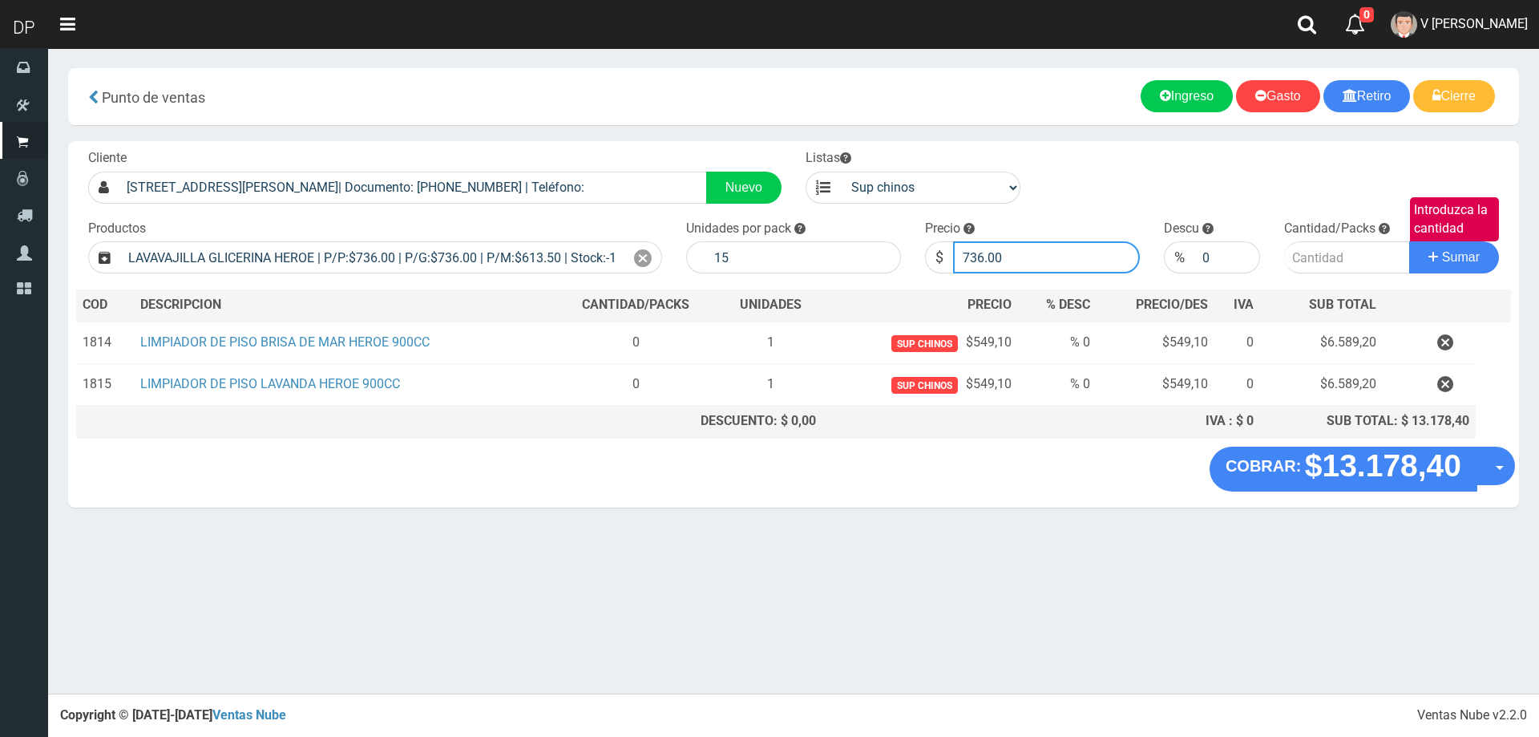
click at [1038, 253] on input "736.00" at bounding box center [1046, 257] width 187 height 32
type input "699"
type input "699.20"
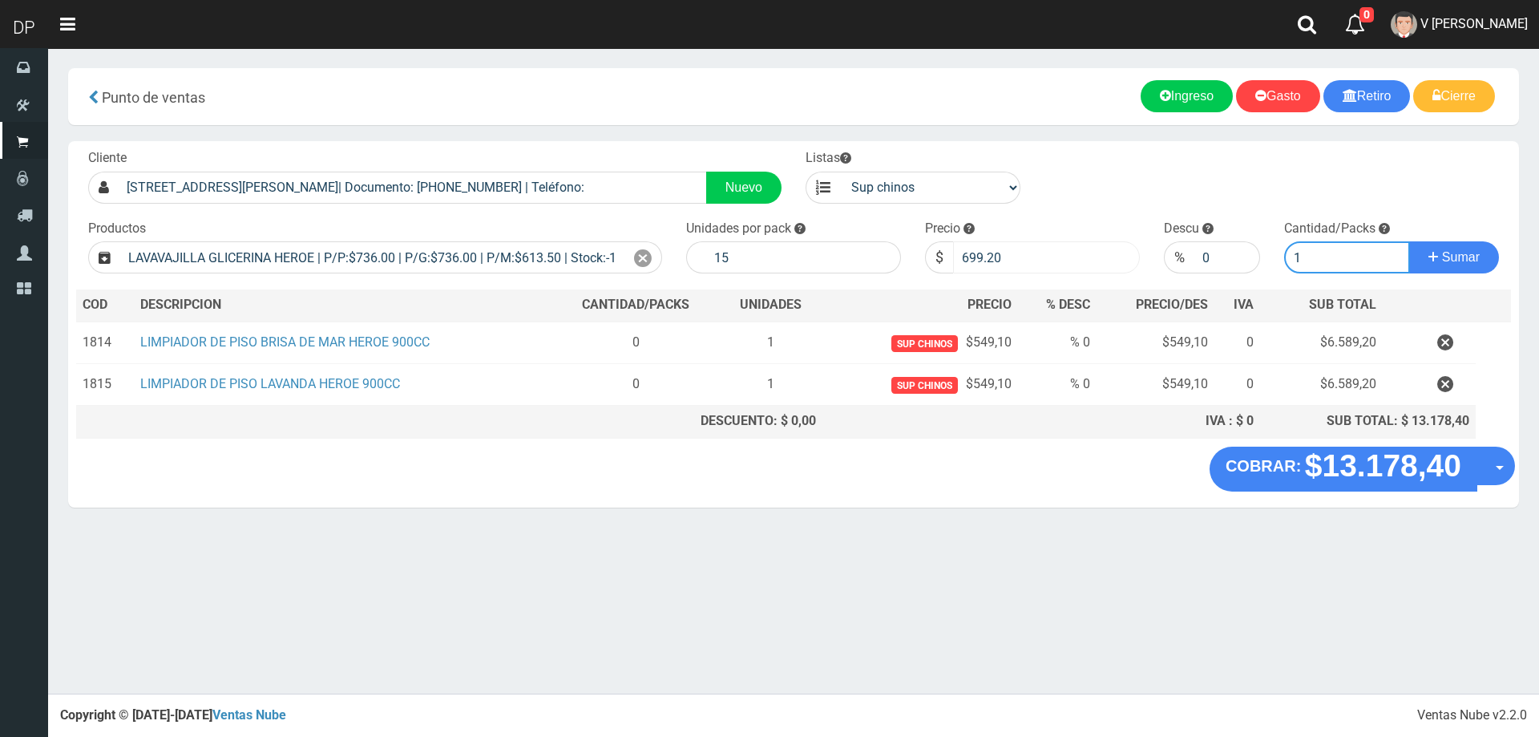
type input "1"
click at [1409, 241] on button "Sumar" at bounding box center [1454, 257] width 90 height 32
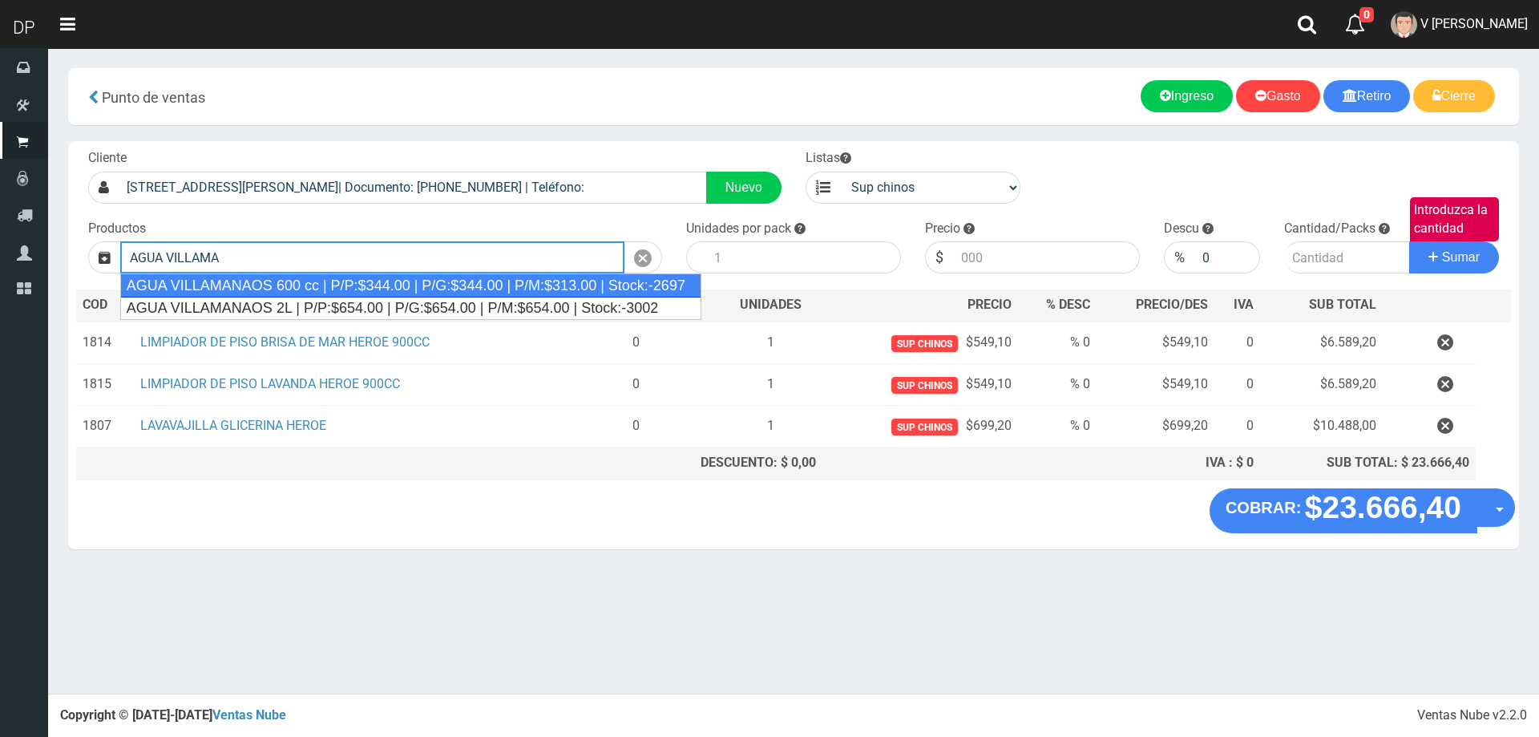
click at [600, 281] on div "AGUA VILLAMANAOS 600 cc | P/P:$344.00 | P/G:$344.00 | P/M:$313.00 | Stock:-2697" at bounding box center [410, 285] width 581 height 24
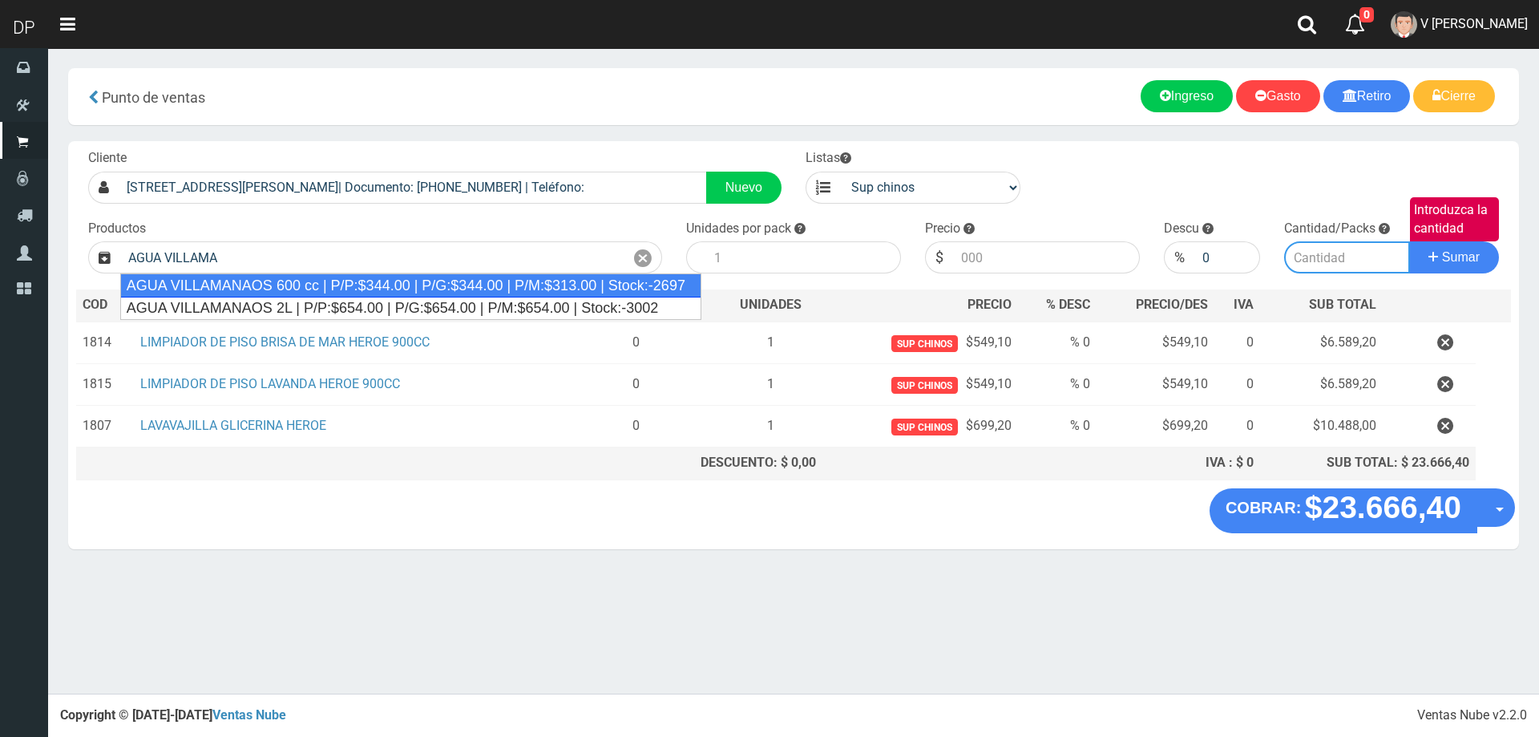
type input "AGUA VILLAMANAOS 600 cc | P/P:$344.00 | P/G:$344.00 | P/M:$313.00 | Stock:-2697"
type input "12"
type input "344.00"
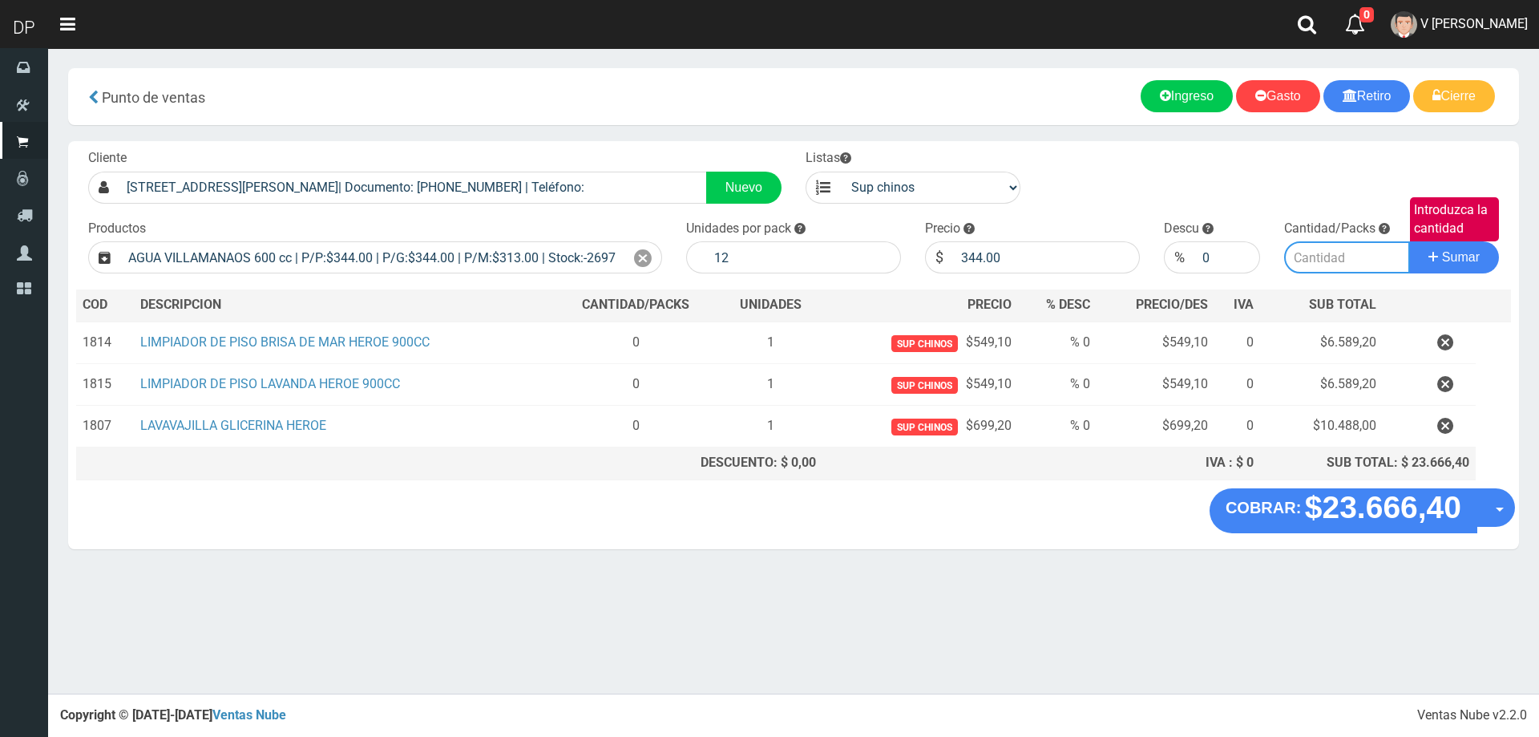
click at [1320, 246] on input "Introduzca la cantidad" at bounding box center [1347, 257] width 127 height 32
type input "2"
click at [1409, 241] on button "Sumar" at bounding box center [1454, 257] width 90 height 32
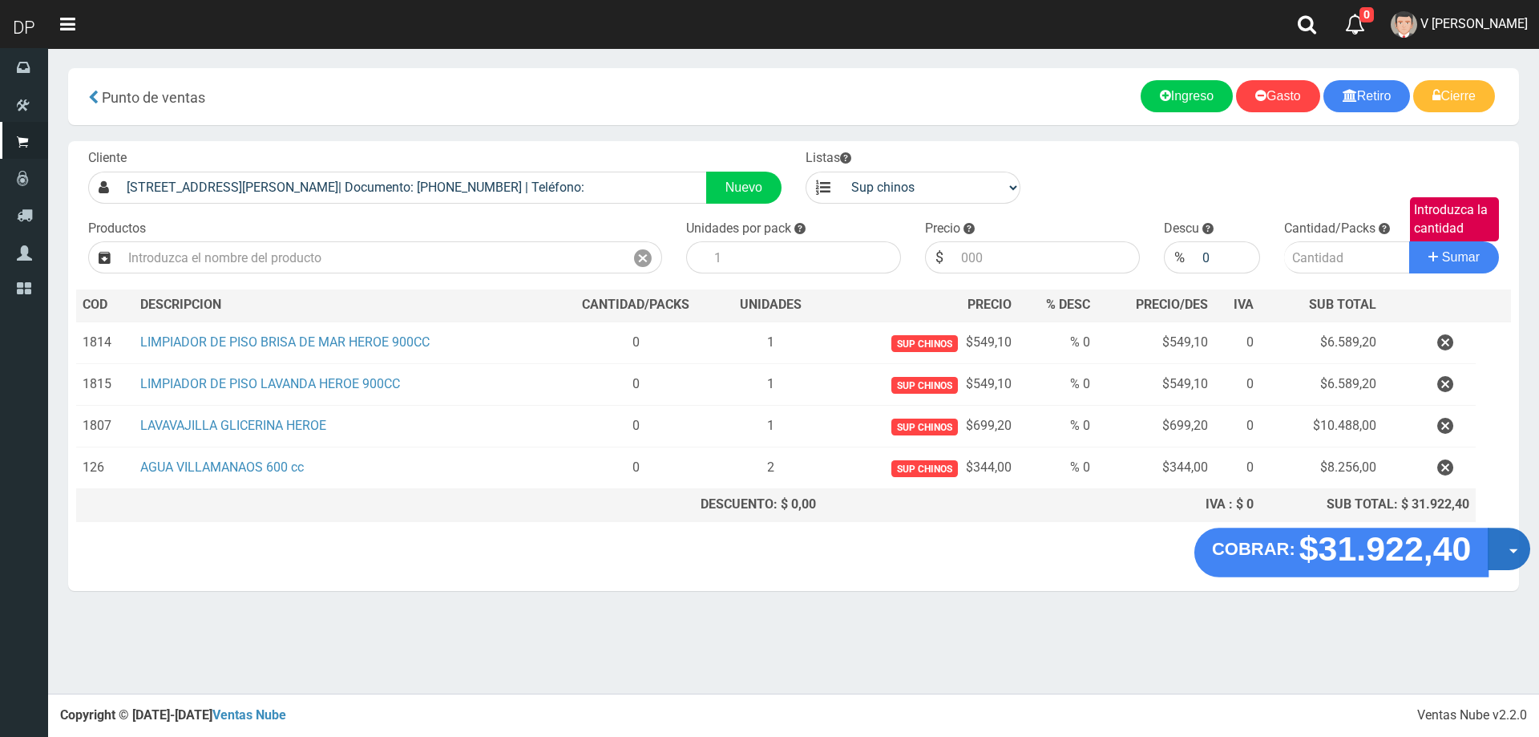
click at [1517, 552] on span "button" at bounding box center [1513, 551] width 9 height 5
click at [1482, 552] on link "Hacer Devolucion" at bounding box center [1457, 553] width 143 height 37
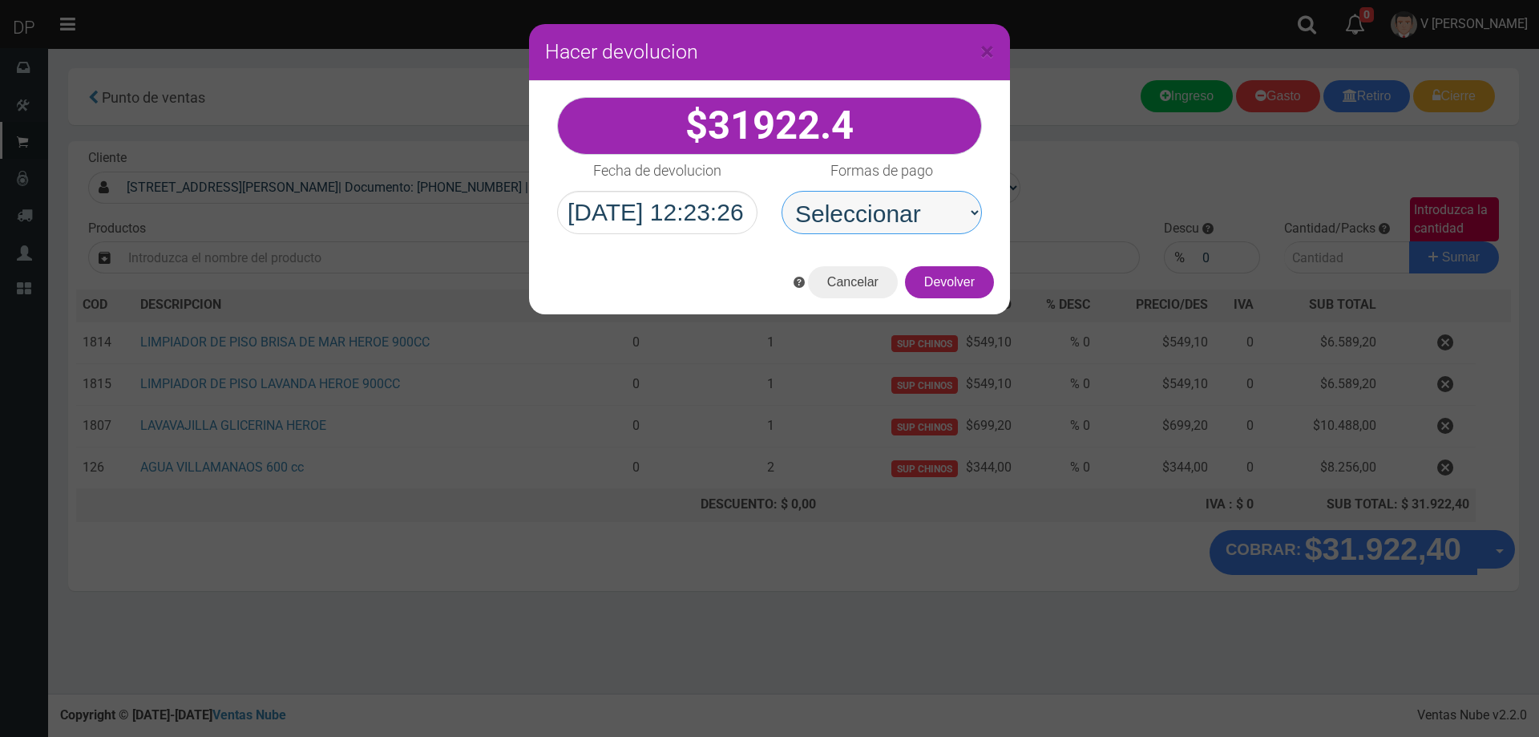
drag, startPoint x: 937, startPoint y: 215, endPoint x: 937, endPoint y: 230, distance: 15.2
click at [937, 216] on select "Seleccionar Efectivo Tarjeta de Crédito Depósito Débito" at bounding box center [881, 212] width 200 height 43
click at [781, 191] on select "Seleccionar Efectivo Tarjeta de Crédito Depósito Débito" at bounding box center [881, 212] width 200 height 43
click at [927, 225] on select "Seleccionar Efectivo Tarjeta de Crédito Depósito Débito" at bounding box center [881, 212] width 200 height 43
select select "Efectivo"
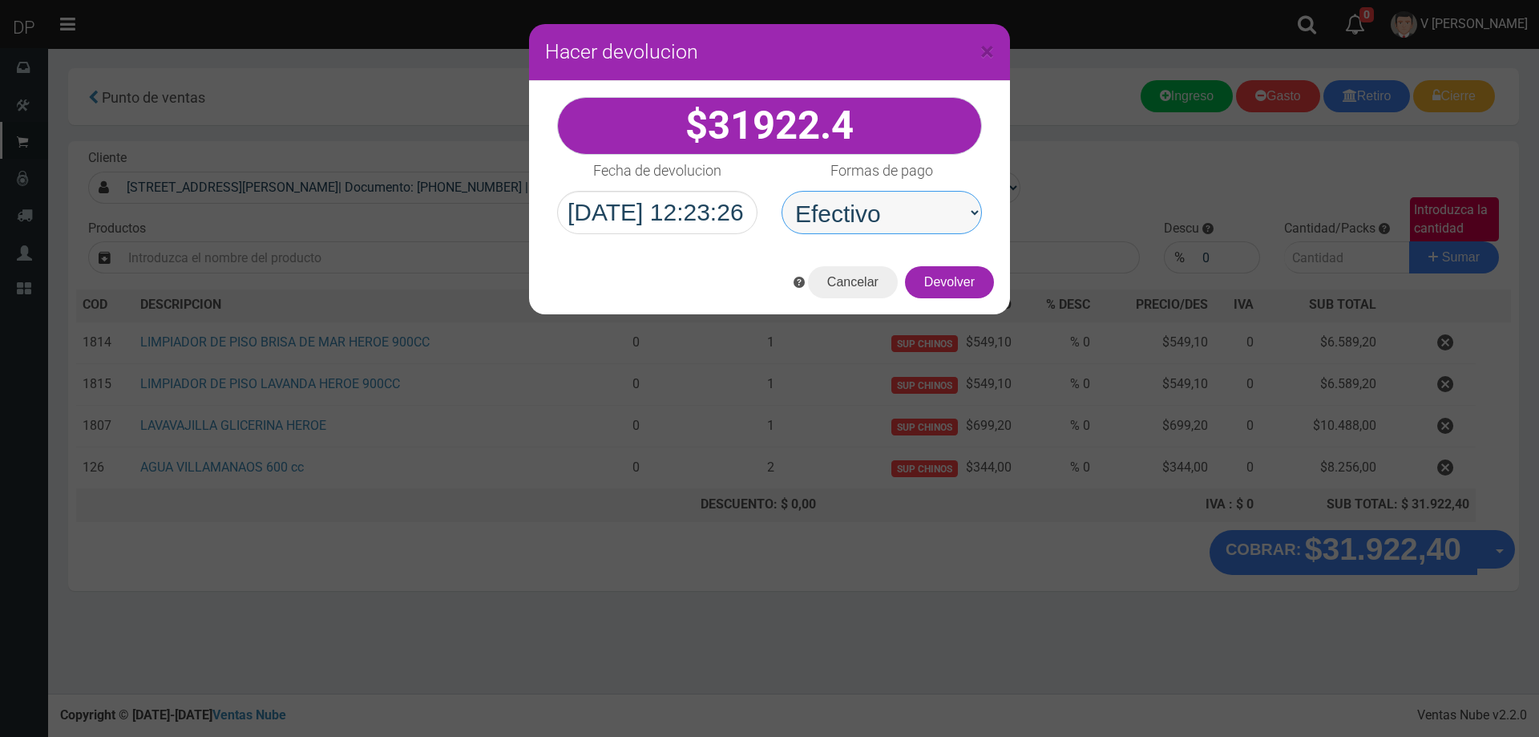
click at [781, 191] on select "Seleccionar Efectivo Tarjeta de Crédito Depósito Débito" at bounding box center [881, 212] width 200 height 43
click at [956, 285] on button "Devolver" at bounding box center [949, 282] width 89 height 32
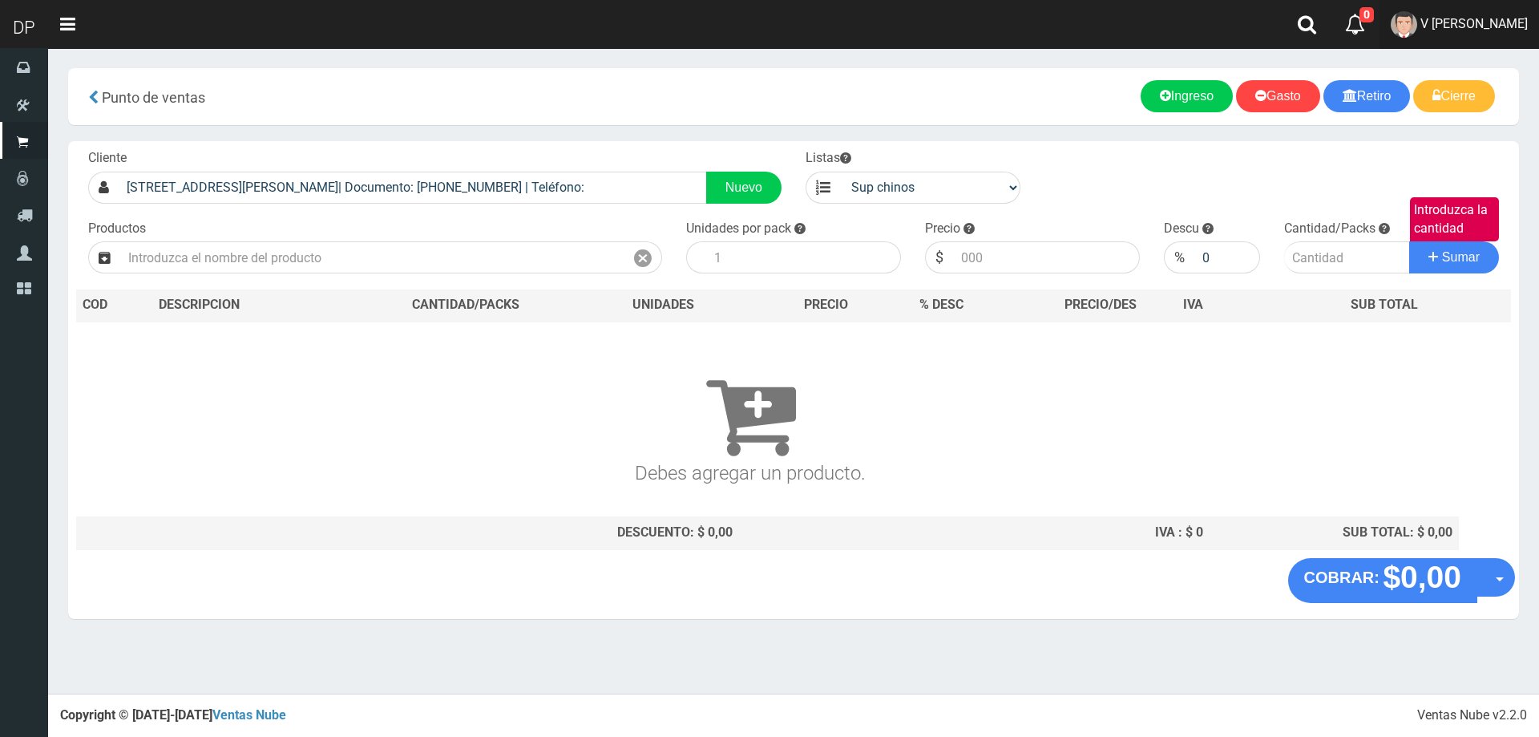
drag, startPoint x: 1487, startPoint y: 13, endPoint x: 1510, endPoint y: 180, distance: 168.3
click at [1487, 14] on link "V Maria Graciela vargas" at bounding box center [1459, 24] width 160 height 49
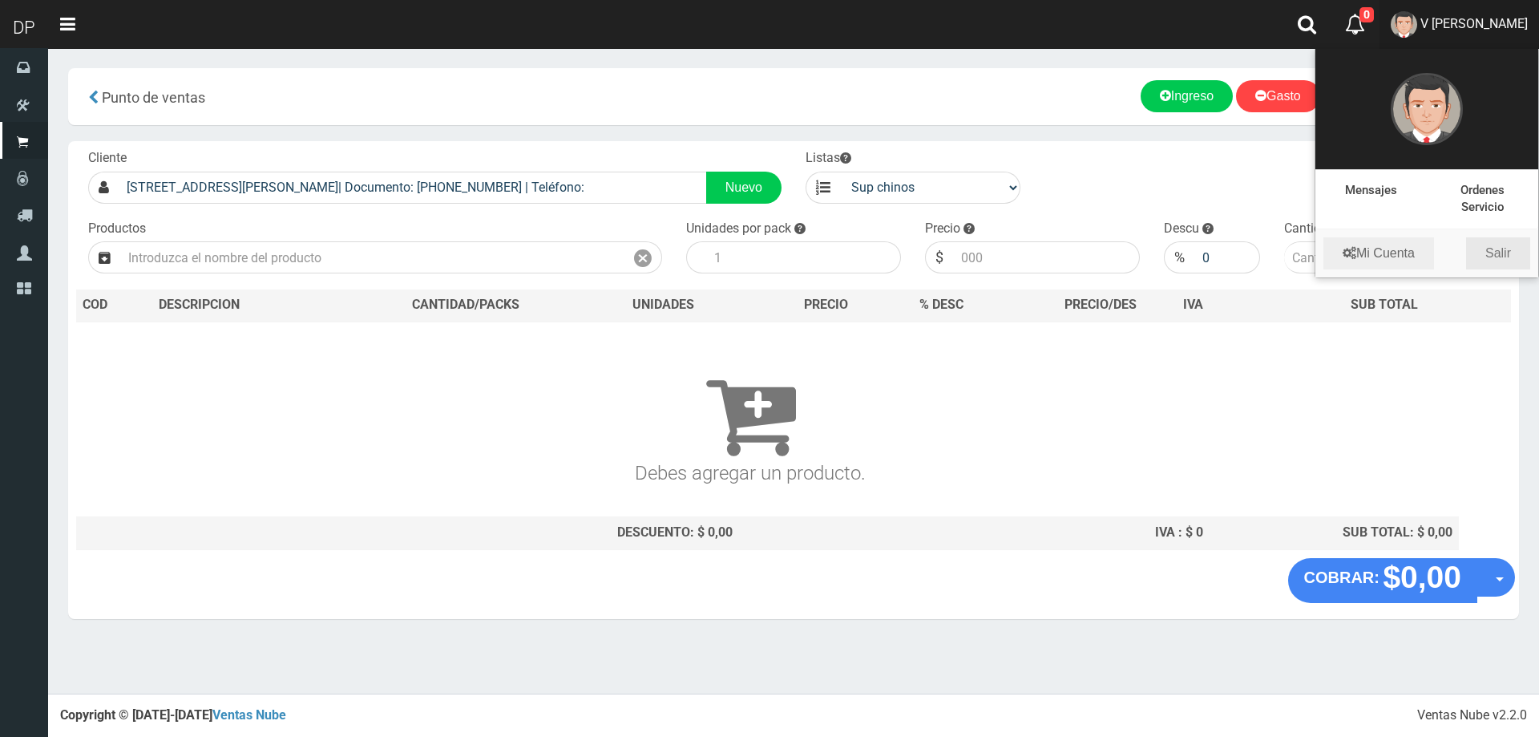
click at [1506, 250] on link "Salir" at bounding box center [1498, 253] width 64 height 32
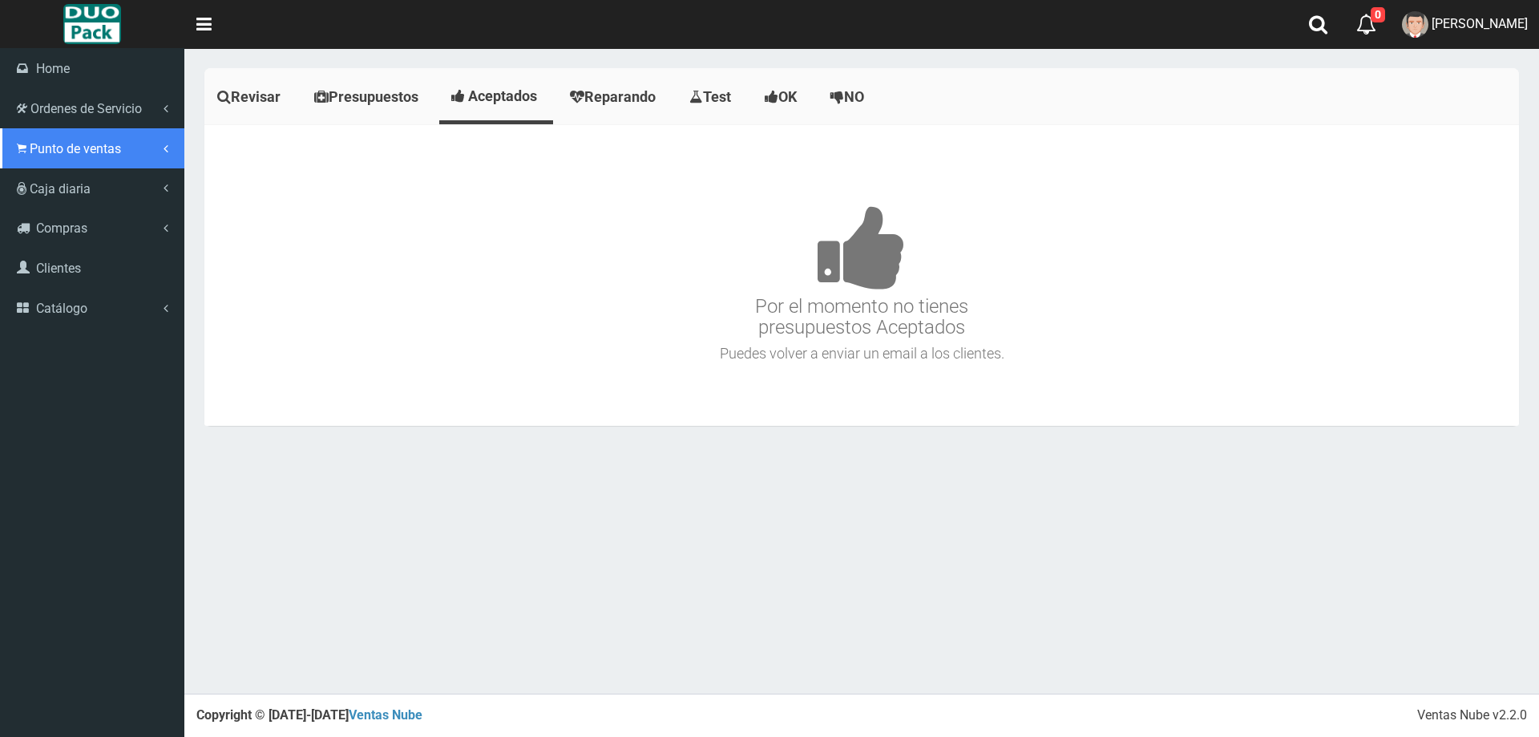
click at [57, 143] on span "Punto de ventas" at bounding box center [75, 148] width 91 height 15
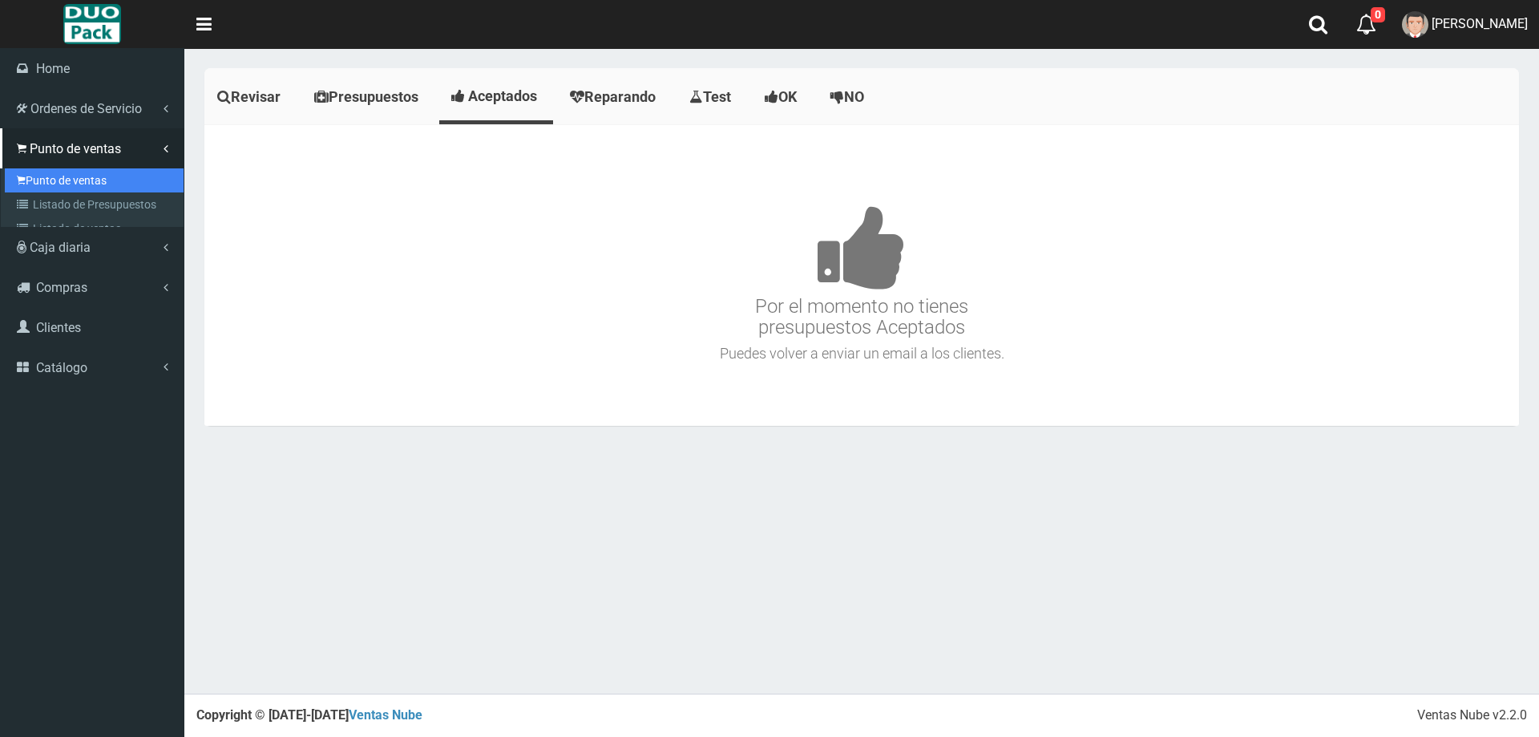
click at [94, 171] on link "Punto de ventas" at bounding box center [94, 180] width 179 height 24
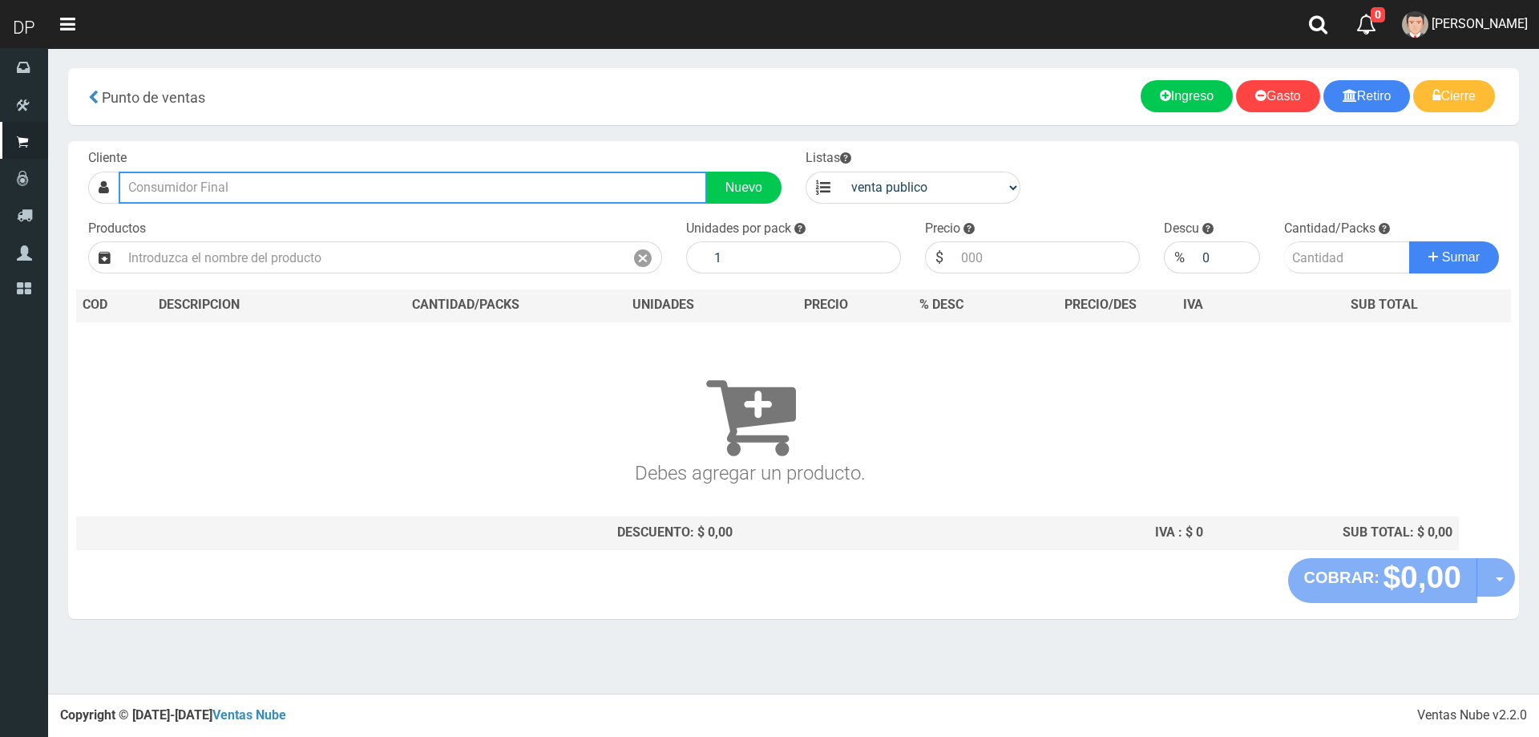
click at [390, 196] on input "text" at bounding box center [413, 188] width 588 height 32
click at [428, 216] on div "ZN1CL [PERSON_NAME][STREET_ADDRESS]| Documento: [PHONE_NUMBER] | Teléfono:" at bounding box center [412, 215] width 587 height 22
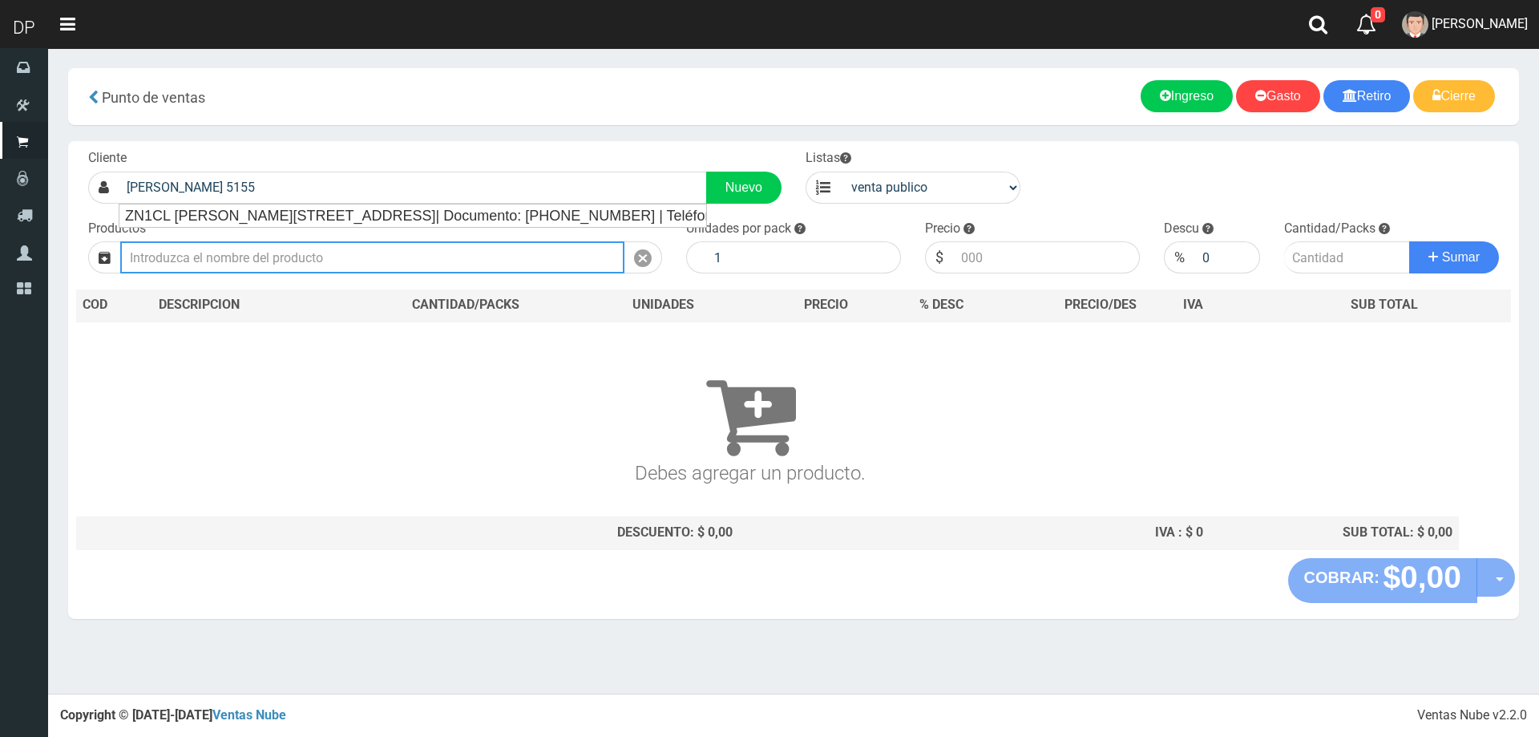
type input "ZN1CL [PERSON_NAME][STREET_ADDRESS]| Documento: [PHONE_NUMBER] | Teléfono:"
select select "2"
click at [410, 263] on input "text" at bounding box center [372, 257] width 504 height 32
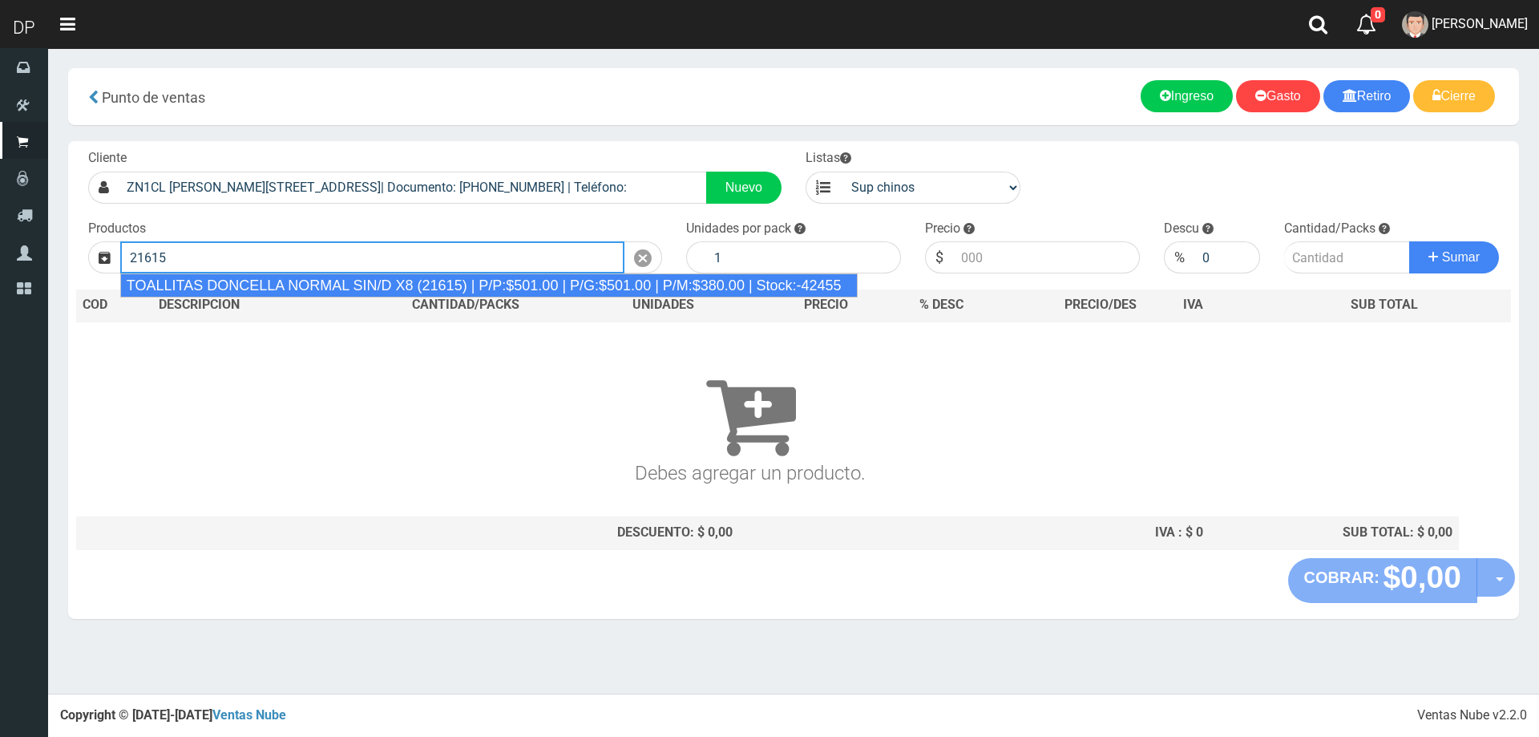
click at [416, 283] on div "TOALLITAS DONCELLA NORMAL SIN/D X8 (21615) | P/P:$501.00 | P/G:$501.00 | P/M:$3…" at bounding box center [488, 285] width 737 height 24
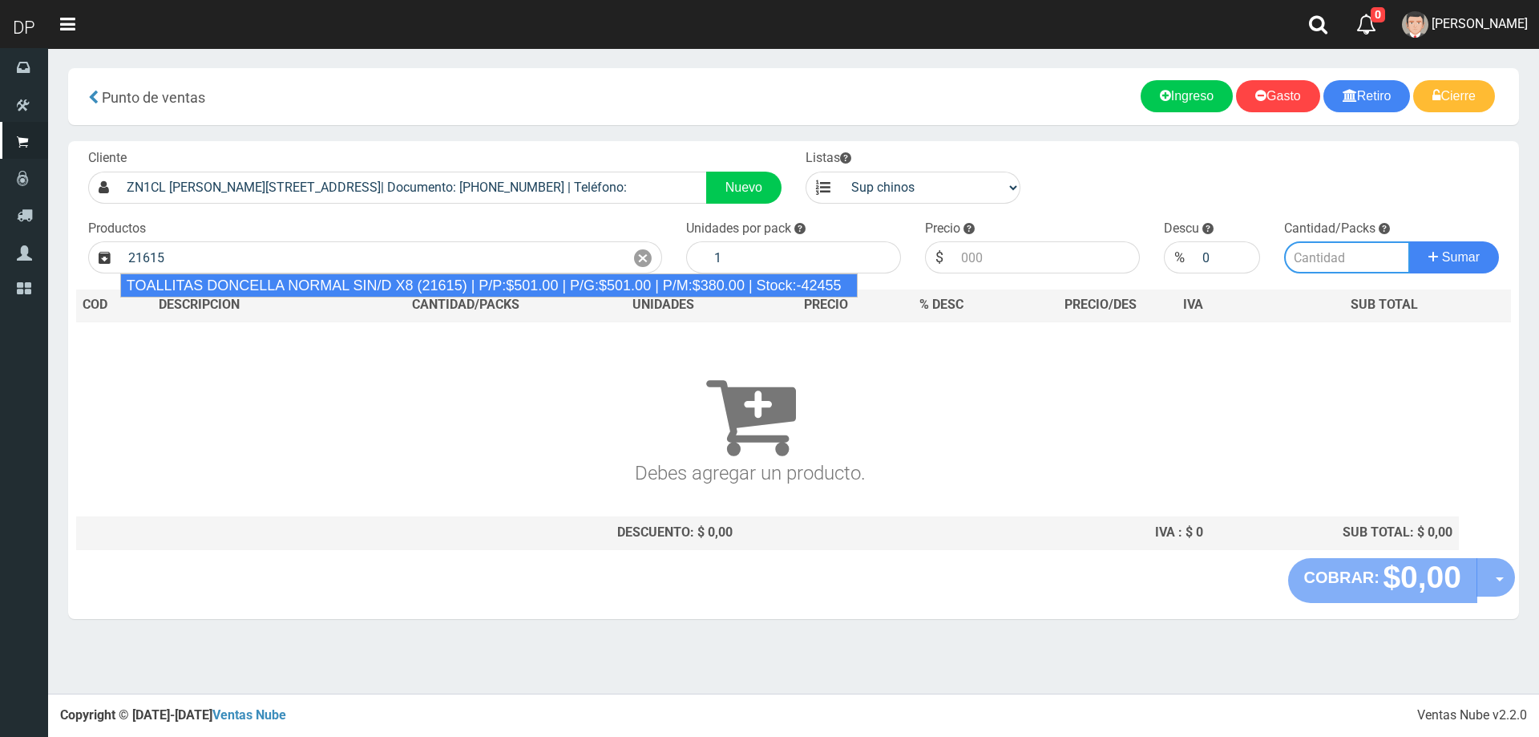
type input "TOALLITAS DONCELLA NORMAL SIN/D X8 (21615) | P/P:$501.00 | P/G:$501.00 | P/M:$3…"
type input "50"
type input "501.00"
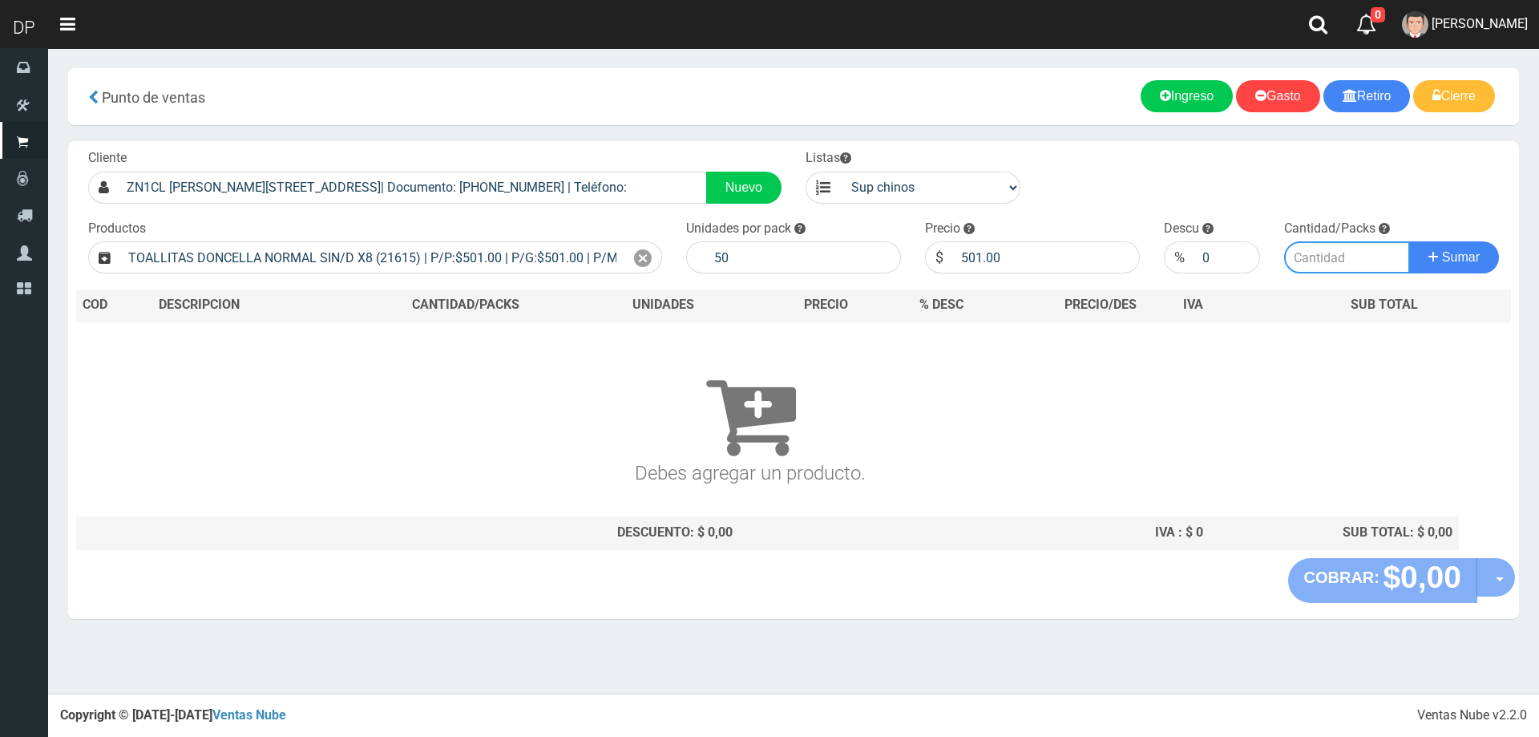
click at [1306, 253] on input "number" at bounding box center [1347, 257] width 127 height 32
click at [1409, 241] on button "Sumar" at bounding box center [1454, 257] width 90 height 32
click at [1306, 253] on input "Introduzca la cantidad" at bounding box center [1347, 257] width 127 height 32
type input "2"
type input "1"
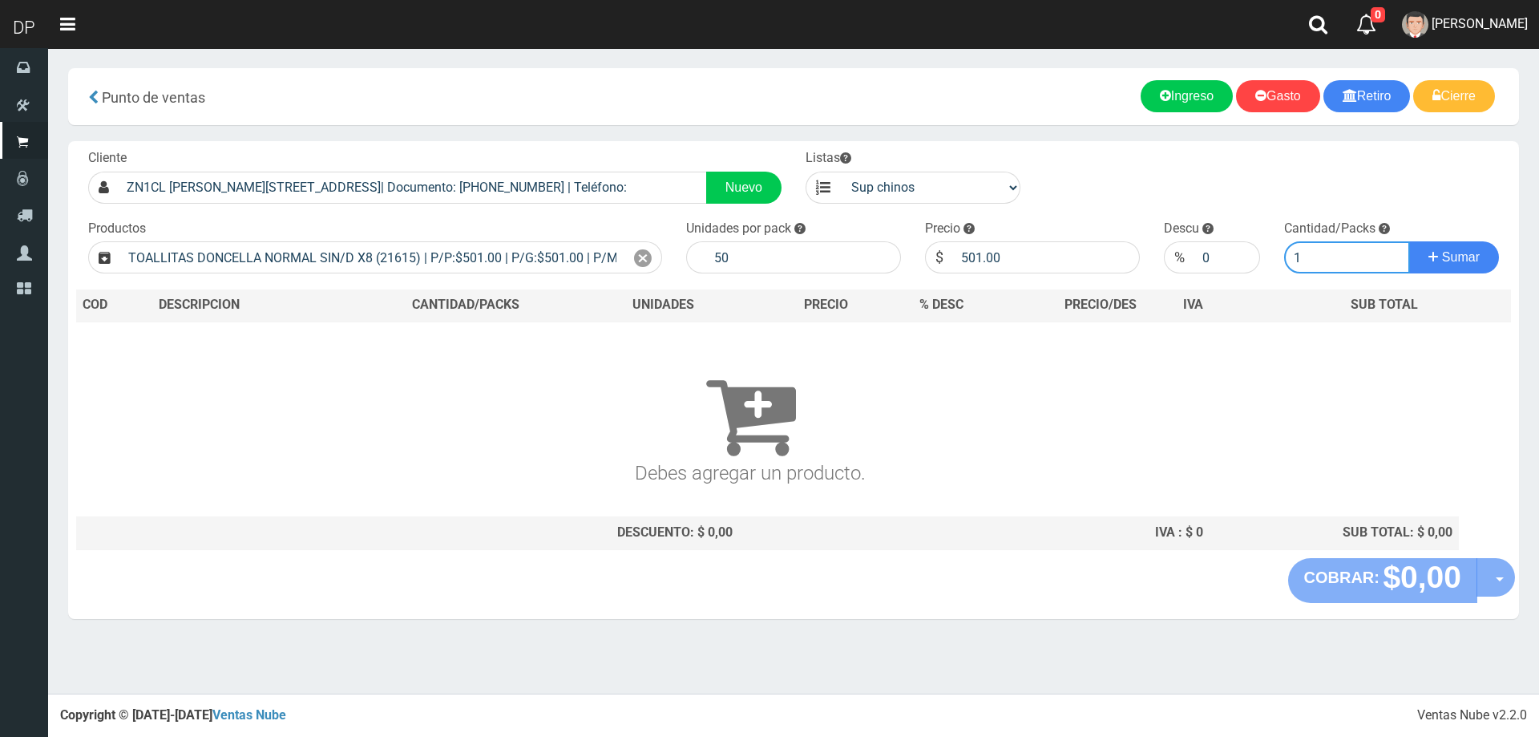
click at [1409, 241] on button "Sumar" at bounding box center [1454, 257] width 90 height 32
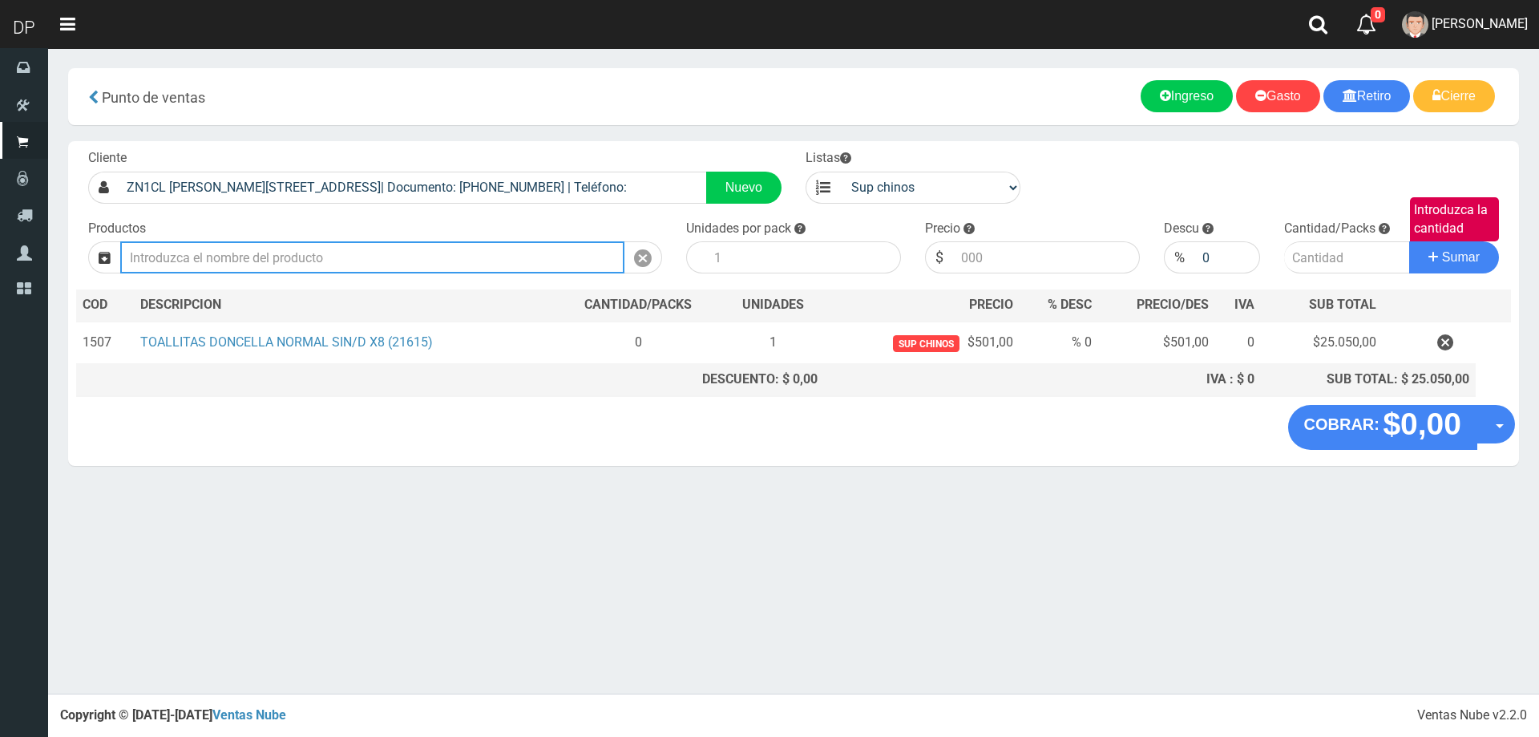
click at [508, 261] on input "text" at bounding box center [372, 257] width 504 height 32
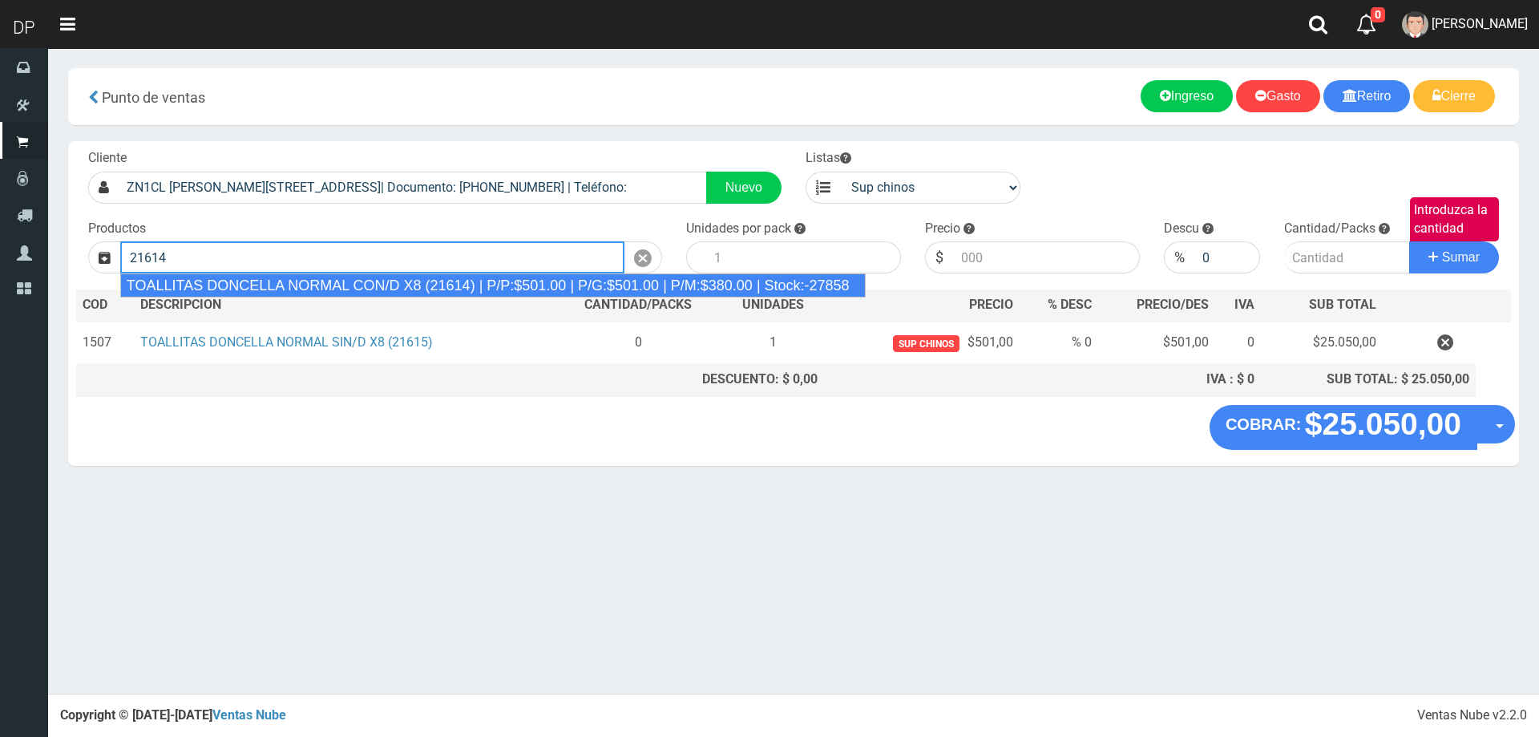
click at [363, 286] on div "TOALLITAS DONCELLA NORMAL CON/D X8 (21614) | P/P:$501.00 | P/G:$501.00 | P/M:$3…" at bounding box center [492, 285] width 745 height 24
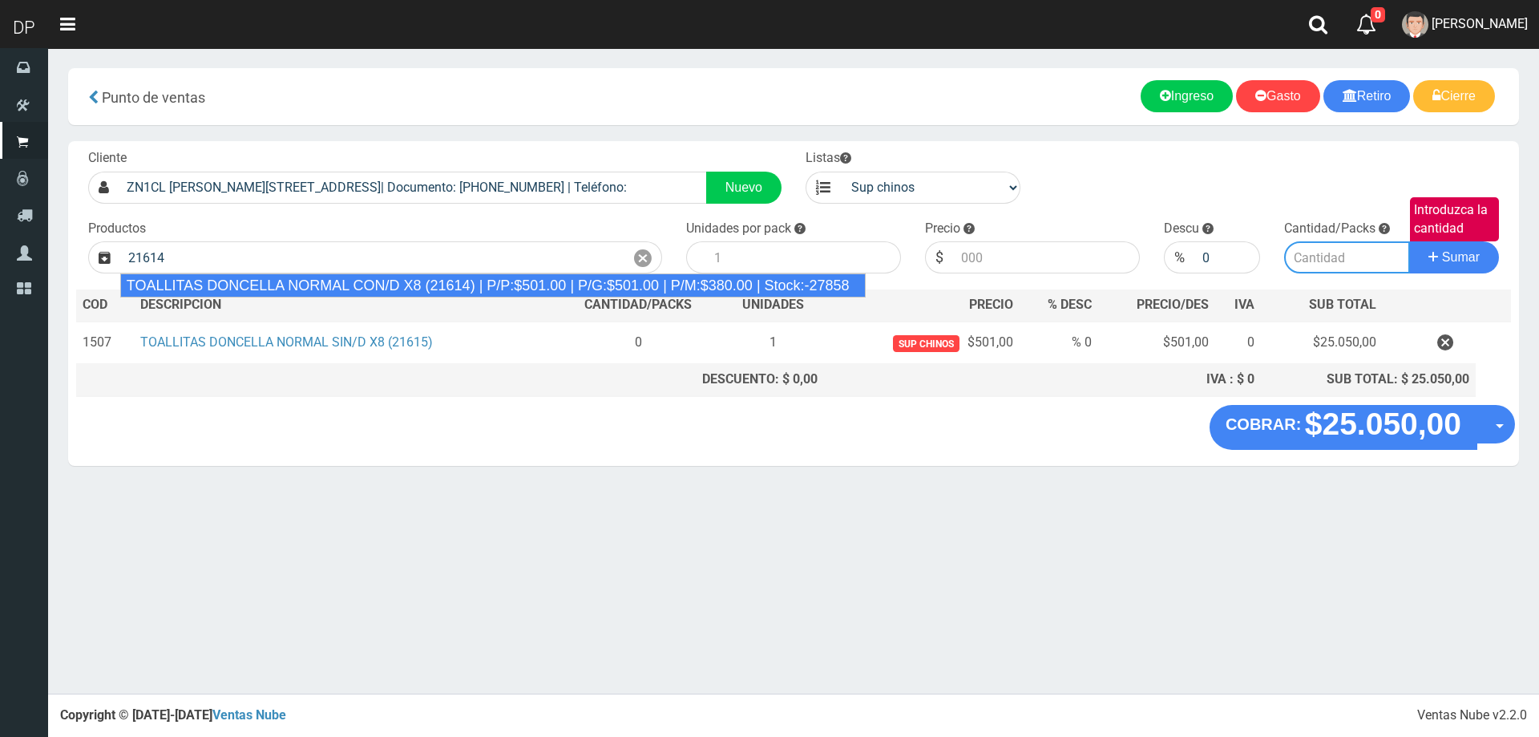
type input "TOALLITAS DONCELLA NORMAL CON/D X8 (21614) | P/P:$501.00 | P/G:$501.00 | P/M:$3…"
type input "50"
type input "501.00"
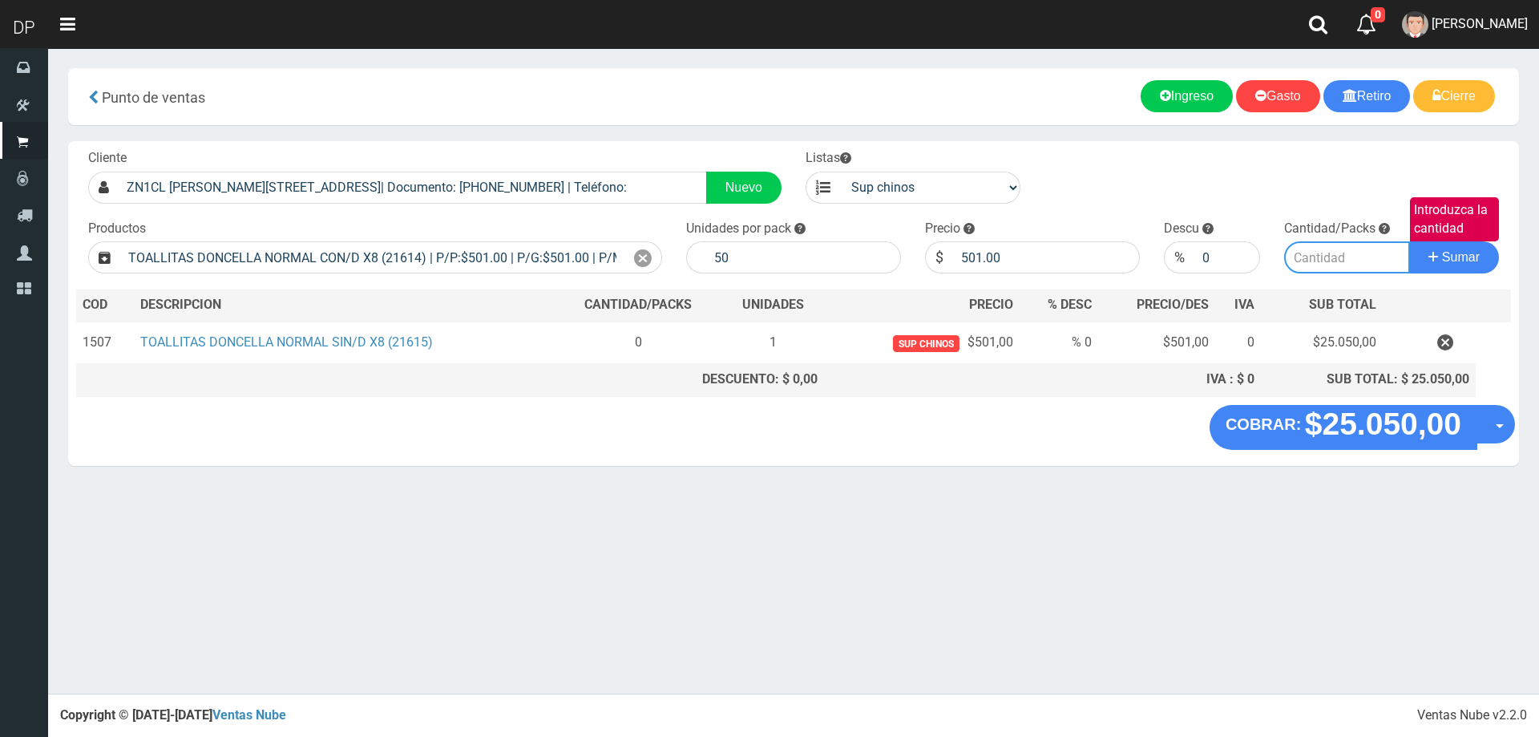
click at [1315, 245] on input "Introduzca la cantidad" at bounding box center [1347, 257] width 127 height 32
type input "1"
click at [1409, 241] on button "Sumar" at bounding box center [1454, 257] width 90 height 32
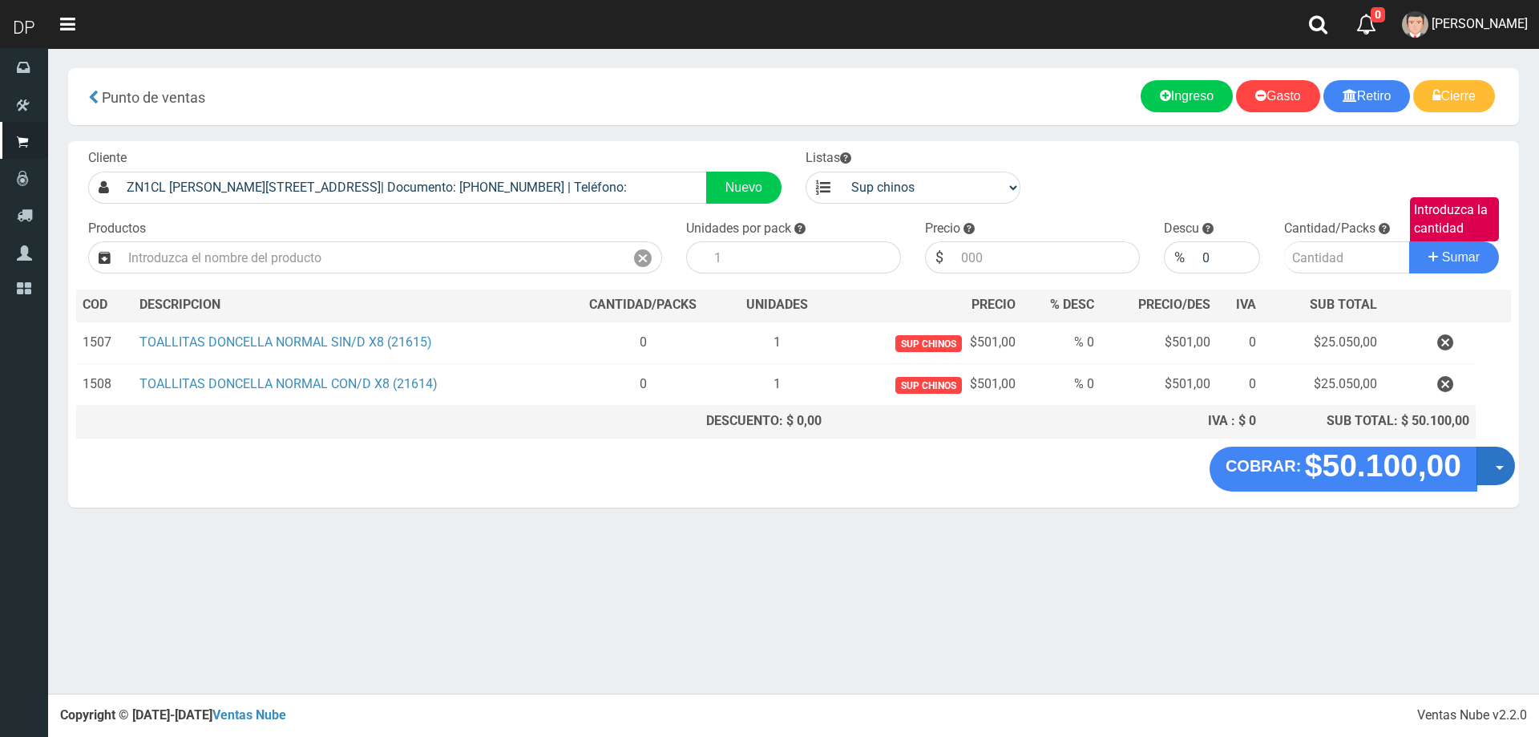
click at [1516, 468] on div "COBRAR: $50.100,00 Opciones Hacer Devolucion Crear presupuesto" at bounding box center [793, 476] width 1451 height 61
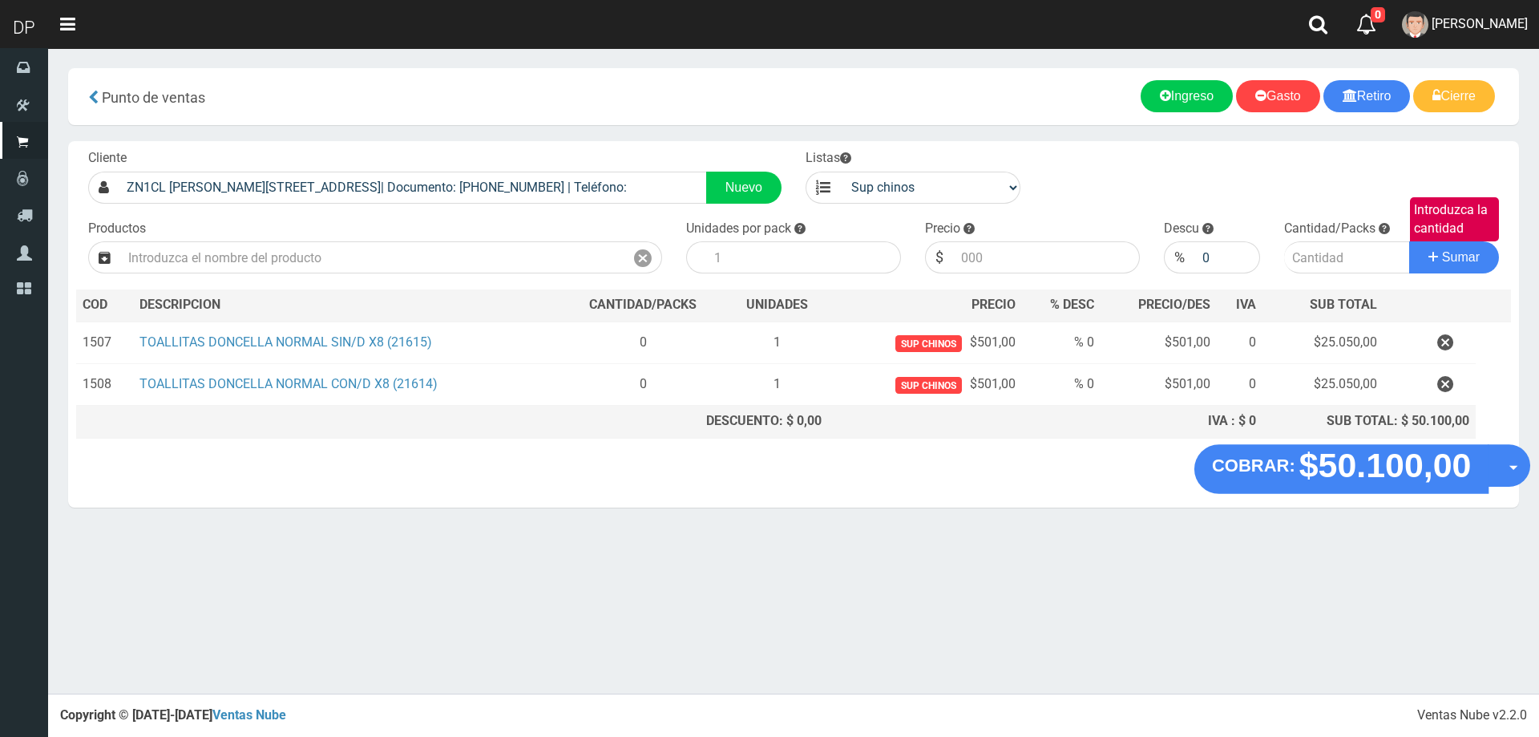
drag, startPoint x: 1486, startPoint y: 479, endPoint x: 1511, endPoint y: 473, distance: 25.7
click at [1488, 479] on button "Opciones" at bounding box center [1509, 465] width 42 height 42
click at [1509, 478] on link "Hacer Devolucion" at bounding box center [1457, 470] width 143 height 37
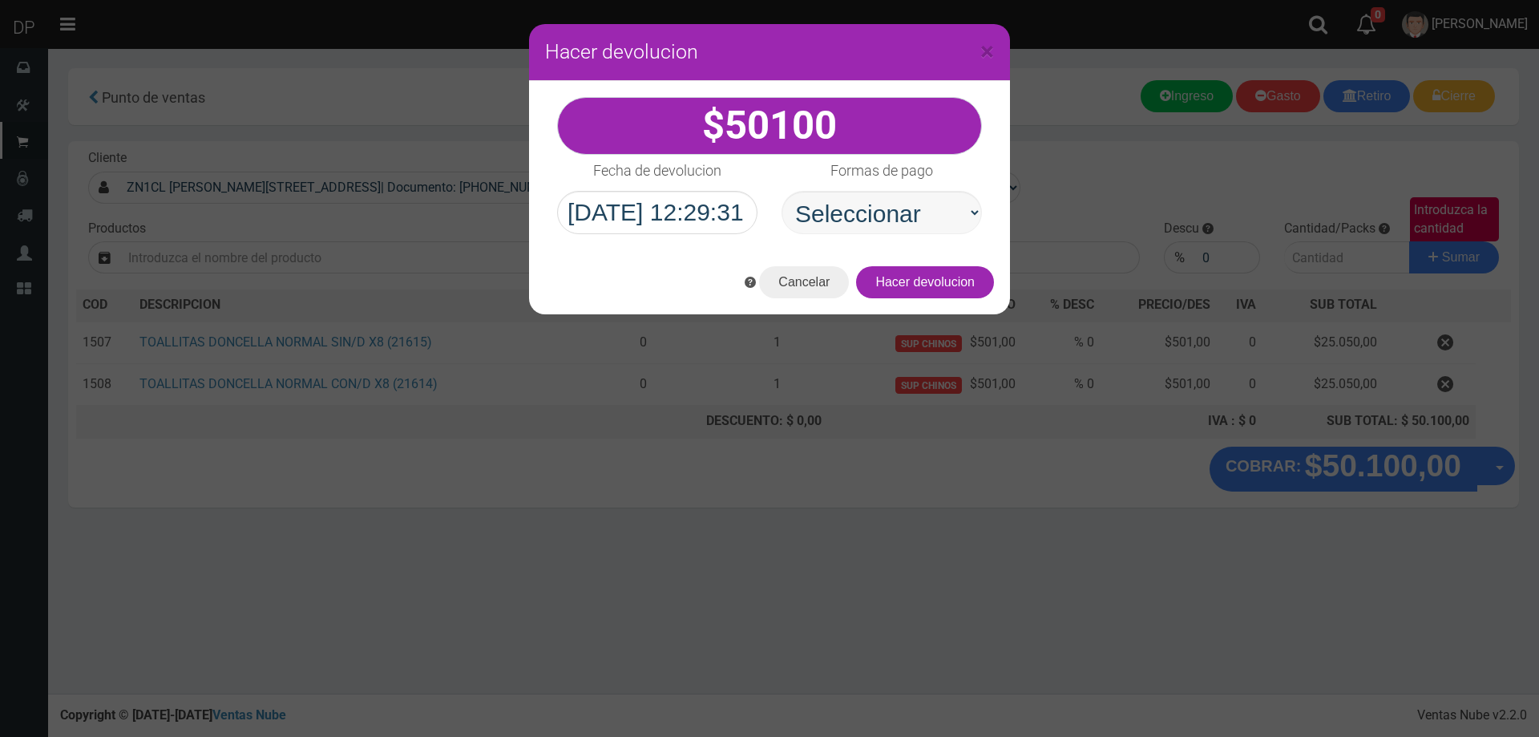
click at [979, 205] on div "Formas de pago Seleccionar Efectivo Tarjeta de Crédito Depósito Débito" at bounding box center [881, 194] width 224 height 79
click at [943, 228] on select "Seleccionar Efectivo Tarjeta de Crédito Depósito Débito" at bounding box center [881, 212] width 200 height 43
select select "Efectivo"
click at [781, 191] on select "Seleccionar Efectivo Tarjeta de Crédito Depósito Débito" at bounding box center [881, 212] width 200 height 43
click at [969, 281] on button "Hacer devolucion" at bounding box center [925, 282] width 138 height 32
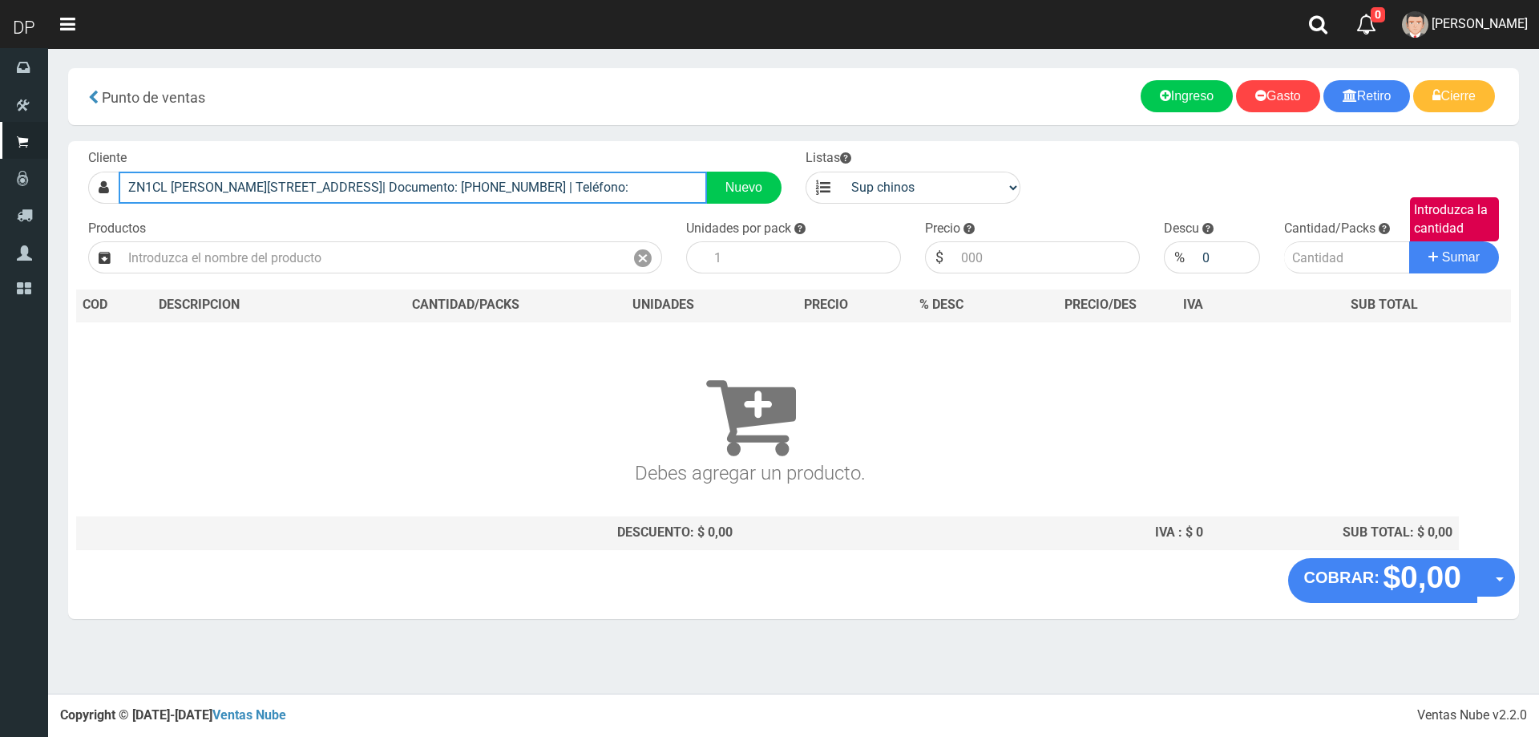
click at [511, 179] on input "ZN1CL AVELLANEDA 5155 (VIRREYES)| Documento: 22254548566548789 | Teléfono:" at bounding box center [413, 188] width 588 height 32
click at [135, 187] on input "A. AVELLANEDA 5845" at bounding box center [413, 188] width 588 height 32
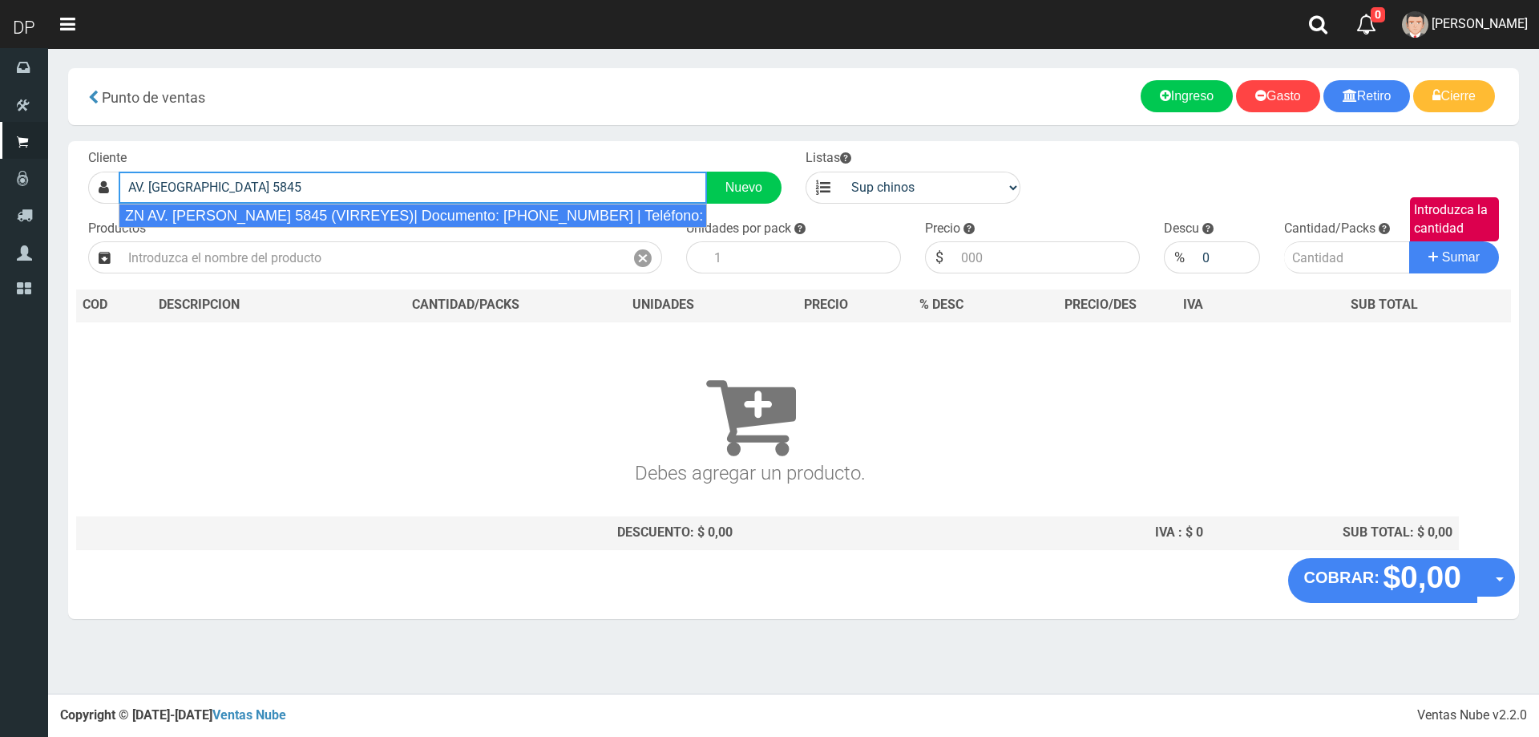
click at [263, 208] on div "ZN AV. AVELLANEDA 5845 (VIRREYES)| Documento: 135541351 | Teléfono:" at bounding box center [413, 216] width 588 height 24
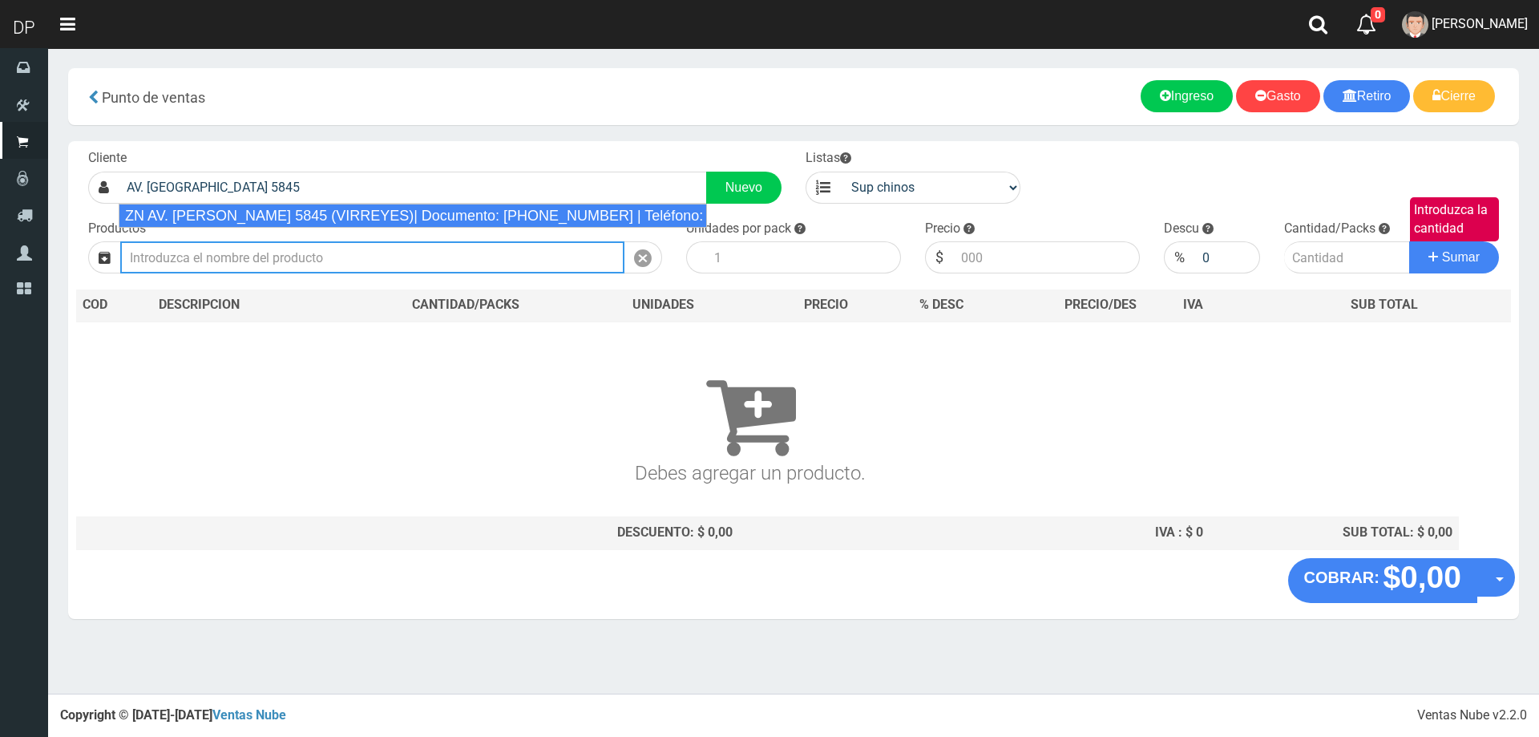
type input "ZN AV. AVELLANEDA 5845 (VIRREYES)| Documento: 135541351 | Teléfono:"
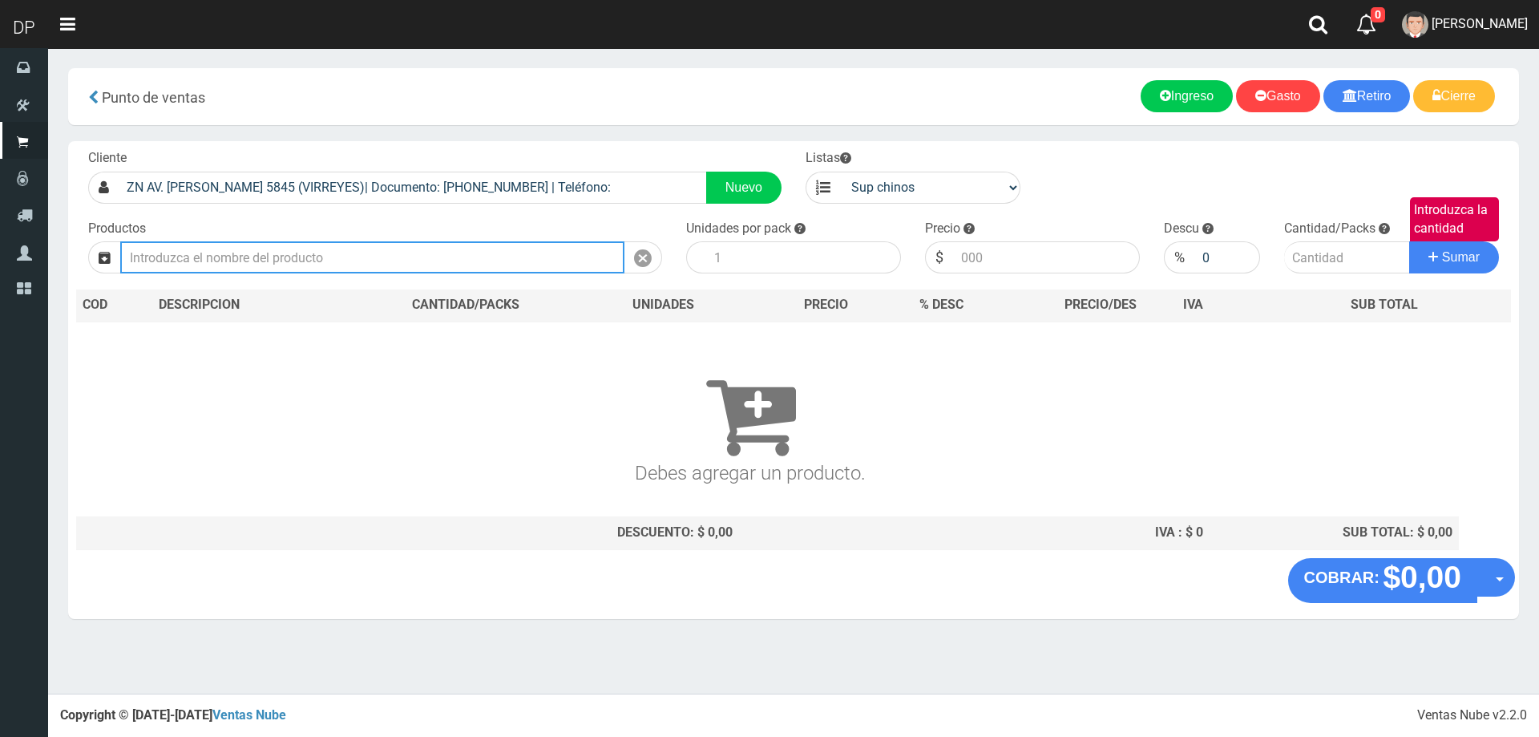
drag, startPoint x: 275, startPoint y: 246, endPoint x: 276, endPoint y: 255, distance: 8.9
click at [275, 254] on input "text" at bounding box center [372, 257] width 504 height 32
click at [276, 255] on input "text" at bounding box center [372, 257] width 504 height 32
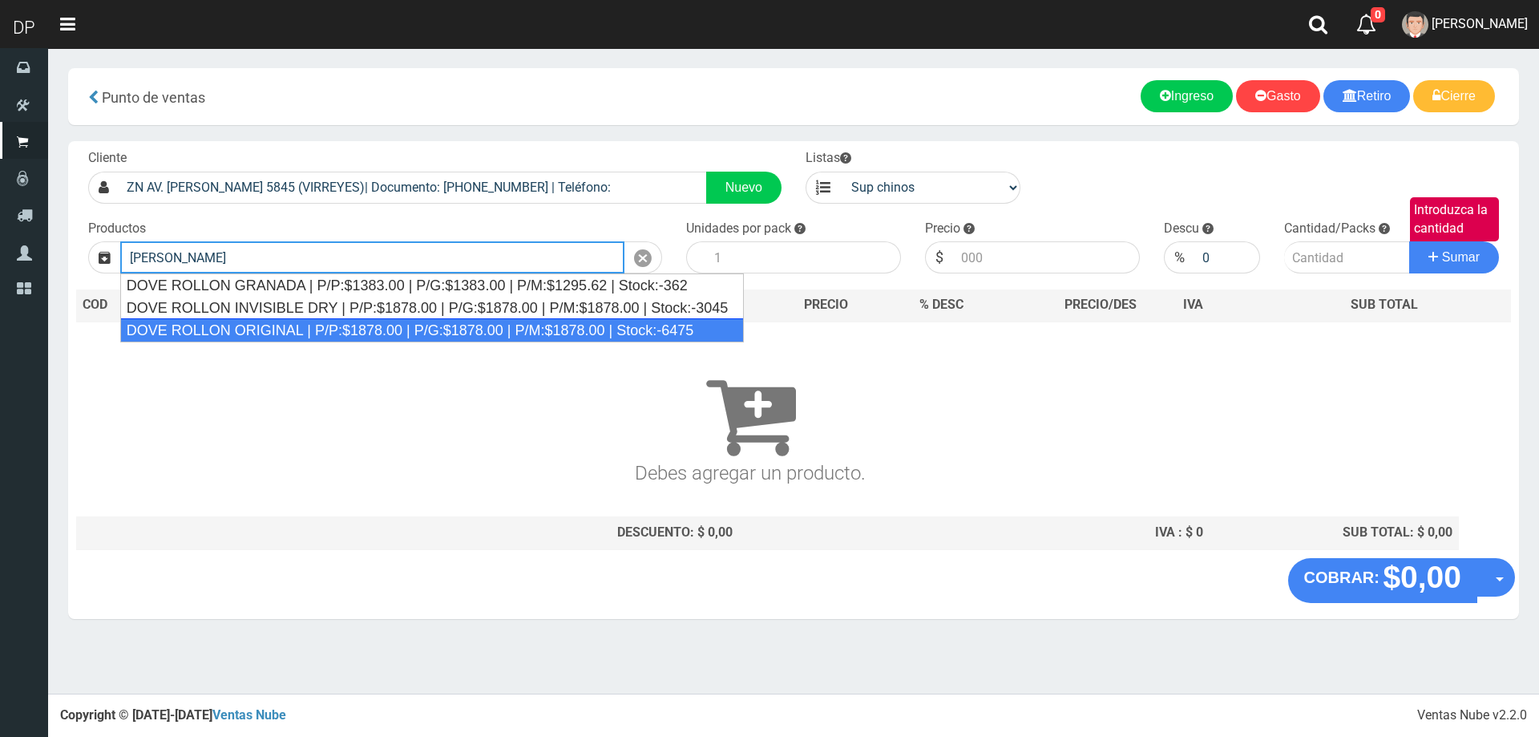
click at [286, 332] on div "DOVE ROLLON ORIGINAL | P/P:$1878.00 | P/G:$1878.00 | P/M:$1878.00 | Stock:-6475" at bounding box center [432, 330] width 624 height 24
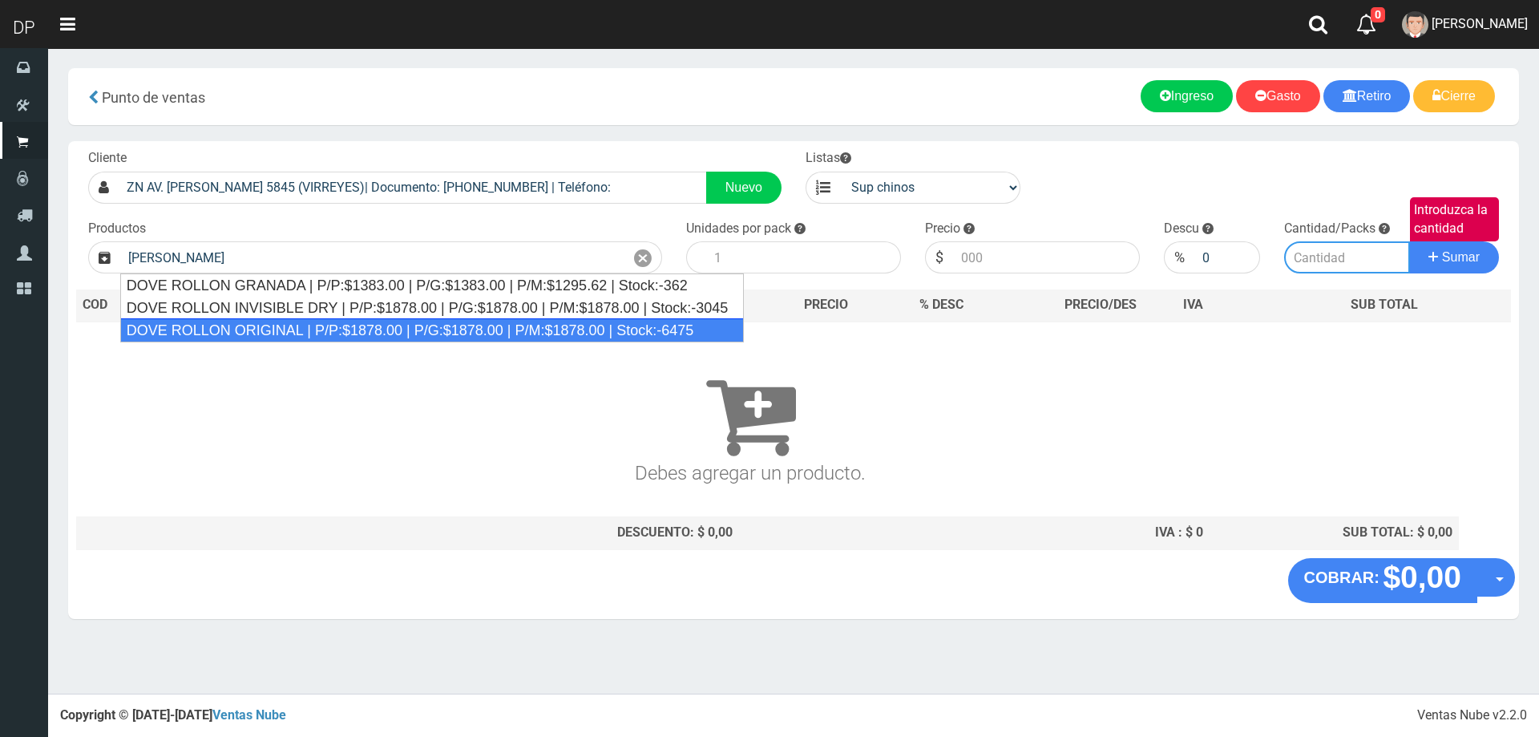
type input "DOVE ROLLON ORIGINAL | P/P:$1878.00 | P/G:$1878.00 | P/M:$1878.00 | Stock:-6475"
type input "12"
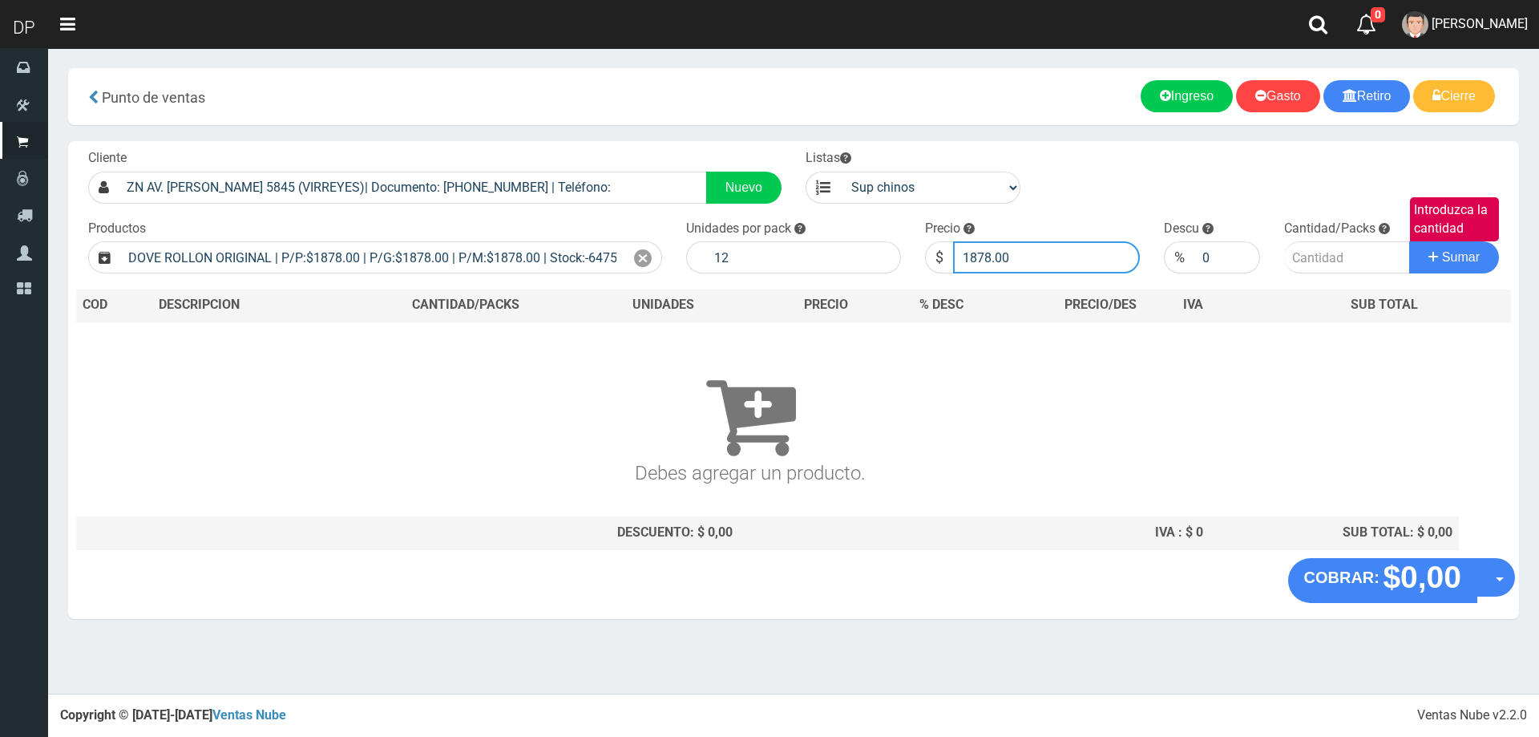
click at [1021, 248] on input "1878.00" at bounding box center [1046, 257] width 187 height 32
type input "1690"
type input "1690.20"
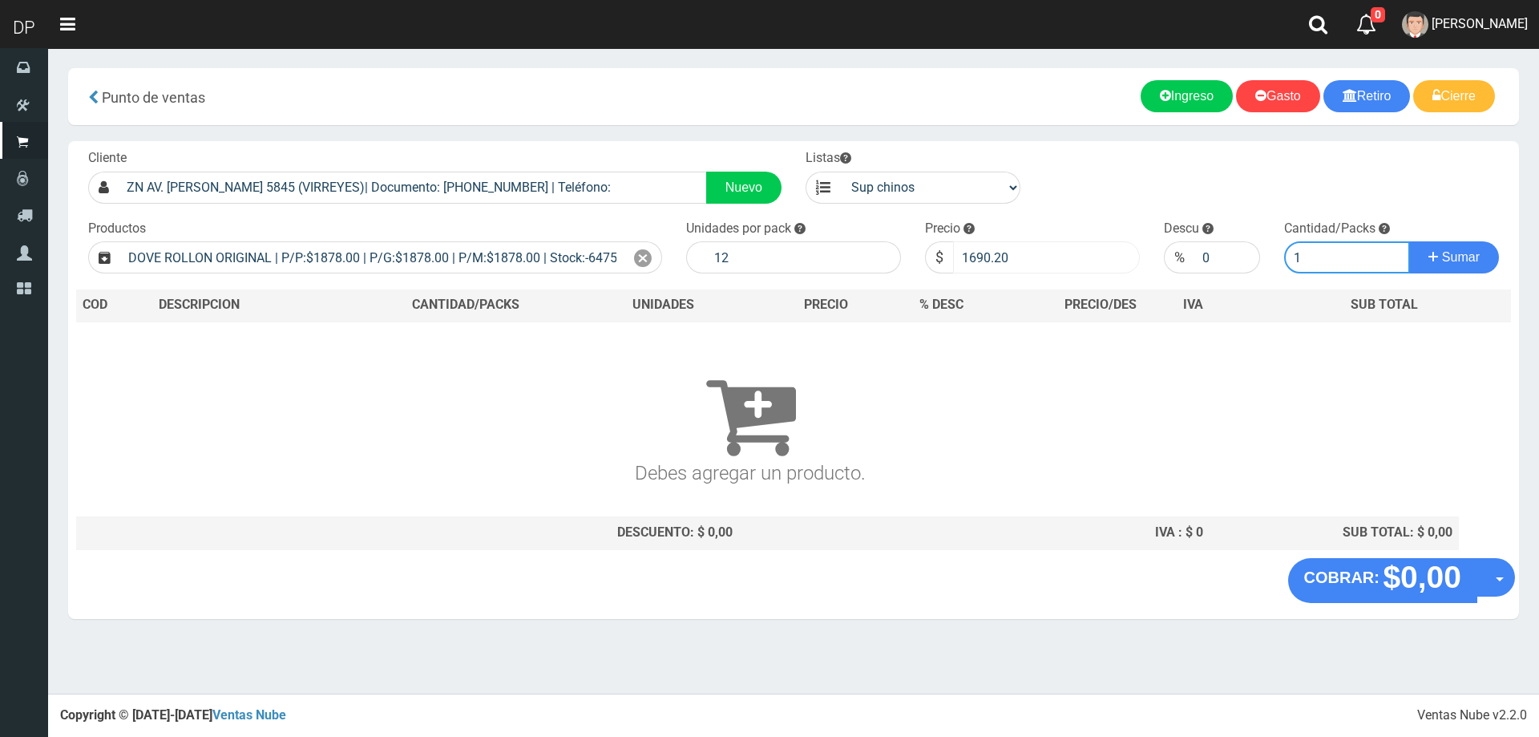
type input "1"
click at [1409, 241] on button "Sumar" at bounding box center [1454, 257] width 90 height 32
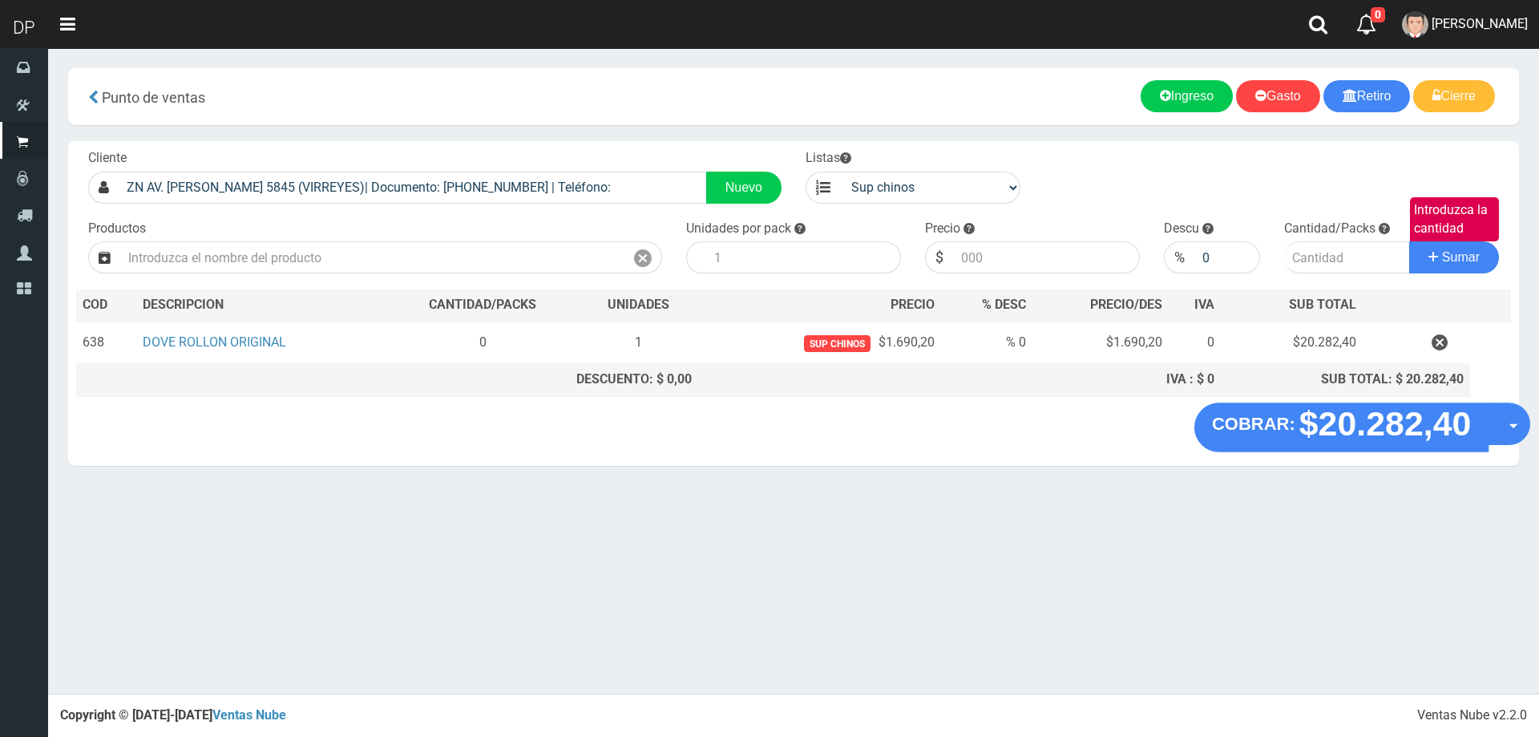
drag, startPoint x: 1511, startPoint y: 417, endPoint x: 1475, endPoint y: 427, distance: 37.5
click at [1511, 416] on button "Opciones" at bounding box center [1509, 423] width 42 height 42
click at [1474, 427] on link "Hacer Devolucion" at bounding box center [1457, 428] width 143 height 37
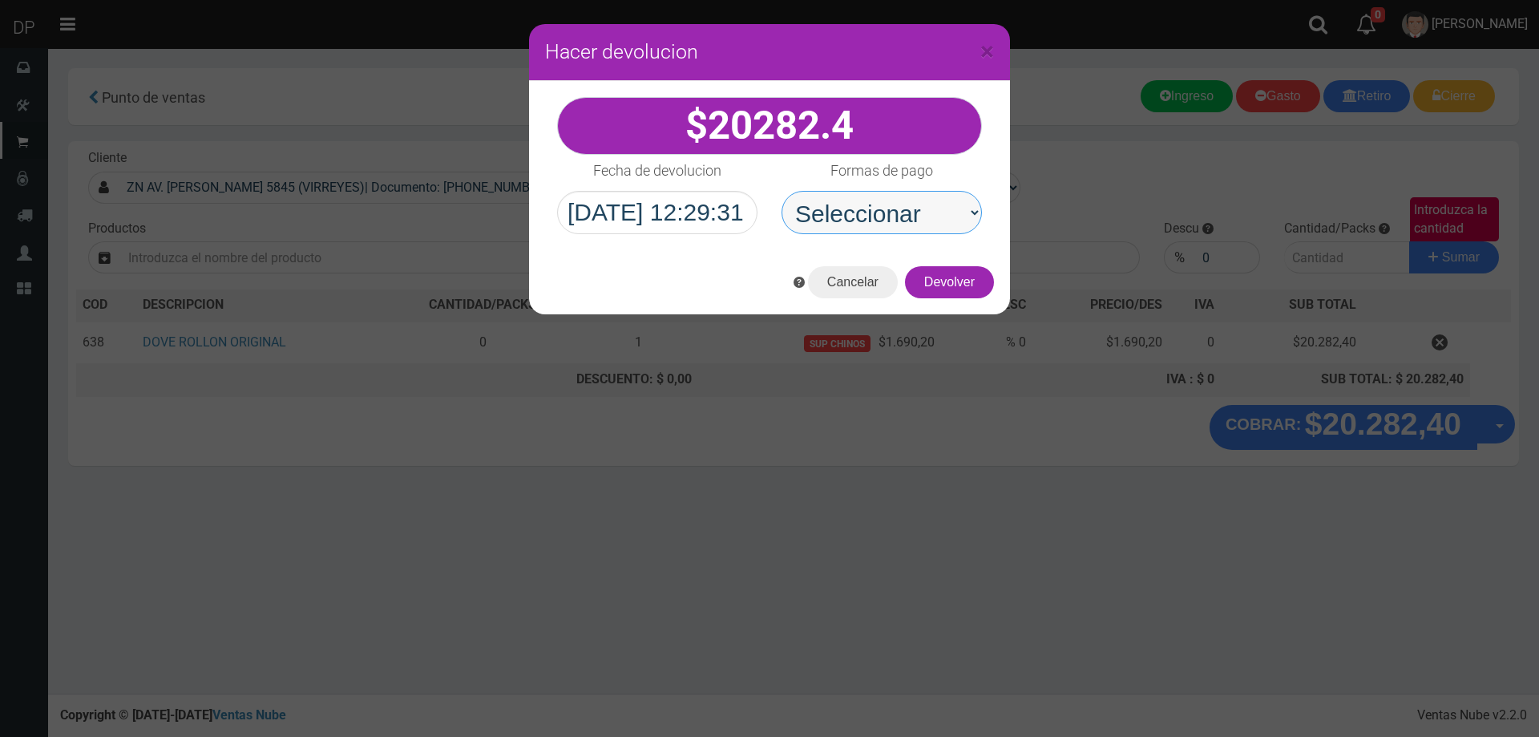
drag, startPoint x: 923, startPoint y: 214, endPoint x: 926, endPoint y: 229, distance: 15.6
click at [923, 214] on select "Seleccionar Efectivo Tarjeta de Crédito Depósito Débito" at bounding box center [881, 212] width 200 height 43
select select "Efectivo"
click at [781, 191] on select "Seleccionar Efectivo Tarjeta de Crédito Depósito Débito" at bounding box center [881, 212] width 200 height 43
click at [955, 297] on button "Devolver" at bounding box center [949, 282] width 89 height 32
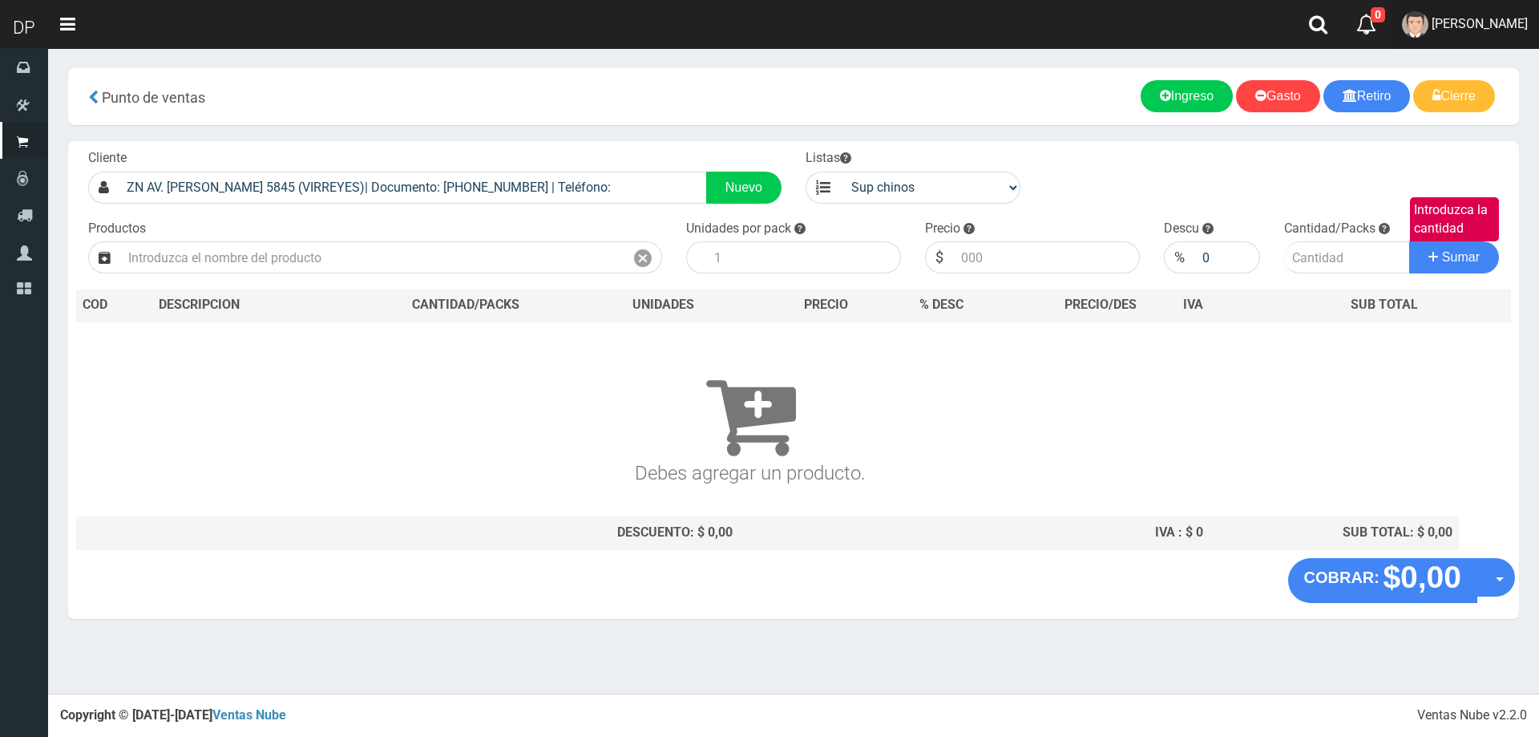
click at [1500, 29] on span "AXELL MOYA" at bounding box center [1480, 23] width 96 height 15
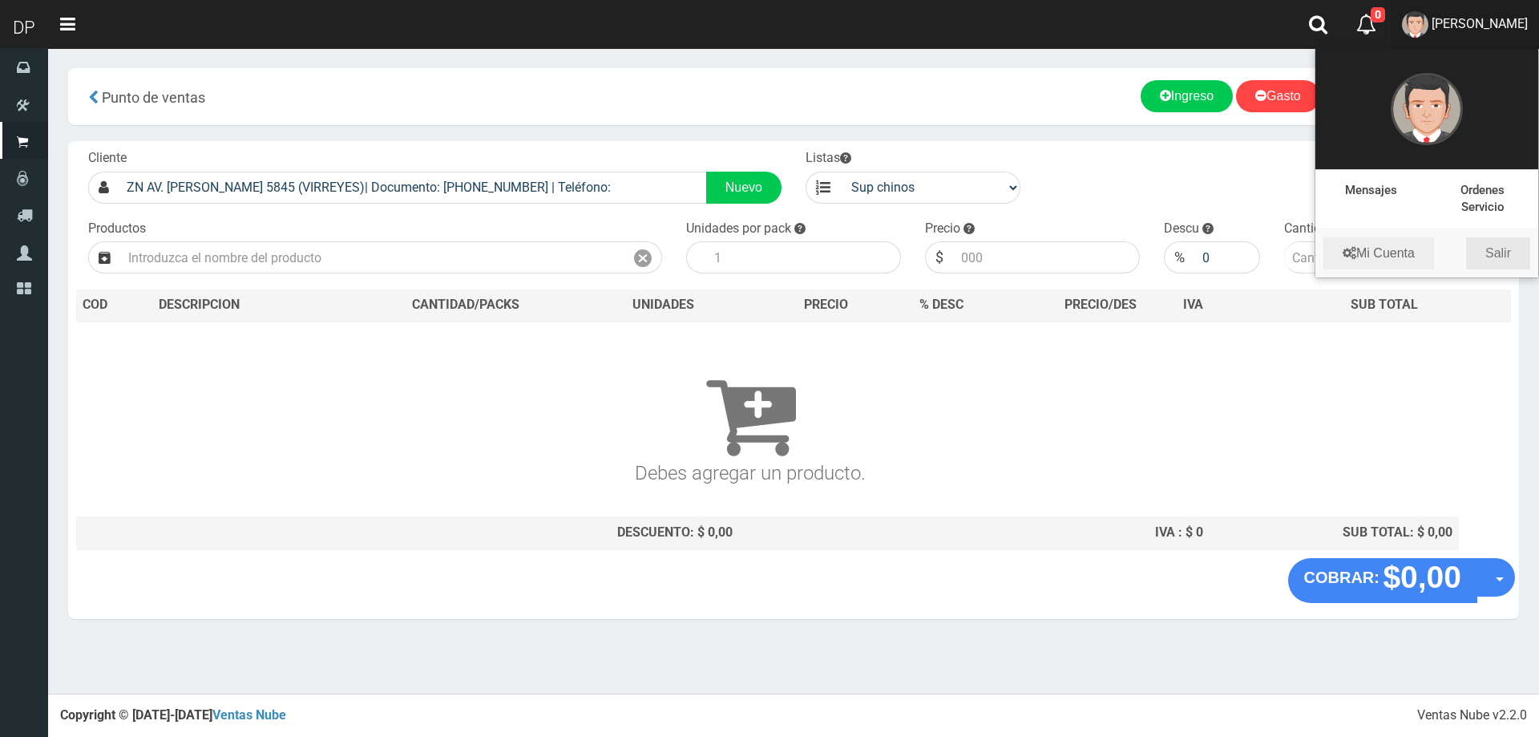
click at [1503, 250] on link "Salir" at bounding box center [1498, 253] width 64 height 32
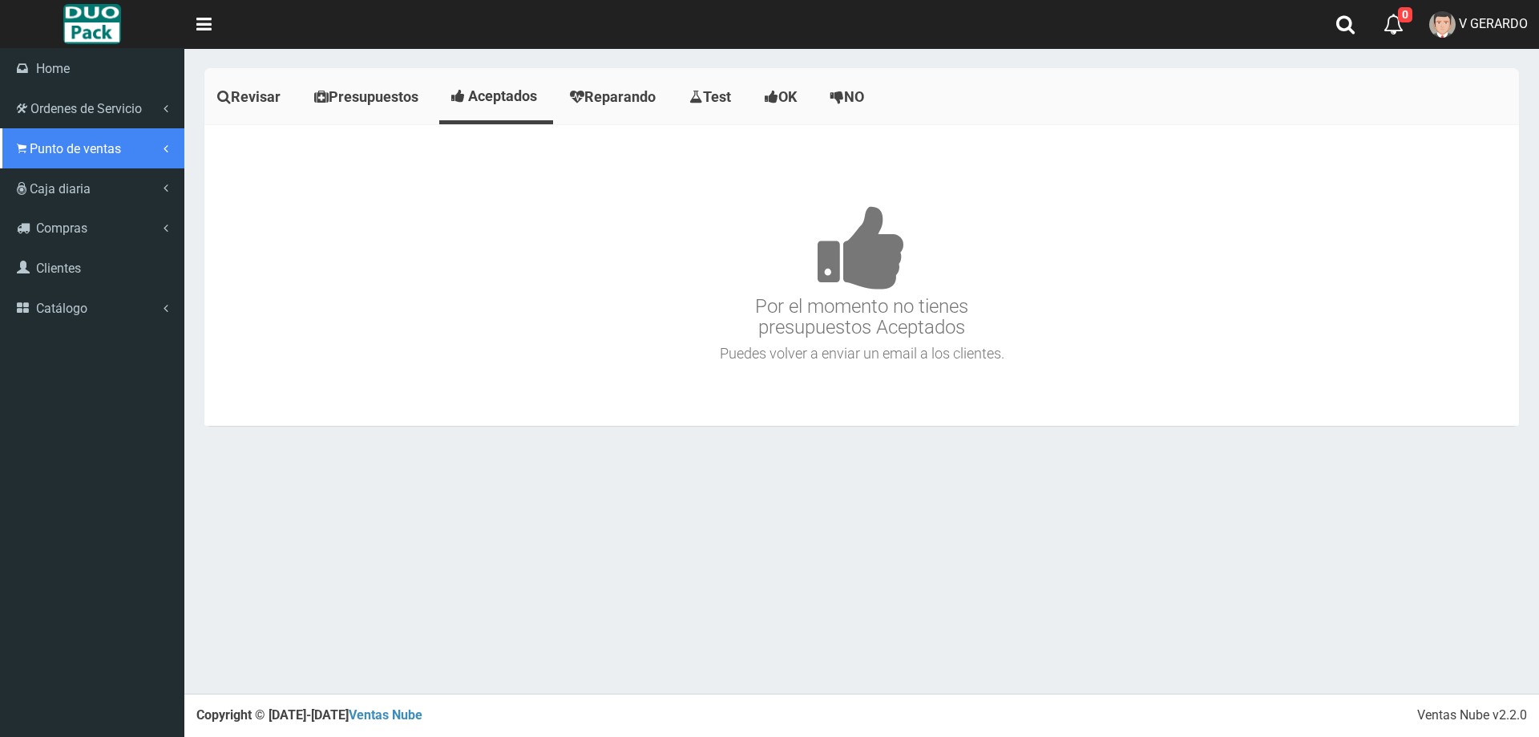
click at [59, 155] on span "Punto de ventas" at bounding box center [75, 148] width 91 height 15
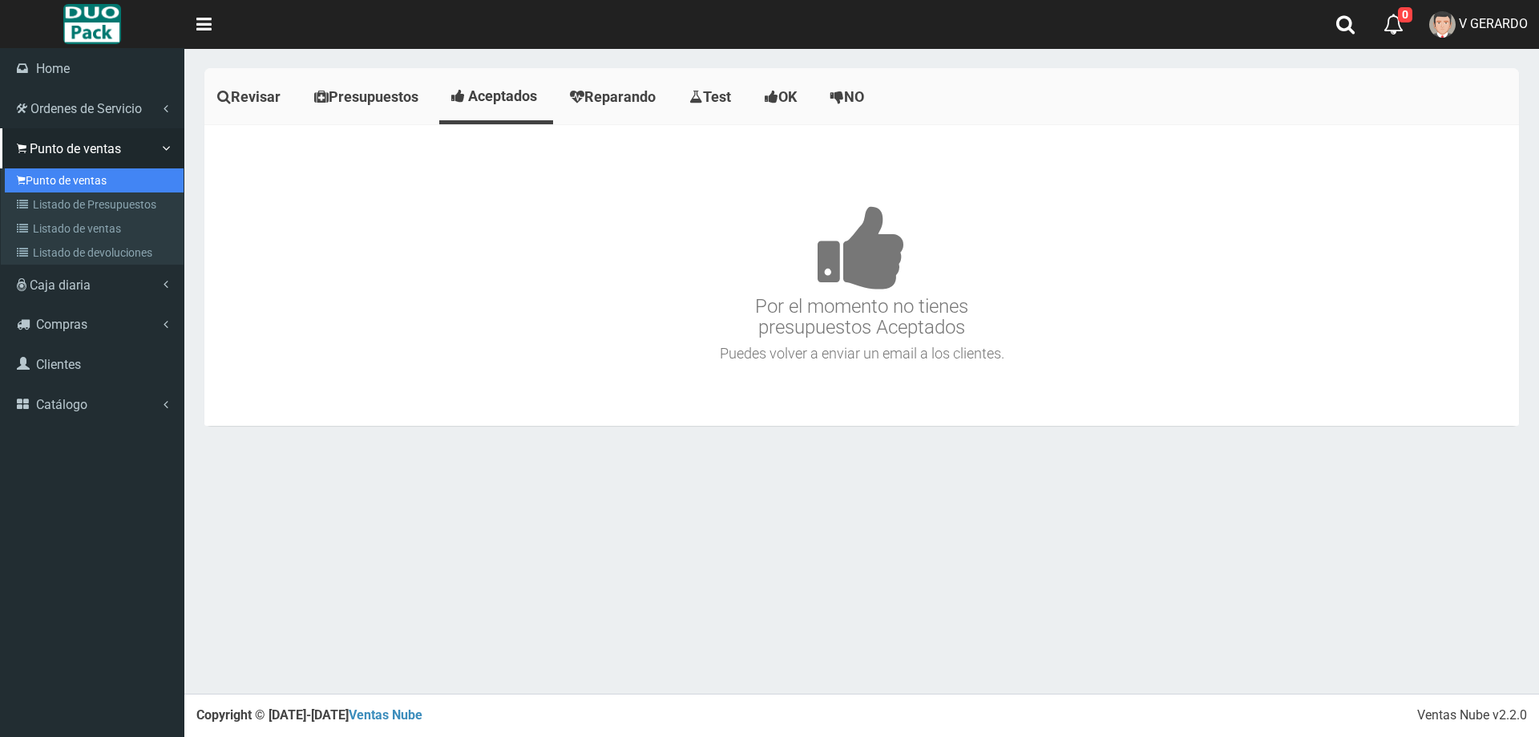
click at [63, 182] on link "Punto de ventas" at bounding box center [94, 180] width 179 height 24
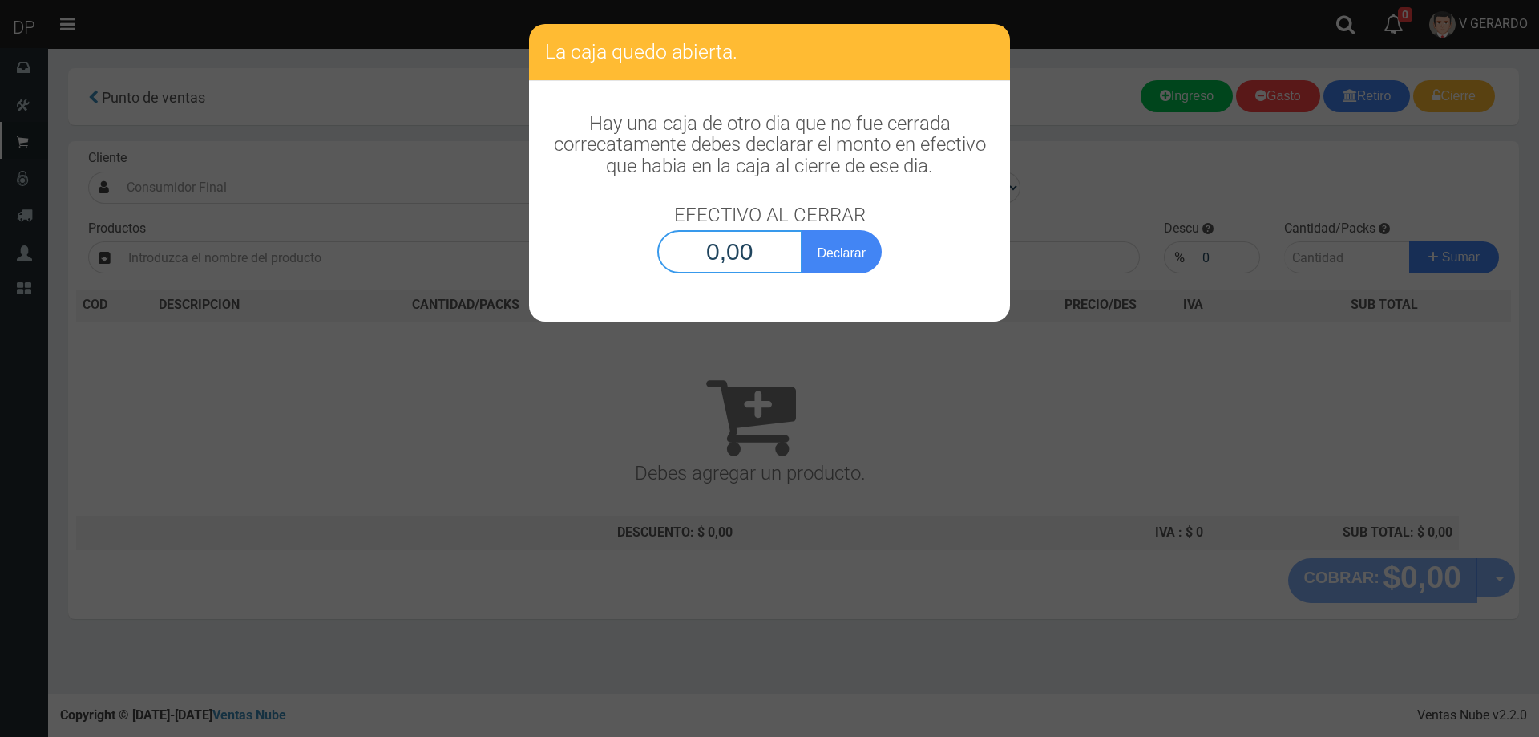
click at [721, 271] on input "0,00" at bounding box center [729, 251] width 145 height 43
type input "1,00"
click at [802, 230] on button "Declarar" at bounding box center [842, 251] width 80 height 43
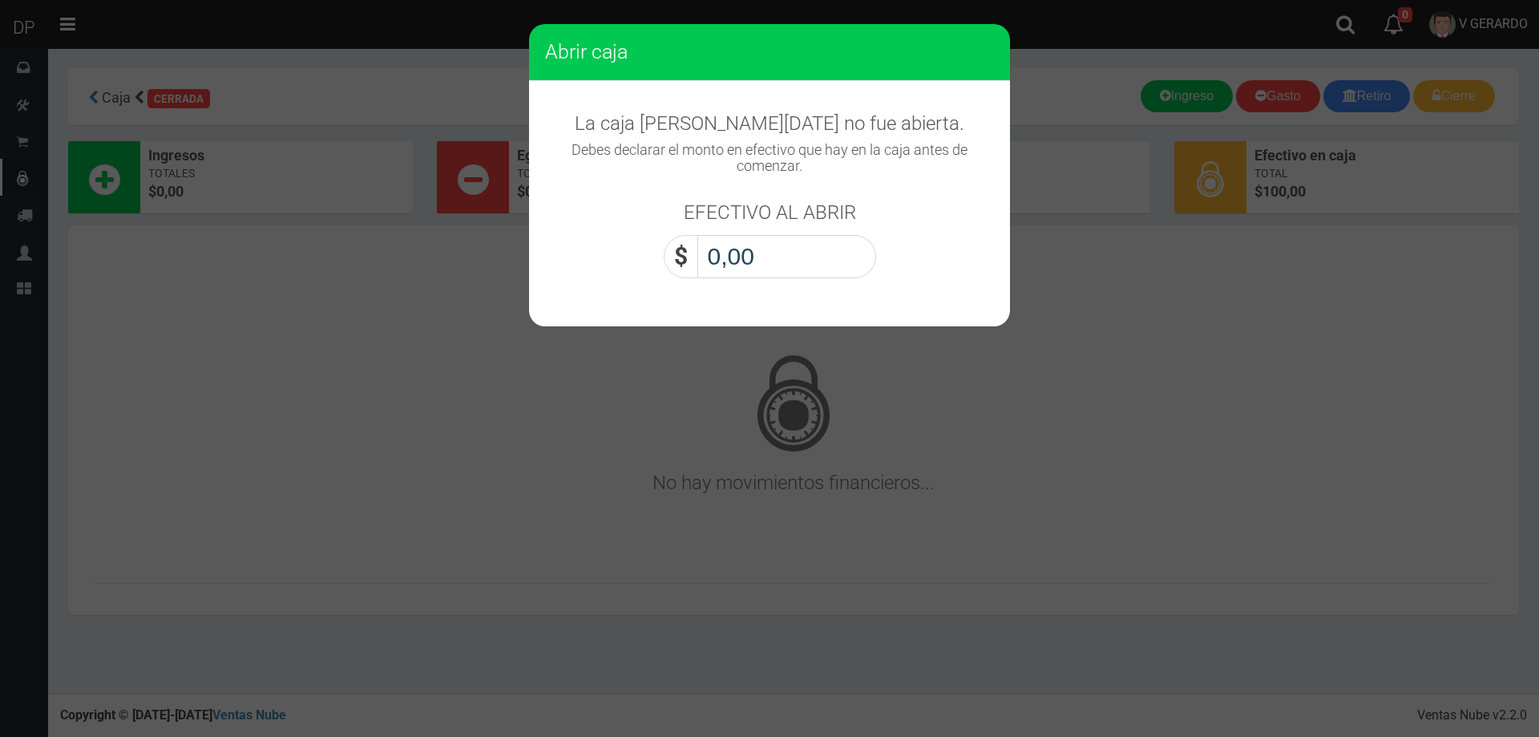
click at [721, 271] on input "0,00" at bounding box center [786, 256] width 179 height 43
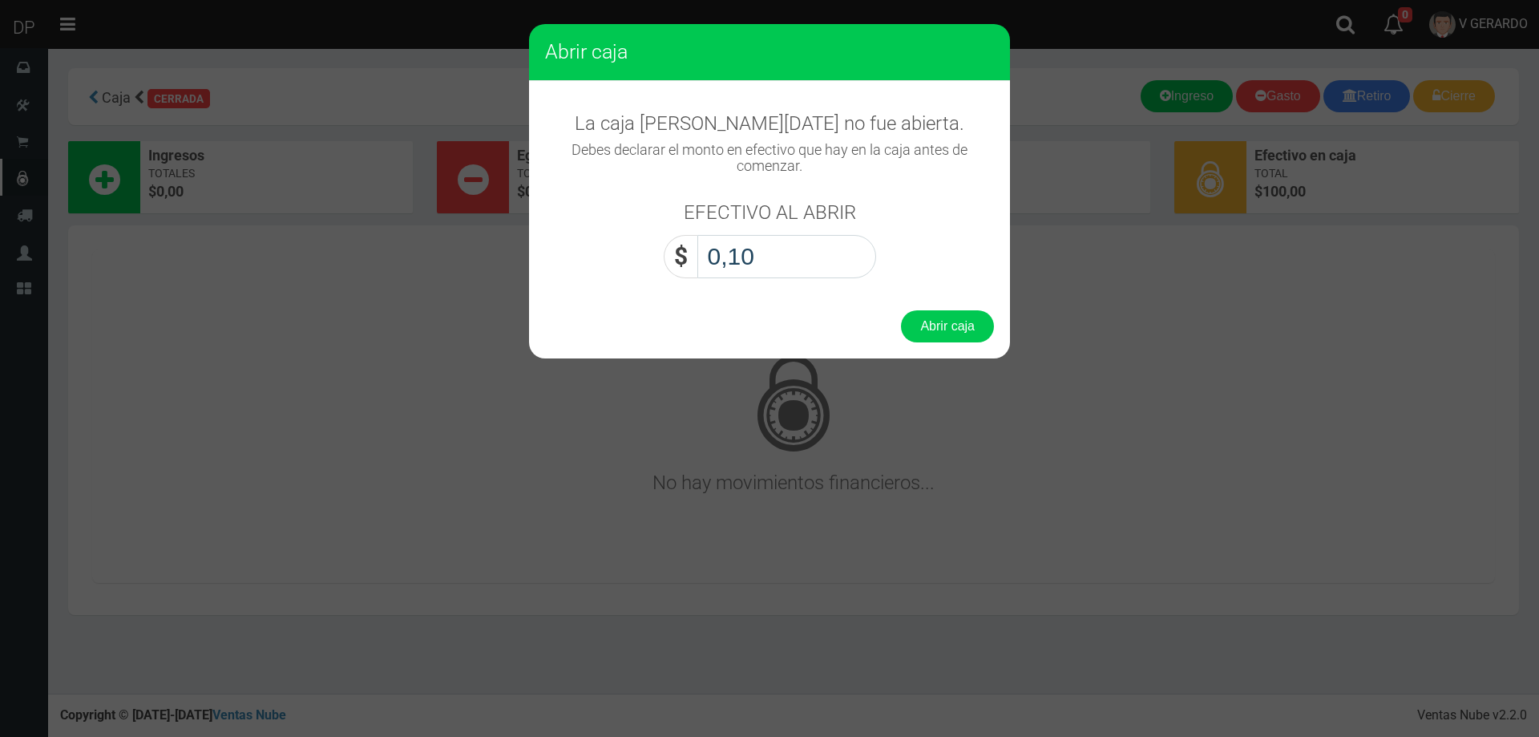
type input "1,00"
click at [901, 310] on button "Abrir caja" at bounding box center [947, 326] width 93 height 32
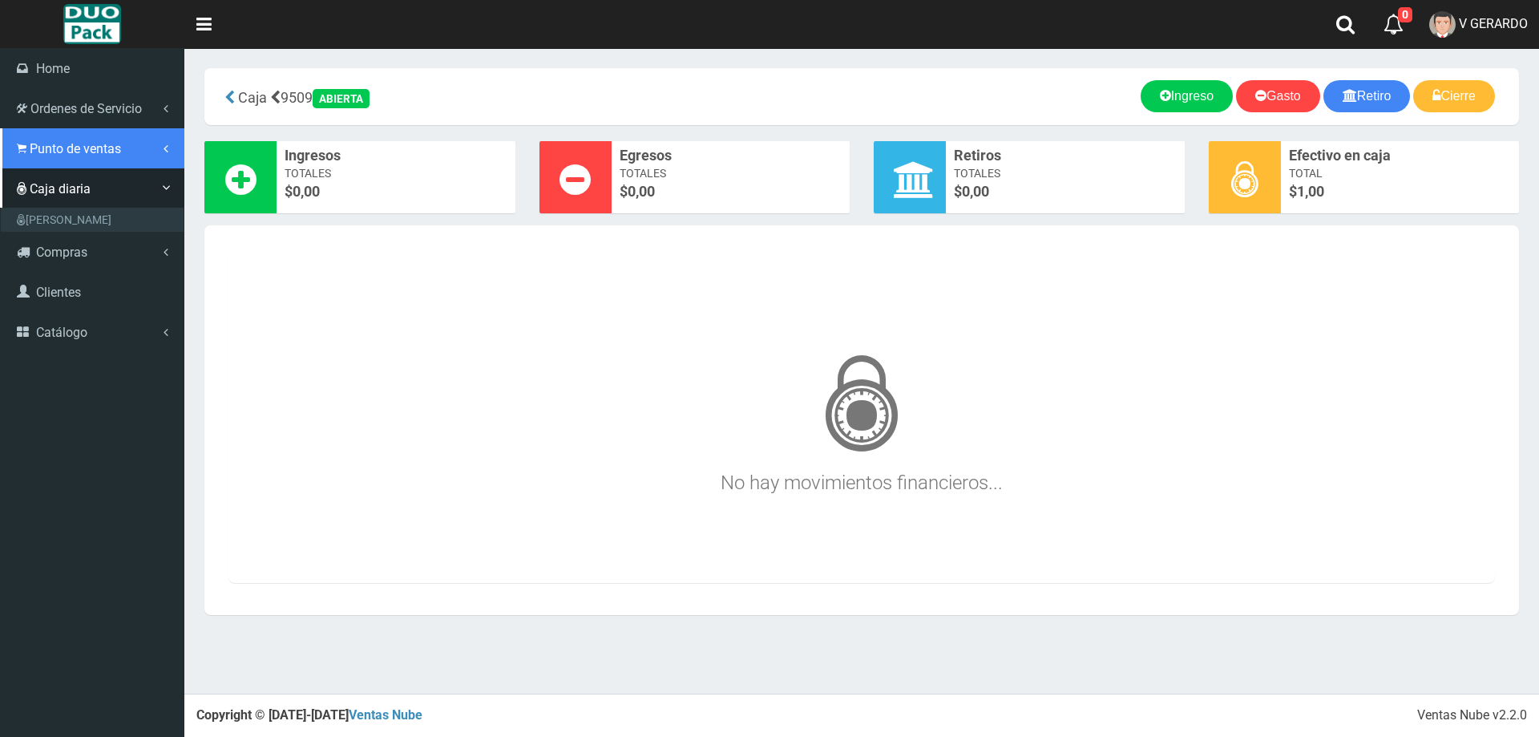
click at [45, 142] on span "Punto de ventas" at bounding box center [75, 148] width 91 height 15
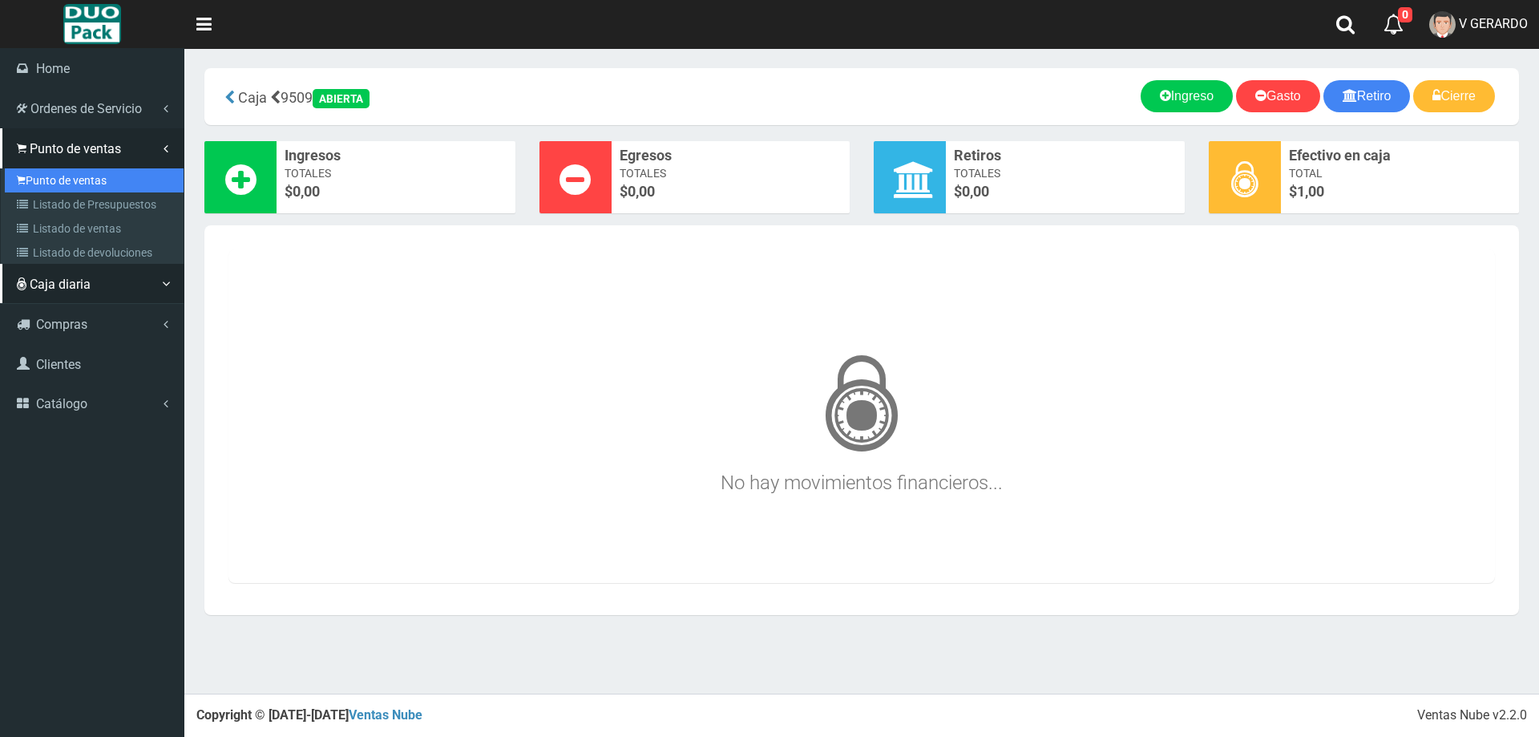
click at [71, 171] on link "Punto de ventas" at bounding box center [94, 180] width 179 height 24
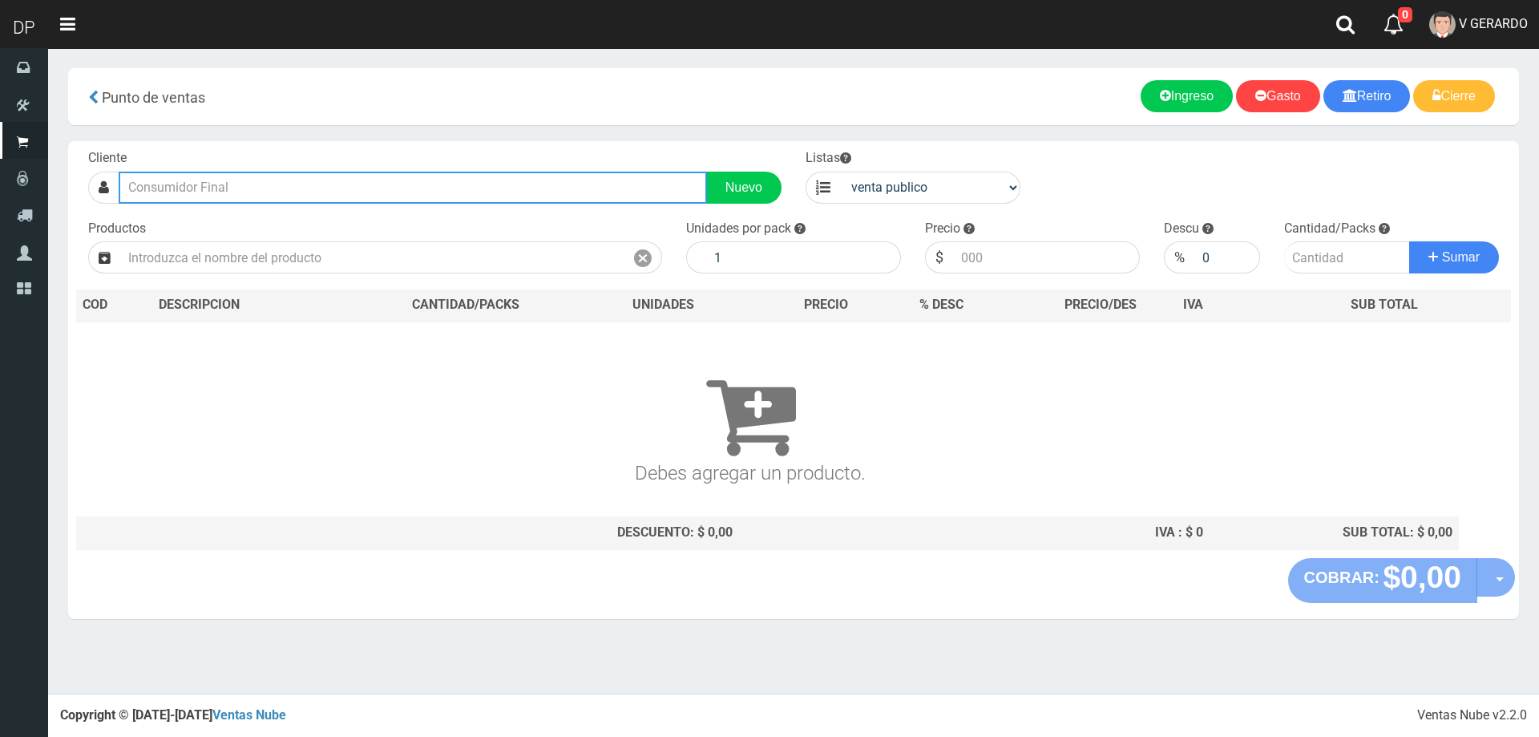
click at [393, 189] on input "text" at bounding box center [413, 188] width 588 height 32
click at [230, 173] on input "text" at bounding box center [413, 188] width 588 height 32
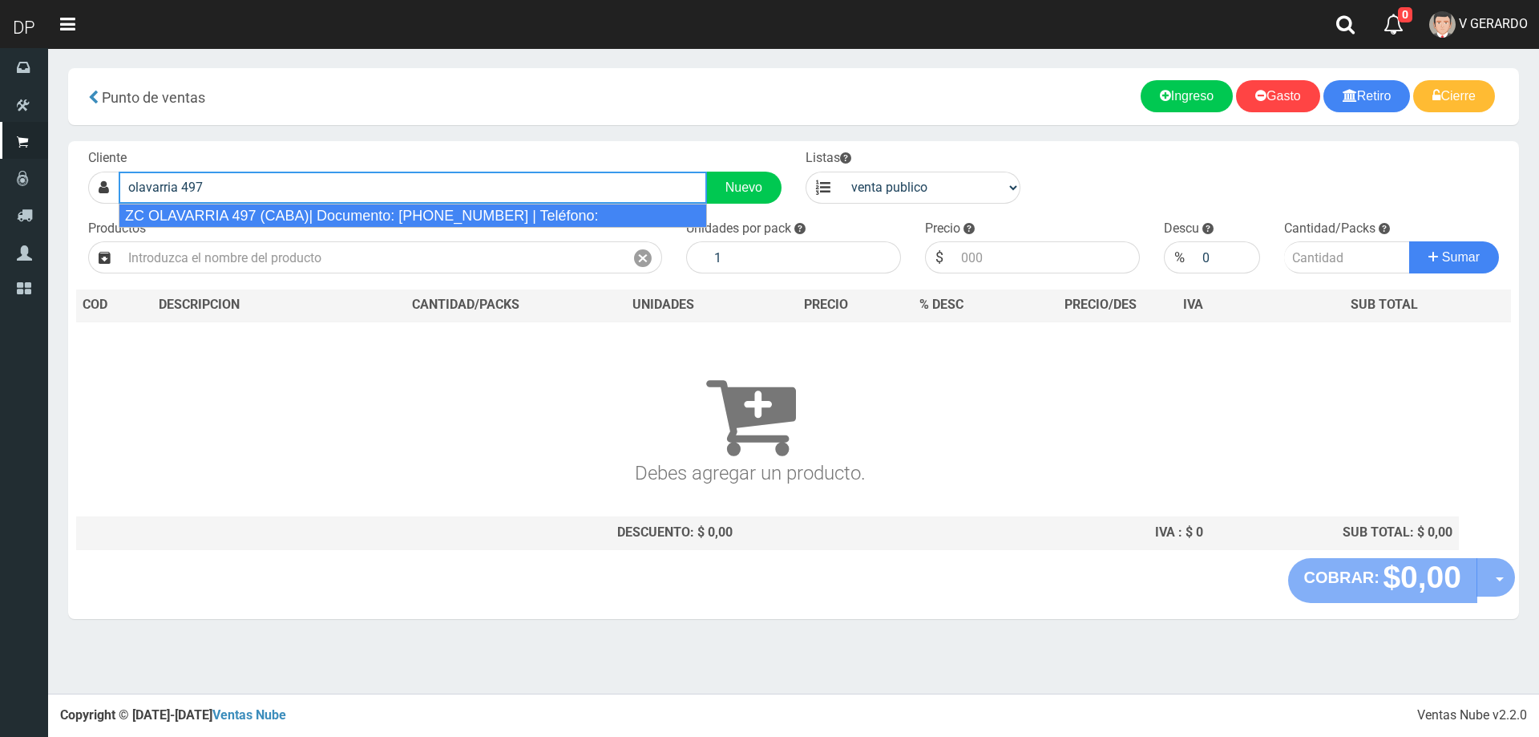
click at [245, 212] on div "ZC OLAVARRIA 497 (CABA)| Documento: 657889632 | Teléfono:" at bounding box center [413, 216] width 588 height 24
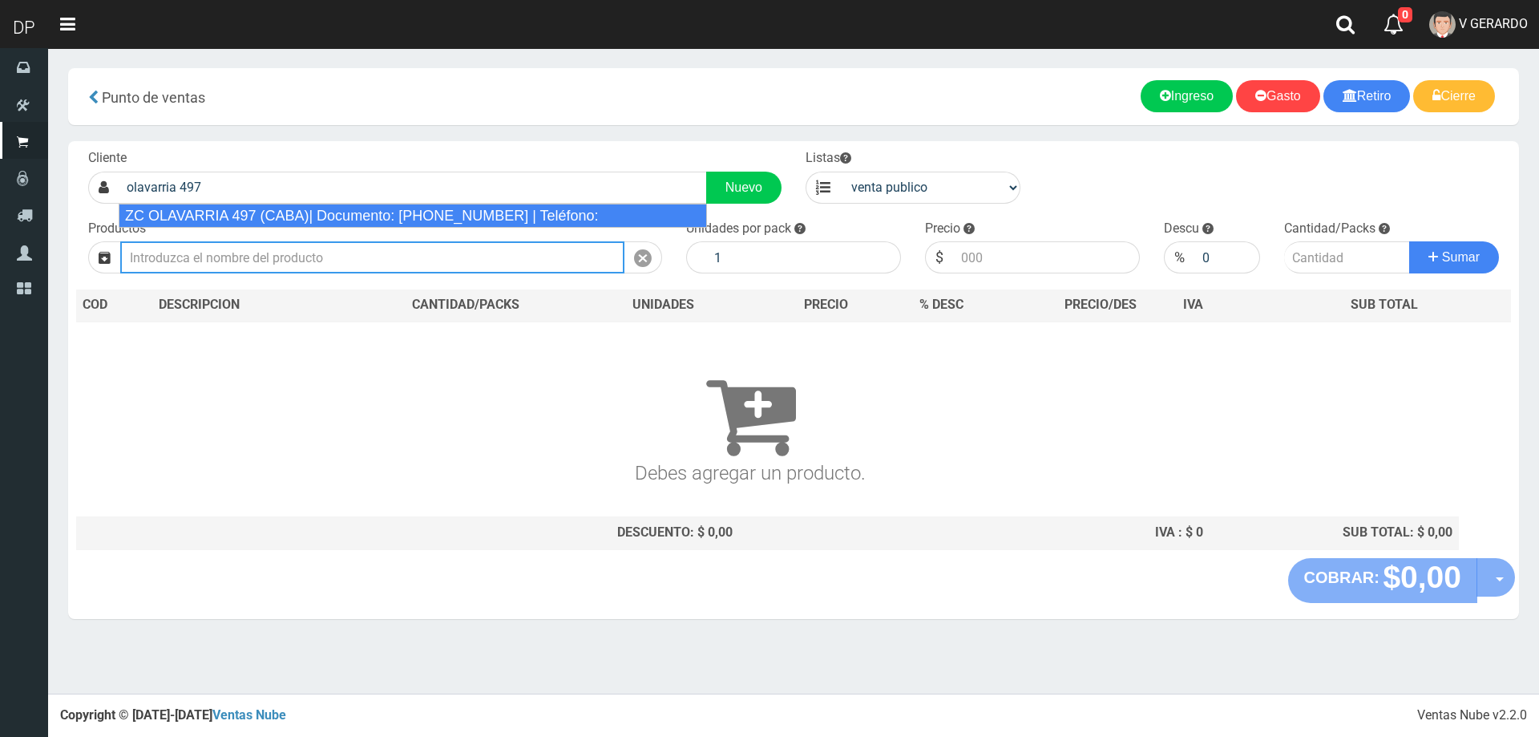
type input "ZC OLAVARRIA 497 (CABA)| Documento: 657889632 | Teléfono:"
select select "2"
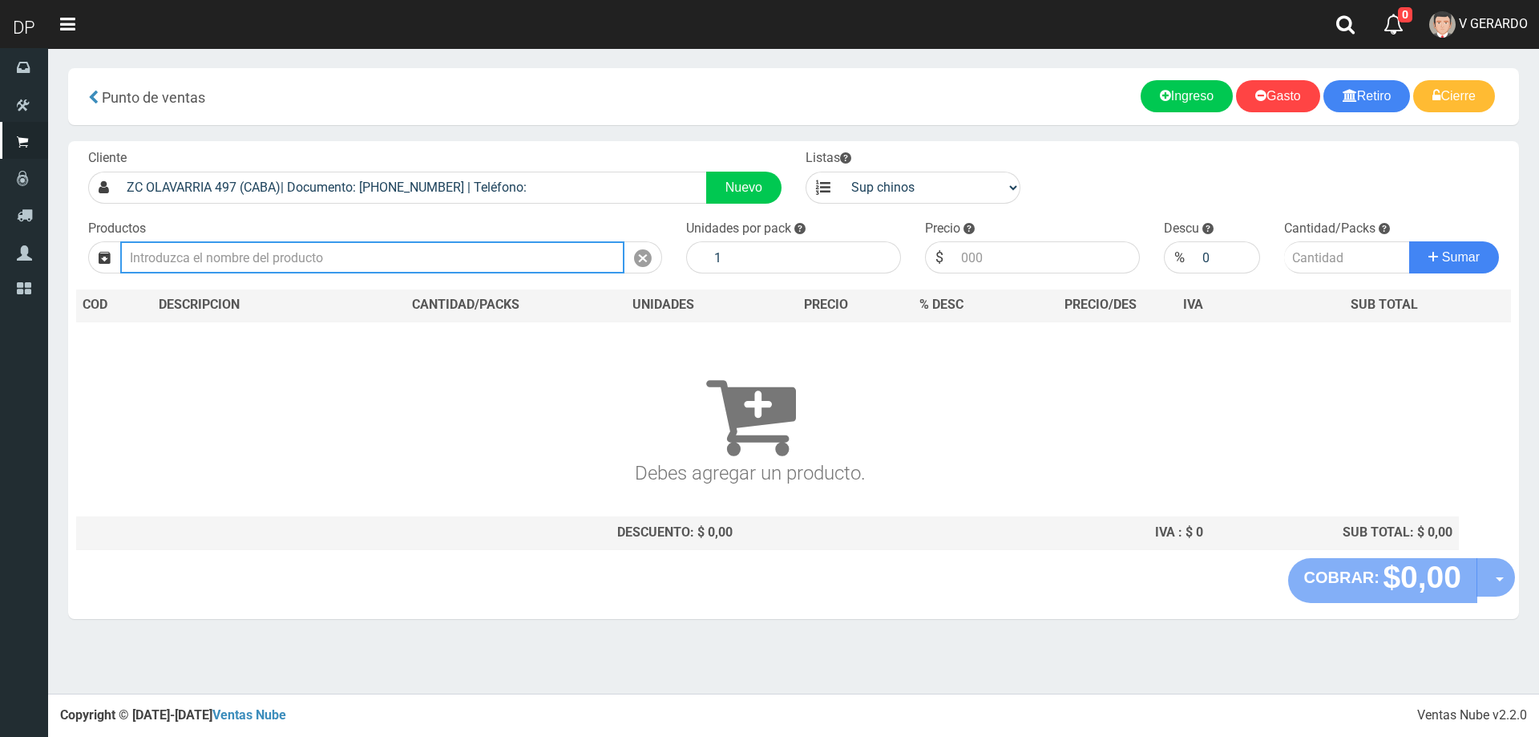
click at [251, 248] on input "text" at bounding box center [372, 257] width 504 height 32
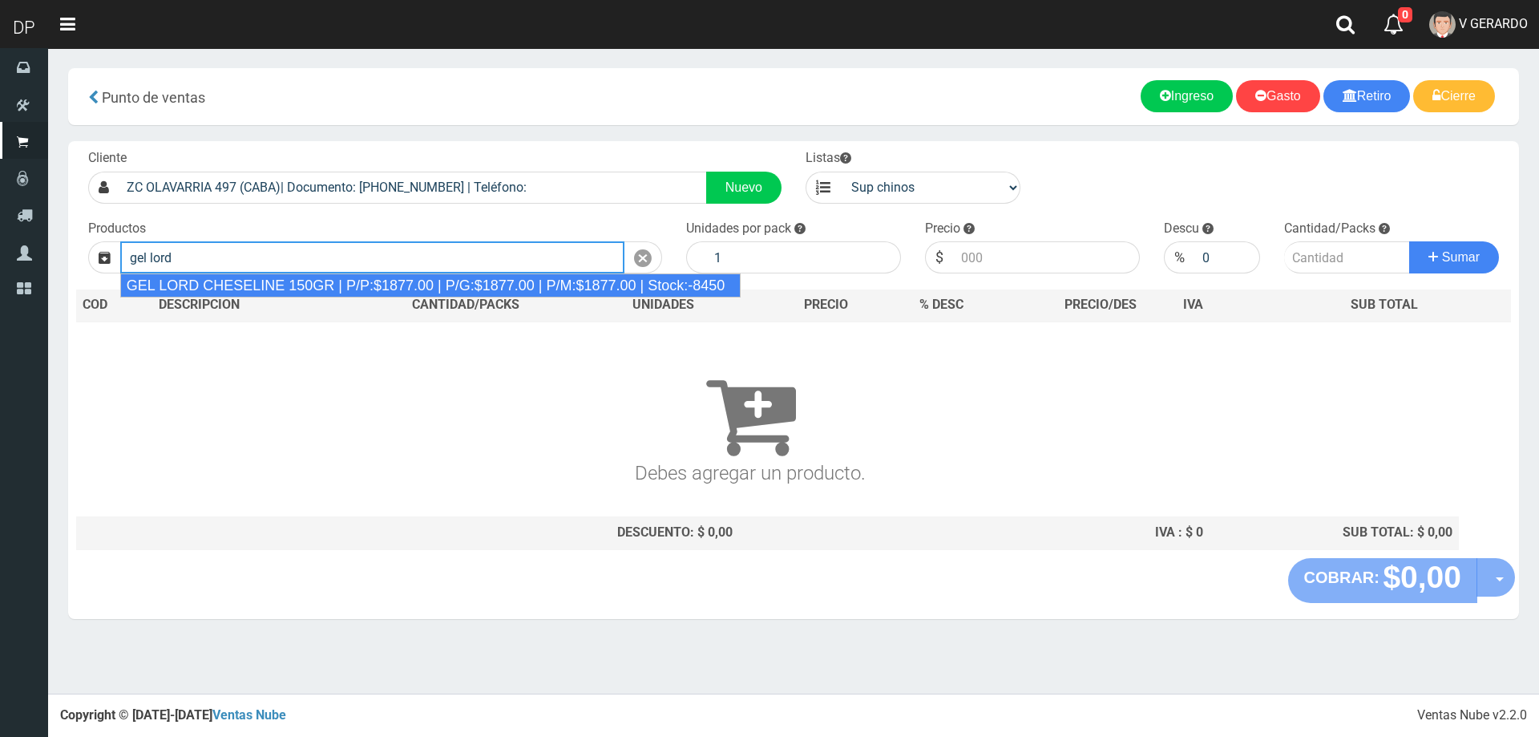
click at [286, 291] on div "GEL LORD CHESELINE 150GR | P/P:$1877.00 | P/G:$1877.00 | P/M:$1877.00 | Stock:-…" at bounding box center [430, 285] width 621 height 24
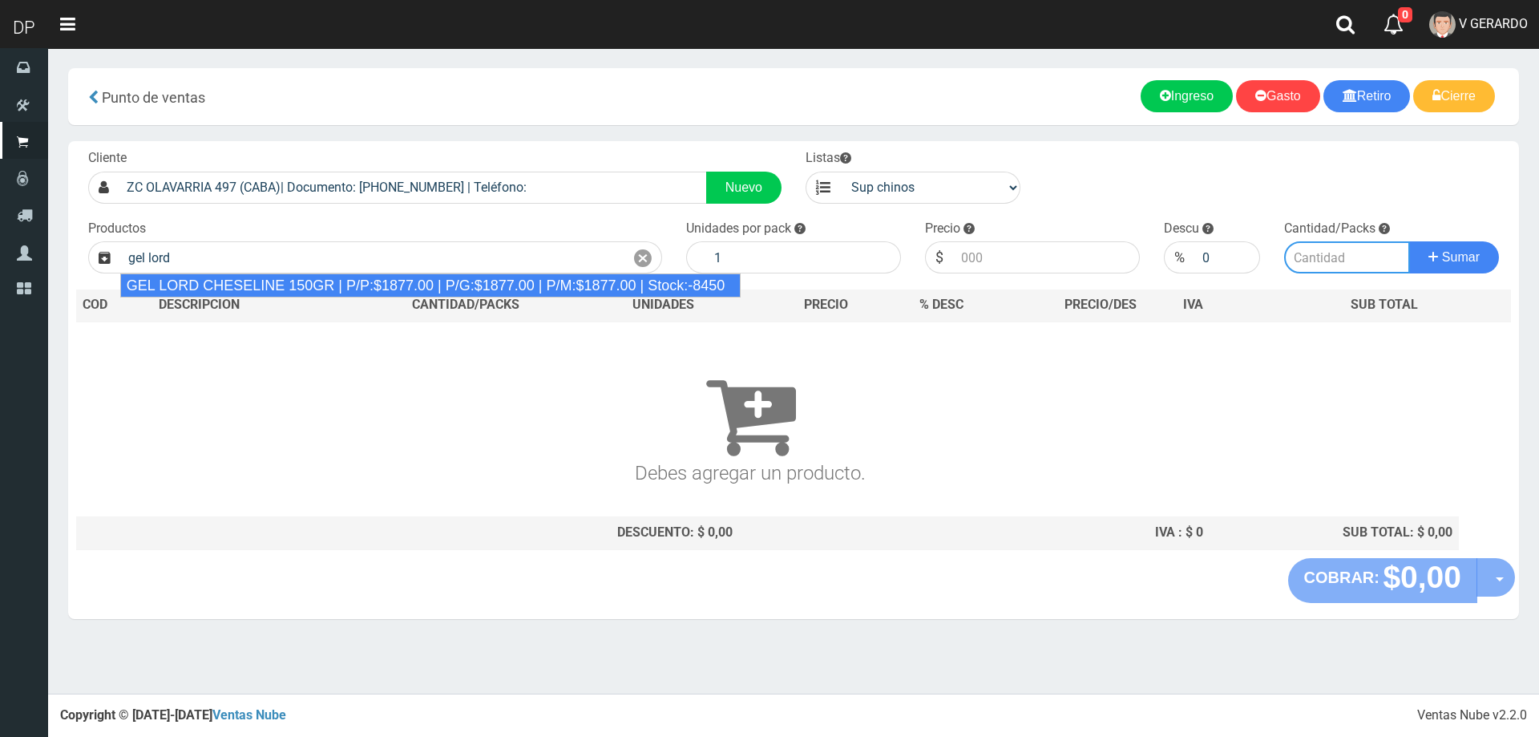
type input "GEL LORD CHESELINE 150GR | P/P:$1877.00 | P/G:$1877.00 | P/M:$1877.00 | Stock:-…"
type input "12"
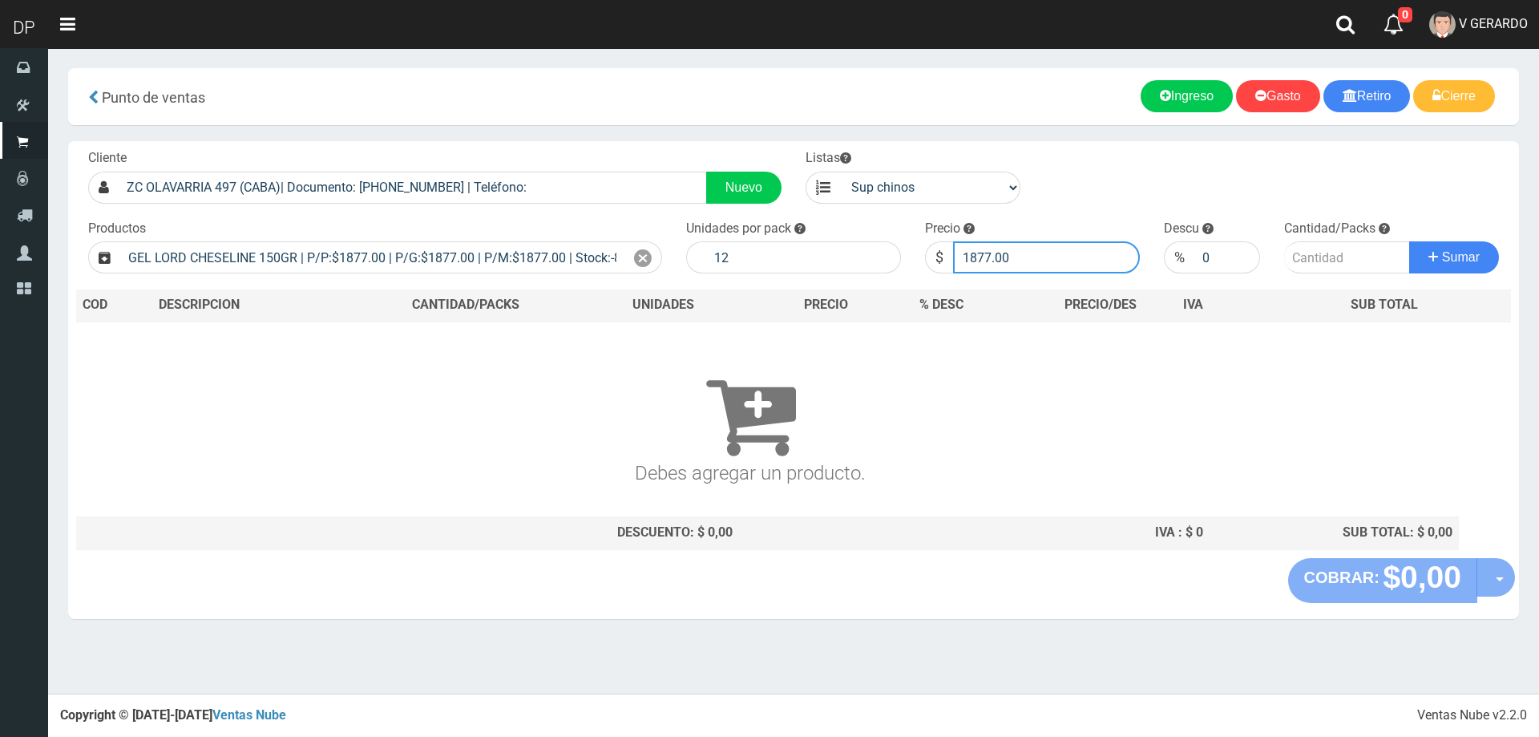
click at [1026, 264] on input "1877.00" at bounding box center [1046, 257] width 187 height 32
type input "1689"
type input "1689.30"
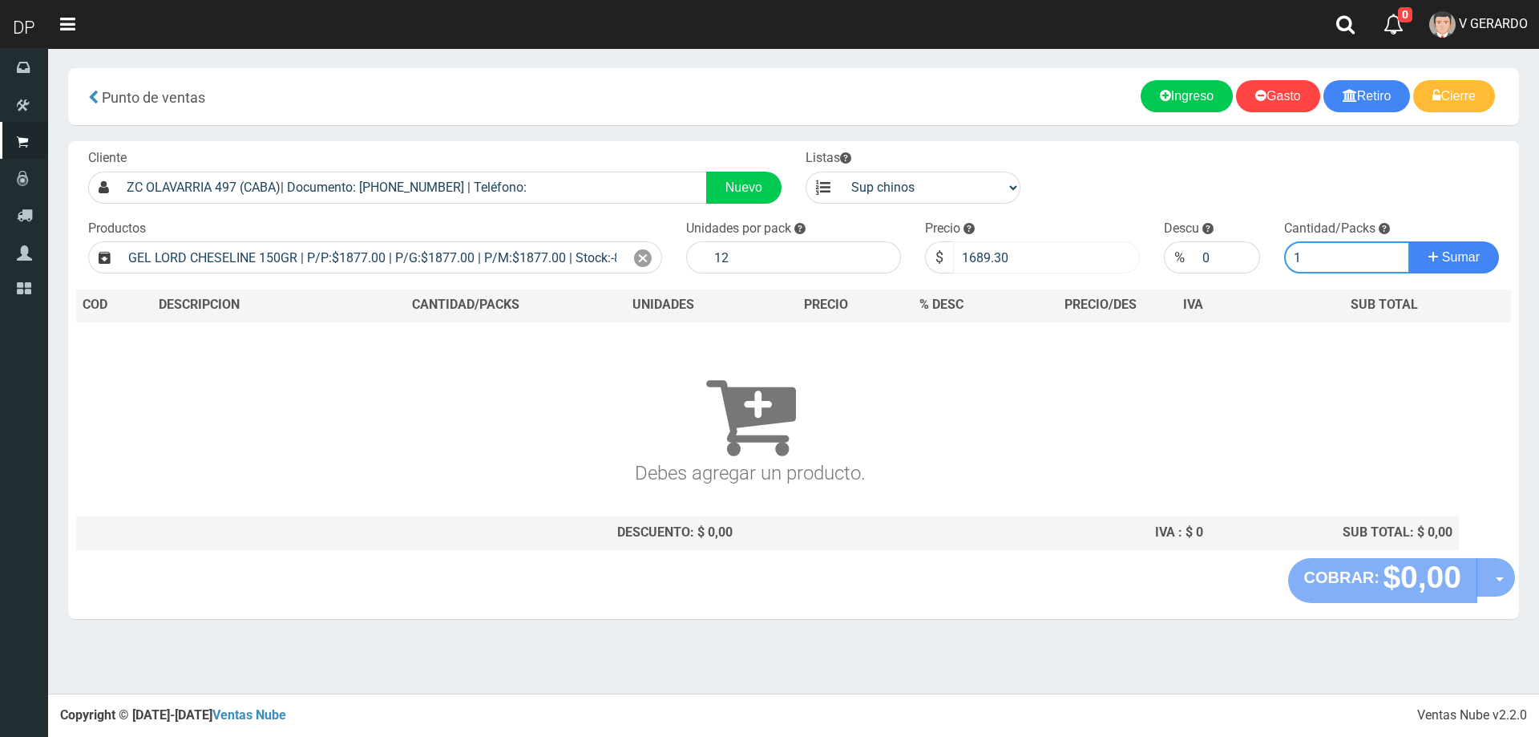
type input "1"
click at [1409, 241] on button "Sumar" at bounding box center [1454, 257] width 90 height 32
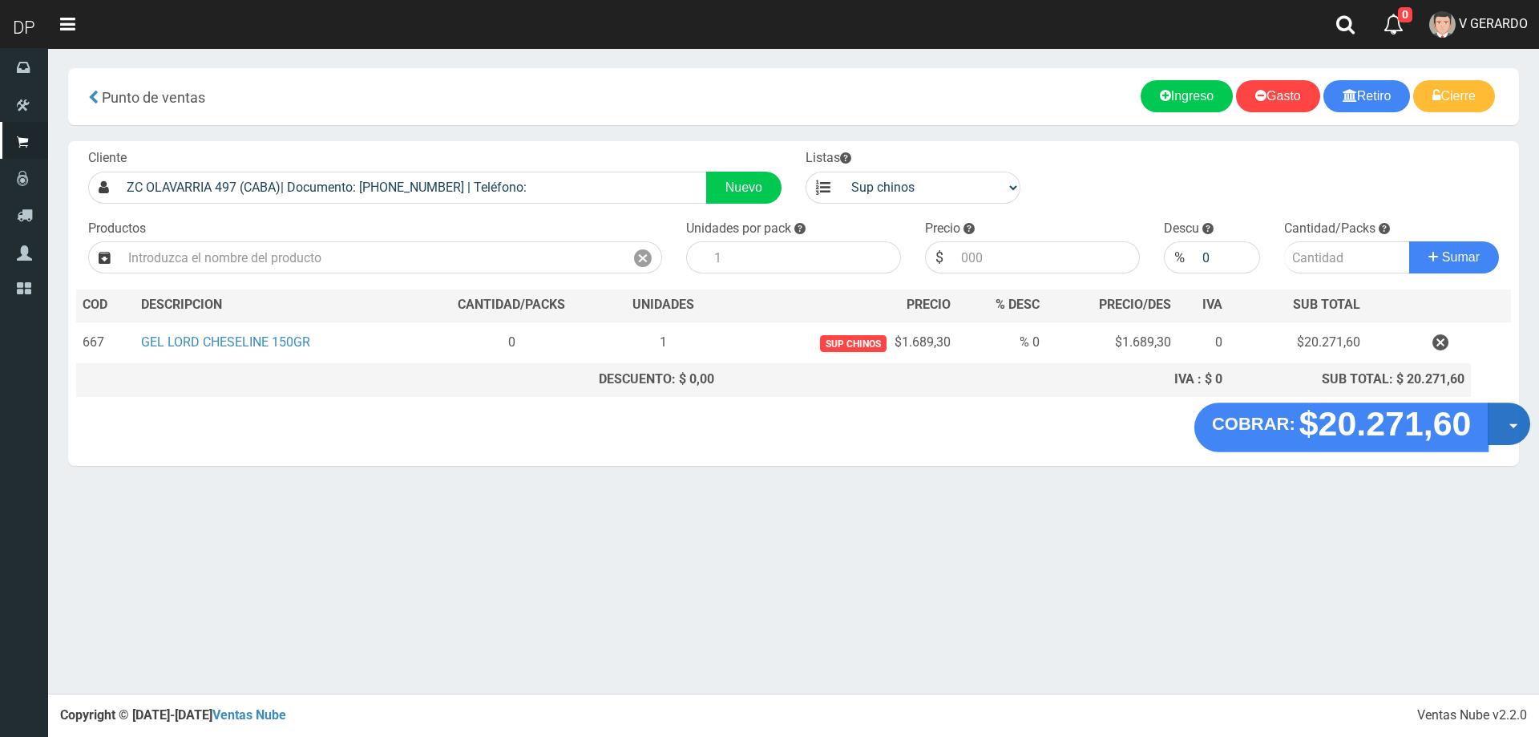
click at [1508, 426] on button "Opciones" at bounding box center [1509, 423] width 42 height 42
click at [1478, 445] on link "Hacer Devolucion" at bounding box center [1457, 428] width 143 height 37
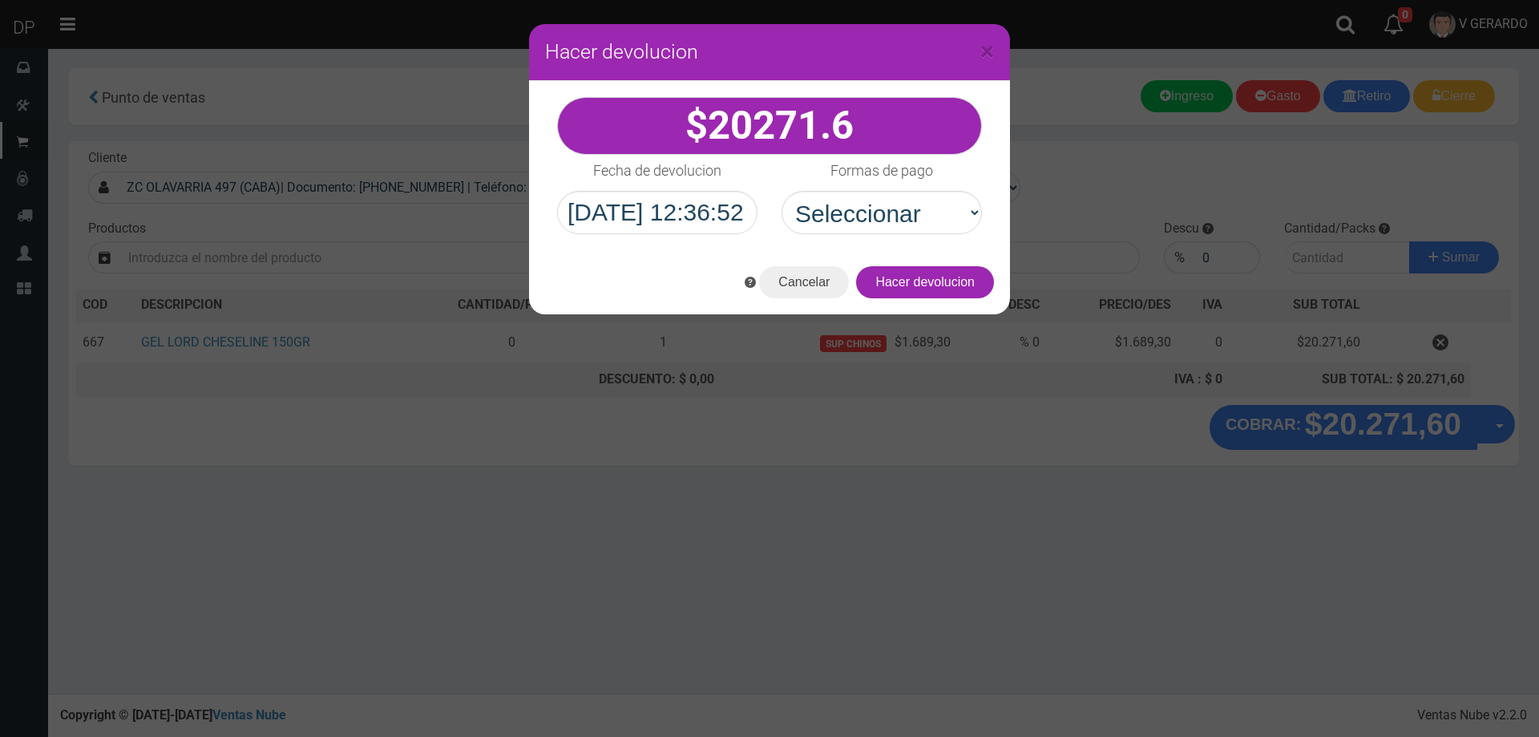
click at [872, 236] on div "20271.6" at bounding box center [769, 165] width 481 height 169
drag, startPoint x: 875, startPoint y: 201, endPoint x: 874, endPoint y: 232, distance: 30.5
click at [874, 208] on select "Seleccionar Efectivo Tarjeta de Crédito Depósito Débito" at bounding box center [881, 212] width 200 height 43
select select "Efectivo"
click at [781, 191] on select "Seleccionar Efectivo Tarjeta de Crédito Depósito Débito" at bounding box center [881, 212] width 200 height 43
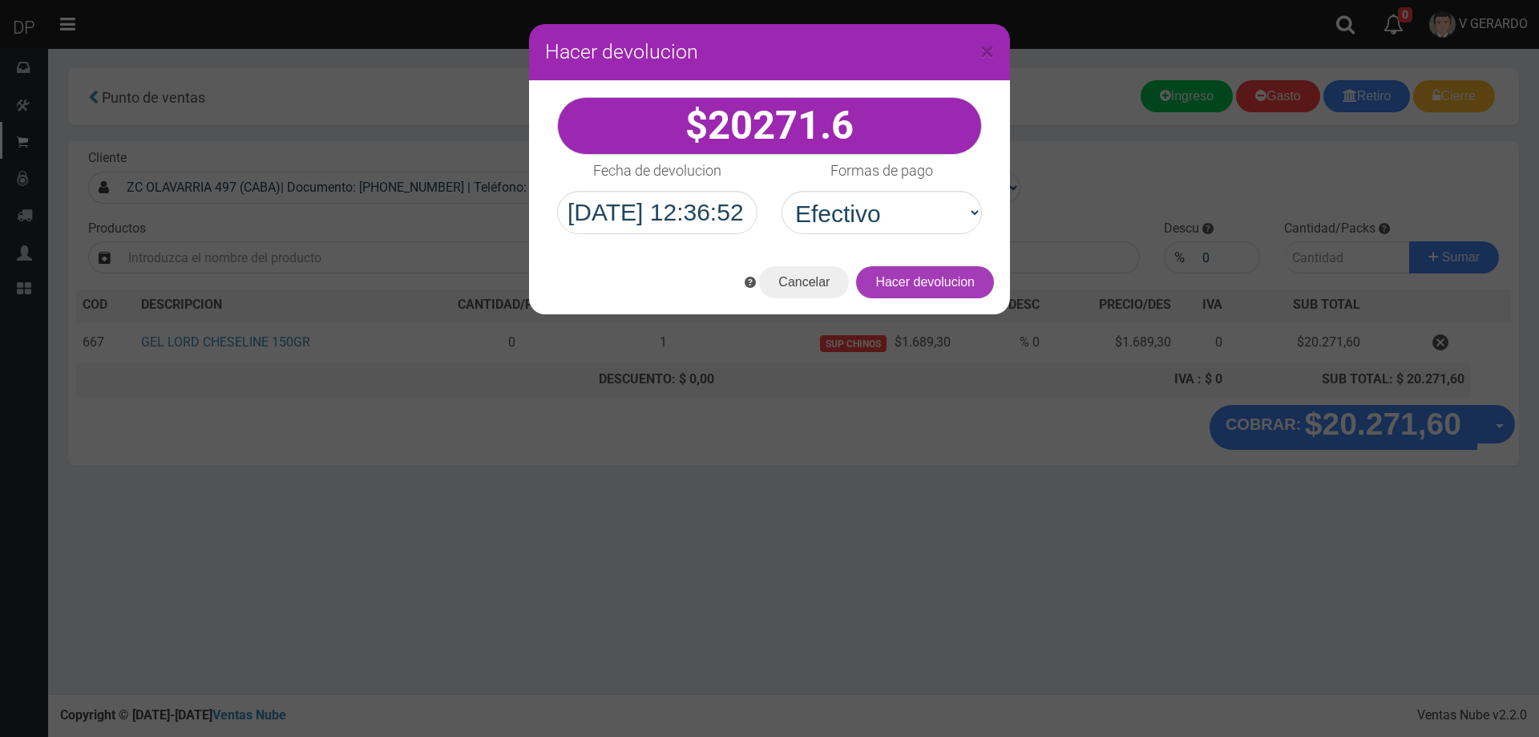
click at [928, 282] on button "Hacer devolucion" at bounding box center [925, 282] width 138 height 32
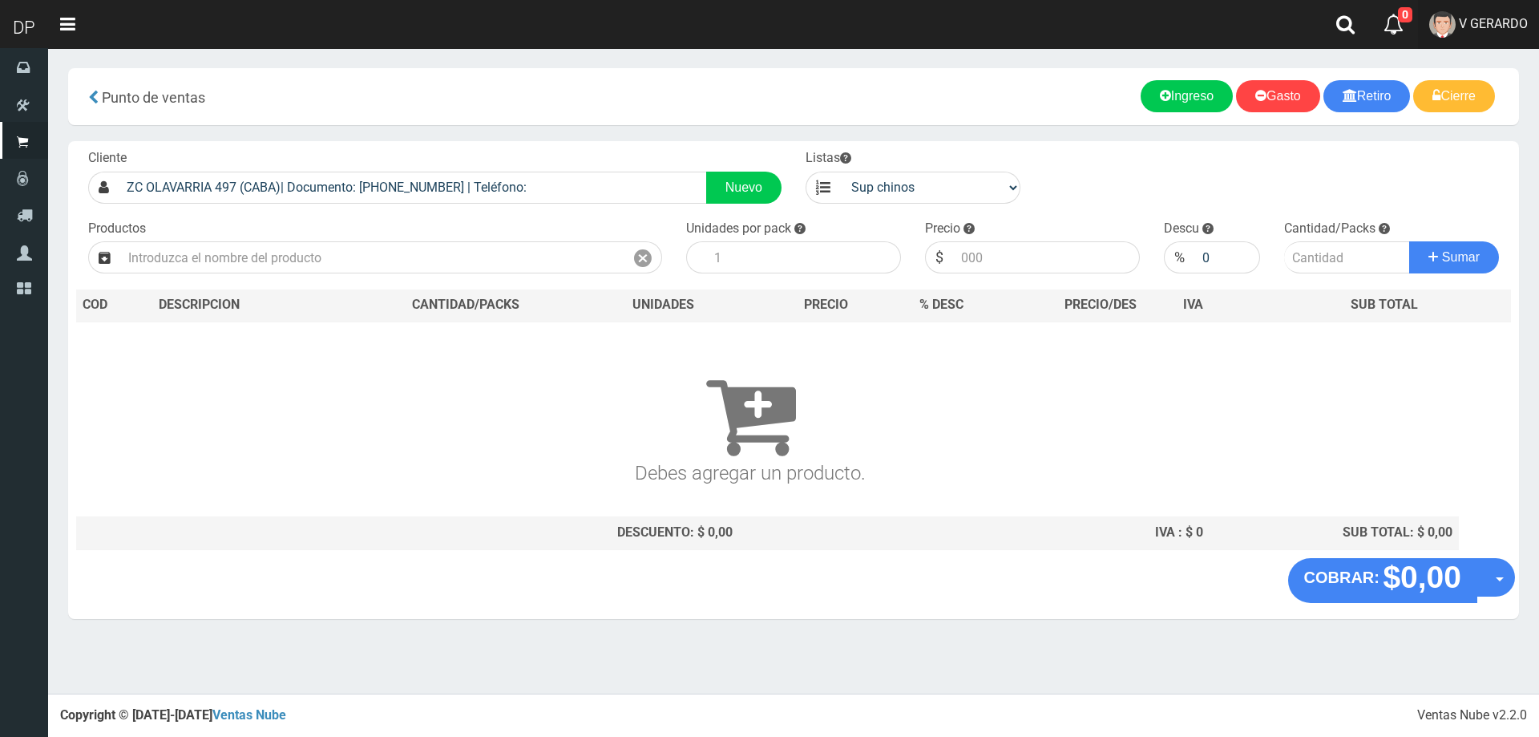
drag, startPoint x: 1482, startPoint y: 34, endPoint x: 1484, endPoint y: 45, distance: 11.5
click at [1482, 35] on link "V GERARDO" at bounding box center [1478, 24] width 121 height 49
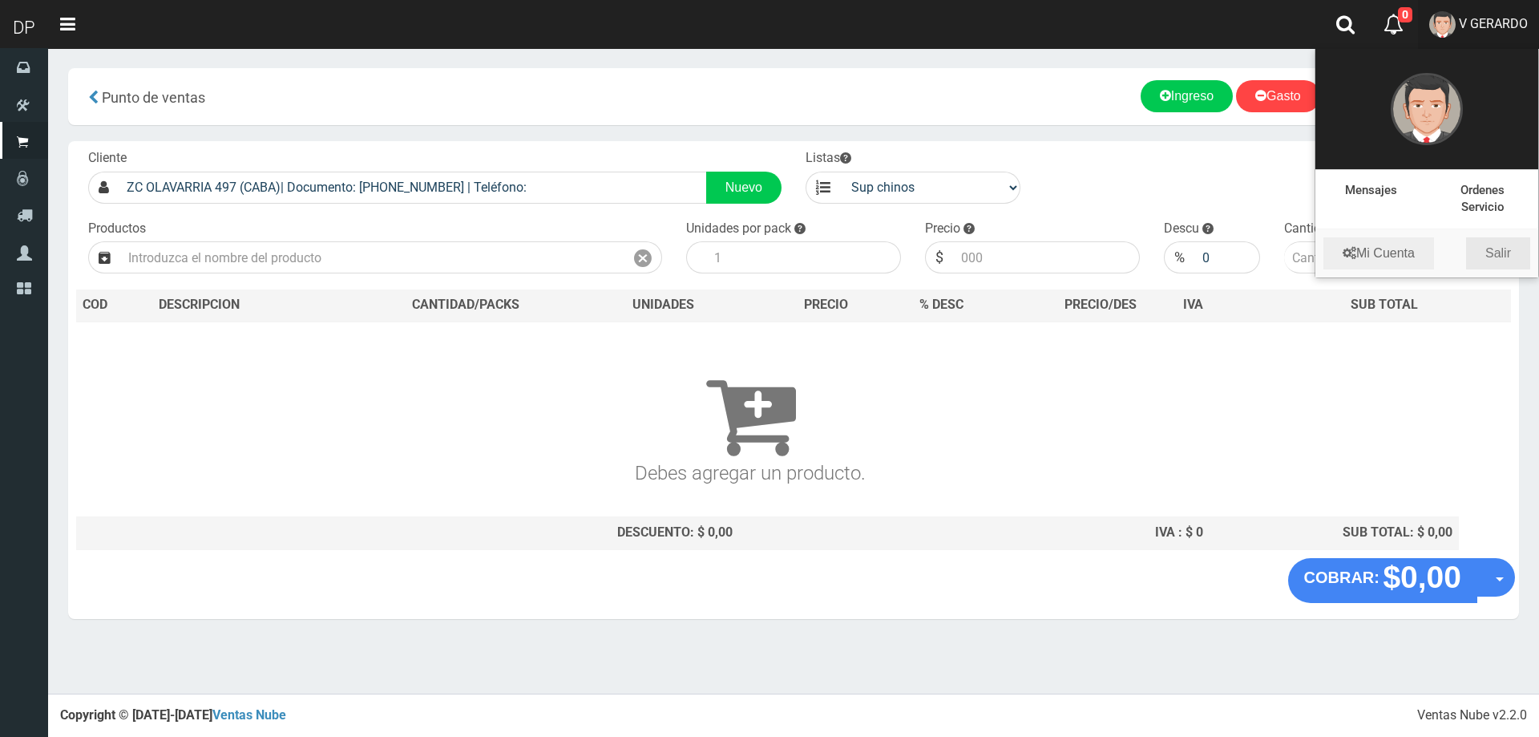
click at [1488, 249] on link "Salir" at bounding box center [1498, 253] width 64 height 32
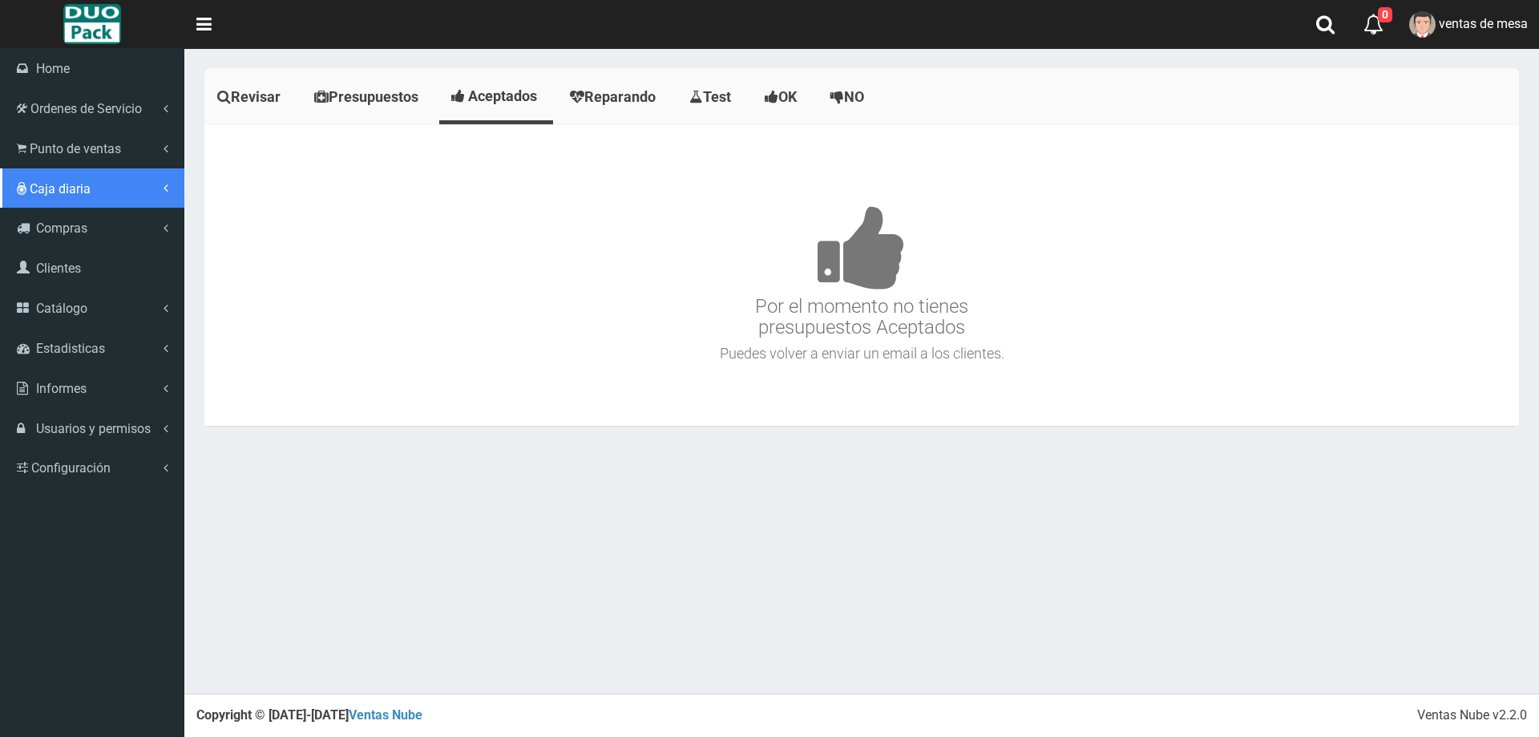
click at [71, 184] on span "Caja diaria" at bounding box center [60, 188] width 61 height 15
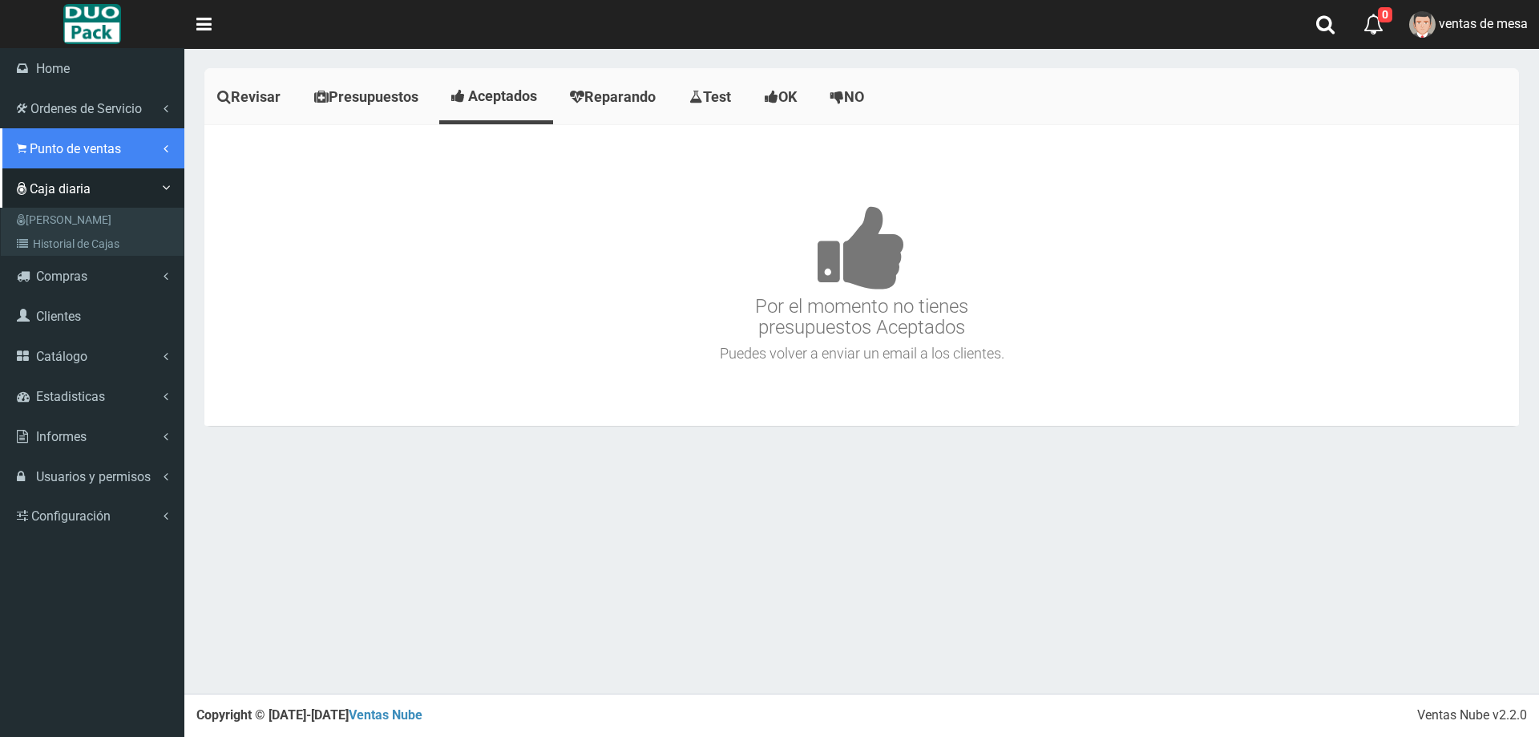
click at [107, 141] on span "Punto de ventas" at bounding box center [75, 148] width 91 height 15
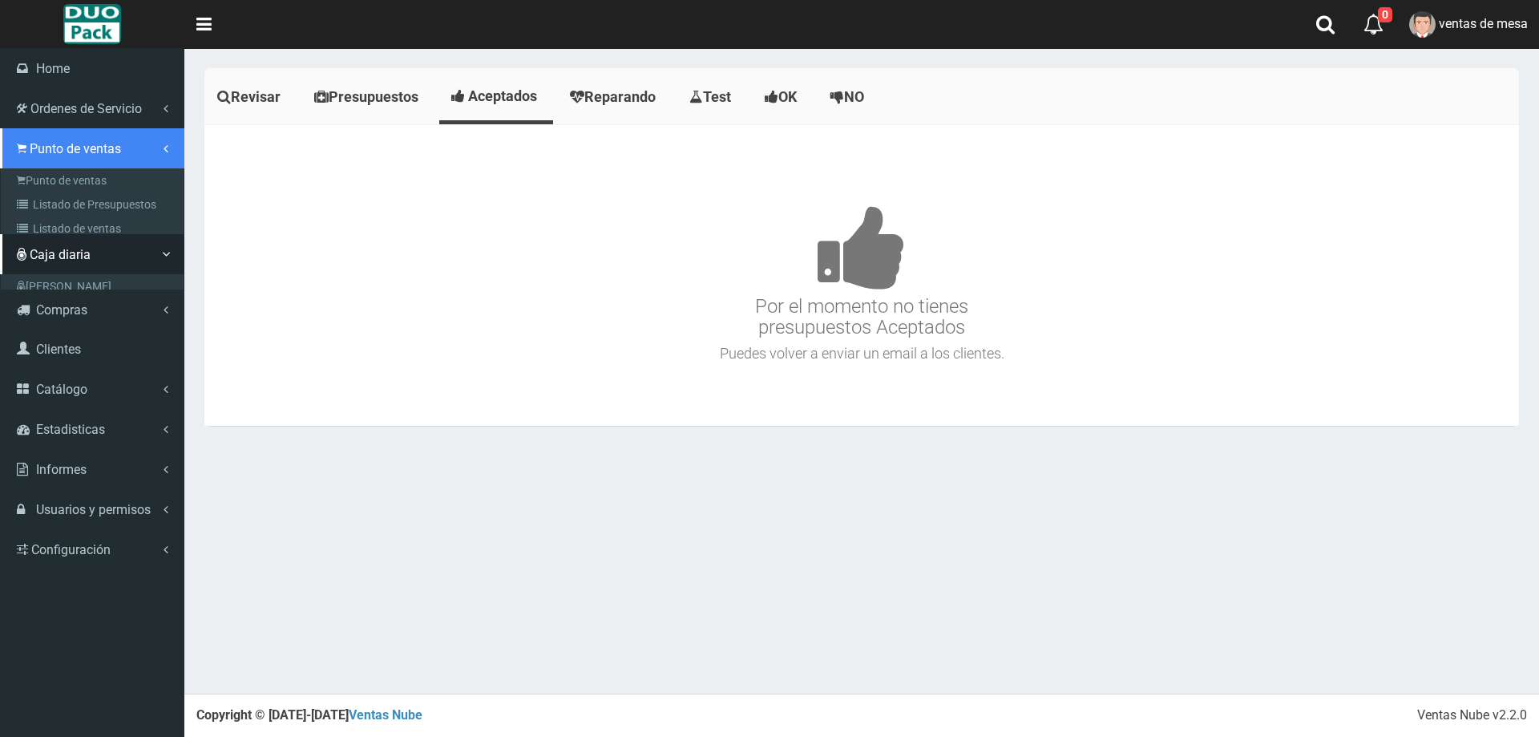
click at [123, 167] on link "Punto de ventas" at bounding box center [92, 148] width 184 height 40
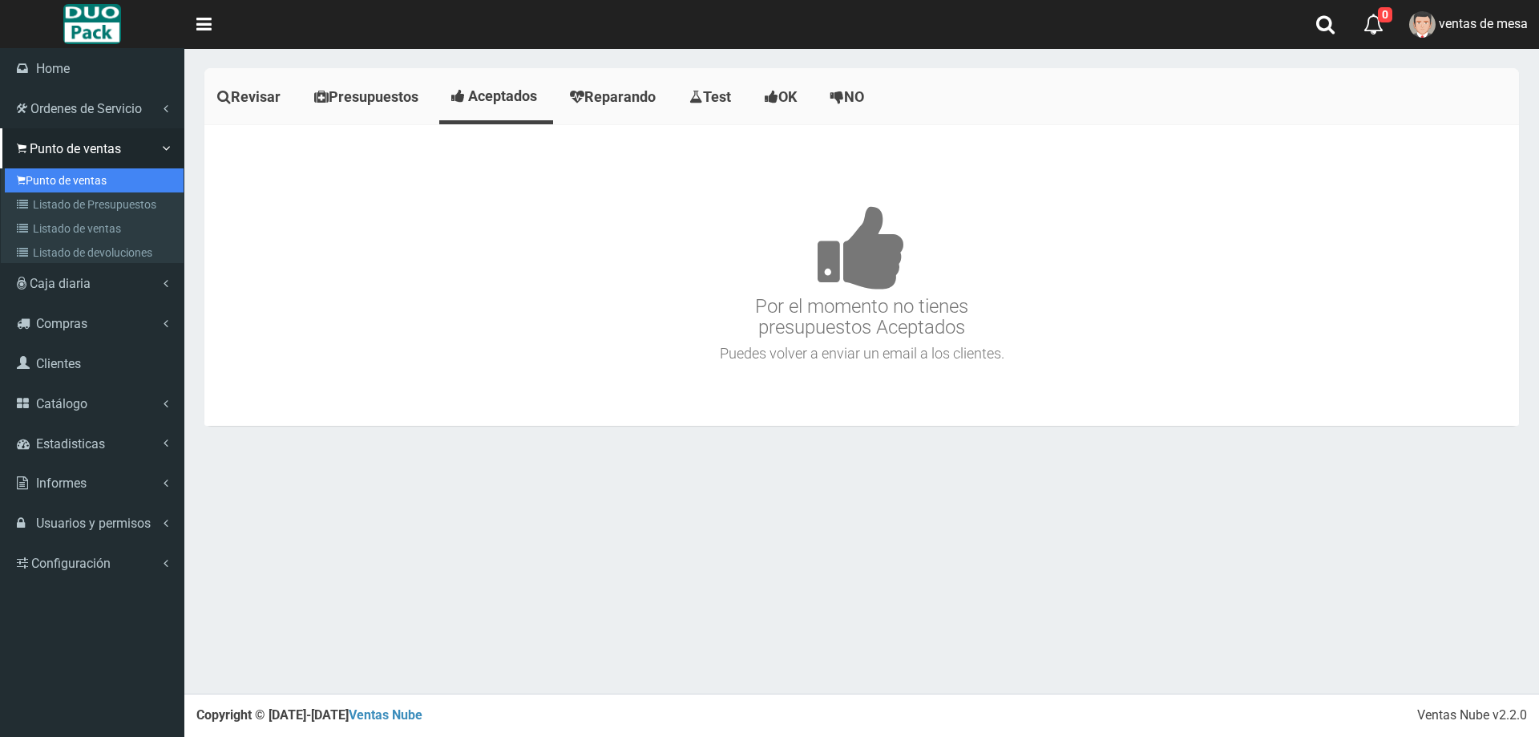
click at [127, 172] on link "Punto de ventas" at bounding box center [94, 180] width 179 height 24
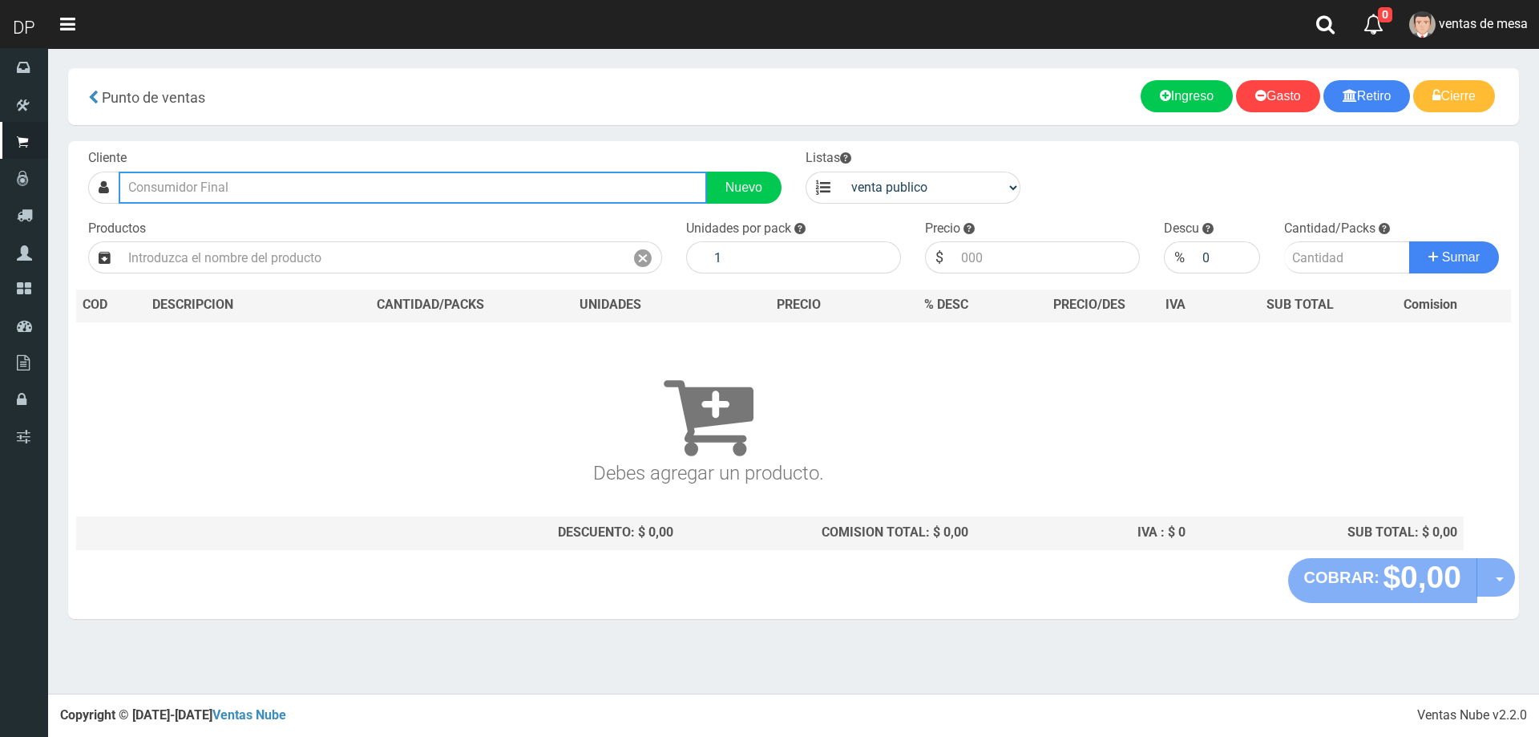
click at [363, 177] on input "text" at bounding box center [413, 188] width 588 height 32
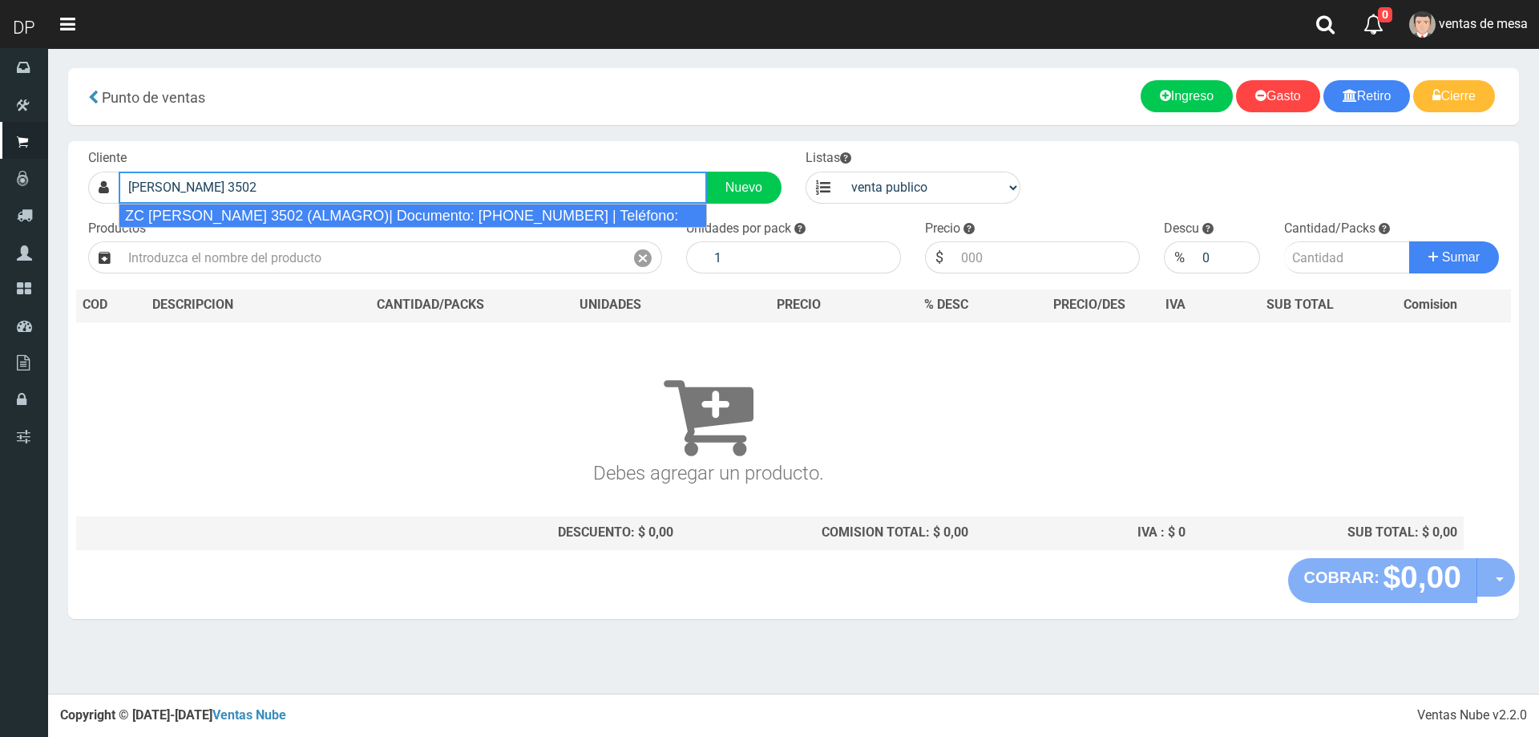
click at [363, 216] on div "ZC [PERSON_NAME] 3502 (ALMAGRO)| Documento: [PHONE_NUMBER] | Teléfono:" at bounding box center [413, 216] width 588 height 24
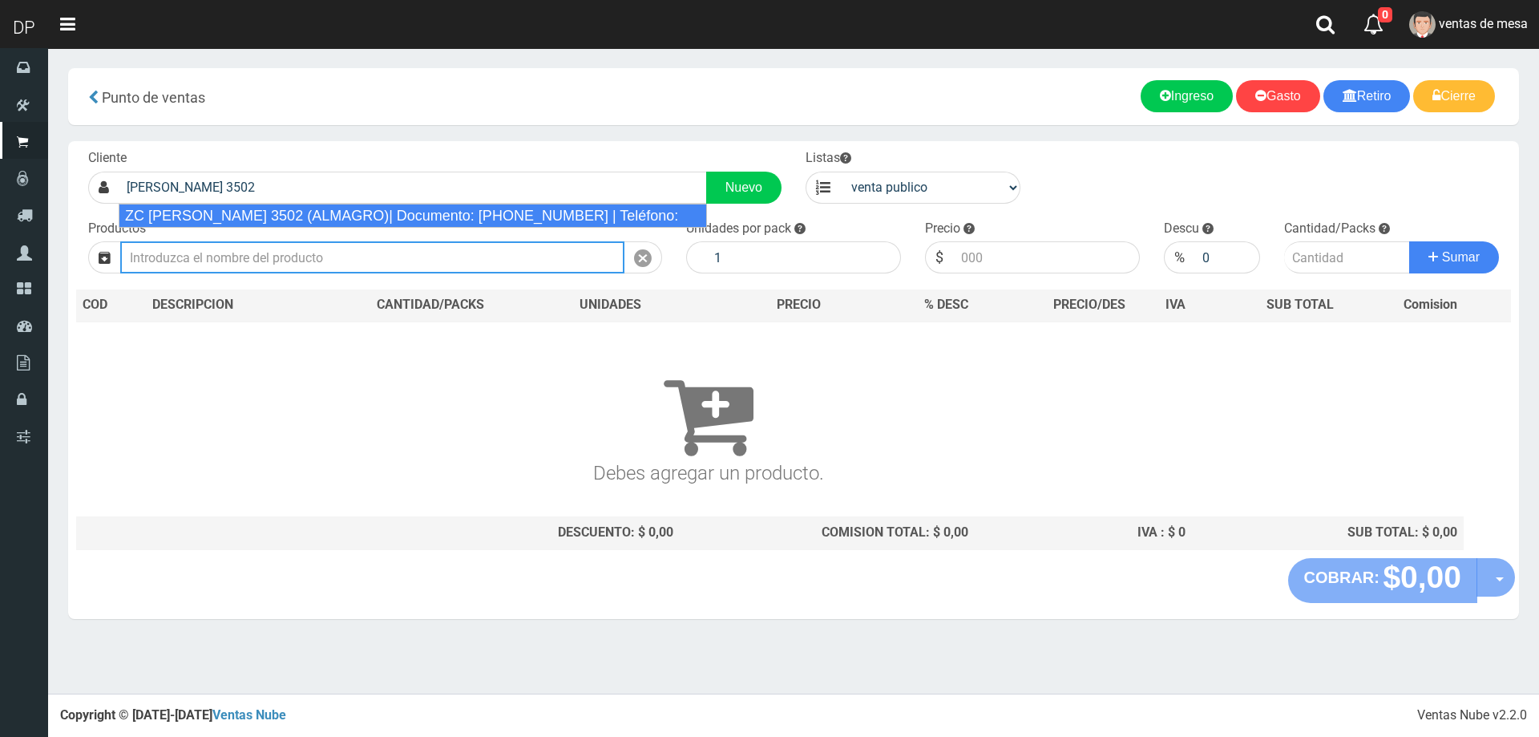
type input "ZC [PERSON_NAME] 3502 (ALMAGRO)| Documento: [PHONE_NUMBER] | Teléfono:"
select select "2"
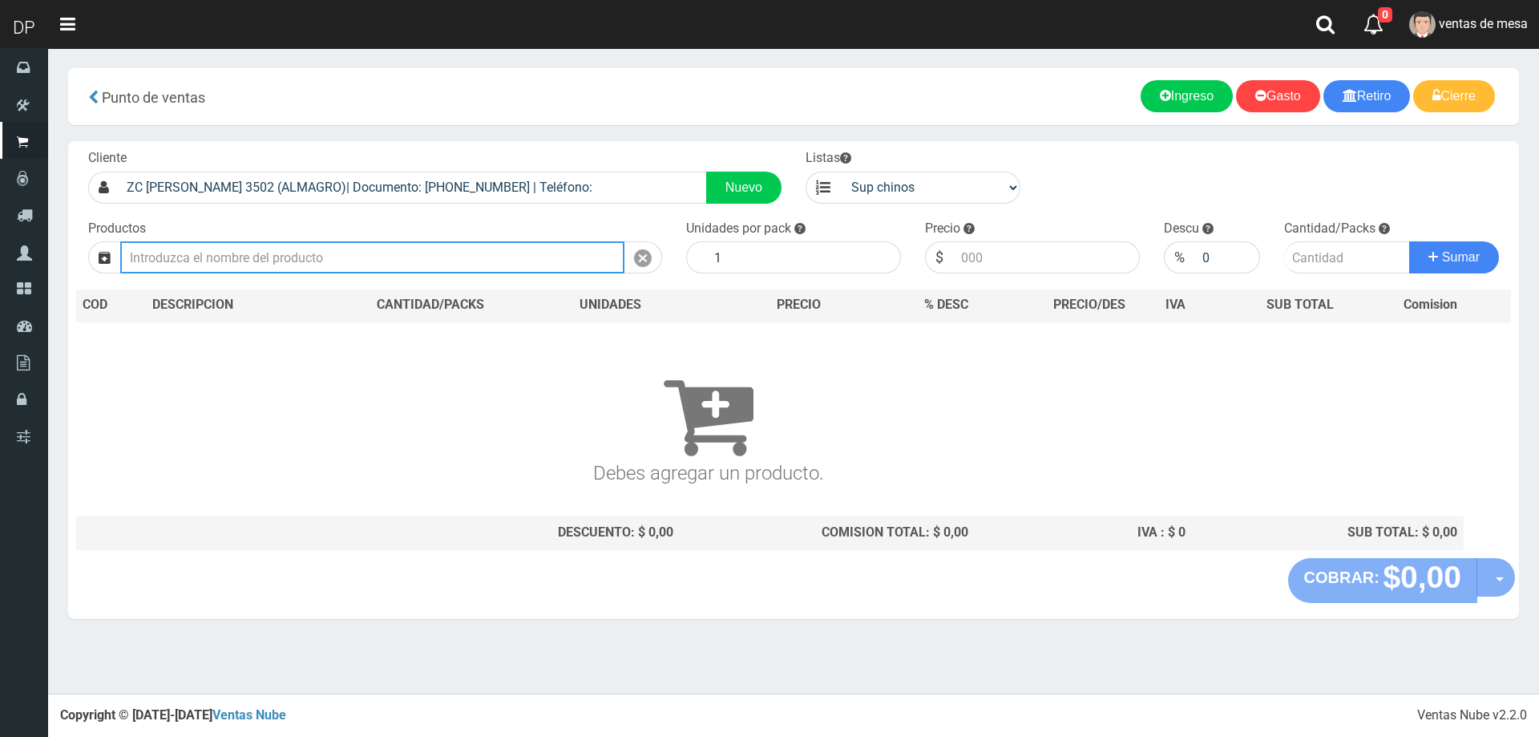
click at [401, 254] on input "text" at bounding box center [372, 257] width 504 height 32
type input "M"
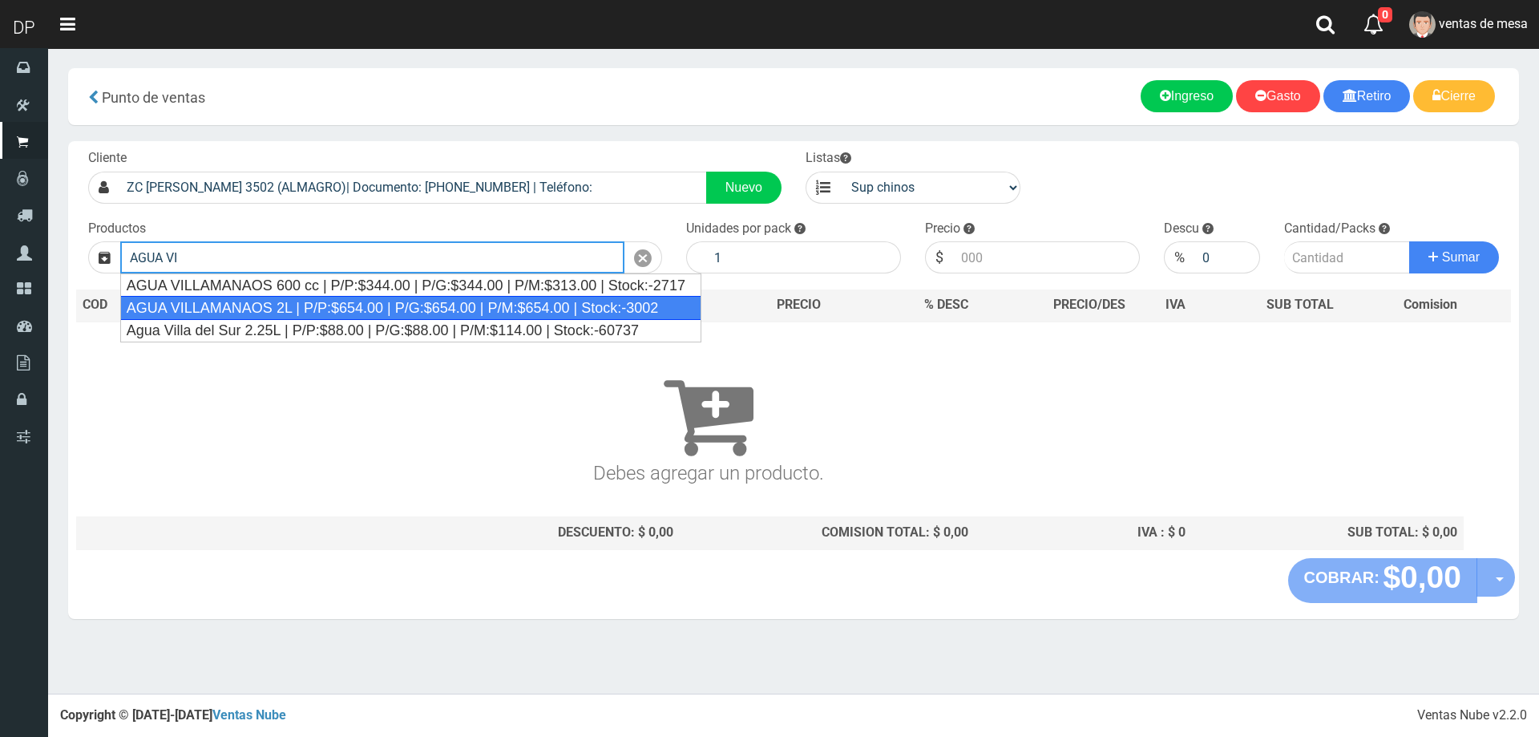
click at [424, 306] on div "AGUA VILLAMANAOS 2L | P/P:$654.00 | P/G:$654.00 | P/M:$654.00 | Stock:-3002" at bounding box center [410, 308] width 581 height 24
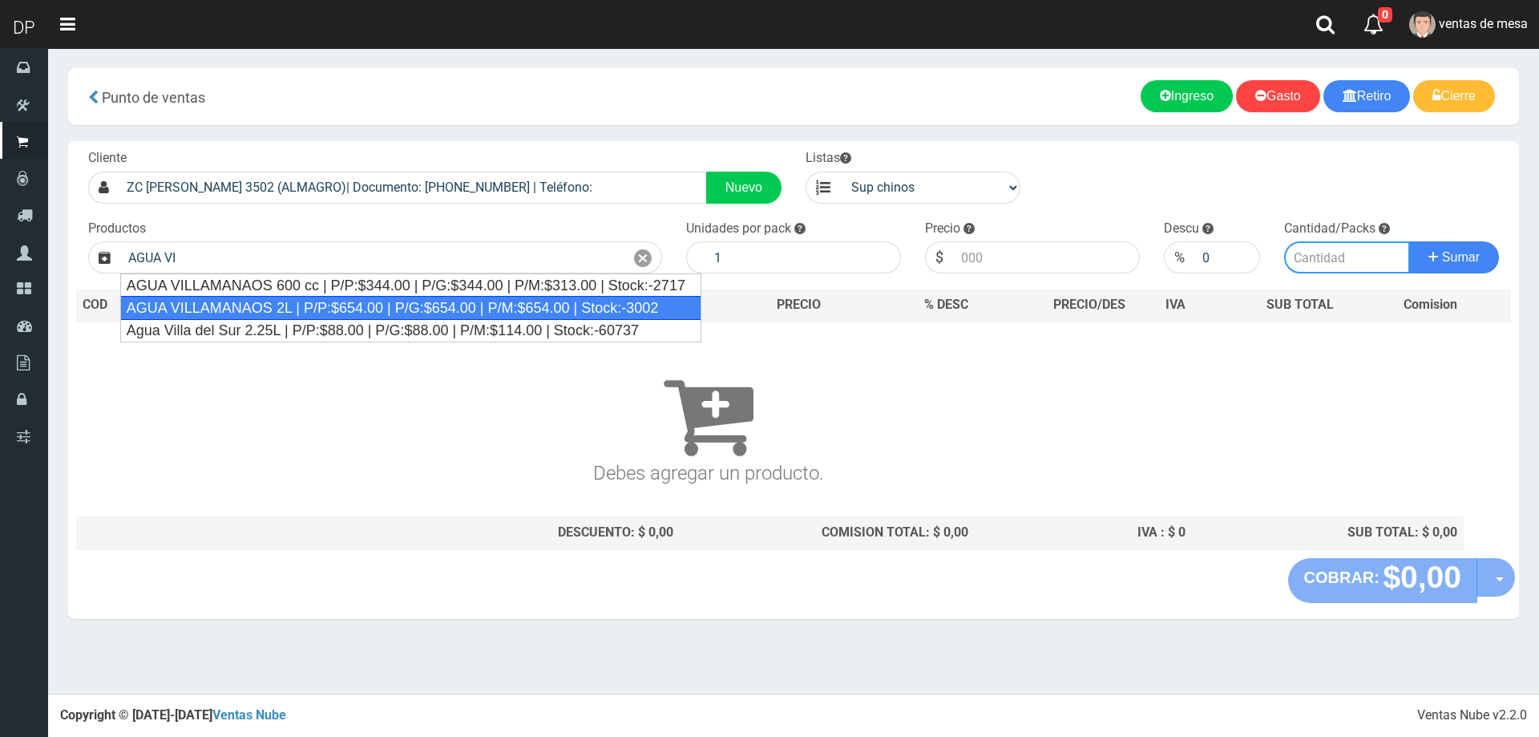
type input "AGUA VILLAMANAOS 2L | P/P:$654.00 | P/G:$654.00 | P/M:$654.00 | Stock:-3002"
type input "6"
type input "654.00"
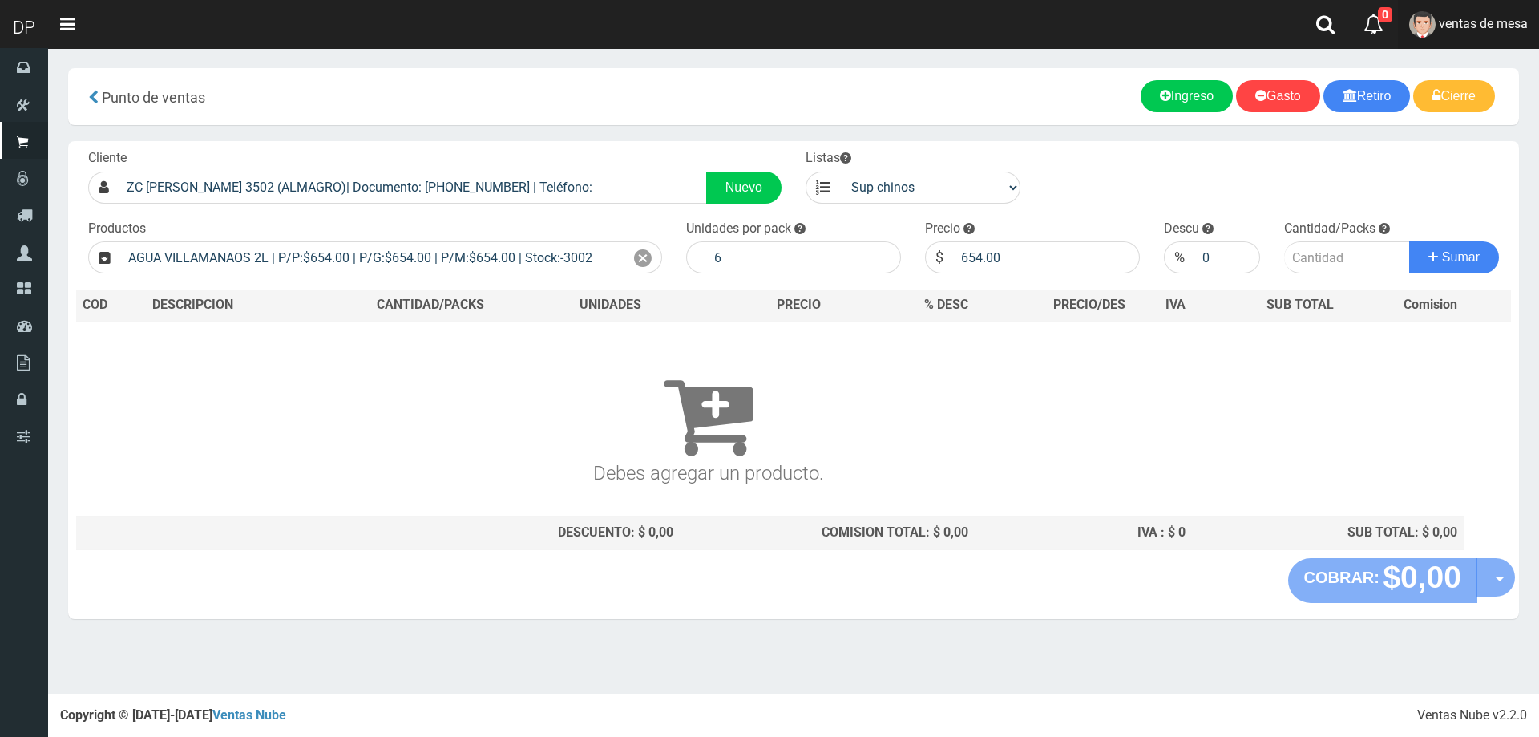
click at [1491, 37] on link "ventas de mesa" at bounding box center [1468, 24] width 141 height 49
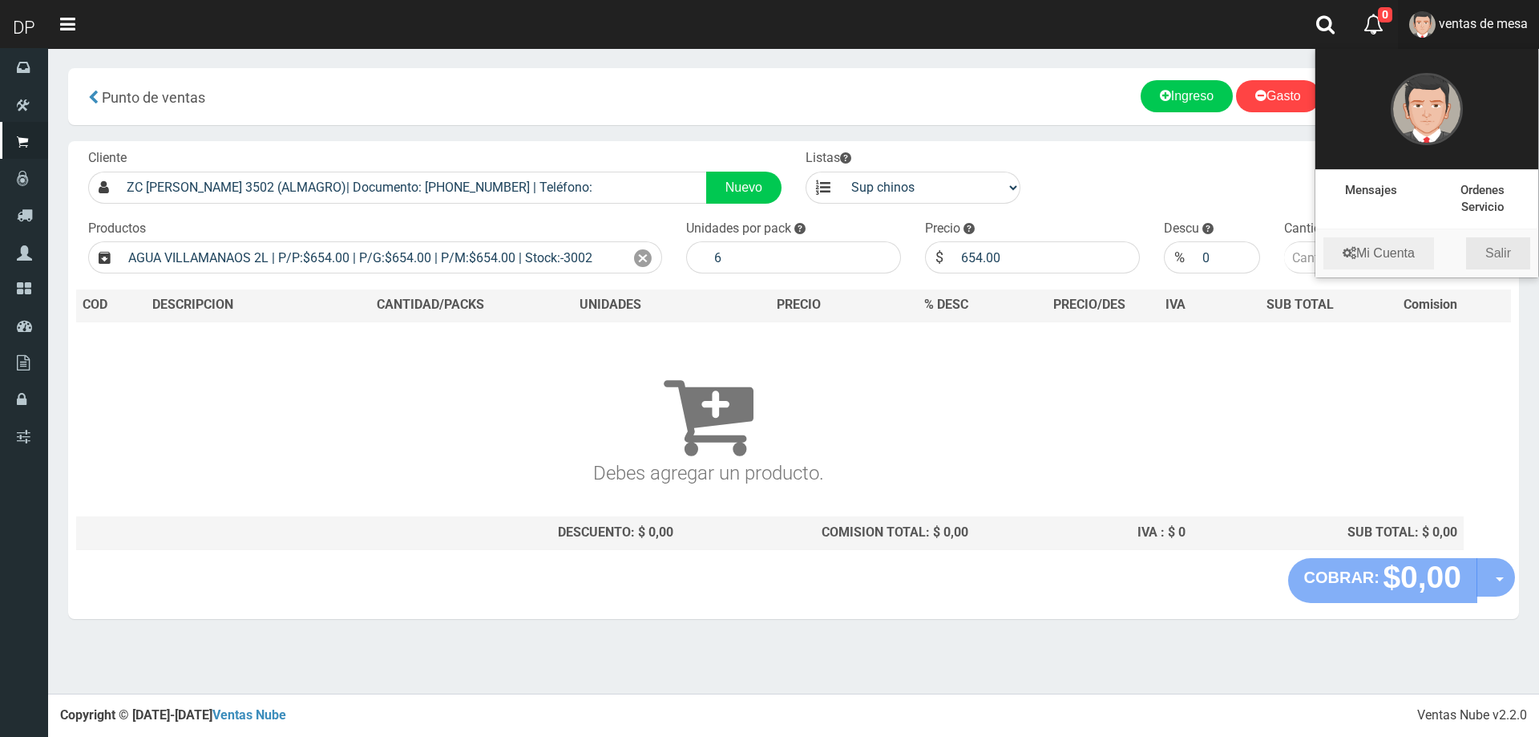
click at [1496, 244] on link "Salir" at bounding box center [1498, 253] width 64 height 32
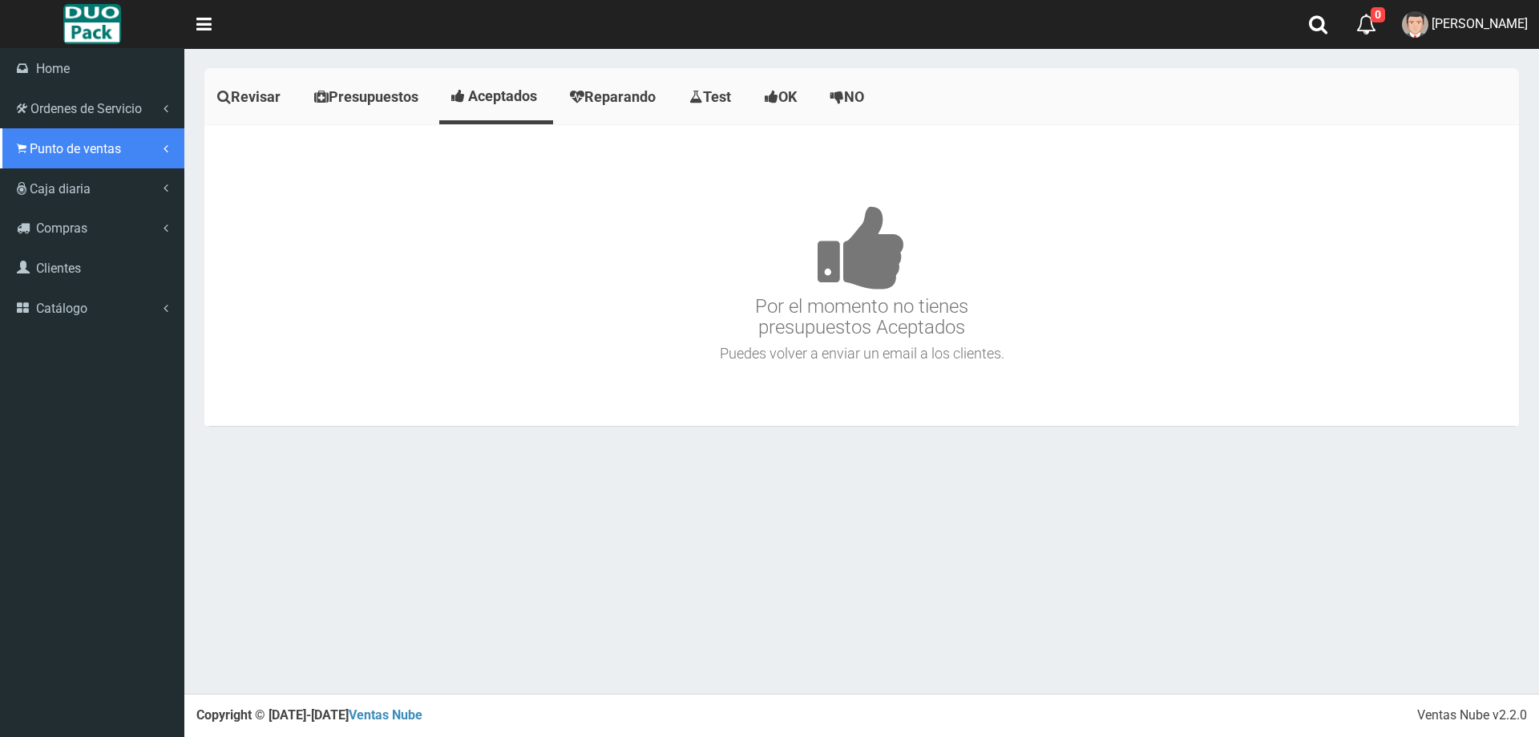
click at [43, 151] on span "Punto de ventas" at bounding box center [75, 148] width 91 height 15
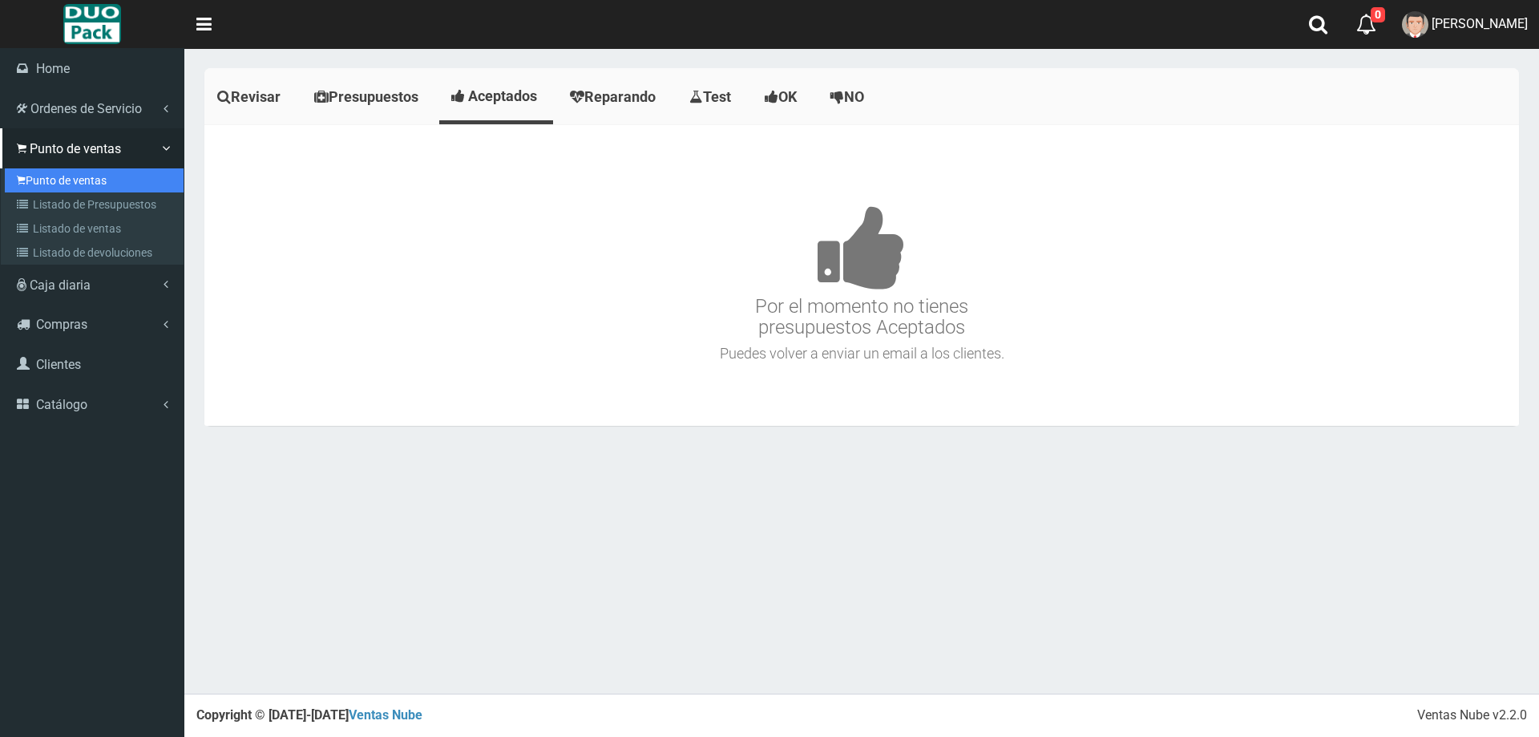
click at [60, 182] on link "Punto de ventas" at bounding box center [94, 180] width 179 height 24
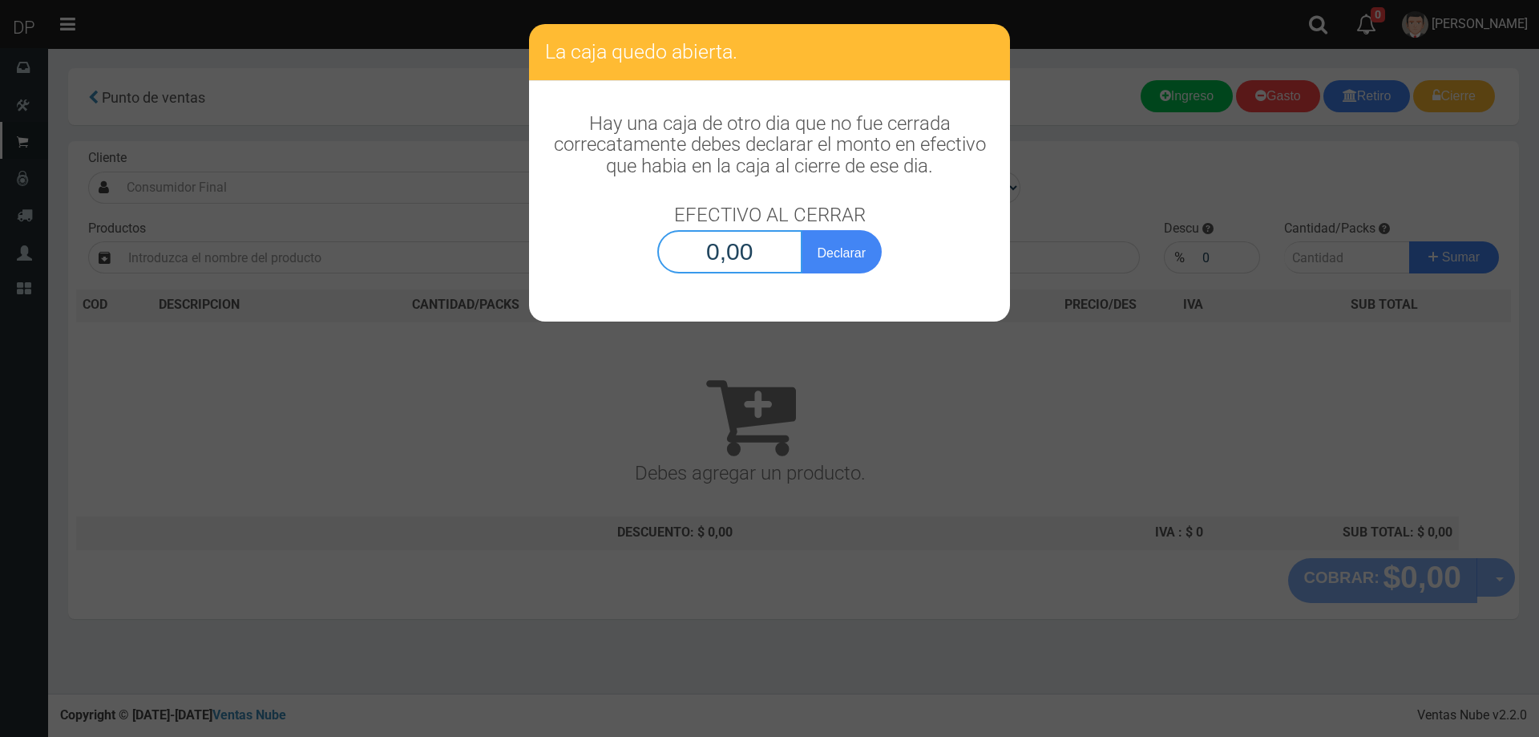
click at [739, 260] on input "0,00" at bounding box center [729, 251] width 145 height 43
type input "1,00"
click at [802, 230] on button "Declarar" at bounding box center [842, 251] width 80 height 43
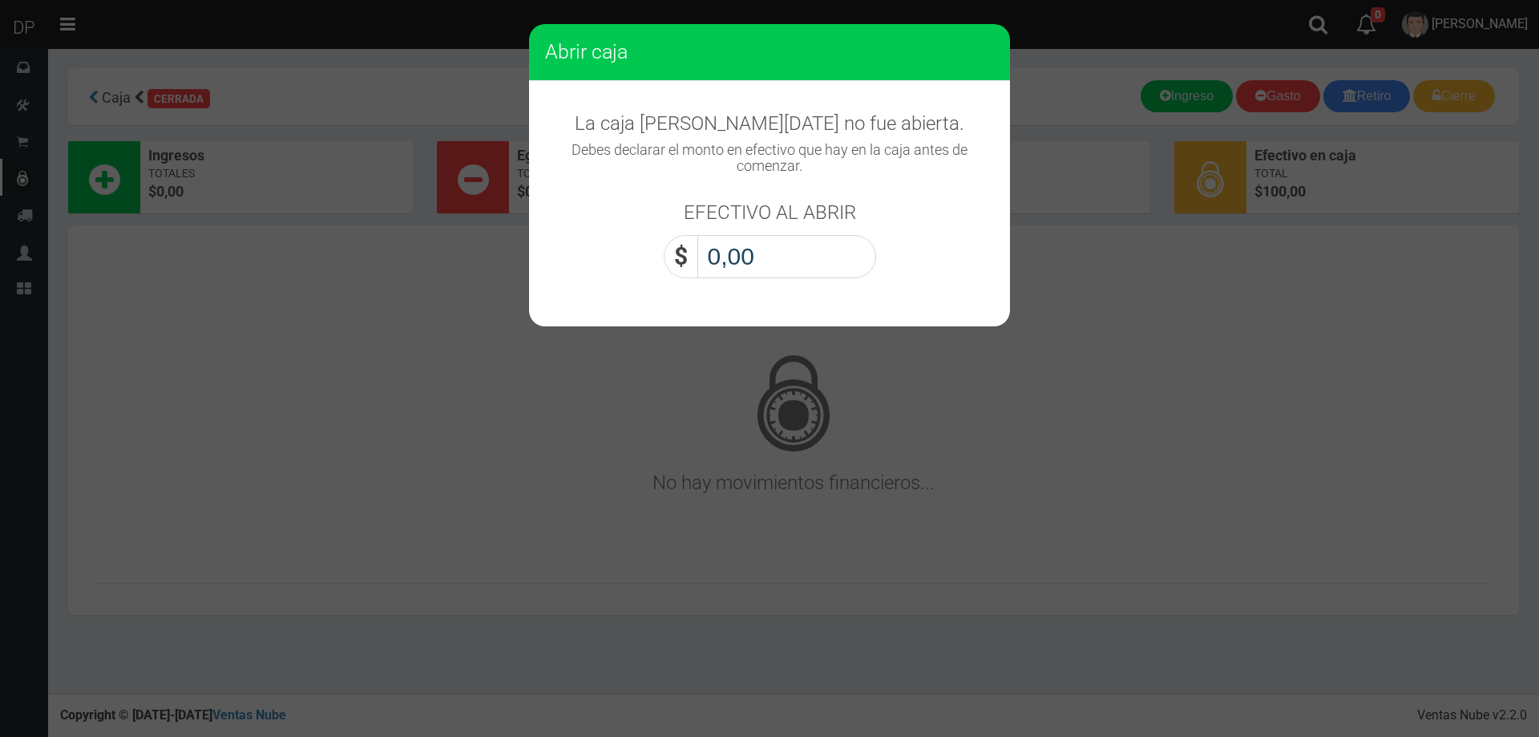
click at [769, 244] on input "0,00" at bounding box center [786, 256] width 179 height 43
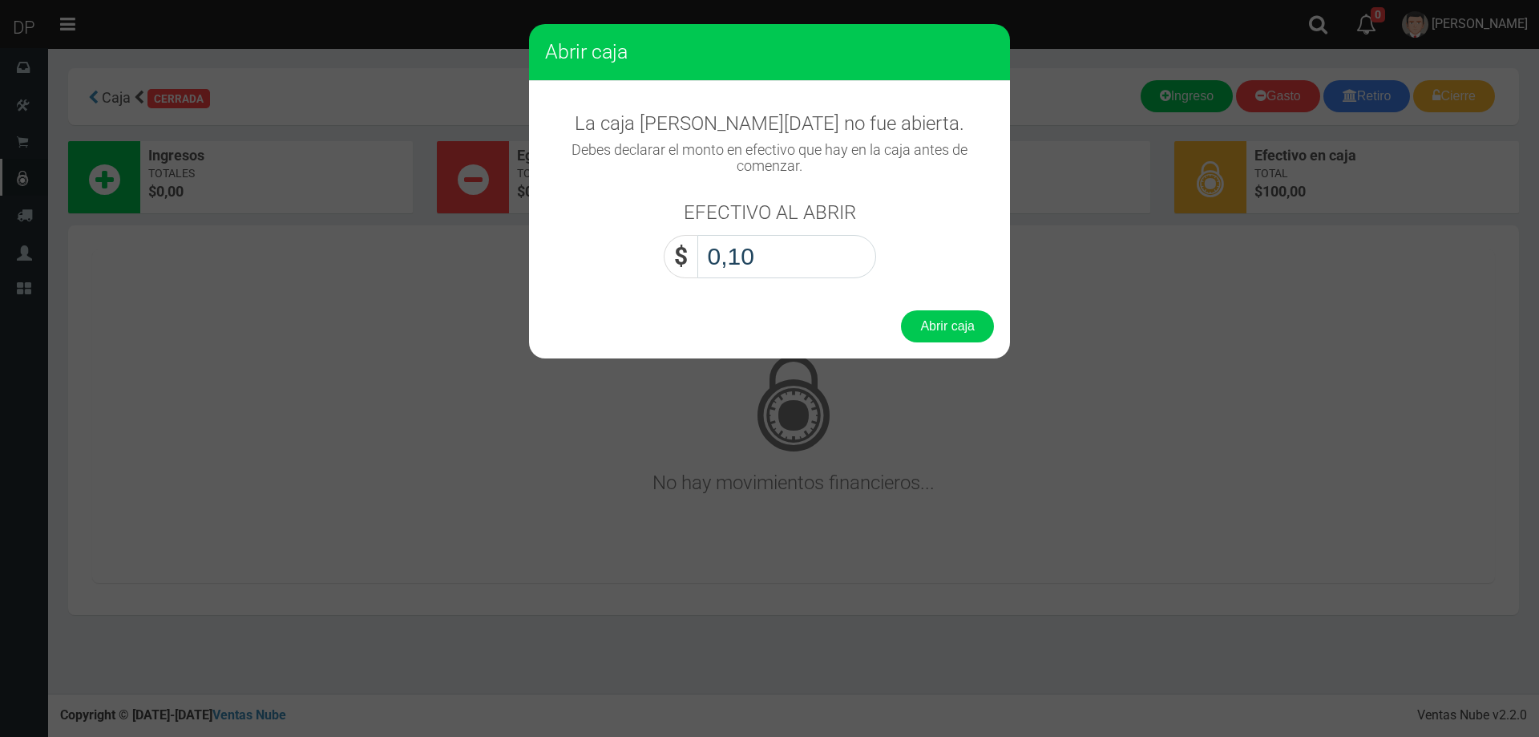
type input "1,00"
click at [901, 310] on button "Abrir caja" at bounding box center [947, 326] width 93 height 32
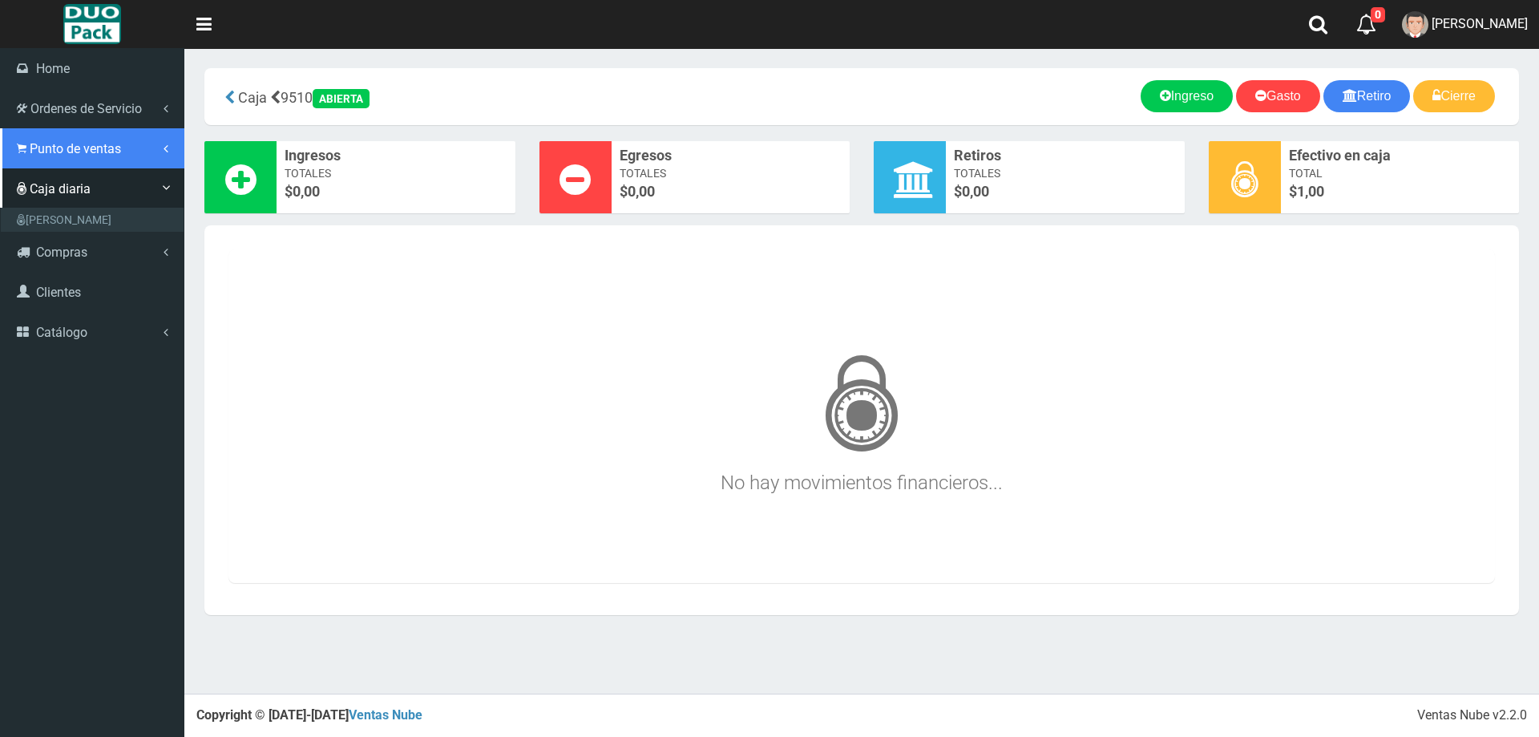
click at [61, 145] on span "Punto de ventas" at bounding box center [75, 148] width 91 height 15
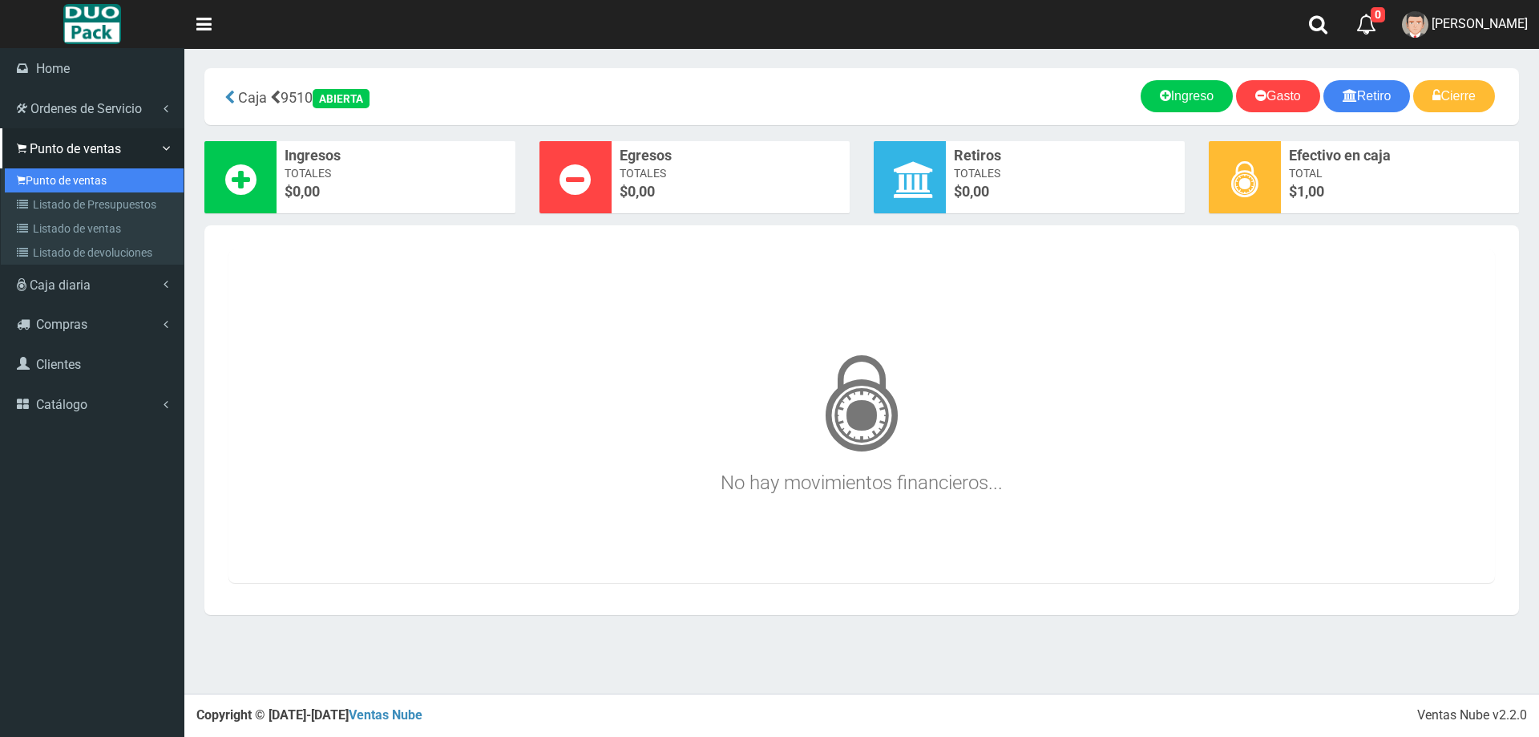
click at [40, 172] on link "Punto de ventas" at bounding box center [94, 180] width 179 height 24
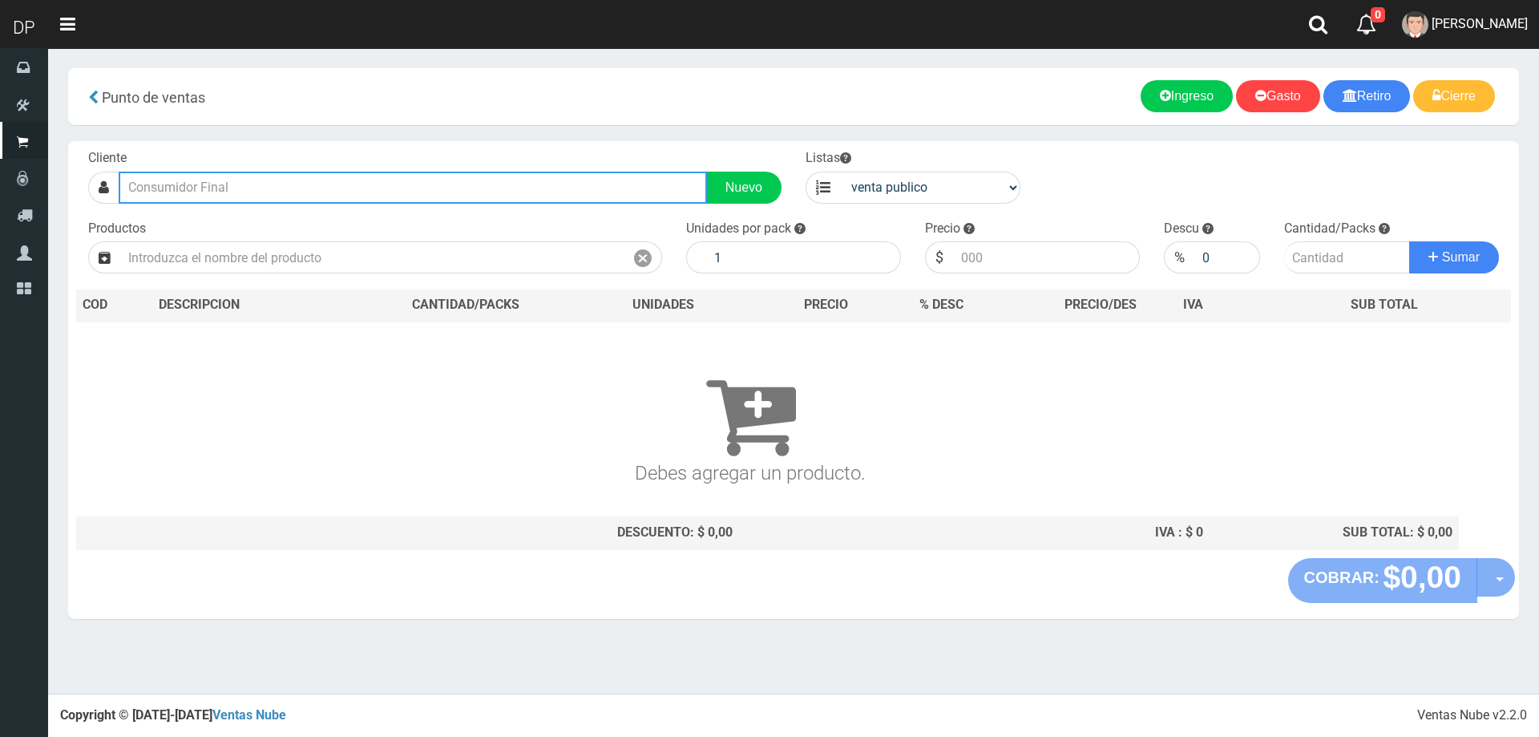
click at [267, 188] on input "text" at bounding box center [413, 188] width 588 height 32
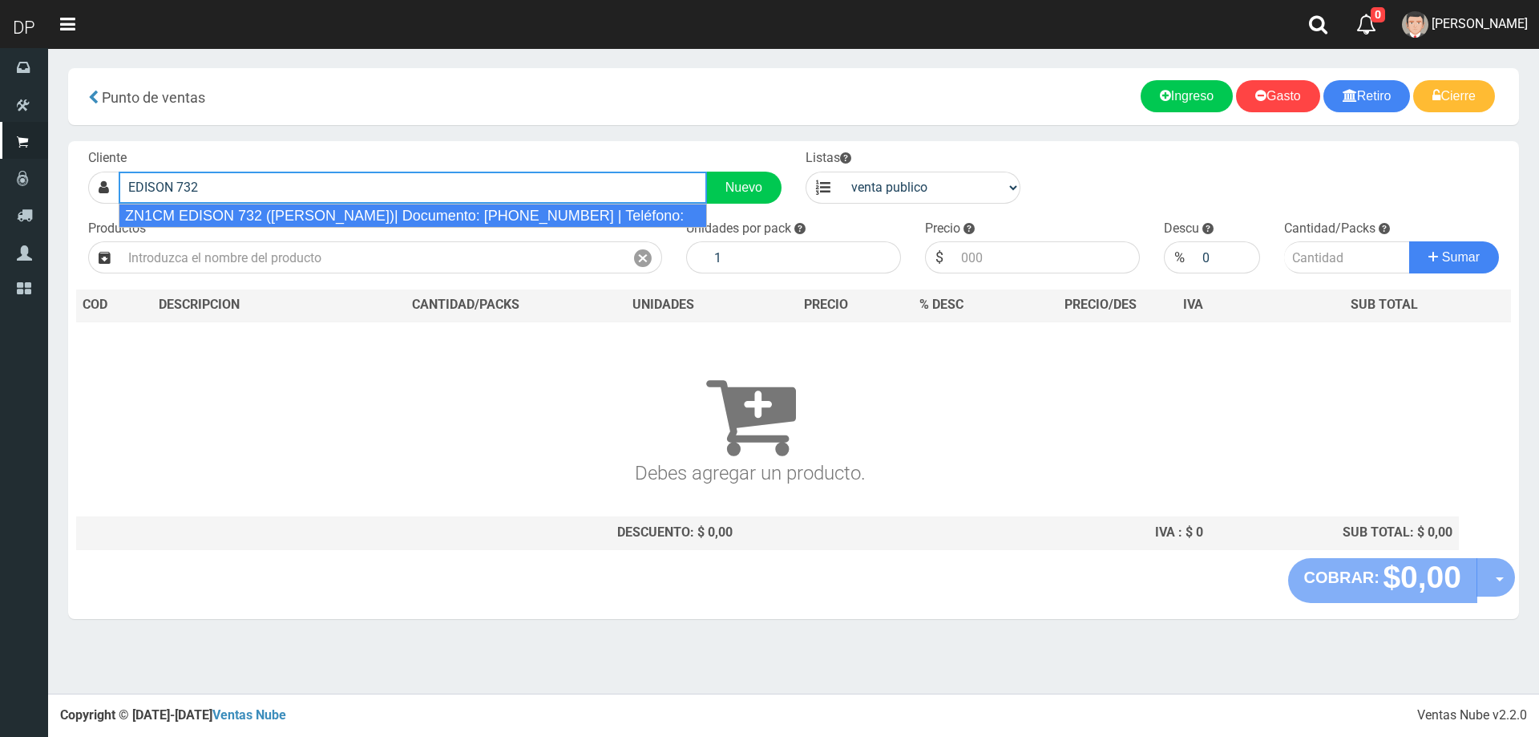
click at [263, 208] on div "ZN1CM EDISON 732 (MARTINEZ)| Documento: 6156156156 | Teléfono:" at bounding box center [413, 216] width 588 height 24
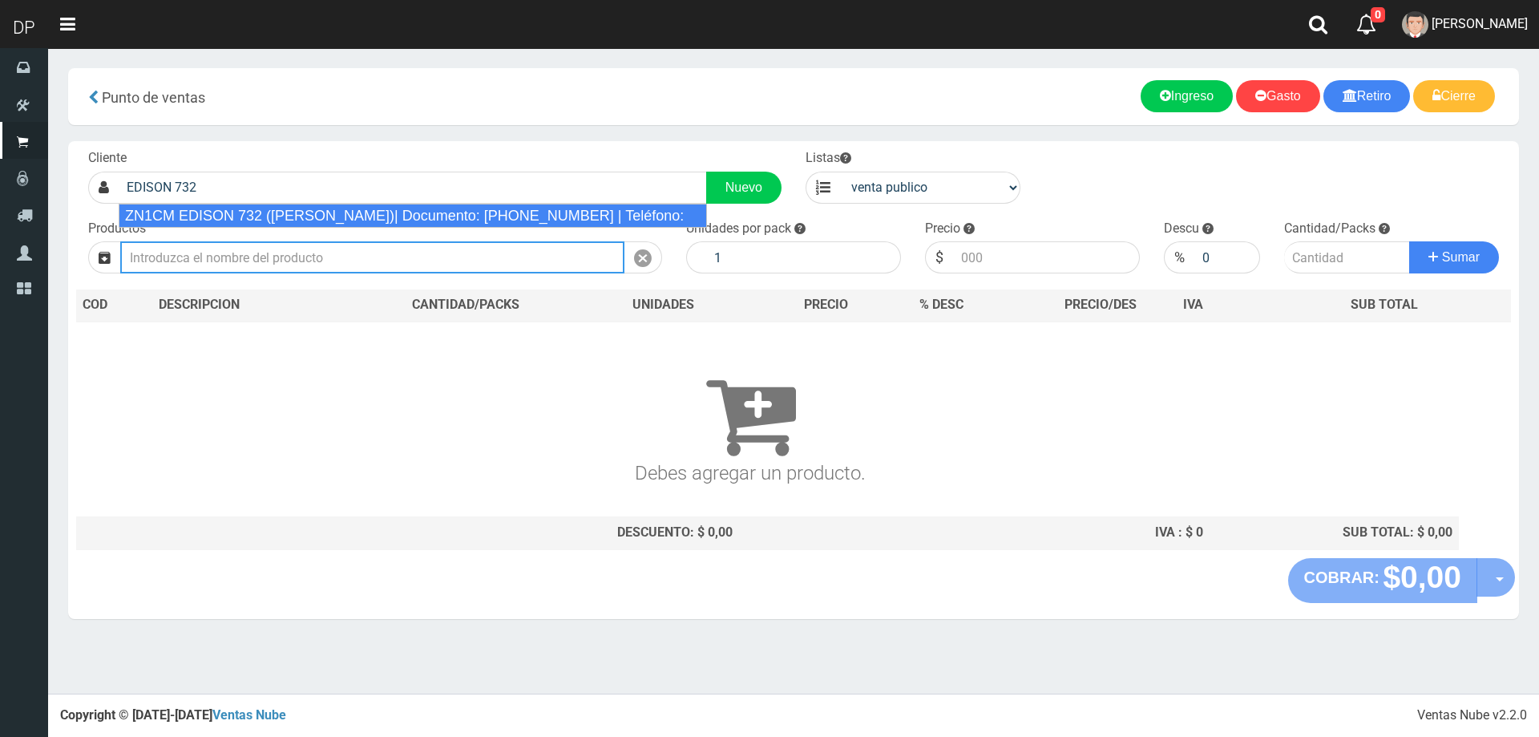
type input "ZN1CM EDISON 732 (MARTINEZ)| Documento: 6156156156 | Teléfono:"
select select "2"
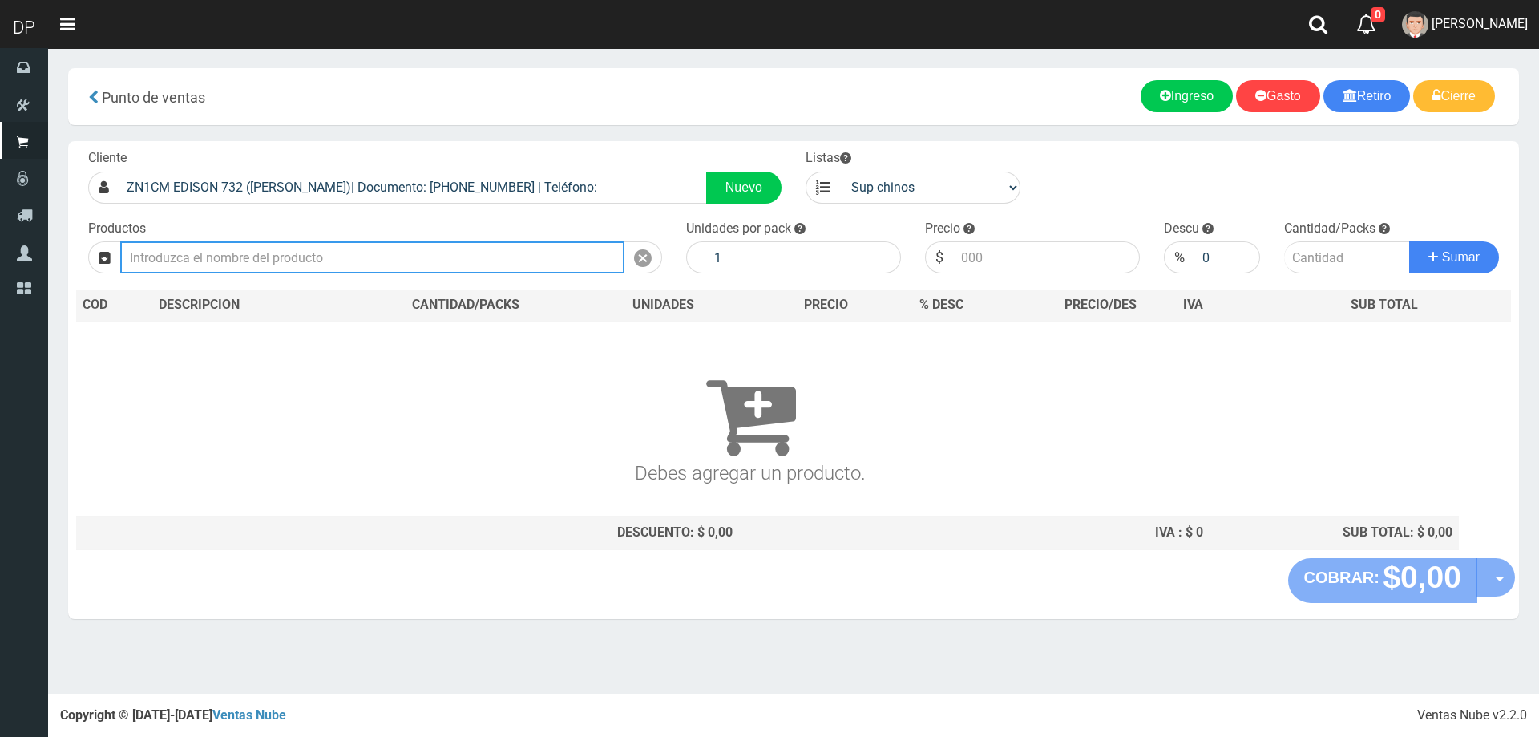
click at [252, 244] on input "text" at bounding box center [372, 257] width 504 height 32
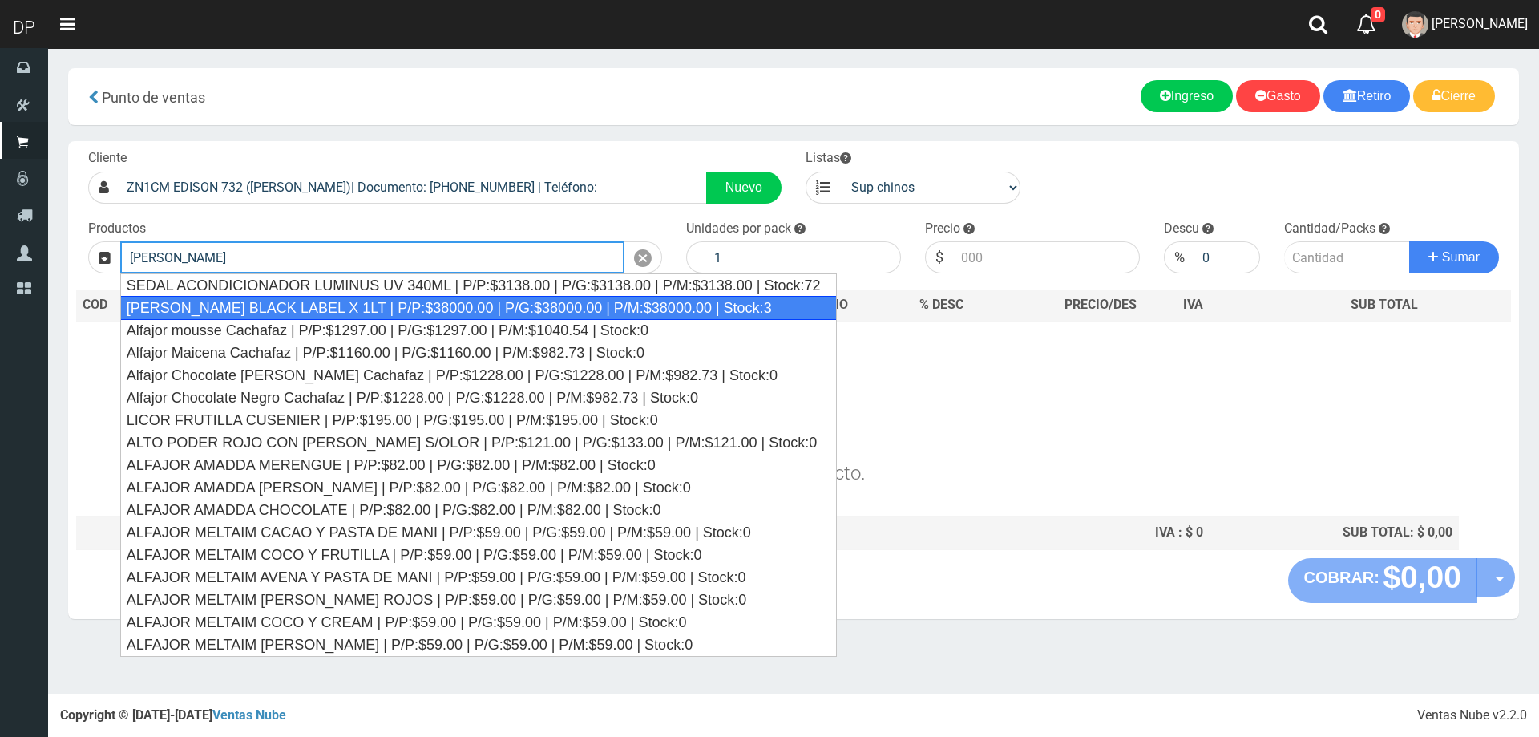
click at [256, 307] on div "JOHNNIE WALKER BLACK LABEL X 1LT | P/P:$38000.00 | P/G:$38000.00 | P/M:$38000.0…" at bounding box center [478, 308] width 717 height 24
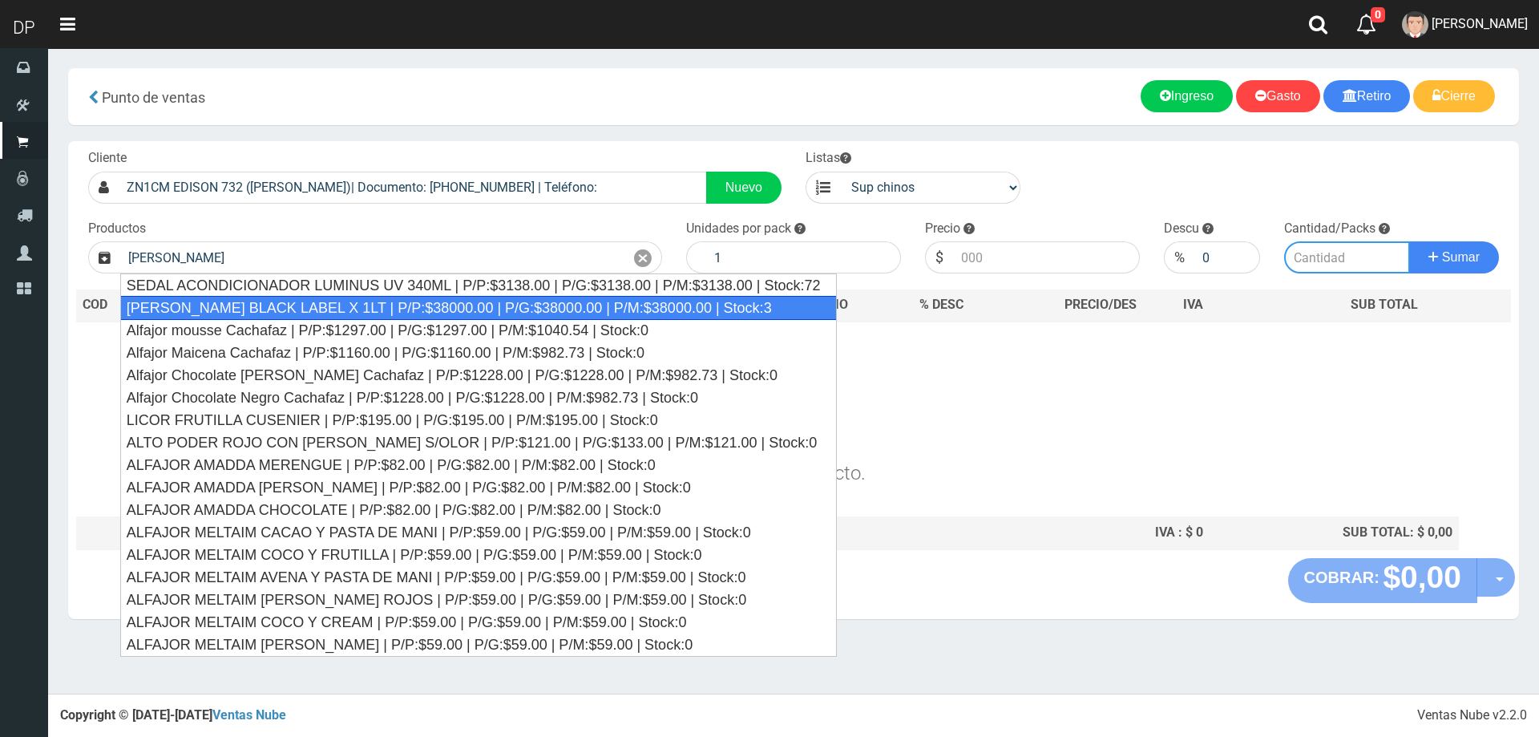
type input "JOHNNIE WALKER BLACK LABEL X 1LT | P/P:$38000.00 | P/G:$38000.00 | P/M:$38000.0…"
type input "38000.00"
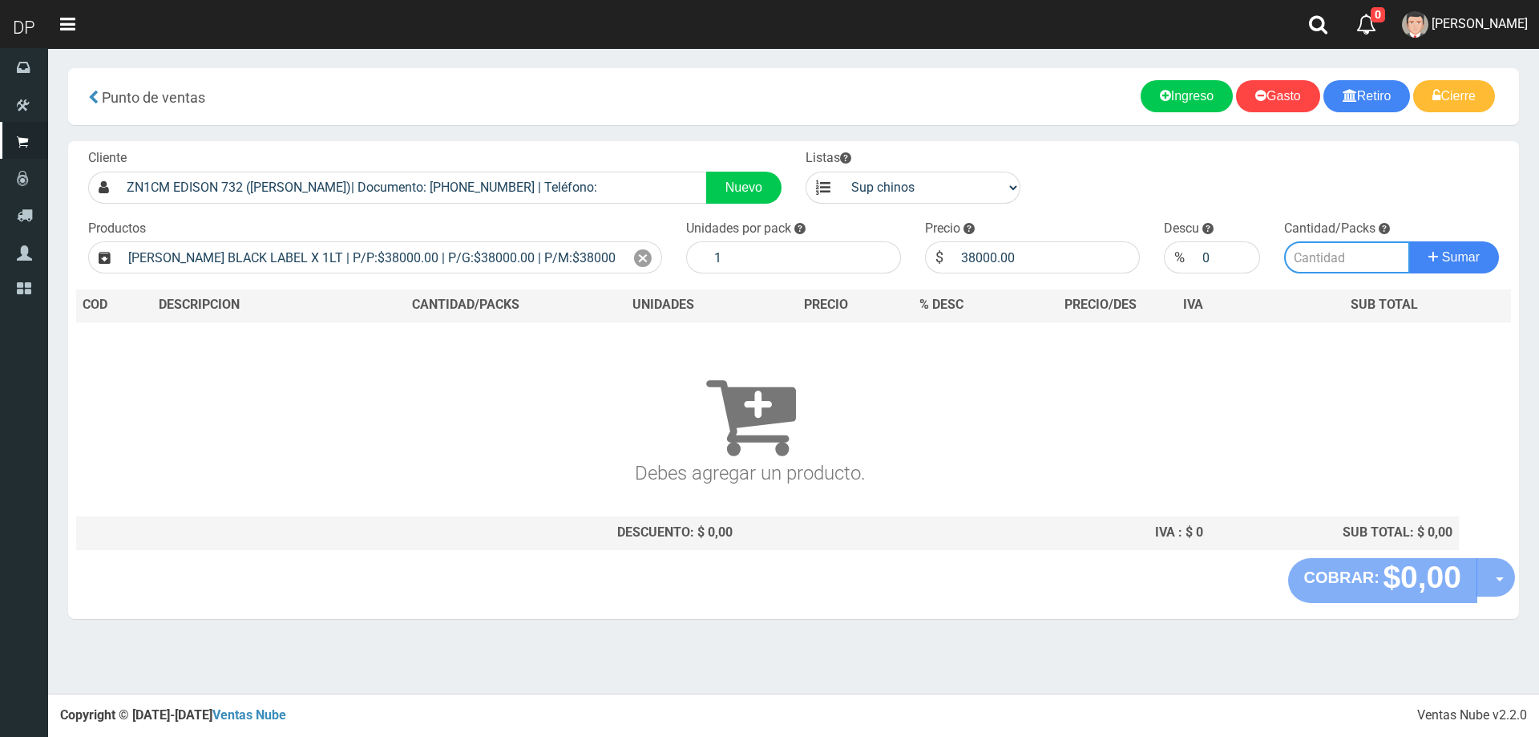
click at [1351, 265] on input "number" at bounding box center [1347, 257] width 127 height 32
type input "1"
click at [1409, 241] on button "Sumar" at bounding box center [1454, 257] width 90 height 32
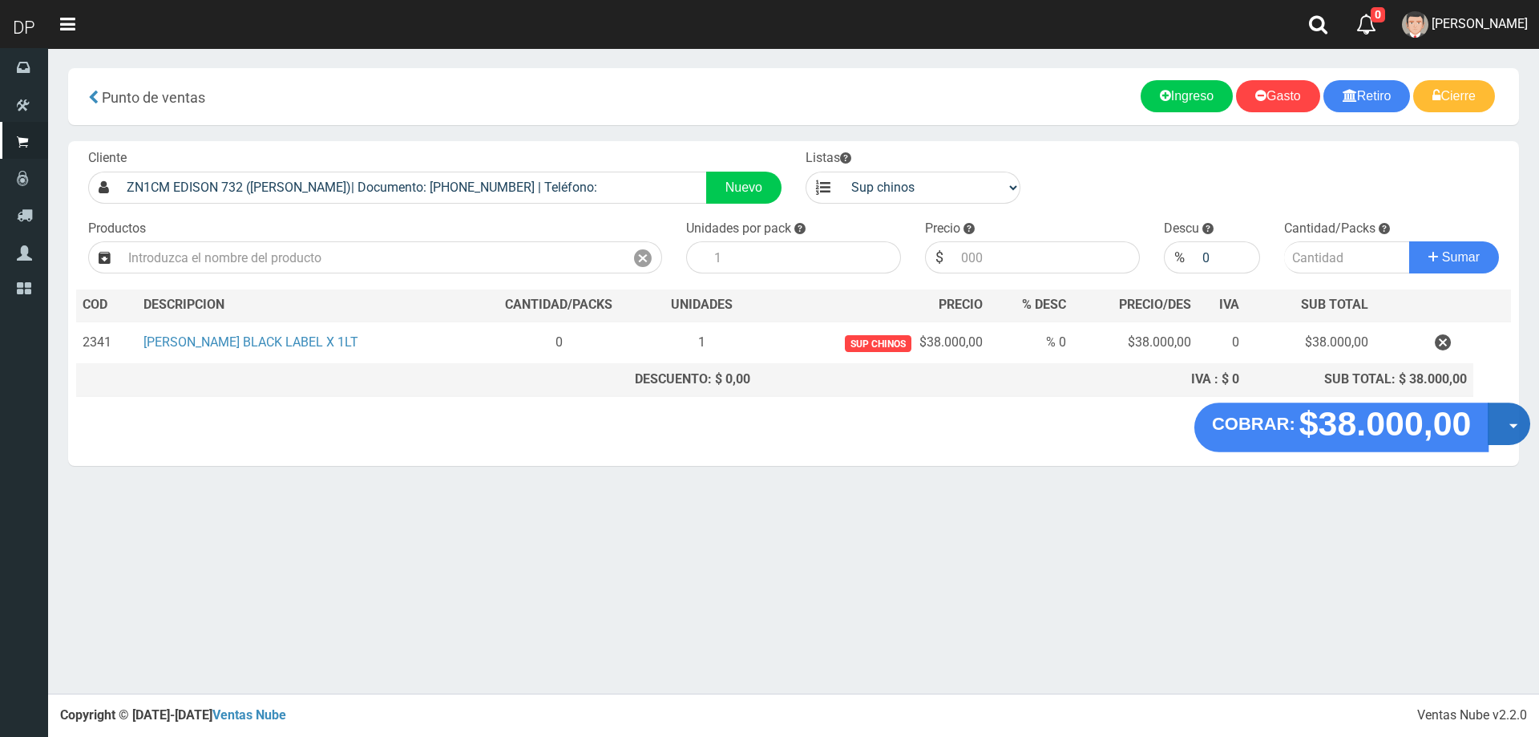
click at [1510, 426] on button "Opciones" at bounding box center [1509, 423] width 42 height 42
click at [1493, 433] on link "Hacer Devolucion" at bounding box center [1457, 428] width 143 height 37
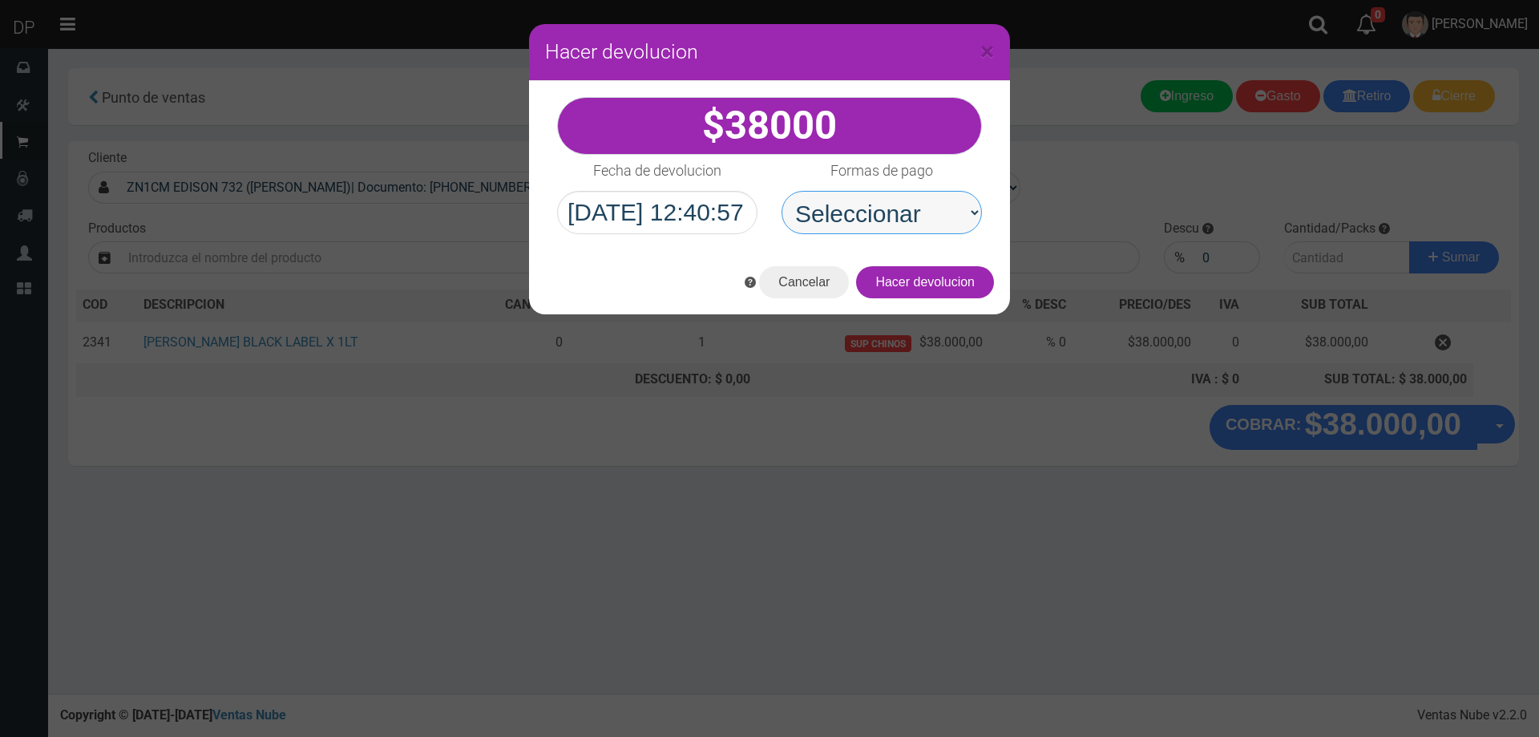
click at [904, 208] on select "Seleccionar Efectivo Tarjeta de Crédito Depósito Débito" at bounding box center [881, 212] width 200 height 43
select select "Efectivo"
click at [781, 191] on select "Seleccionar Efectivo Tarjeta de Crédito Depósito Débito" at bounding box center [881, 212] width 200 height 43
click at [949, 271] on button "Hacer devolucion" at bounding box center [925, 282] width 138 height 32
